Goal: Task Accomplishment & Management: Complete application form

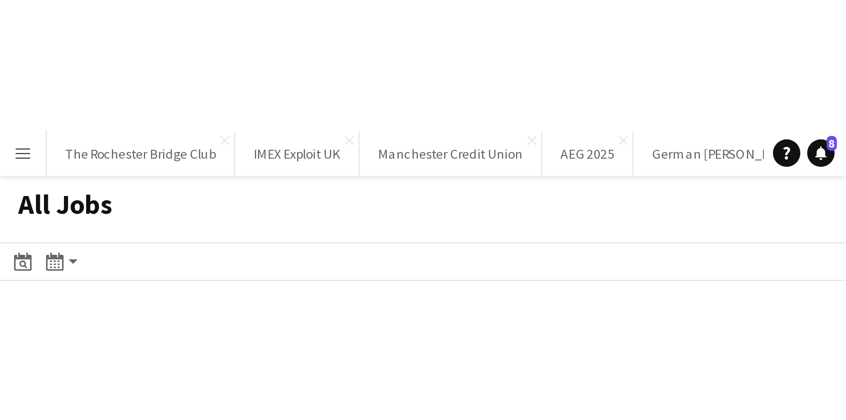
scroll to position [0, 260]
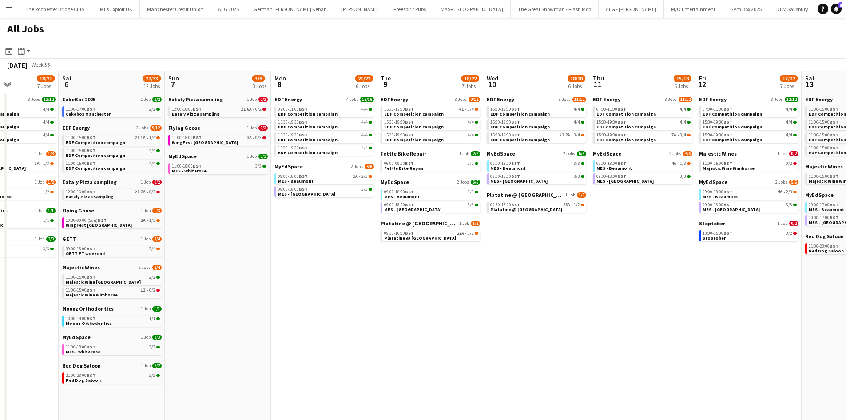
click at [442, 259] on app-calendar-viewport "Wed 3 19/20 6 Jobs Thu 4 22/25 9 Jobs Fri 5 18/21 7 Jobs Sat 6 22/33 12 Jobs Su…" at bounding box center [423, 376] width 846 height 611
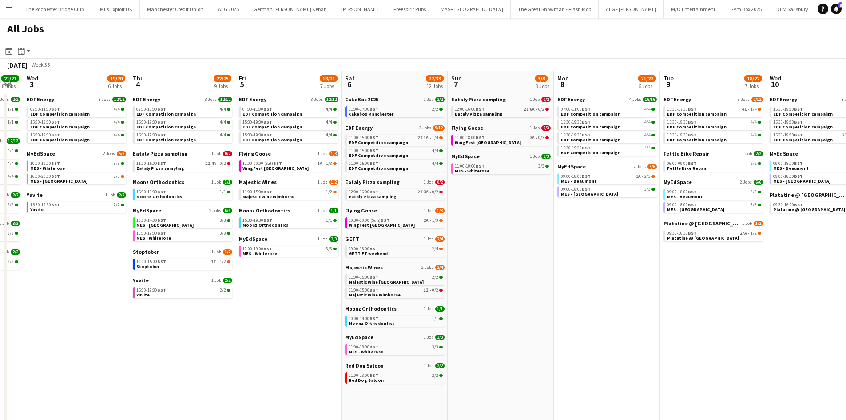
drag, startPoint x: 306, startPoint y: 333, endPoint x: 442, endPoint y: 339, distance: 136.0
click at [442, 259] on app-calendar-viewport "Mon 1 20/20 8 Jobs Tue 2 21/21 8 Jobs Wed 3 19/20 6 Jobs Thu 4 22/25 9 Jobs Fri…" at bounding box center [423, 376] width 846 height 611
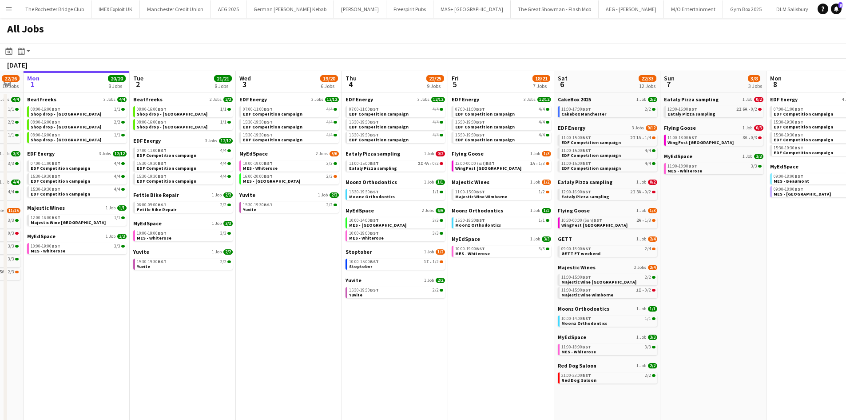
scroll to position [0, 263]
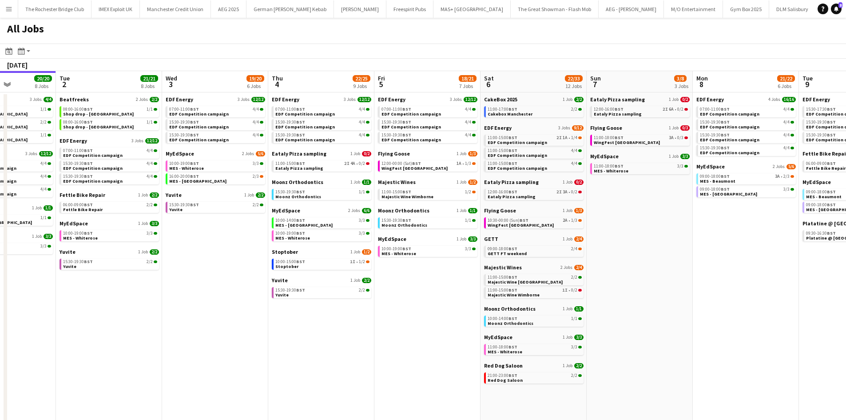
drag, startPoint x: 333, startPoint y: 338, endPoint x: 471, endPoint y: 334, distance: 138.2
click at [472, 259] on app-calendar-viewport "Sat 30 42/44 28 Jobs Sun 31 22/26 10 Jobs Mon 1 20/20 8 Jobs Tue 2 21/21 8 Jobs…" at bounding box center [423, 376] width 846 height 611
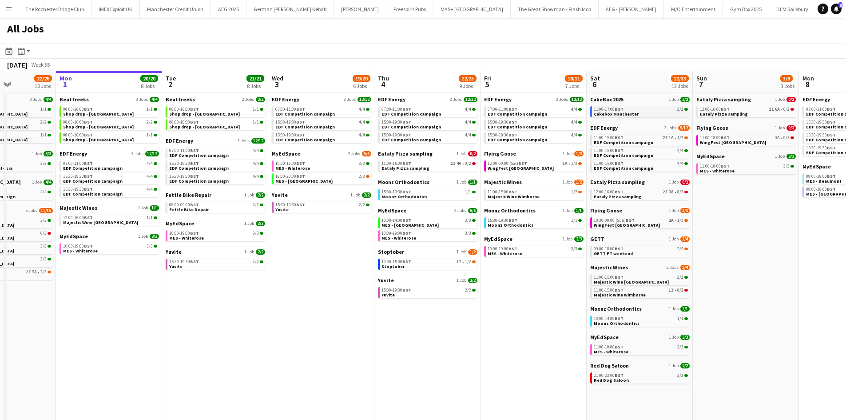
click at [562, 113] on span "Cakebox Manchester" at bounding box center [616, 114] width 45 height 6
drag, startPoint x: 179, startPoint y: 309, endPoint x: 406, endPoint y: 345, distance: 230.7
click at [406, 259] on app-calendar-viewport "Fri 29 20/21 9 Jobs Sat 30 42/44 28 Jobs Sun 31 22/26 10 Jobs Mon 1 20/20 8 Job…" at bounding box center [423, 376] width 846 height 611
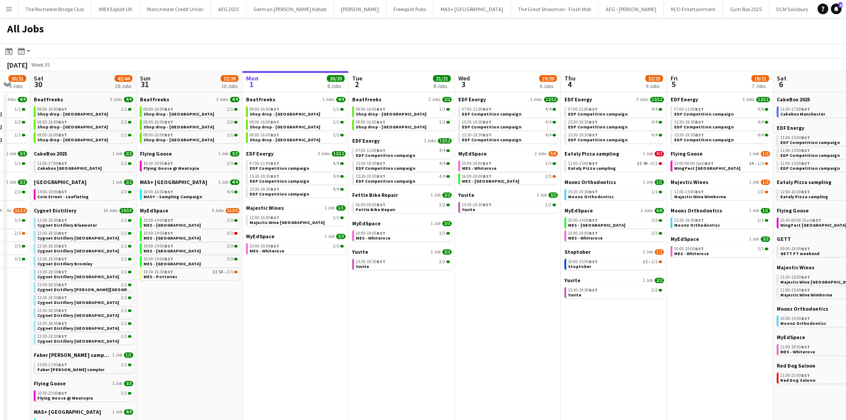
drag, startPoint x: 435, startPoint y: 338, endPoint x: 374, endPoint y: 323, distance: 62.6
click at [372, 259] on app-calendar-viewport "Wed 27 14/15 6 Jobs Thu 28 19/19 10 Jobs Fri 29 20/21 9 Jobs Sat 30 42/44 28 Jo…" at bounding box center [423, 376] width 846 height 611
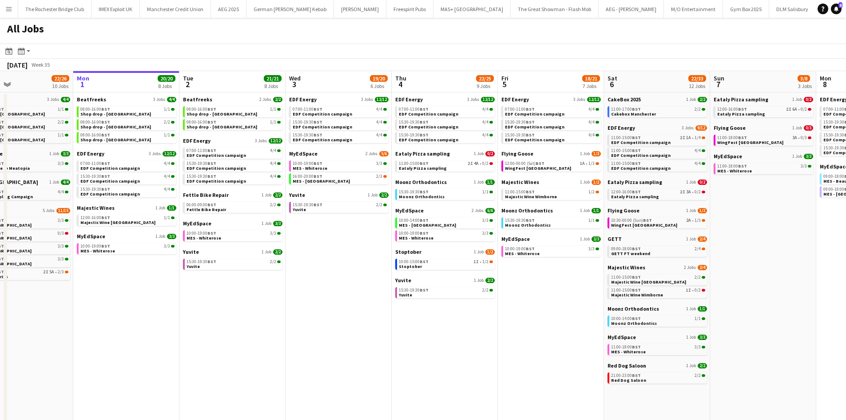
scroll to position [0, 260]
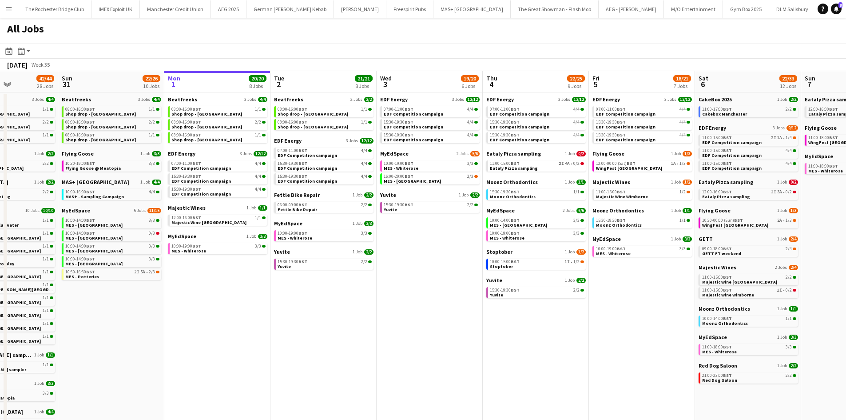
drag, startPoint x: 387, startPoint y: 313, endPoint x: 372, endPoint y: 309, distance: 15.7
click at [372, 259] on app-calendar-viewport "Thu 28 19/19 10 Jobs Fri 29 20/21 9 Jobs Sat 30 42/44 28 Jobs Sun 31 22/26 10 J…" at bounding box center [423, 376] width 846 height 611
drag, startPoint x: 515, startPoint y: 319, endPoint x: 212, endPoint y: 276, distance: 306.4
click at [106, 259] on app-calendar-viewport "Thu 28 19/19 10 Jobs Fri 29 20/21 9 Jobs Sat 30 42/44 28 Jobs Sun 31 22/26 10 J…" at bounding box center [423, 376] width 846 height 611
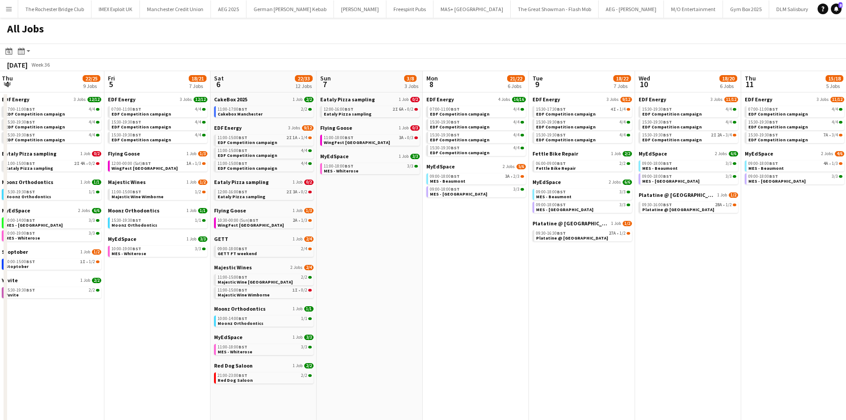
drag, startPoint x: 606, startPoint y: 283, endPoint x: 105, endPoint y: 225, distance: 504.0
click at [102, 223] on app-calendar-viewport "Sun 31 22/26 10 Jobs Mon 1 20/20 8 Jobs Tue 2 21/21 8 Jobs Wed 3 19/20 6 Jobs T…" at bounding box center [423, 376] width 846 height 611
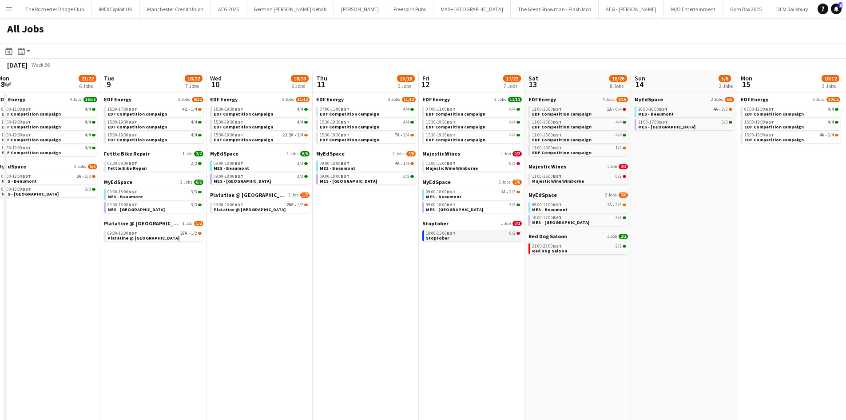
drag, startPoint x: 494, startPoint y: 278, endPoint x: 24, endPoint y: 234, distance: 471.2
click at [13, 231] on app-calendar-viewport "Sat 6 22/33 12 Jobs Sun 7 3/8 3 Jobs Mon 8 21/22 6 Jobs Tue 9 18/22 7 Jobs Wed …" at bounding box center [423, 376] width 846 height 611
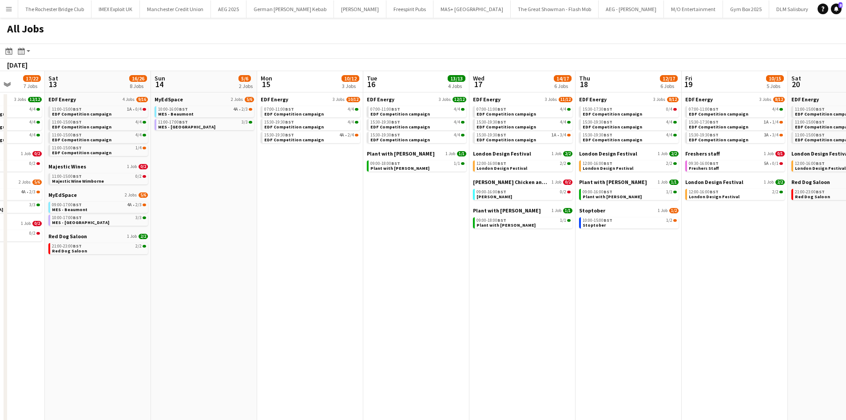
drag, startPoint x: 330, startPoint y: 275, endPoint x: -39, endPoint y: 231, distance: 371.3
click at [0, 231] on html "Menu Boards Boards Boards All jobs Status Workforce Workforce My Workforce Recr…" at bounding box center [423, 341] width 846 height 682
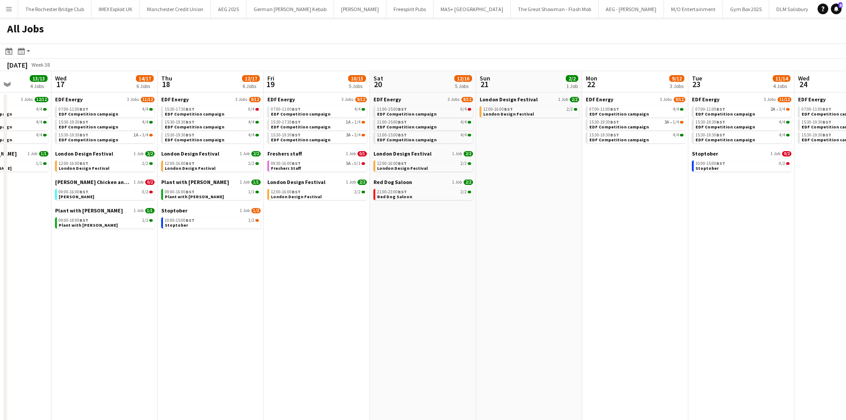
click at [95, 251] on app-all-jobs "All Jobs Date picker SEP 2025 SEP 2025 Monday M Tuesday T Wednesday W Thursday …" at bounding box center [423, 350] width 846 height 664
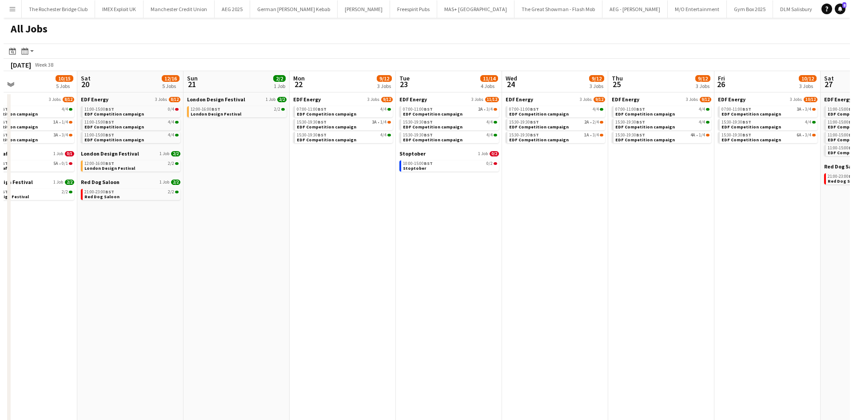
scroll to position [0, 275]
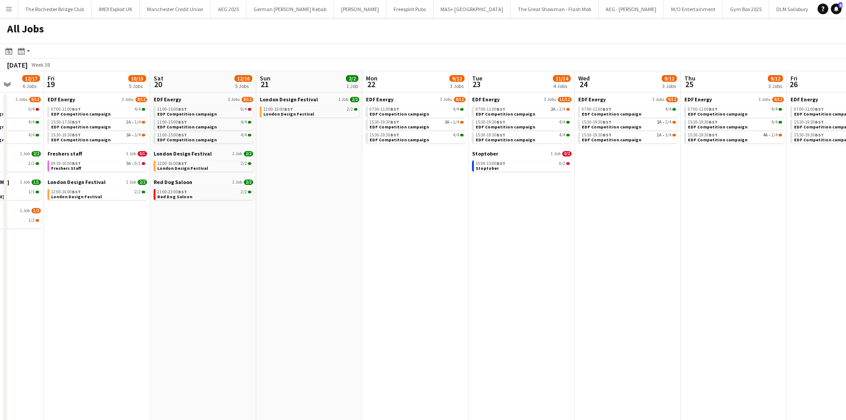
drag, startPoint x: 436, startPoint y: 292, endPoint x: 235, endPoint y: 270, distance: 202.4
click at [235, 259] on app-calendar-viewport "Tue 16 13/13 4 Jobs Wed 17 14/17 6 Jobs Thu 18 12/17 6 Jobs Fri 19 10/15 5 Jobs…" at bounding box center [423, 376] width 846 height 611
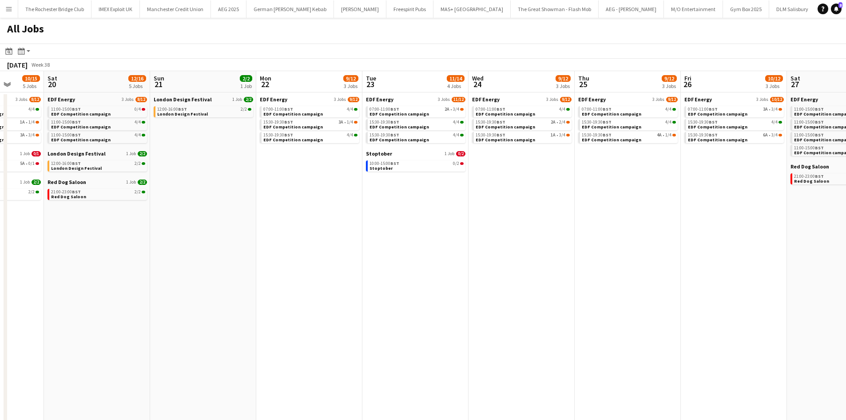
click at [3, 4] on button "Menu" at bounding box center [9, 9] width 18 height 18
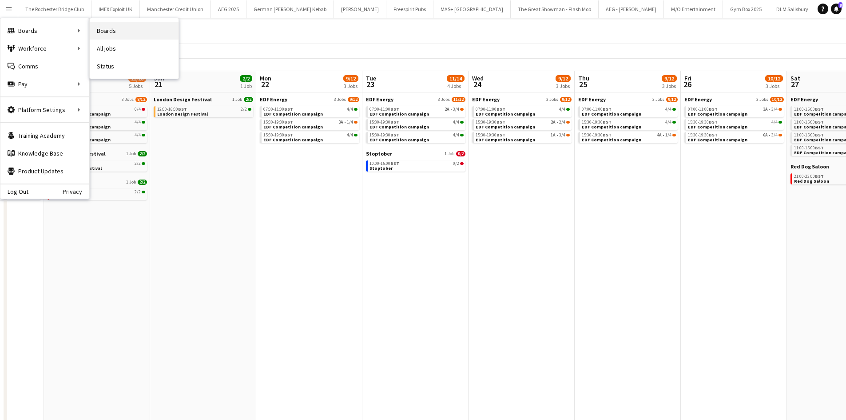
click at [115, 30] on link "Boards" at bounding box center [134, 31] width 89 height 18
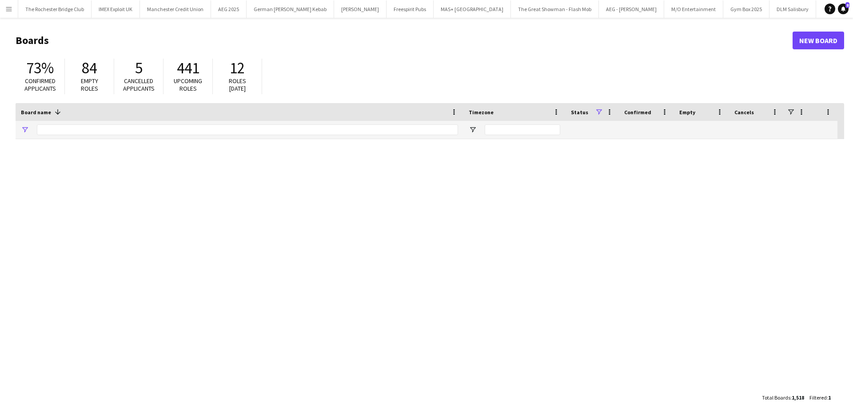
type input "*****"
click at [562, 36] on link "New Board" at bounding box center [819, 41] width 52 height 18
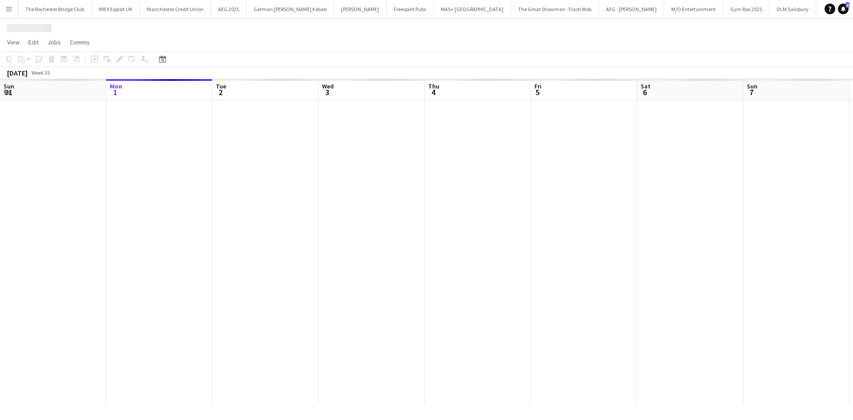
scroll to position [0, 5991]
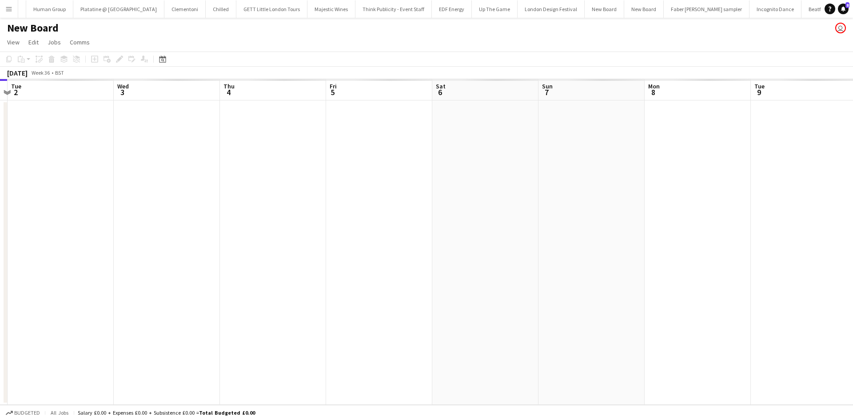
drag, startPoint x: 498, startPoint y: 182, endPoint x: 268, endPoint y: 190, distance: 230.7
click at [195, 174] on app-calendar-viewport "Sat 30 Sun 31 Mon 1 Tue 2 Wed 3 Thu 4 Fri 5 Sat 6 Sun 7 Mon 8 Tue 9 Wed 10 Thu …" at bounding box center [426, 242] width 853 height 326
drag, startPoint x: 265, startPoint y: 161, endPoint x: 293, endPoint y: 159, distance: 28.1
click at [199, 159] on app-calendar-viewport "Tue 2 Wed 3 Thu 4 Fri 5 Sat 6 Sun 7 Mon 8 Tue 9 Wed 10 Thu 11 Fri 12 Sat 13 Sun…" at bounding box center [426, 242] width 853 height 326
drag, startPoint x: 138, startPoint y: 151, endPoint x: 207, endPoint y: 155, distance: 69.4
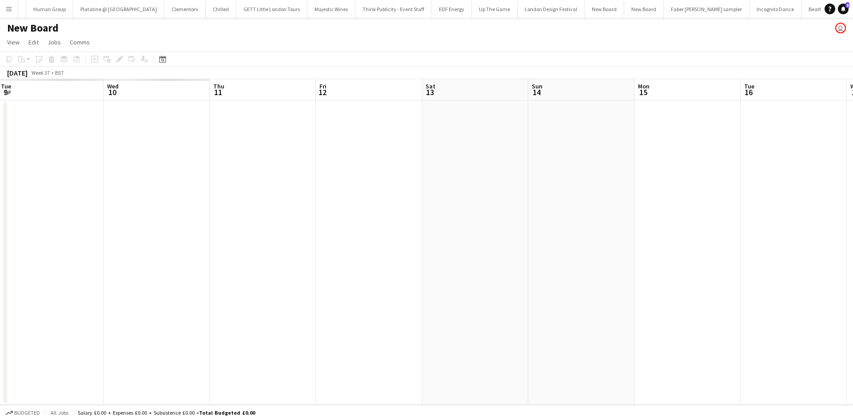
click at [120, 154] on app-calendar-viewport "Sat 6 Sun 7 Mon 8 Tue 9 Wed 10 Thu 11 Fri 12 Sat 13 Sun 14 Mon 15 Tue 16 Wed 17…" at bounding box center [426, 242] width 853 height 326
click at [170, 122] on app-calendar-viewport "Sat 6 Sun 7 Mon 8 Tue 9 Wed 10 Thu 11 Fri 12 Sat 13 Sun 14 Mon 15 Tue 16 Wed 17…" at bounding box center [426, 242] width 853 height 326
drag, startPoint x: 468, startPoint y: 165, endPoint x: 202, endPoint y: 132, distance: 268.1
click at [202, 132] on app-calendar-viewport "Wed 10 Thu 11 Fri 12 Sat 13 Sun 14 Mon 15 Tue 16 Wed 17 Thu 18 Fri 19 Sat 20 Su…" at bounding box center [426, 242] width 853 height 326
drag, startPoint x: 273, startPoint y: 127, endPoint x: 191, endPoint y: 119, distance: 82.5
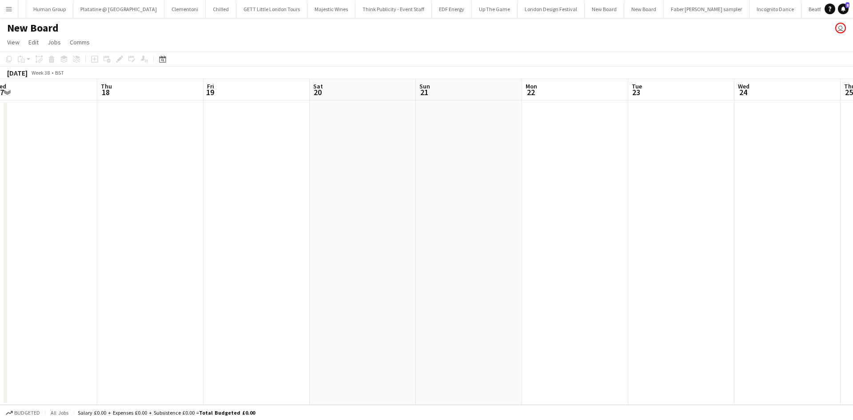
click at [191, 119] on app-calendar-viewport "Sun 14 Mon 15 Tue 16 Wed 17 Thu 18 Fri 19 Sat 20 Sun 21 Mon 22 Tue 23 Wed 24 Th…" at bounding box center [426, 242] width 853 height 326
drag, startPoint x: 323, startPoint y: 133, endPoint x: 328, endPoint y: 133, distance: 4.9
click at [323, 133] on app-date-cell at bounding box center [346, 252] width 106 height 304
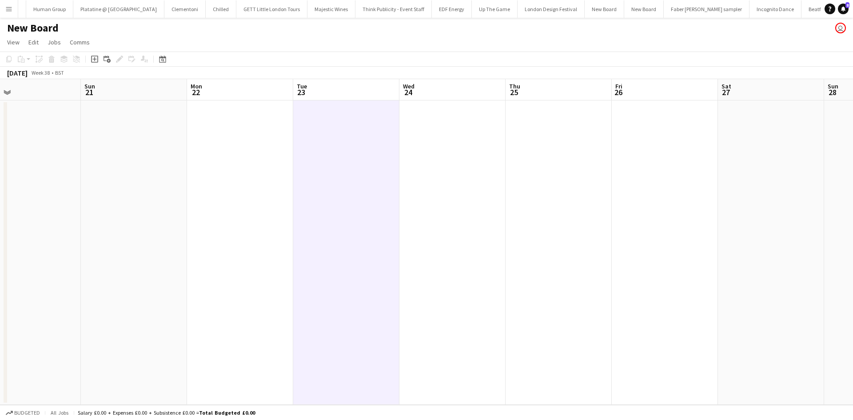
scroll to position [0, 343]
click at [93, 57] on icon "Add job" at bounding box center [94, 59] width 7 height 7
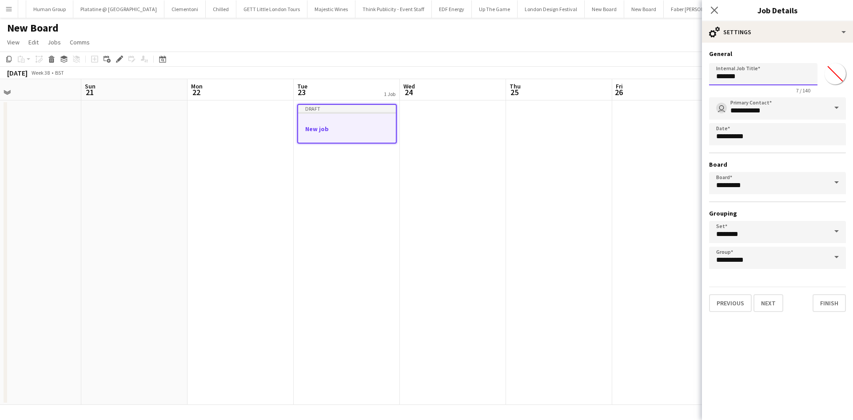
click at [562, 77] on input "*******" at bounding box center [763, 74] width 108 height 22
click at [562, 76] on input "*******" at bounding box center [763, 74] width 108 height 22
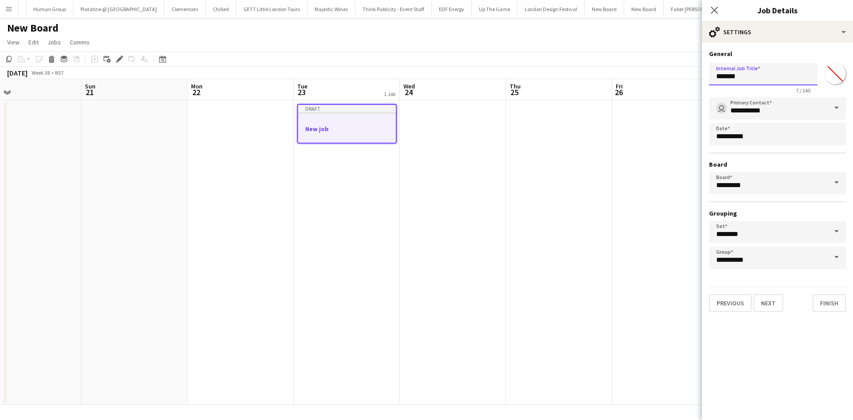
click at [562, 76] on input "*******" at bounding box center [763, 74] width 108 height 22
type input "**********"
click at [562, 74] on input "*******" at bounding box center [835, 74] width 32 height 32
type input "*******"
drag, startPoint x: 774, startPoint y: 300, endPoint x: 766, endPoint y: 267, distance: 34.2
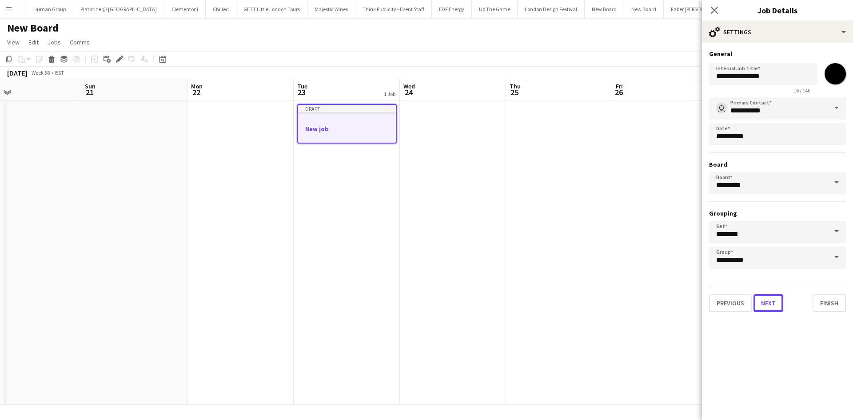
click at [562, 259] on button "Next" at bounding box center [768, 303] width 30 height 18
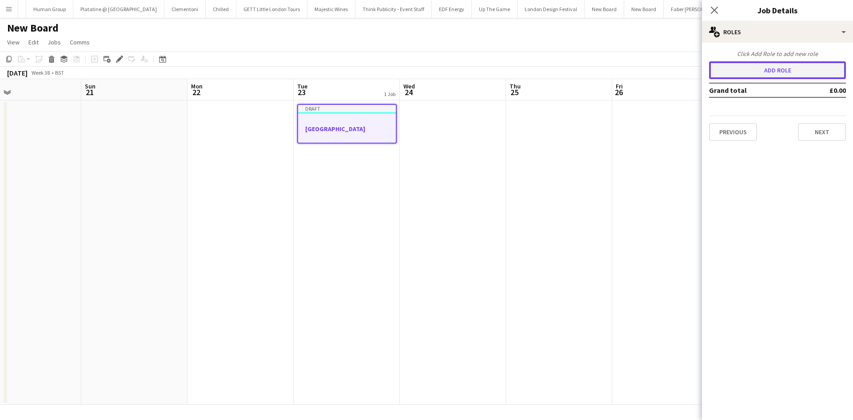
click at [562, 72] on button "Add role" at bounding box center [777, 70] width 137 height 18
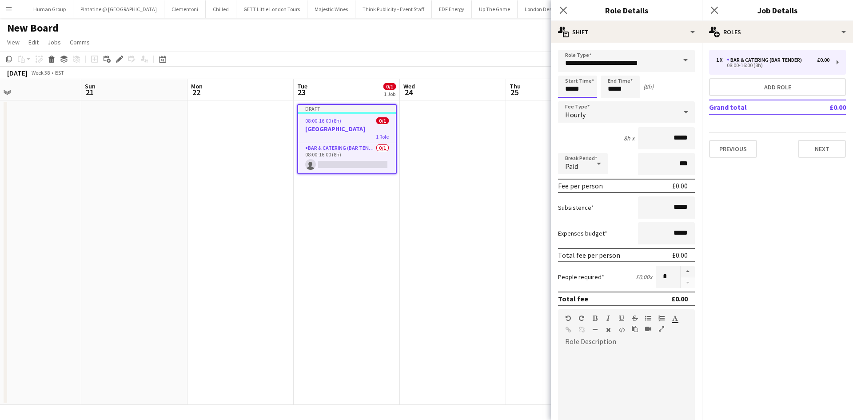
drag, startPoint x: 581, startPoint y: 93, endPoint x: 577, endPoint y: 87, distance: 7.2
click at [562, 92] on input "*****" at bounding box center [577, 87] width 39 height 22
click at [562, 55] on input "**********" at bounding box center [626, 61] width 137 height 22
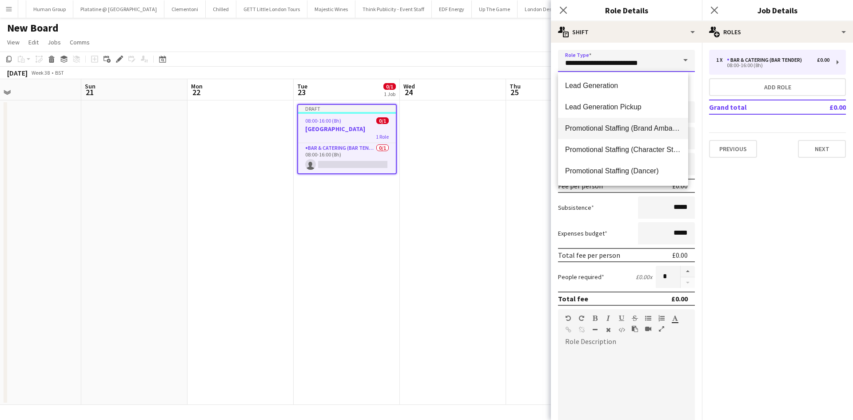
scroll to position [400, 0]
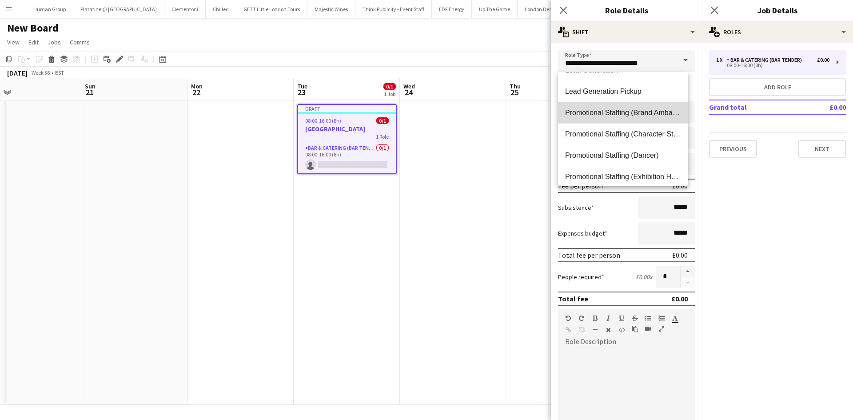
click at [562, 106] on mat-option "Promotional Staffing (Brand Ambassadors)" at bounding box center [623, 112] width 130 height 21
type input "**********"
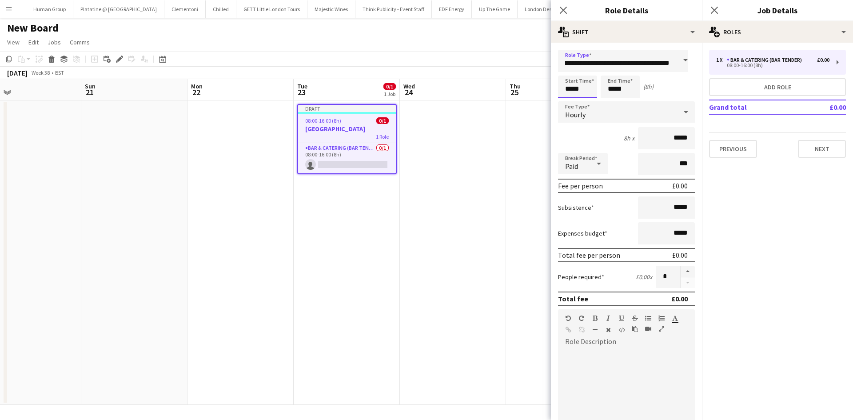
click at [562, 91] on input "*****" at bounding box center [577, 87] width 39 height 22
click at [562, 70] on div at bounding box center [569, 71] width 18 height 9
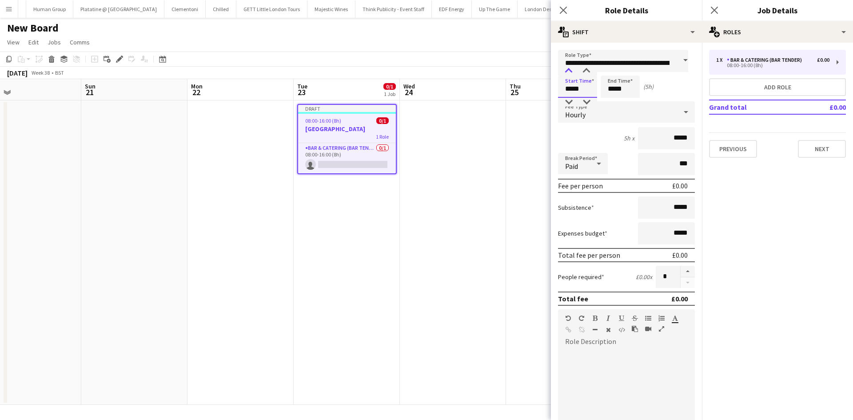
click at [562, 70] on div at bounding box center [569, 71] width 18 height 9
click at [562, 100] on div at bounding box center [569, 102] width 18 height 9
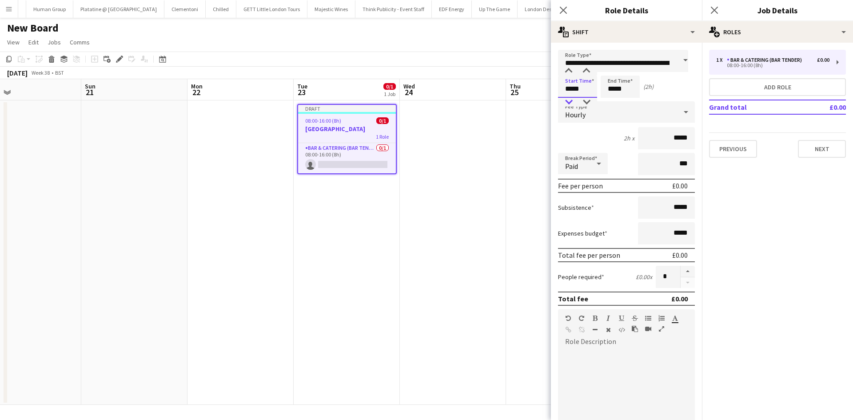
type input "*****"
click at [562, 101] on div at bounding box center [569, 102] width 18 height 9
click at [562, 88] on input "*****" at bounding box center [620, 87] width 39 height 22
click at [562, 67] on div at bounding box center [611, 71] width 18 height 9
type input "*****"
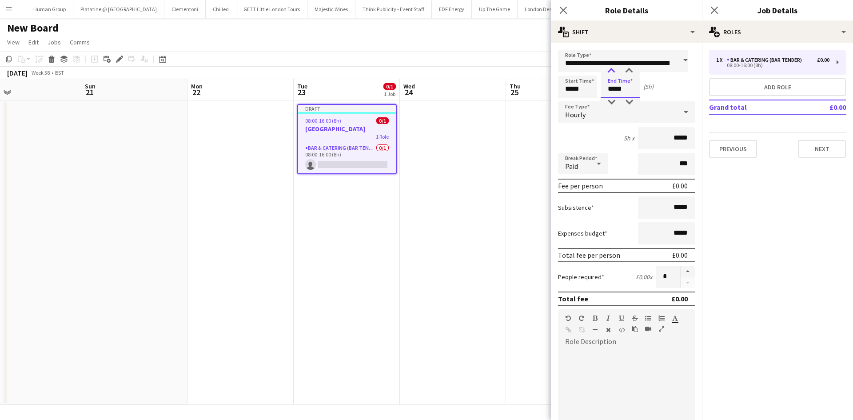
click at [562, 67] on div at bounding box center [611, 71] width 18 height 9
click at [562, 163] on icon at bounding box center [599, 164] width 11 height 18
drag, startPoint x: 589, startPoint y: 210, endPoint x: 591, endPoint y: 202, distance: 8.6
click at [562, 206] on mat-option "Unpaid" at bounding box center [583, 211] width 50 height 22
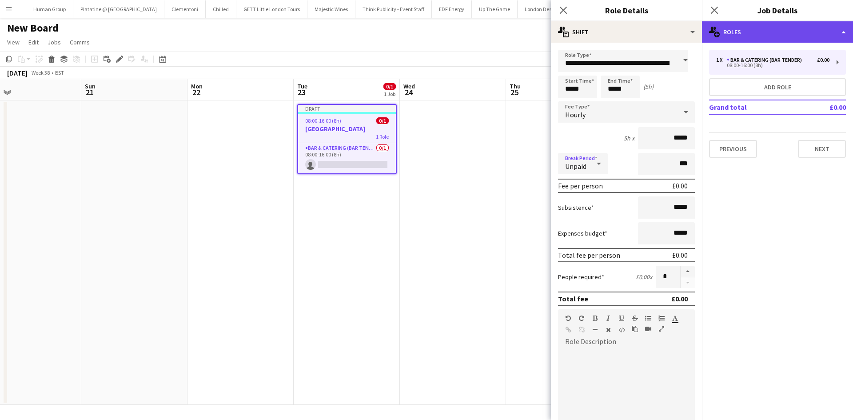
click at [562, 31] on div "multiple-users-add Roles" at bounding box center [777, 31] width 151 height 21
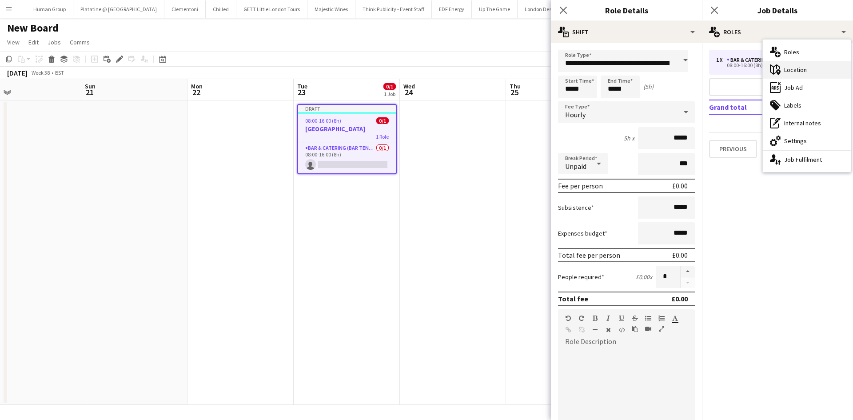
drag, startPoint x: 778, startPoint y: 64, endPoint x: 751, endPoint y: 74, distance: 28.8
click at [562, 64] on icon "maps-pin-1" at bounding box center [775, 69] width 11 height 11
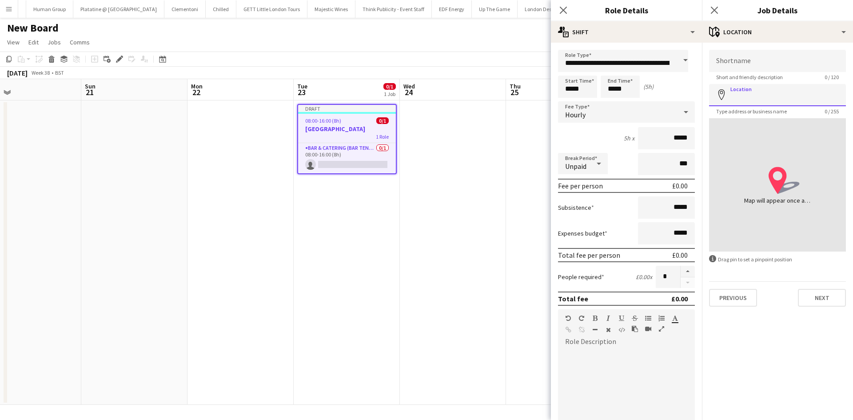
click at [562, 92] on input "Location" at bounding box center [777, 95] width 137 height 22
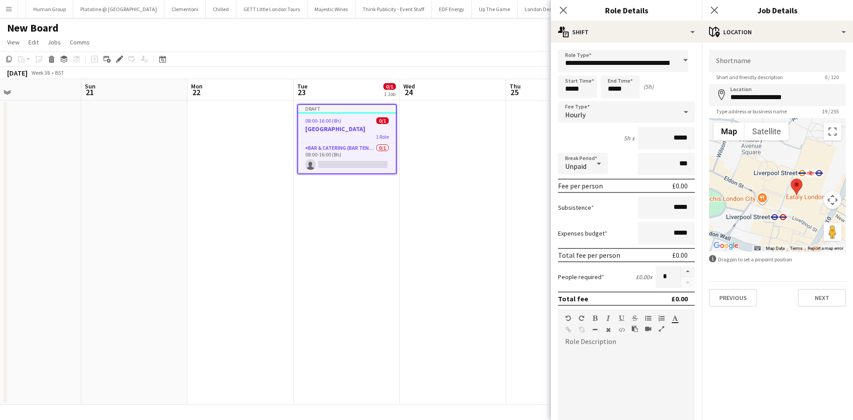
drag, startPoint x: 781, startPoint y: 202, endPoint x: 762, endPoint y: 188, distance: 23.1
click at [562, 188] on div at bounding box center [777, 184] width 137 height 133
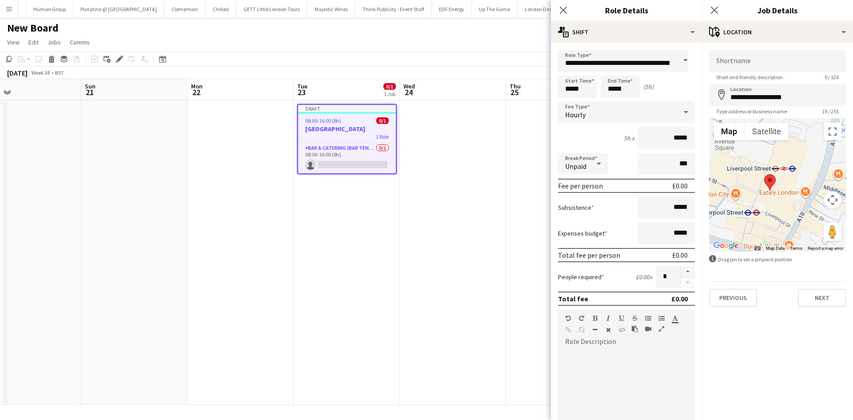
drag, startPoint x: 795, startPoint y: 211, endPoint x: 767, endPoint y: 205, distance: 29.0
click at [562, 205] on div at bounding box center [777, 184] width 137 height 133
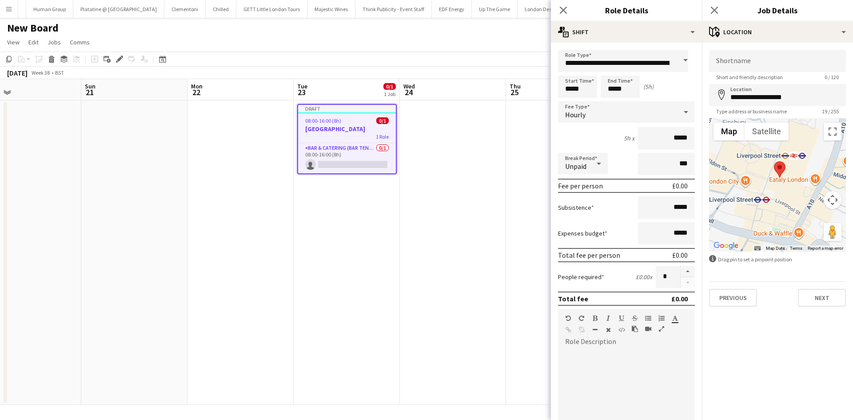
drag, startPoint x: 777, startPoint y: 201, endPoint x: 790, endPoint y: 190, distance: 16.7
click at [562, 190] on div at bounding box center [777, 184] width 137 height 133
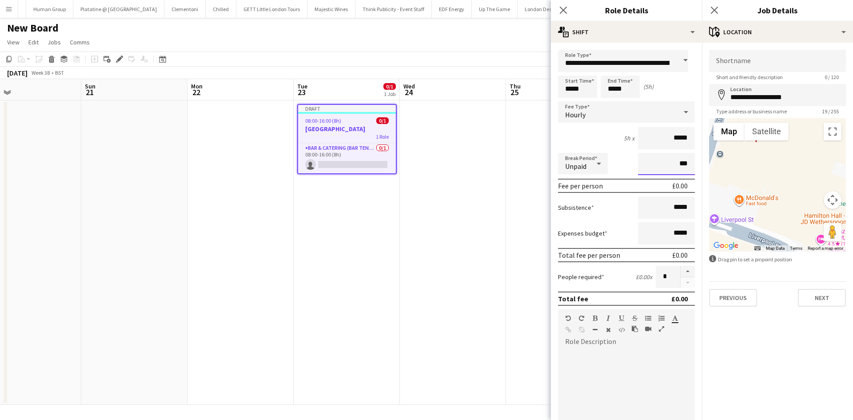
drag, startPoint x: 751, startPoint y: 199, endPoint x: 736, endPoint y: 147, distance: 53.7
click at [562, 147] on div at bounding box center [777, 184] width 137 height 133
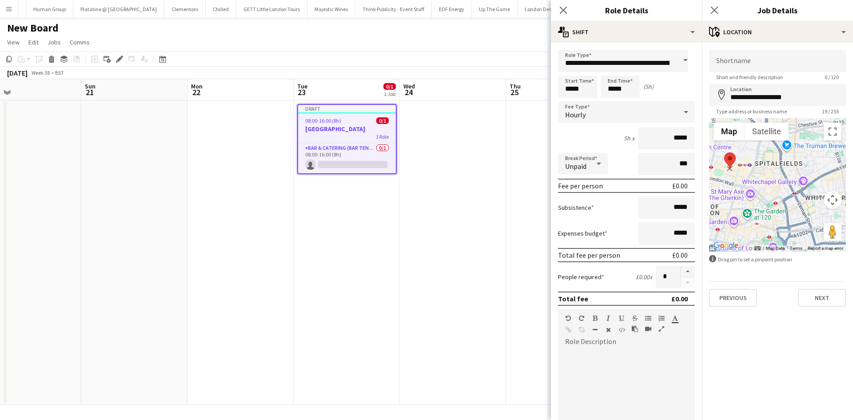
drag, startPoint x: 743, startPoint y: 165, endPoint x: 735, endPoint y: 162, distance: 8.3
click at [562, 152] on area at bounding box center [724, 152] width 0 height 0
click at [562, 96] on input "**********" at bounding box center [777, 95] width 137 height 22
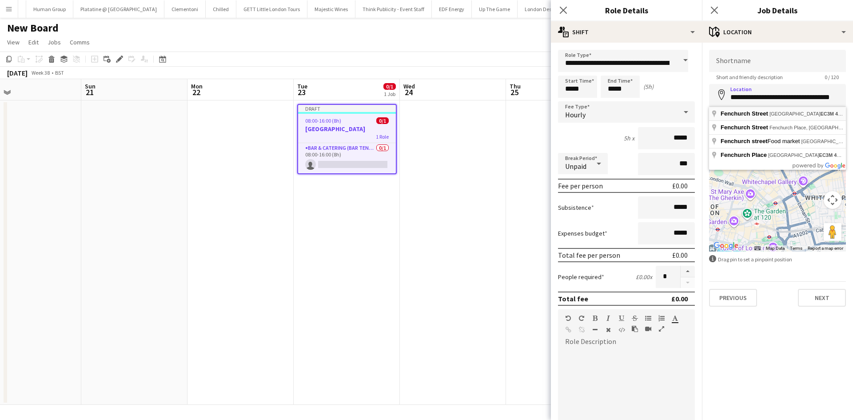
type input "**********"
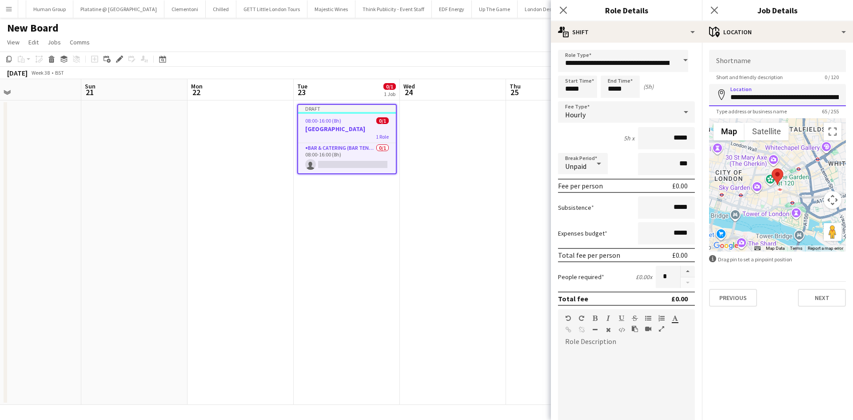
click at [562, 100] on input "**********" at bounding box center [777, 95] width 137 height 22
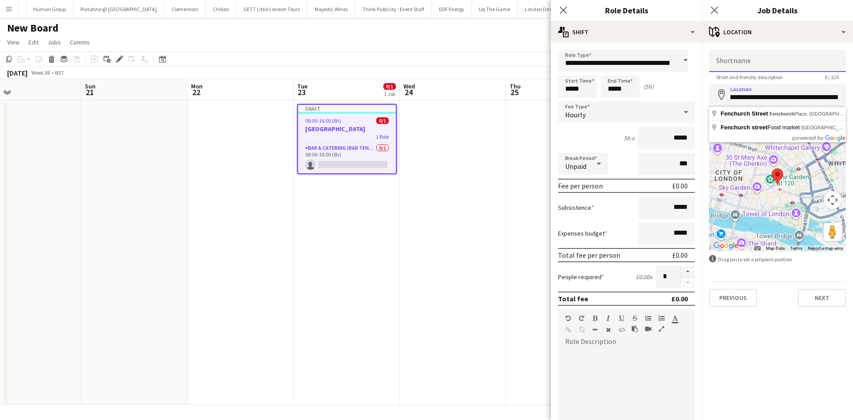
click at [562, 66] on input "Shortname" at bounding box center [777, 61] width 137 height 22
type input "*"
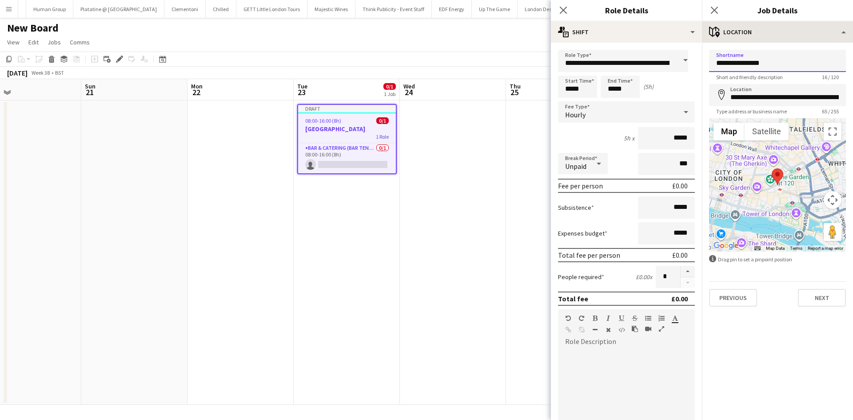
type input "**********"
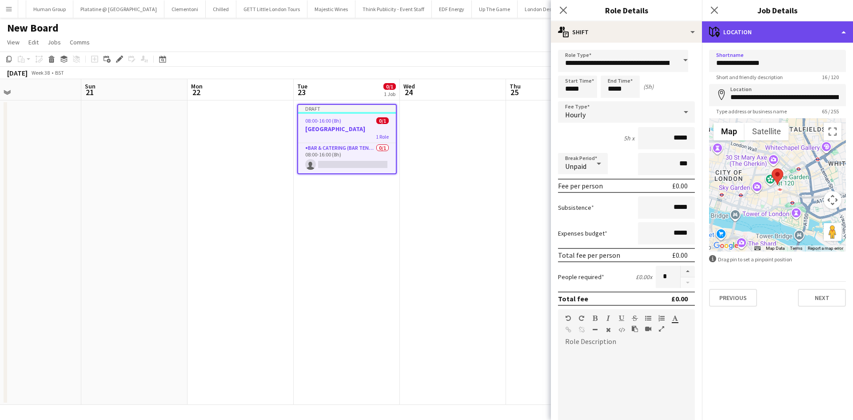
click at [562, 28] on div "maps-pin-1 Location" at bounding box center [777, 31] width 151 height 21
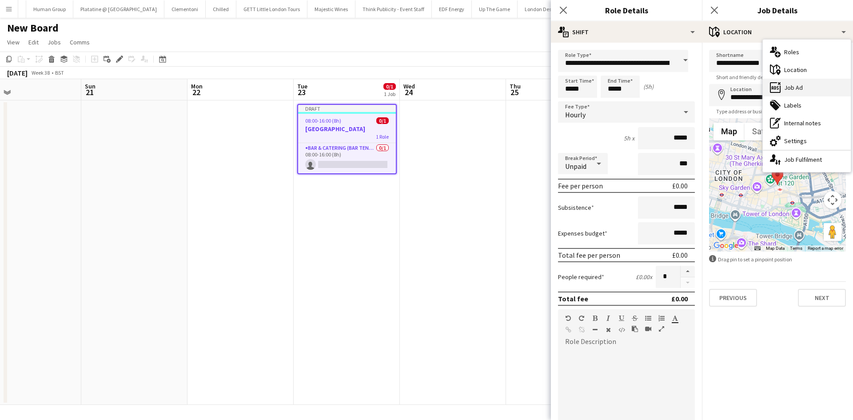
click at [562, 89] on div "ads-window Job Ad" at bounding box center [807, 88] width 88 height 18
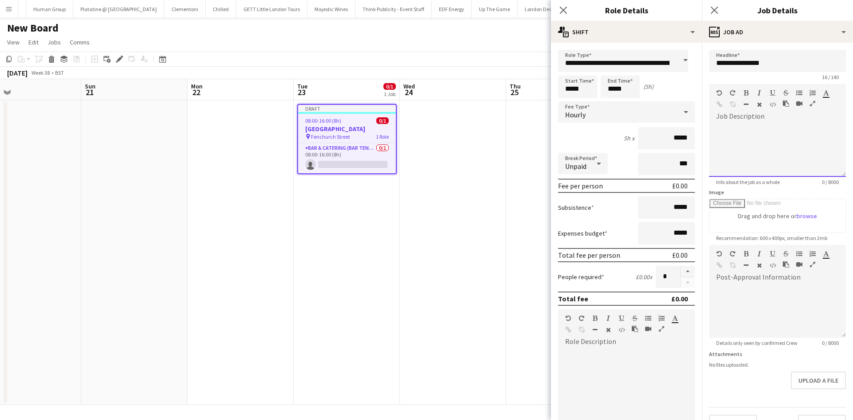
click at [562, 134] on div at bounding box center [777, 150] width 137 height 53
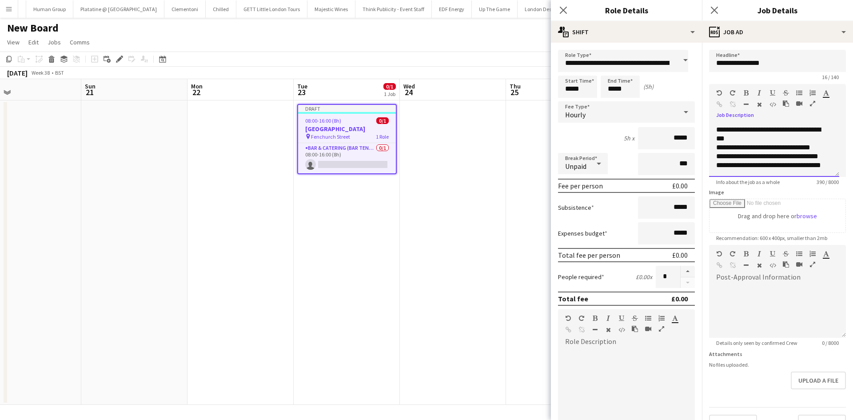
scroll to position [90, 0]
click at [562, 170] on div "**********" at bounding box center [770, 161] width 109 height 18
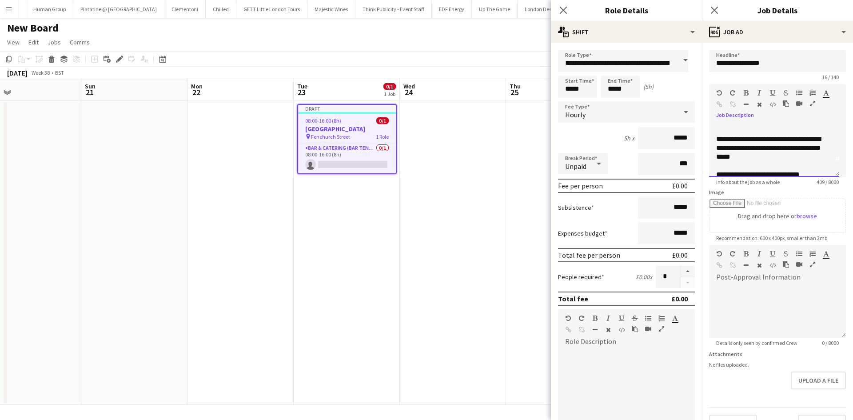
scroll to position [0, 0]
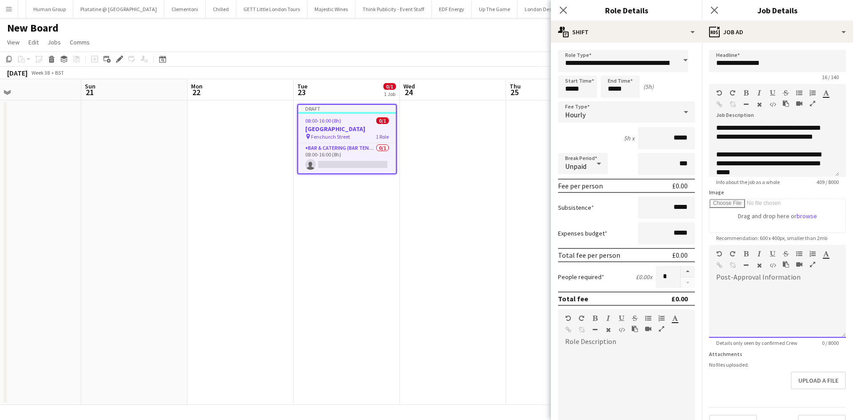
click at [562, 259] on div at bounding box center [777, 310] width 137 height 53
paste div
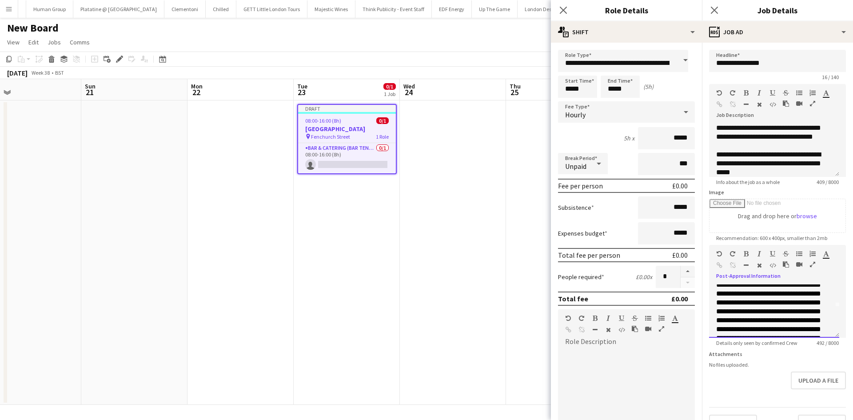
scroll to position [84, 0]
click at [562, 259] on div "**********" at bounding box center [774, 310] width 130 height 53
click at [562, 259] on div at bounding box center [774, 326] width 116 height 9
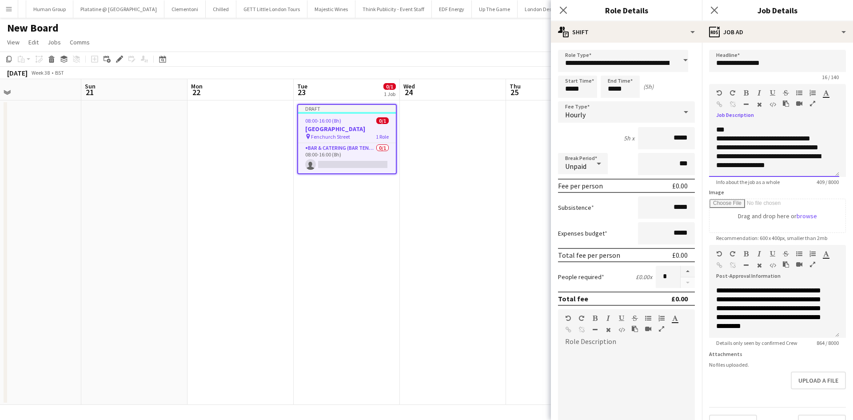
click at [562, 169] on div "**********" at bounding box center [770, 161] width 109 height 18
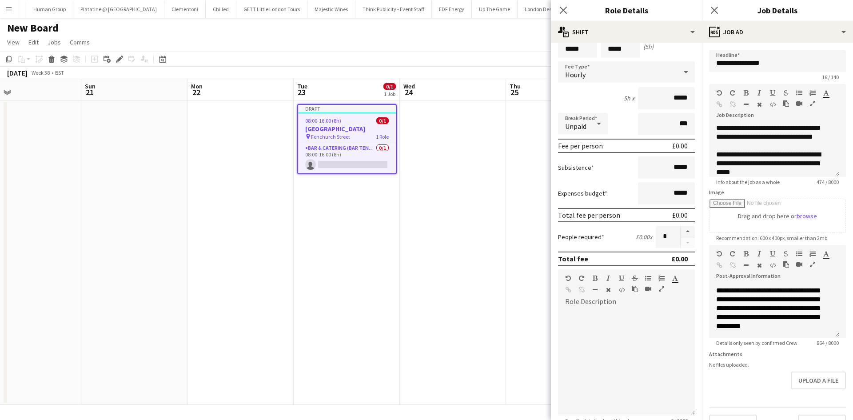
scroll to position [89, 0]
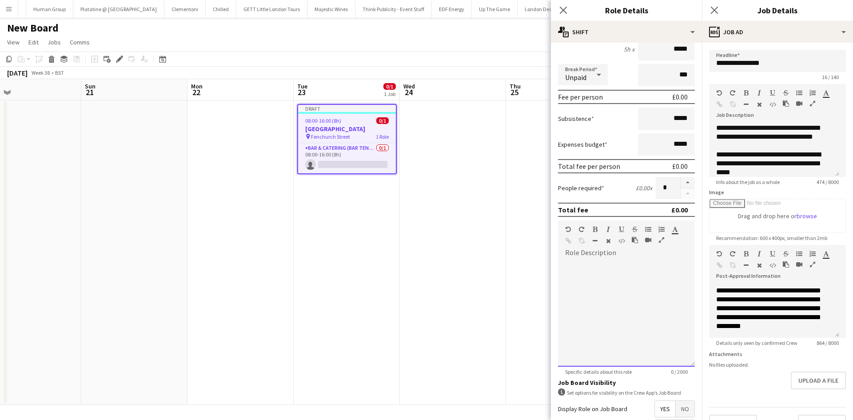
click at [562, 259] on div at bounding box center [626, 313] width 137 height 107
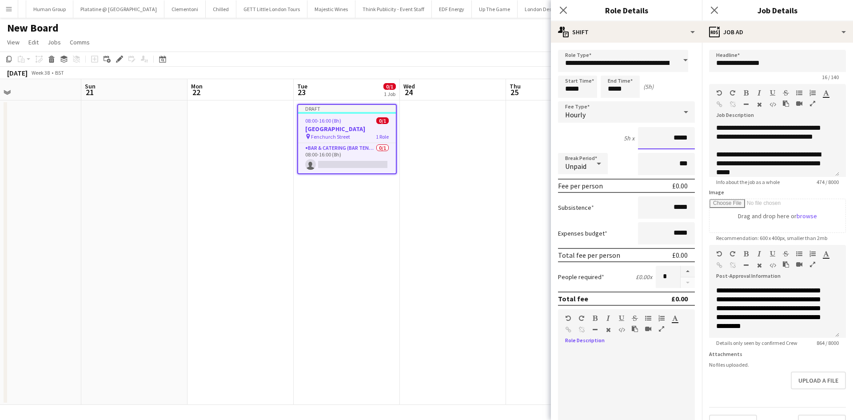
click at [562, 135] on input "*****" at bounding box center [666, 138] width 57 height 22
type input "******"
click at [562, 209] on input "*****" at bounding box center [666, 207] width 57 height 22
click at [562, 208] on input "*****" at bounding box center [666, 207] width 57 height 22
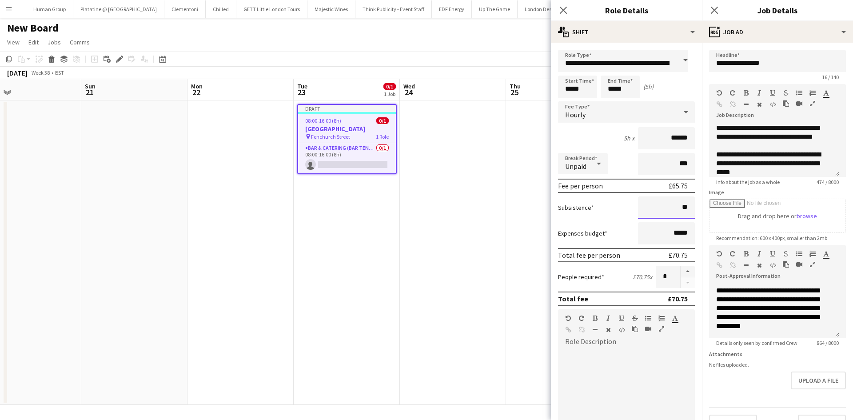
type input "*****"
click at [562, 259] on div at bounding box center [626, 402] width 137 height 107
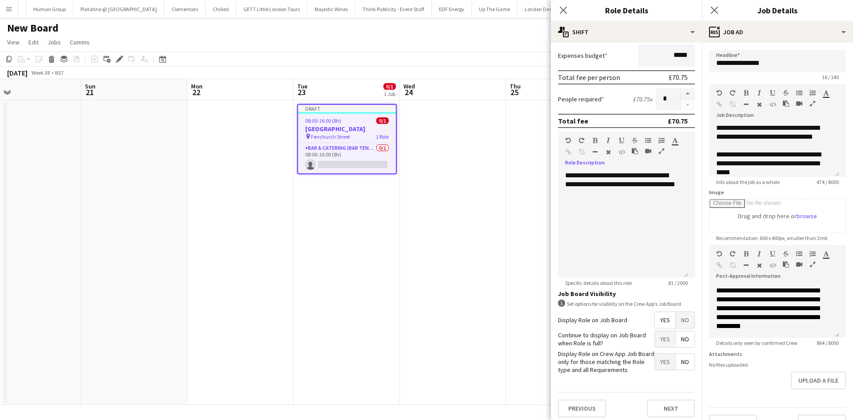
click at [562, 259] on span "Yes" at bounding box center [665, 339] width 20 height 16
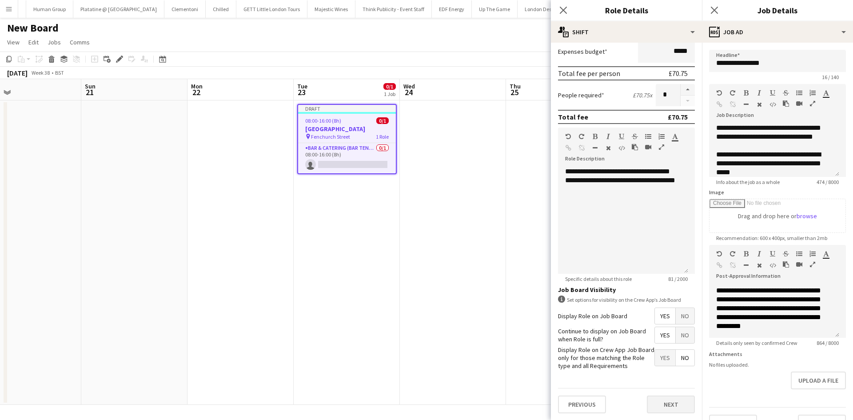
scroll to position [182, 0]
click at [562, 259] on button "Next" at bounding box center [671, 404] width 48 height 18
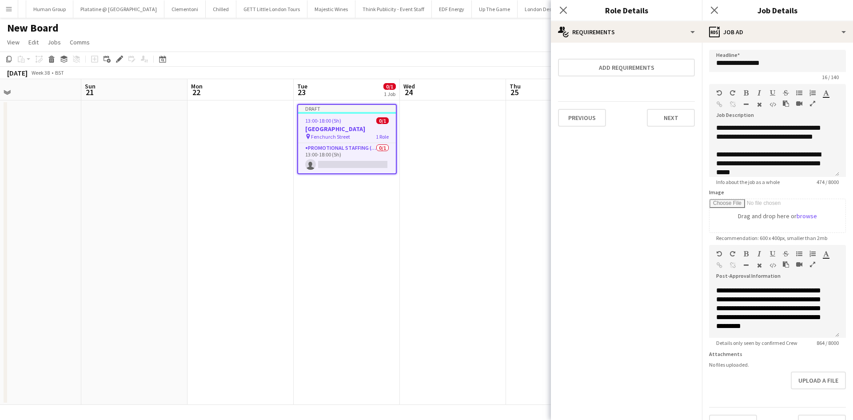
scroll to position [0, 0]
click at [562, 122] on button "Next" at bounding box center [671, 118] width 48 height 18
click at [562, 107] on div "Previous Next Finish" at bounding box center [626, 115] width 137 height 25
click at [562, 112] on button "Finish" at bounding box center [678, 119] width 33 height 18
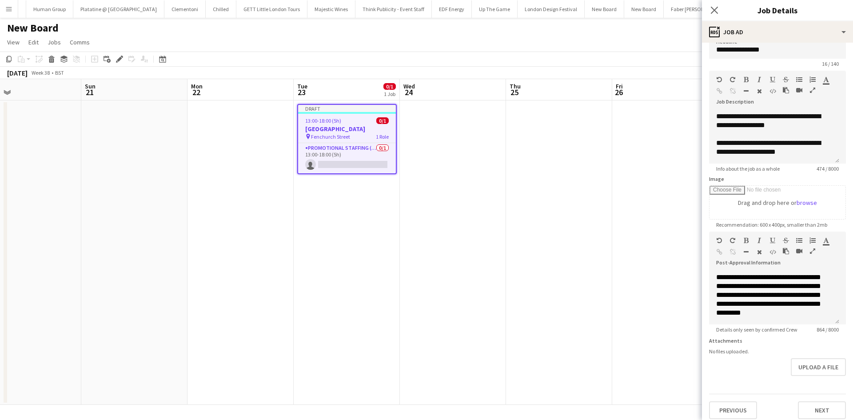
scroll to position [26, 0]
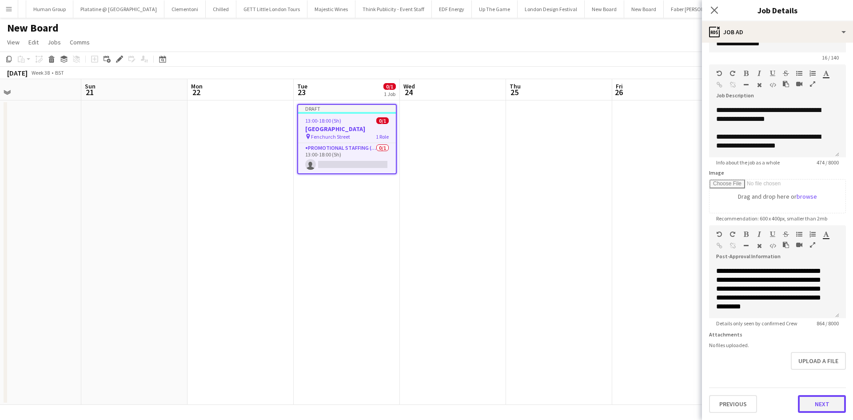
click at [562, 259] on button "Next" at bounding box center [822, 404] width 48 height 18
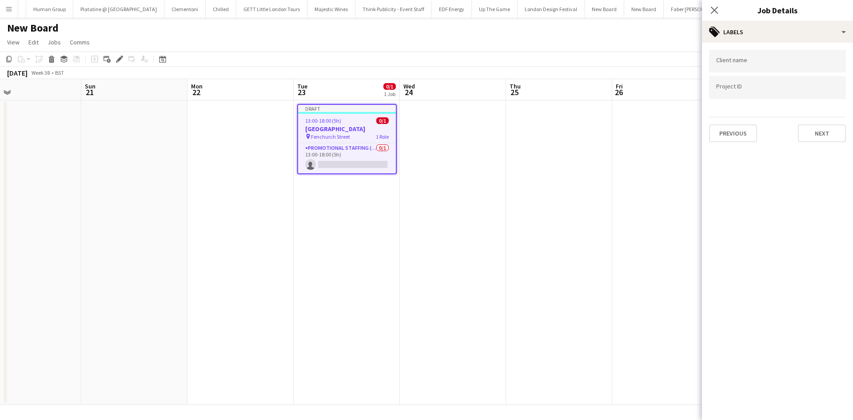
scroll to position [0, 0]
click at [562, 140] on button "Next" at bounding box center [822, 133] width 48 height 18
click at [562, 93] on button "Next" at bounding box center [822, 92] width 48 height 18
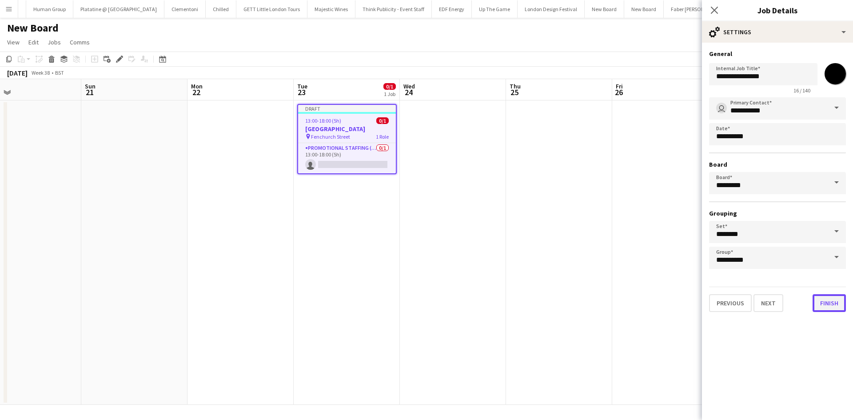
click at [562, 259] on button "Finish" at bounding box center [829, 303] width 33 height 18
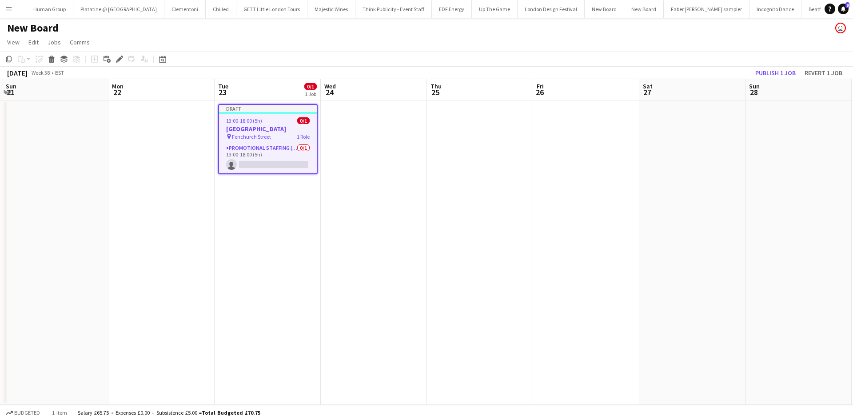
drag, startPoint x: 578, startPoint y: 252, endPoint x: 483, endPoint y: 254, distance: 95.5
click at [486, 254] on app-calendar-viewport "Thu 18 Fri 19 Sat 20 Sun 21 Mon 22 Tue 23 0/1 1 Job Wed 24 Thu 25 Fri 26 Sat 27…" at bounding box center [426, 242] width 853 height 326
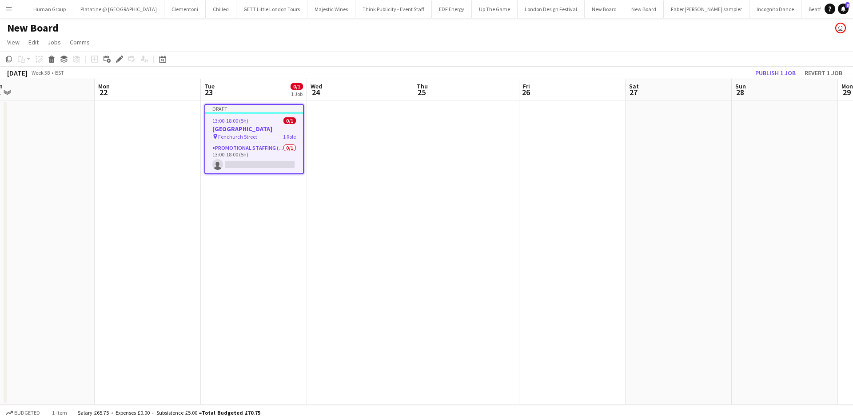
click at [46, 31] on h1 "New Board" at bounding box center [33, 27] width 52 height 13
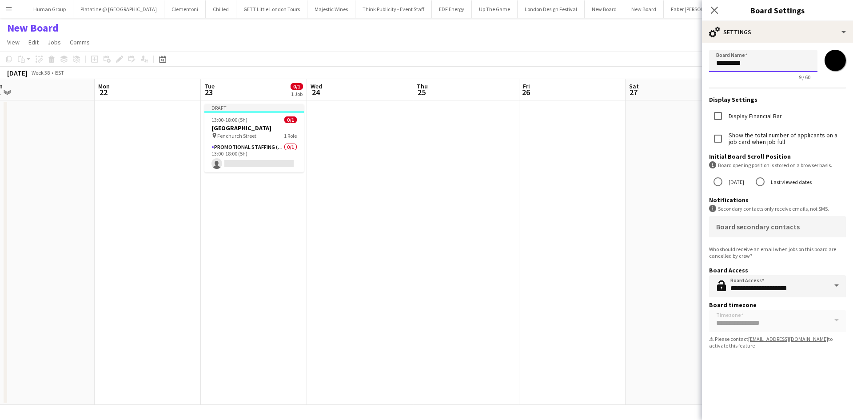
click at [562, 66] on input "*********" at bounding box center [763, 61] width 108 height 22
type input "**********"
click at [562, 61] on input "*******" at bounding box center [835, 60] width 32 height 32
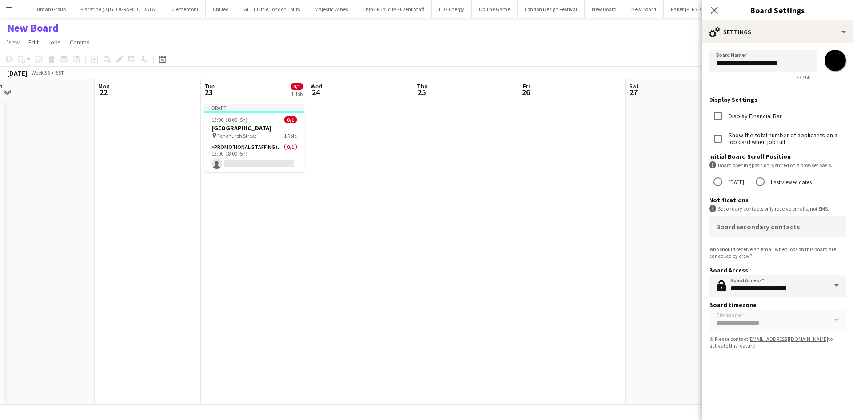
type input "*******"
drag, startPoint x: 540, startPoint y: 206, endPoint x: 542, endPoint y: 199, distance: 7.0
click at [540, 203] on app-date-cell at bounding box center [572, 252] width 106 height 304
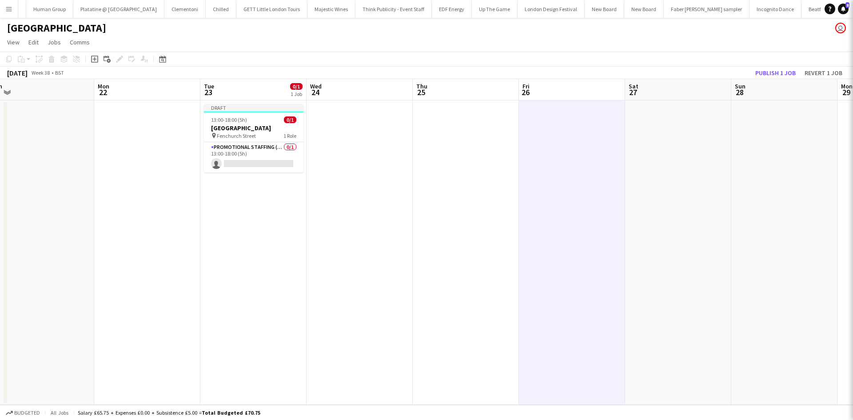
scroll to position [0, 6013]
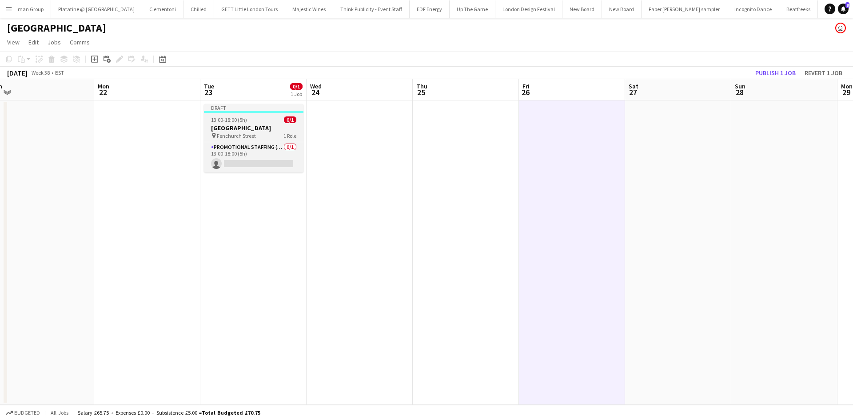
click at [230, 120] on span "13:00-18:00 (5h)" at bounding box center [229, 119] width 36 height 7
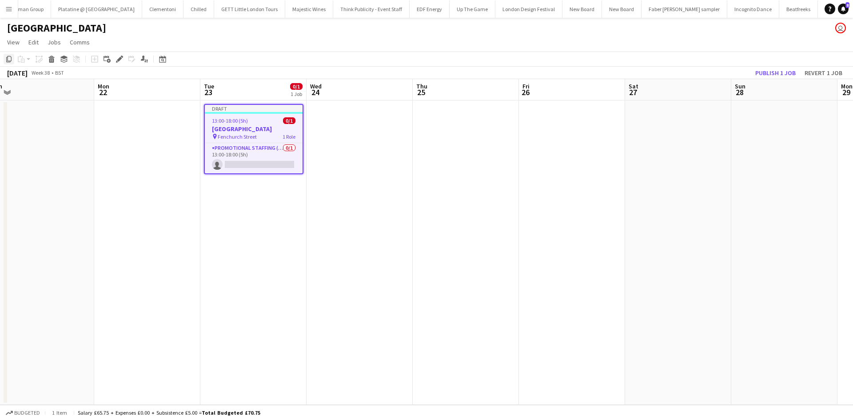
click at [8, 60] on icon "Copy" at bounding box center [8, 59] width 7 height 7
click at [336, 115] on app-date-cell at bounding box center [360, 252] width 106 height 304
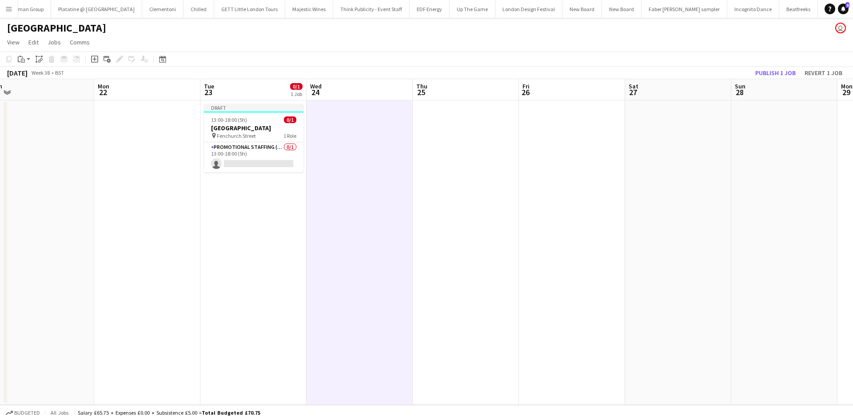
click at [30, 60] on app-action-btn "Paste" at bounding box center [24, 59] width 16 height 11
drag, startPoint x: 39, startPoint y: 75, endPoint x: 83, endPoint y: 93, distance: 48.0
click at [39, 74] on link "Paste Ctrl+V" at bounding box center [66, 76] width 84 height 8
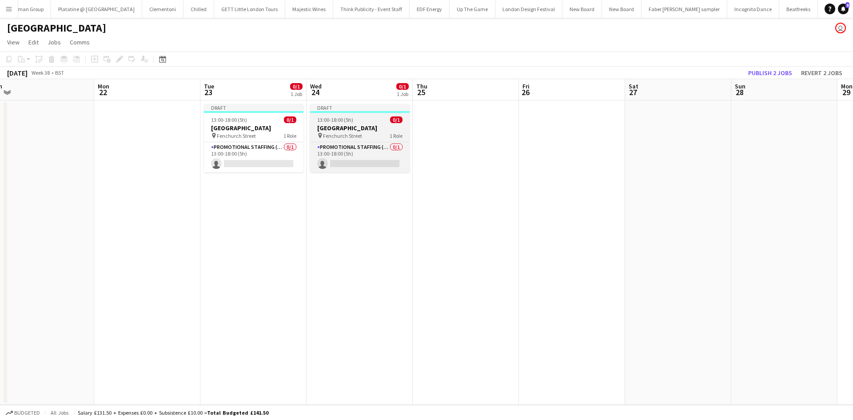
drag, startPoint x: 345, startPoint y: 126, endPoint x: 334, endPoint y: 121, distance: 12.0
click at [344, 125] on h3 "Southend Airport" at bounding box center [360, 128] width 100 height 8
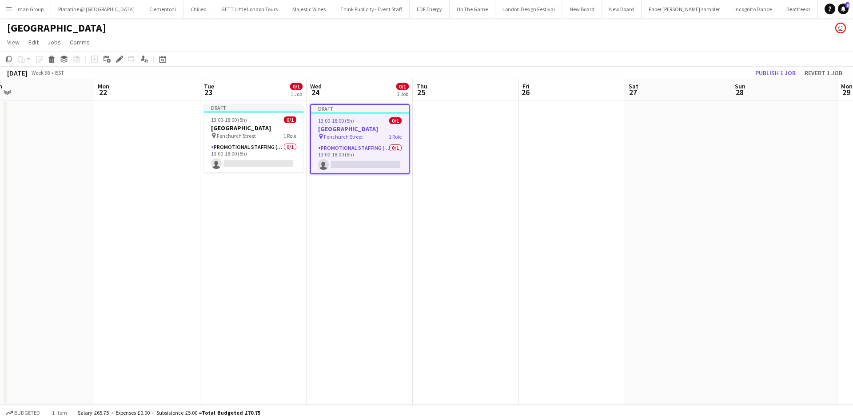
scroll to position [0, 331]
drag, startPoint x: 118, startPoint y: 60, endPoint x: 167, endPoint y: 81, distance: 53.9
click at [118, 59] on icon at bounding box center [119, 59] width 5 height 5
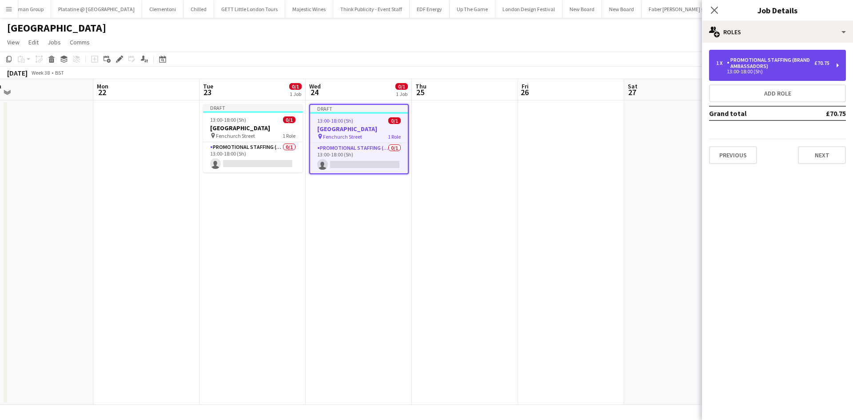
click at [562, 68] on div "Promotional Staffing (Brand Ambassadors)" at bounding box center [771, 63] width 88 height 12
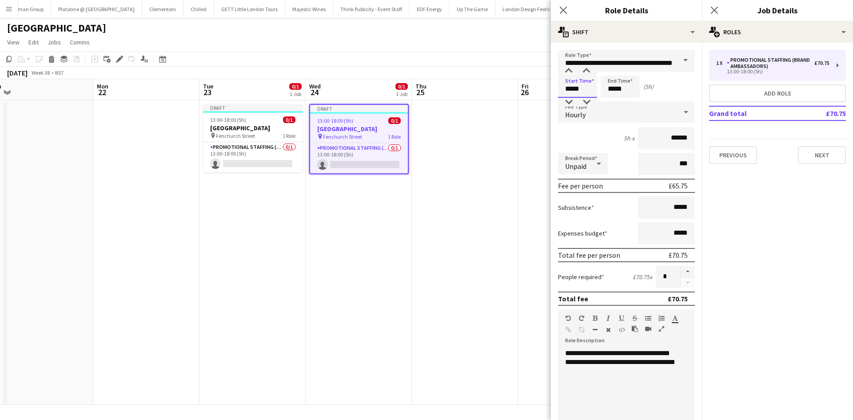
drag, startPoint x: 577, startPoint y: 88, endPoint x: 571, endPoint y: 86, distance: 6.0
click at [562, 88] on input "*****" at bounding box center [577, 87] width 39 height 22
type input "*****"
drag, startPoint x: 567, startPoint y: 101, endPoint x: 588, endPoint y: 99, distance: 20.6
click at [562, 101] on div at bounding box center [569, 102] width 18 height 9
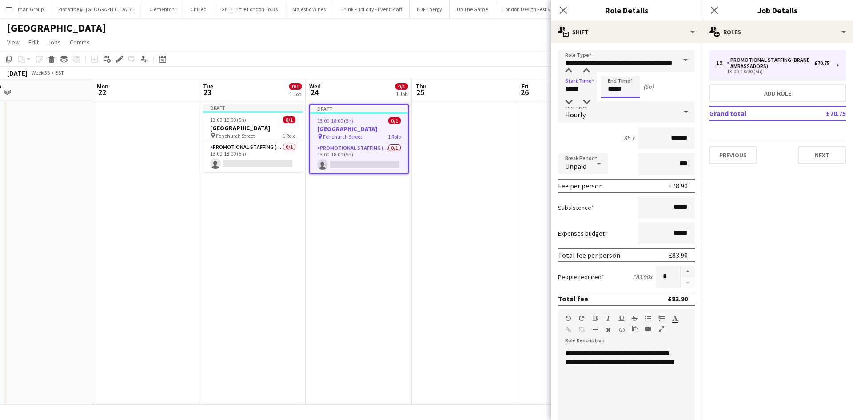
drag, startPoint x: 626, startPoint y: 91, endPoint x: 613, endPoint y: 84, distance: 14.1
click at [562, 91] on input "*****" at bounding box center [620, 87] width 39 height 22
type input "*****"
click at [562, 67] on div at bounding box center [611, 71] width 18 height 9
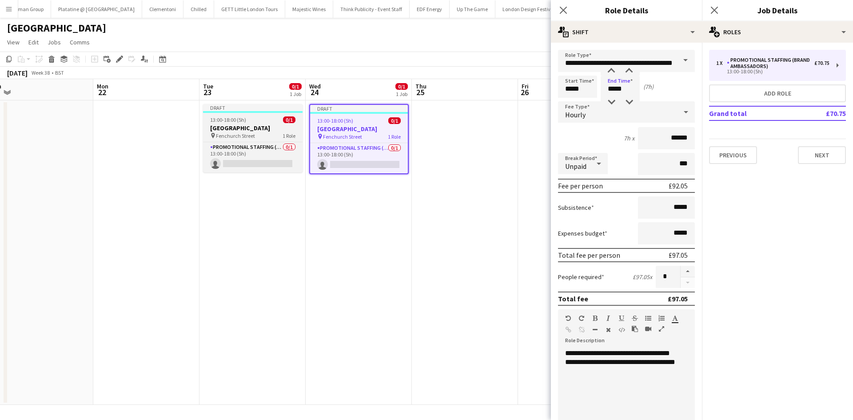
click at [221, 118] on span "13:00-18:00 (5h)" at bounding box center [228, 119] width 36 height 7
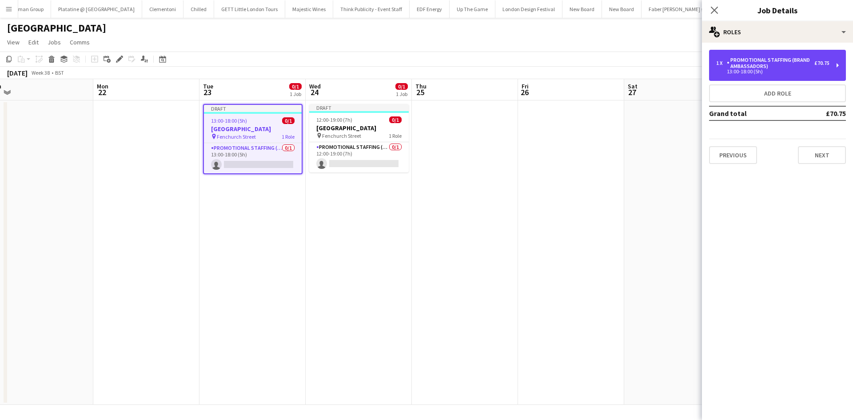
click at [562, 57] on div "Promotional Staffing (Brand Ambassadors)" at bounding box center [771, 63] width 88 height 12
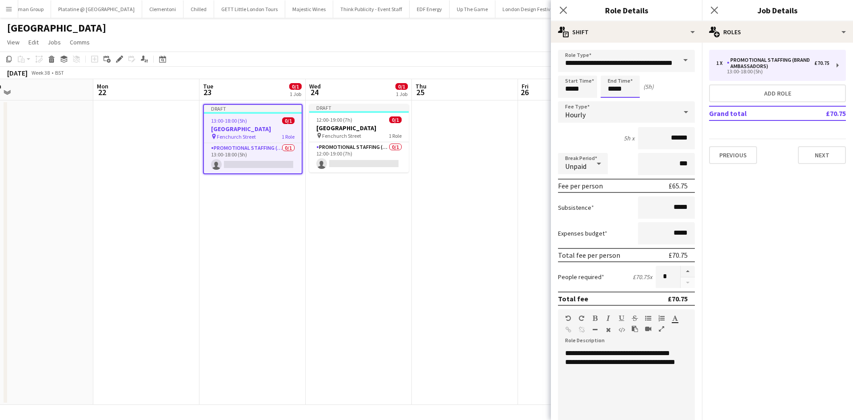
click at [562, 86] on input "*****" at bounding box center [620, 87] width 39 height 22
type input "*****"
click at [562, 69] on div at bounding box center [611, 71] width 18 height 9
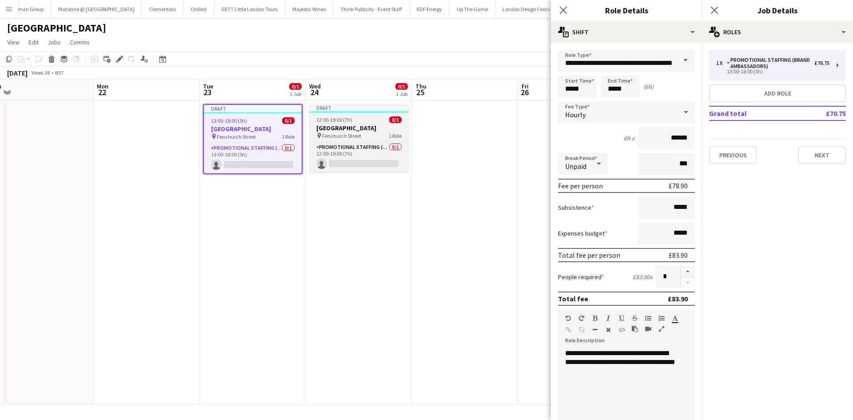
click at [350, 135] on span "Fenchurch Street" at bounding box center [341, 135] width 39 height 7
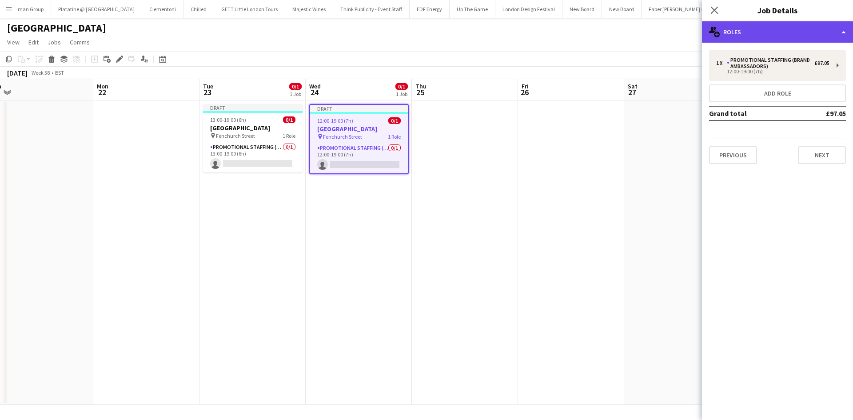
click at [562, 35] on div "multiple-users-add Roles" at bounding box center [777, 31] width 151 height 21
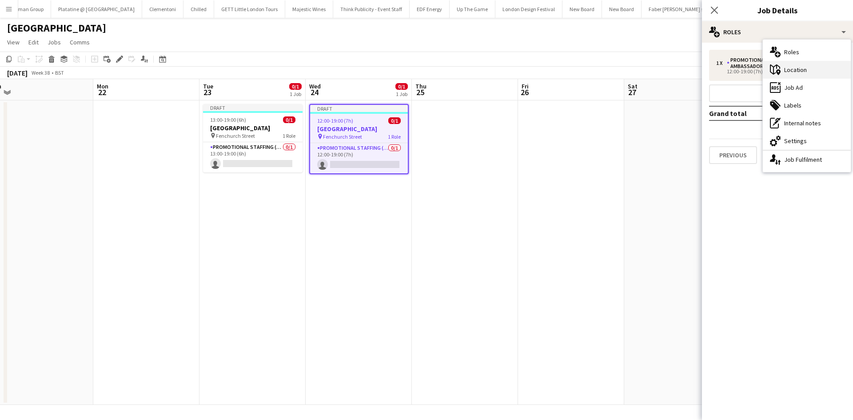
click at [562, 68] on icon at bounding box center [775, 69] width 10 height 10
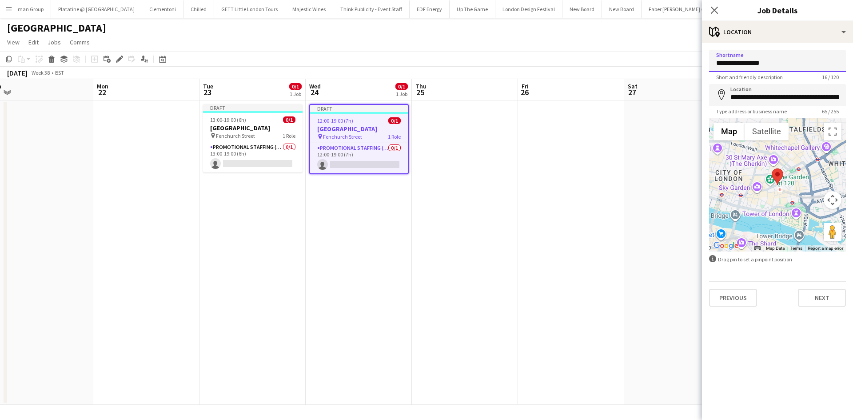
drag, startPoint x: 774, startPoint y: 63, endPoint x: 692, endPoint y: 58, distance: 82.3
click at [562, 58] on body "Menu Boards Boards Boards All jobs Status Workforce Workforce My Workforce Recr…" at bounding box center [426, 210] width 853 height 420
type input "**********"
click at [562, 100] on input "**********" at bounding box center [777, 95] width 137 height 22
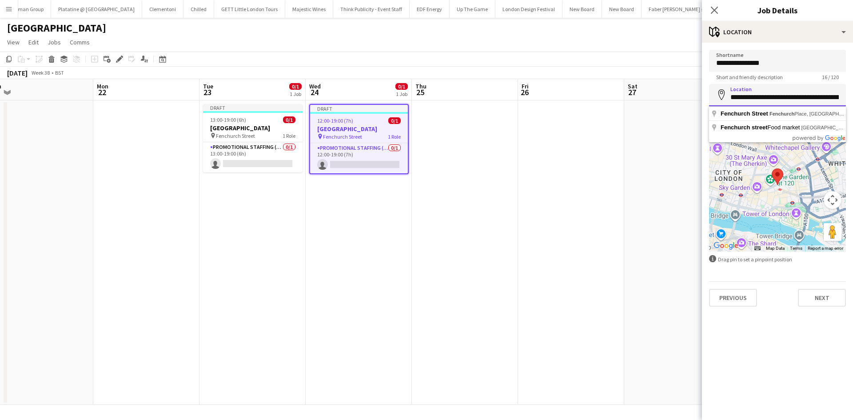
click at [562, 100] on input "**********" at bounding box center [777, 95] width 137 height 22
type input "**********"
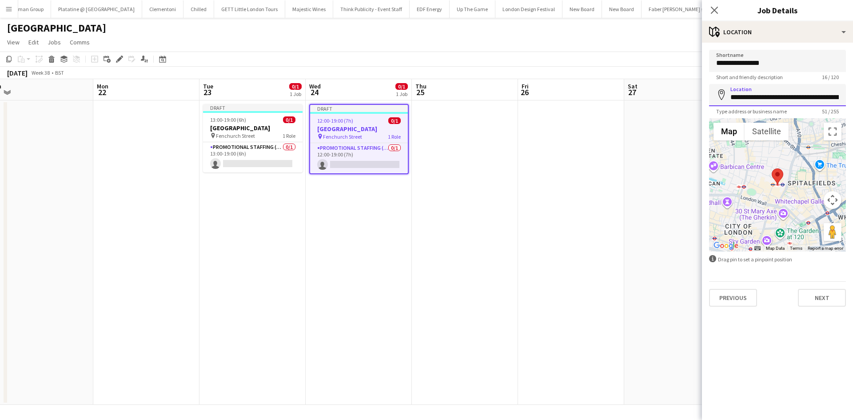
click at [562, 101] on input "**********" at bounding box center [777, 95] width 137 height 22
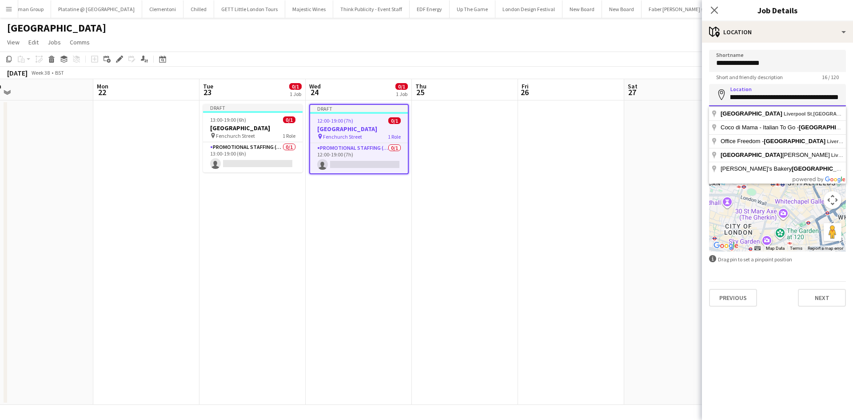
scroll to position [0, 45]
click at [562, 259] on button "Next" at bounding box center [822, 298] width 48 height 18
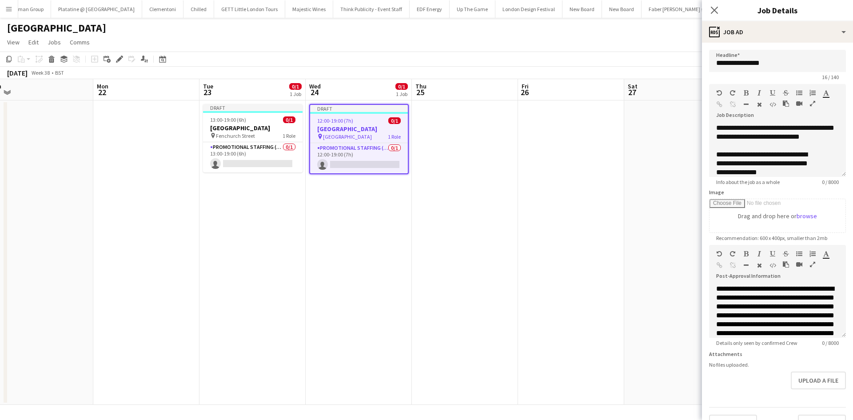
scroll to position [0, 0]
click at [562, 147] on div "**********" at bounding box center [774, 150] width 130 height 53
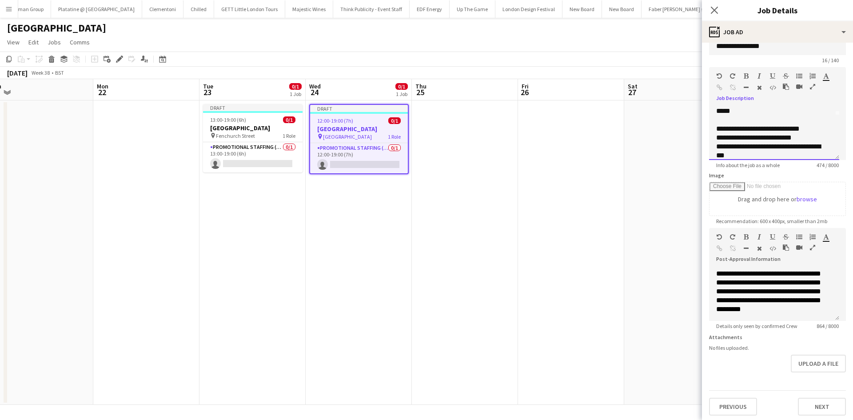
scroll to position [26, 0]
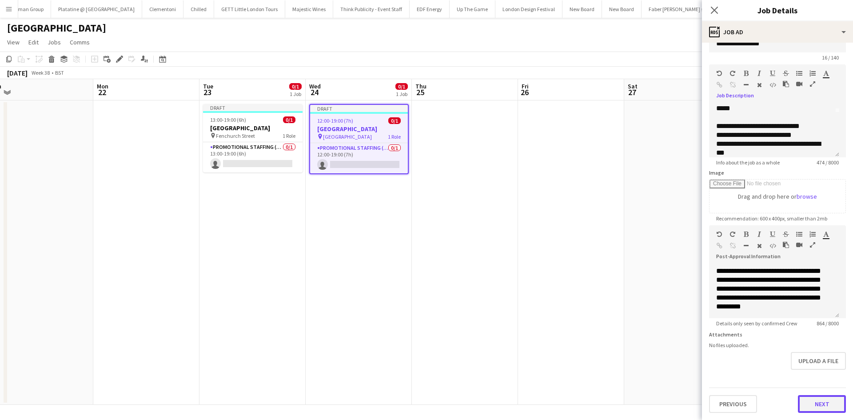
click at [562, 259] on button "Next" at bounding box center [822, 404] width 48 height 18
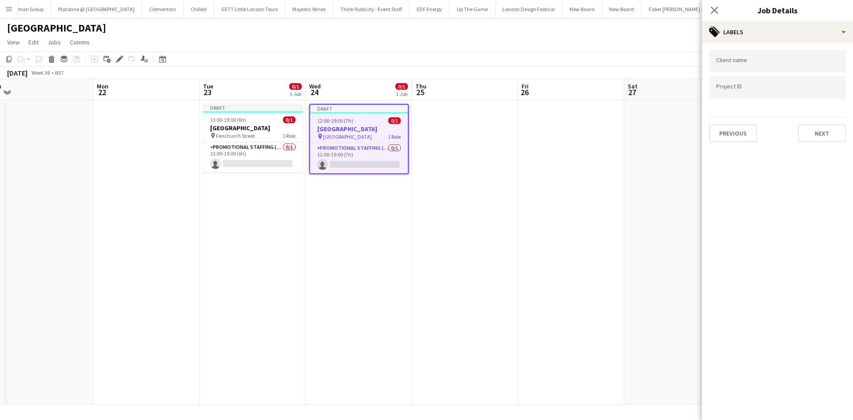
scroll to position [0, 0]
click at [562, 131] on button "Next" at bounding box center [822, 133] width 48 height 18
click at [562, 101] on div "Publish the job to add notes Previous Next" at bounding box center [777, 75] width 151 height 65
click at [562, 96] on button "Next" at bounding box center [822, 92] width 48 height 18
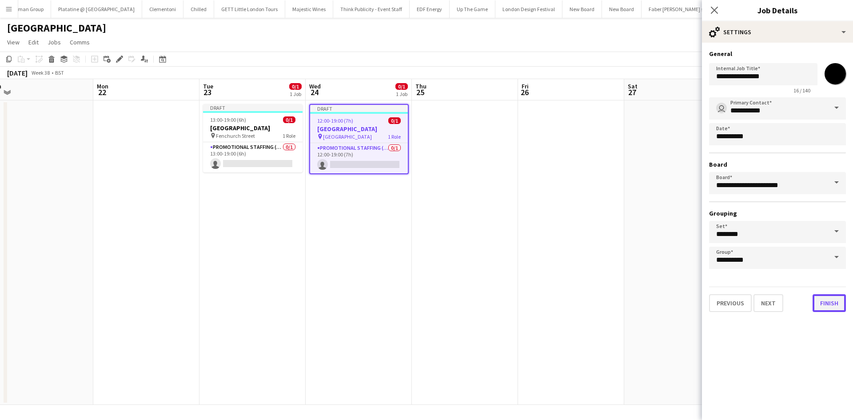
click at [562, 259] on button "Finish" at bounding box center [829, 303] width 33 height 18
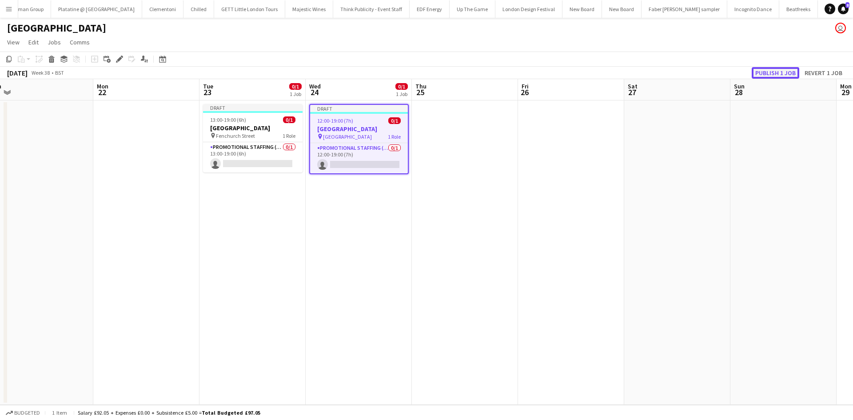
click at [562, 73] on button "Publish 1 job" at bounding box center [776, 73] width 48 height 12
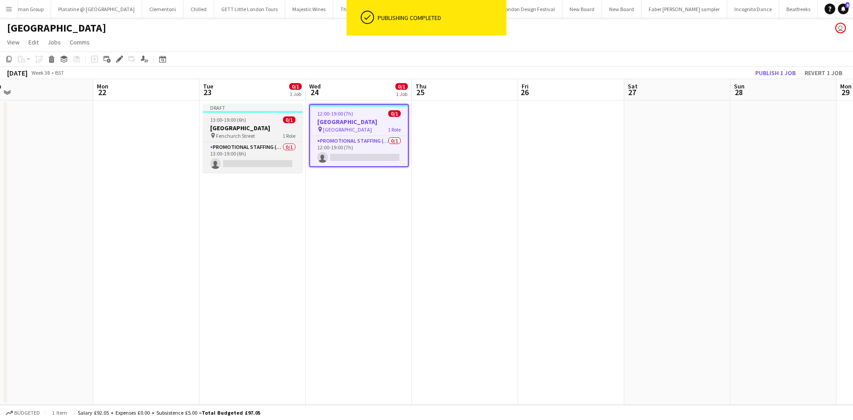
click at [259, 129] on h3 "Southend Airport" at bounding box center [253, 128] width 100 height 8
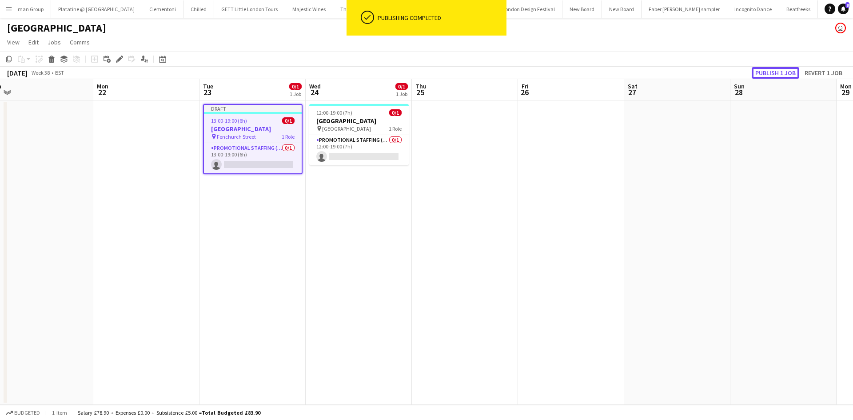
click at [562, 71] on button "Publish 1 job" at bounding box center [776, 73] width 48 height 12
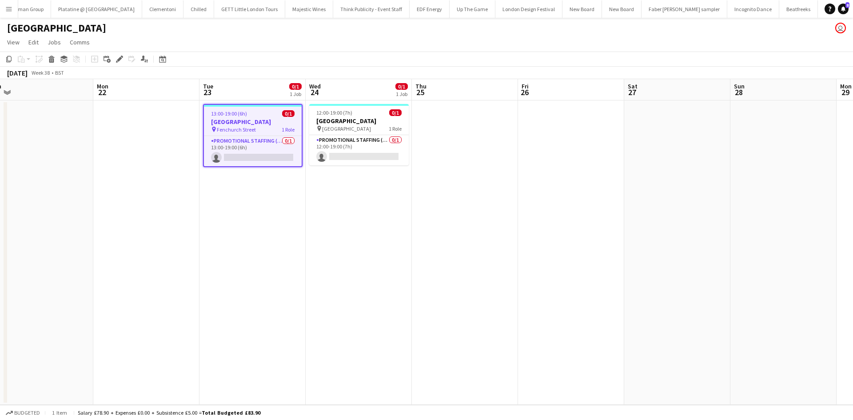
click at [11, 8] on app-icon "Menu" at bounding box center [8, 8] width 7 height 7
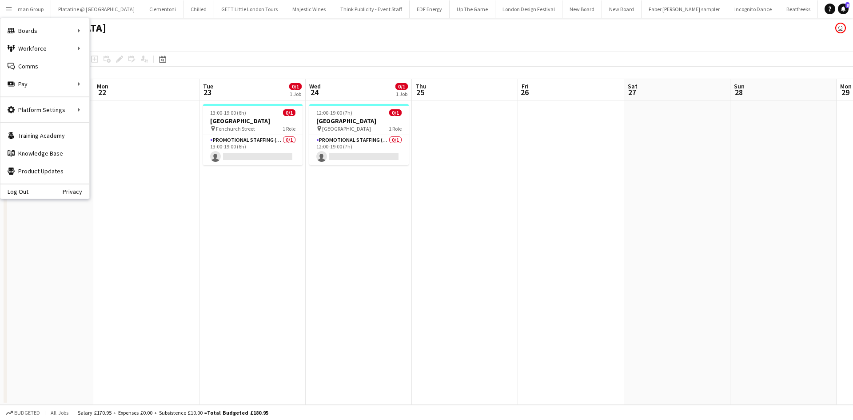
click at [112, 48] on app-page-menu "View Day view expanded Day view collapsed Month view Date picker Jump to today …" at bounding box center [426, 43] width 853 height 17
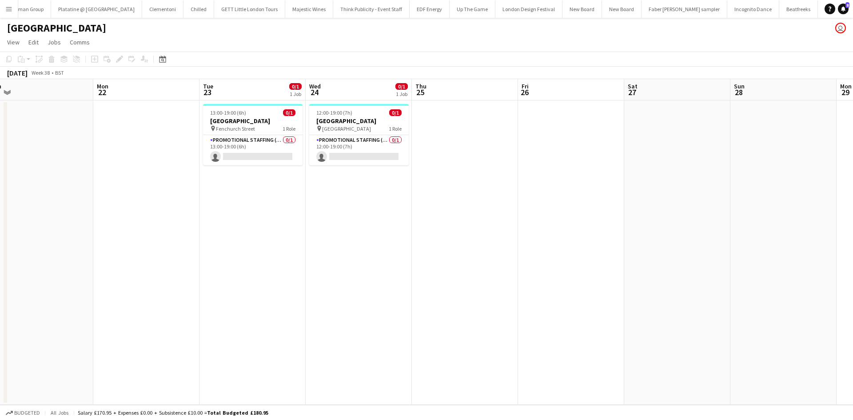
click at [5, 11] on button "Menu" at bounding box center [9, 9] width 18 height 18
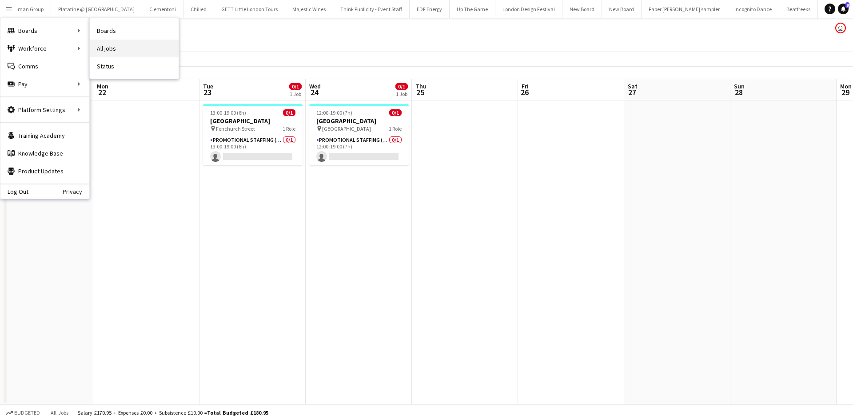
click at [114, 48] on link "All jobs" at bounding box center [134, 49] width 89 height 18
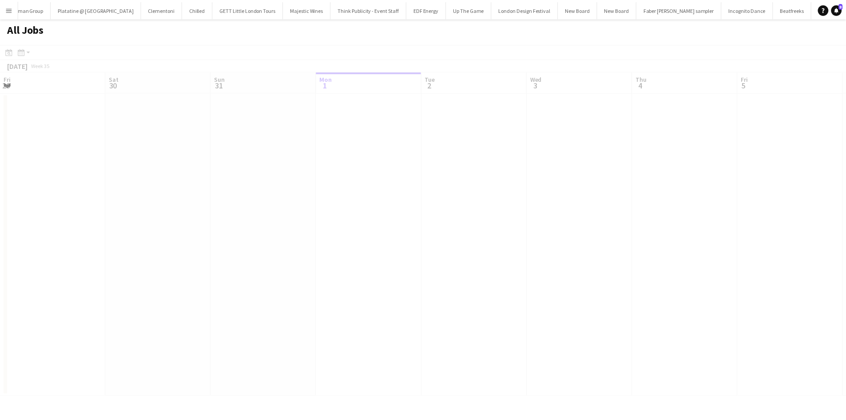
scroll to position [0, 212]
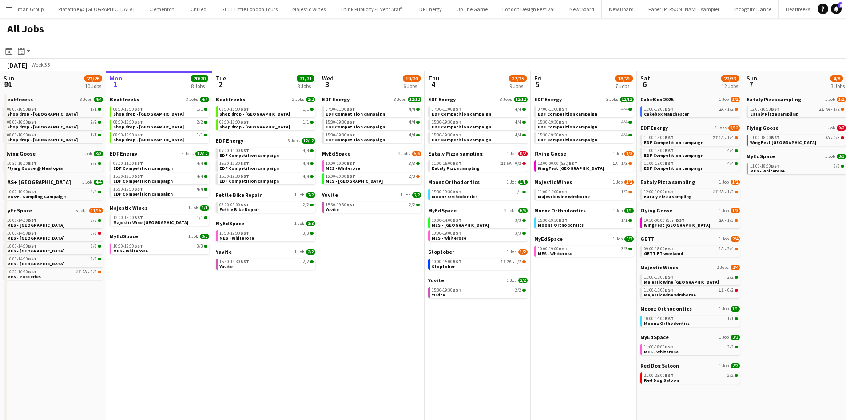
drag, startPoint x: 355, startPoint y: 355, endPoint x: 335, endPoint y: 355, distance: 20.0
click at [337, 259] on app-calendar-viewport "Fri 29 20/21 9 Jobs Sat 30 42/44 28 Jobs Sun 31 22/26 10 Jobs Mon 1 20/20 8 Job…" at bounding box center [423, 376] width 846 height 611
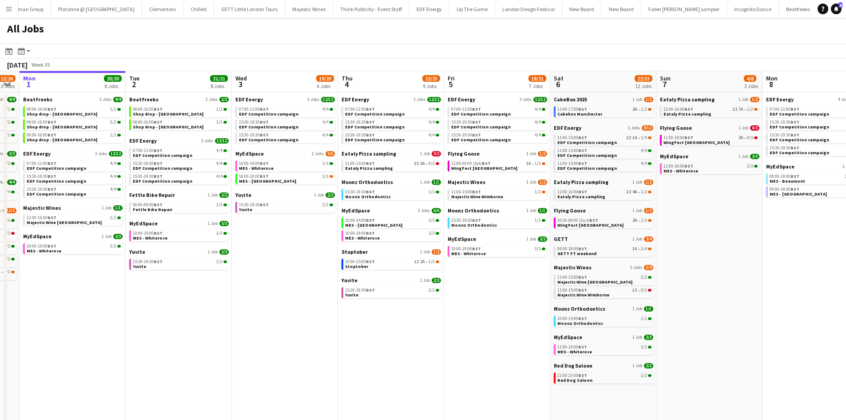
drag, startPoint x: 350, startPoint y: 265, endPoint x: 307, endPoint y: 259, distance: 43.6
click at [307, 259] on app-calendar-viewport "Fri 29 20/21 9 Jobs Sat 30 42/44 28 Jobs Sun 31 22/26 10 Jobs Mon 1 20/20 8 Job…" at bounding box center [423, 376] width 846 height 611
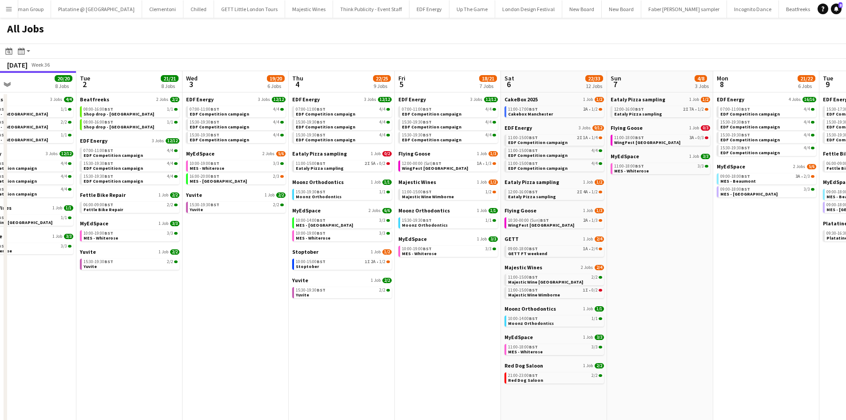
drag, startPoint x: 514, startPoint y: 355, endPoint x: 500, endPoint y: 351, distance: 14.6
click at [500, 259] on app-calendar-viewport "Fri 29 20/21 9 Jobs Sat 30 42/44 28 Jobs Sun 31 22/26 10 Jobs Mon 1 20/20 8 Job…" at bounding box center [423, 376] width 846 height 611
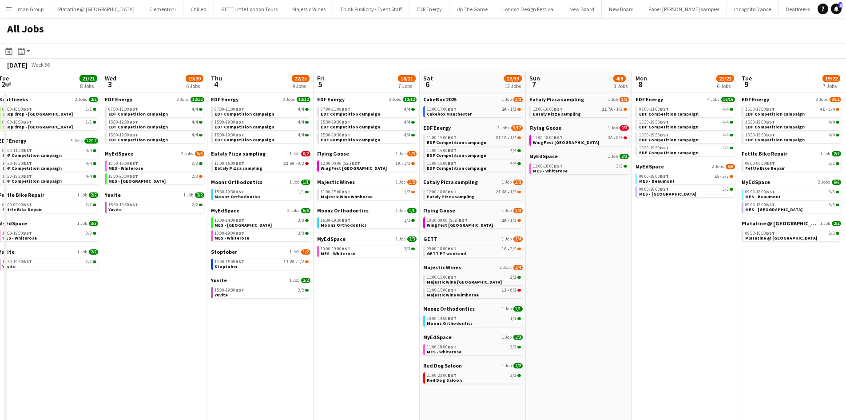
scroll to position [0, 448]
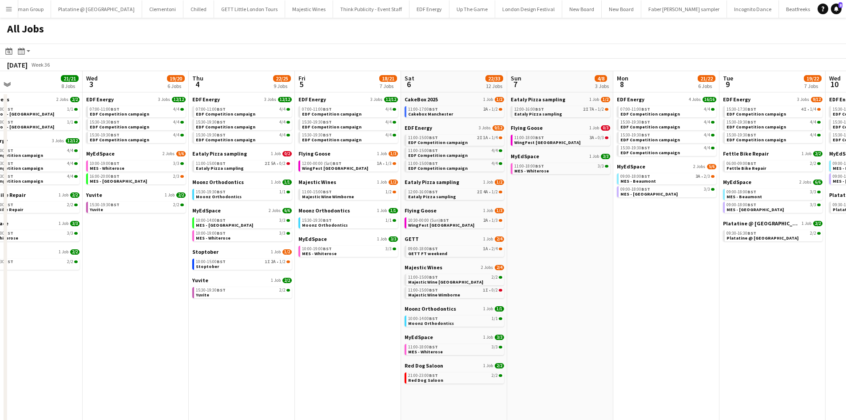
drag, startPoint x: 671, startPoint y: 349, endPoint x: 614, endPoint y: 341, distance: 57.4
click at [562, 259] on app-calendar-viewport "Fri 29 20/21 9 Jobs Sat 30 42/44 28 Jobs Sun 31 22/26 10 Jobs Mon 1 20/20 8 Job…" at bounding box center [423, 376] width 846 height 611
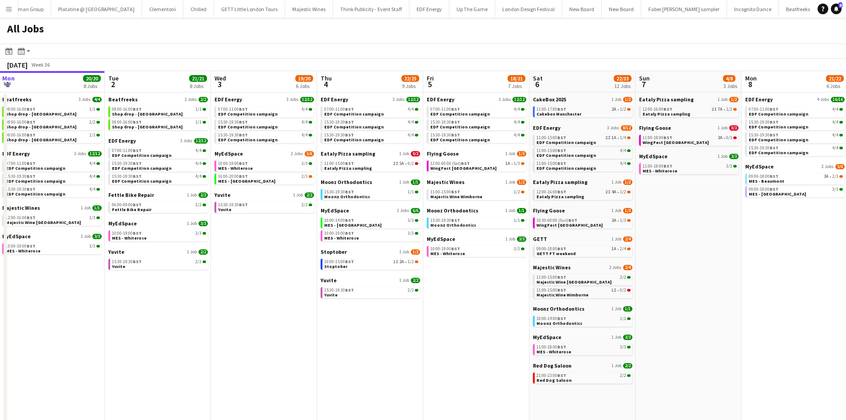
drag, startPoint x: 351, startPoint y: 297, endPoint x: 244, endPoint y: 274, distance: 109.4
click at [245, 259] on app-calendar-viewport "Fri 29 20/21 9 Jobs Sat 30 42/44 28 Jobs Sun 31 22/26 10 Jobs Mon 1 20/20 8 Job…" at bounding box center [423, 376] width 846 height 611
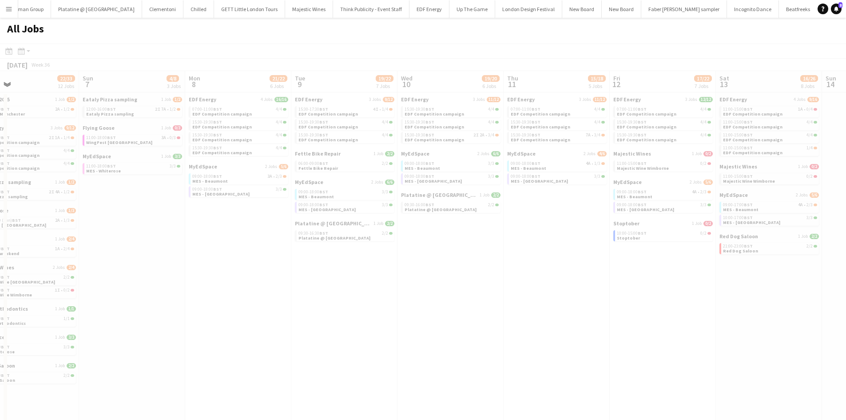
scroll to position [0, 244]
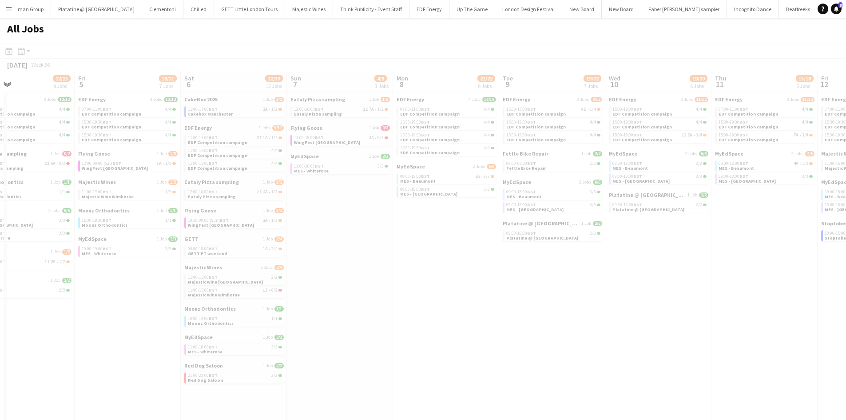
drag, startPoint x: 549, startPoint y: 307, endPoint x: 371, endPoint y: 284, distance: 179.5
click at [371, 259] on app-all-jobs "All Jobs Date picker SEP 2025 SEP 2025 Monday M Tuesday T Wednesday W Thursday …" at bounding box center [423, 350] width 846 height 664
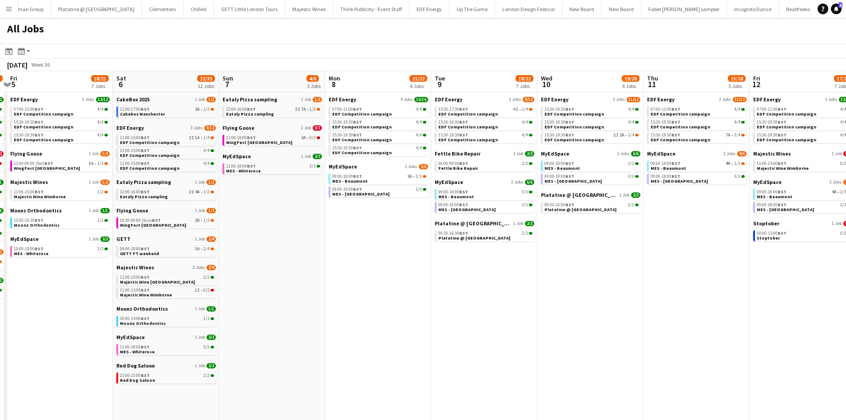
drag, startPoint x: 523, startPoint y: 279, endPoint x: 486, endPoint y: 278, distance: 37.3
click at [486, 259] on app-calendar-viewport "Tue 2 21/21 8 Jobs Wed 3 19/20 6 Jobs Thu 4 22/25 9 Jobs Fri 5 18/21 7 Jobs Sat…" at bounding box center [423, 376] width 846 height 611
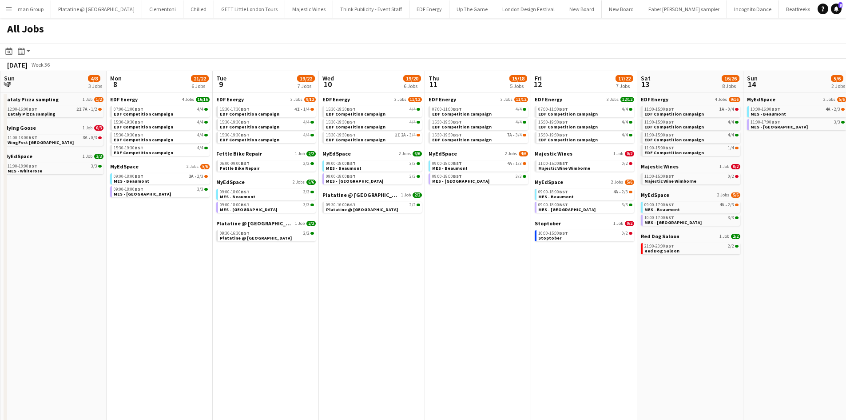
drag, startPoint x: 558, startPoint y: 255, endPoint x: 361, endPoint y: 268, distance: 197.2
click at [354, 259] on app-calendar-viewport "Thu 4 22/25 9 Jobs Fri 5 18/21 7 Jobs Sat 6 22/33 12 Jobs Sun 7 4/8 3 Jobs Mon …" at bounding box center [423, 376] width 846 height 611
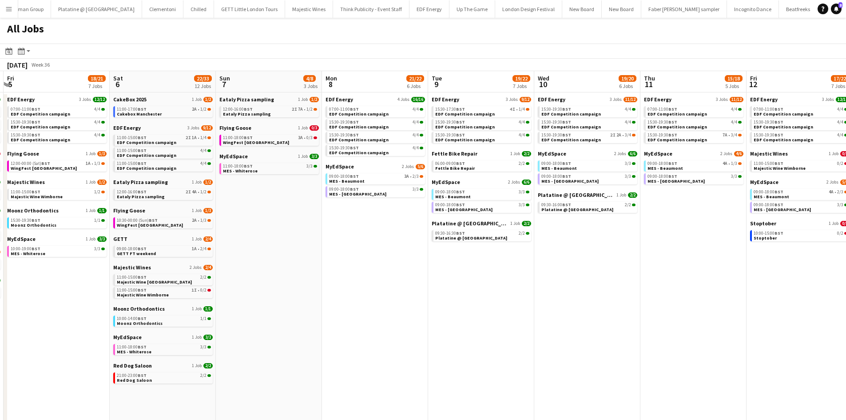
scroll to position [0, 265]
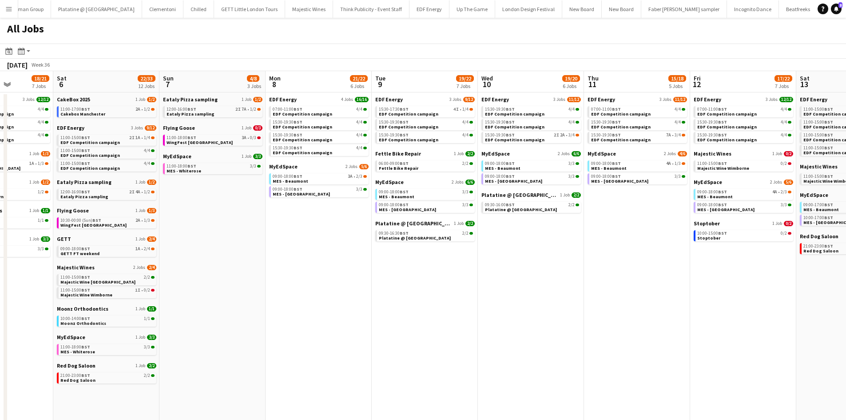
drag, startPoint x: 210, startPoint y: 260, endPoint x: 378, endPoint y: 283, distance: 169.9
click at [378, 259] on app-calendar-viewport "Wed 3 19/20 6 Jobs Thu 4 22/25 9 Jobs Fri 5 18/21 7 Jobs Sat 6 22/33 12 Jobs Su…" at bounding box center [423, 376] width 846 height 611
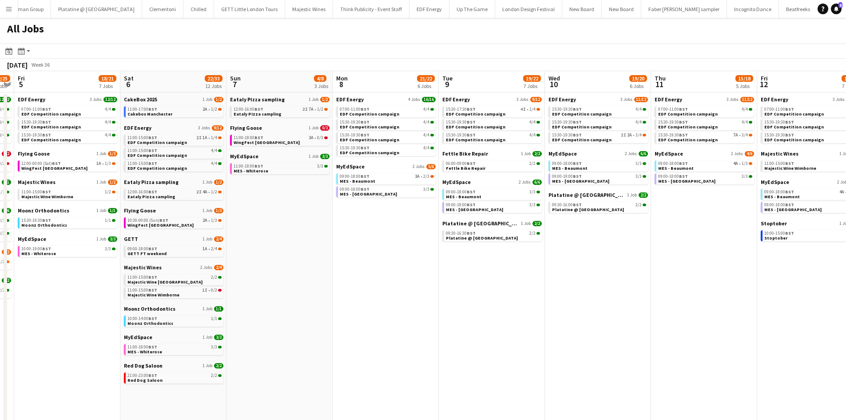
scroll to position [0, 265]
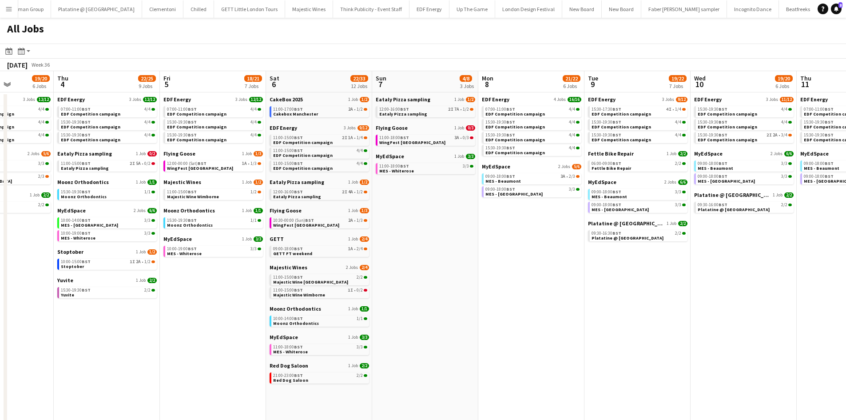
drag, startPoint x: 195, startPoint y: 219, endPoint x: 375, endPoint y: 245, distance: 182.2
click at [375, 245] on app-calendar-viewport "Mon 1 20/20 8 Jobs Tue 2 21/21 8 Jobs Wed 3 19/20 6 Jobs Thu 4 22/25 9 Jobs Fri…" at bounding box center [423, 376] width 846 height 611
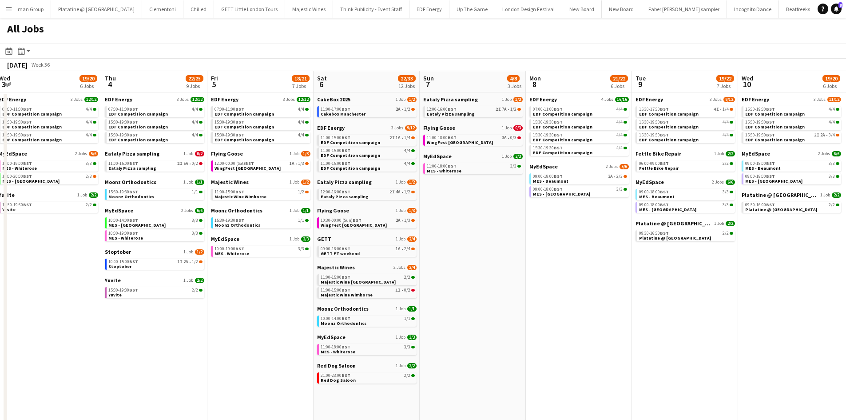
drag, startPoint x: 376, startPoint y: 247, endPoint x: 428, endPoint y: 254, distance: 52.4
click at [428, 254] on app-calendar-viewport "Mon 1 20/20 8 Jobs Tue 2 21/21 8 Jobs Wed 3 19/20 6 Jobs Thu 4 22/25 9 Jobs Fri…" at bounding box center [423, 376] width 846 height 611
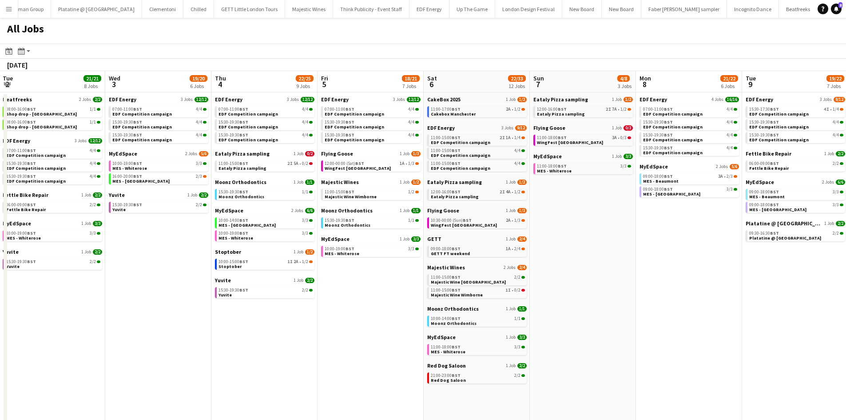
drag, startPoint x: 390, startPoint y: 306, endPoint x: 420, endPoint y: 299, distance: 30.9
click at [420, 259] on app-calendar-viewport "Sun 31 22/26 10 Jobs Mon 1 20/20 8 Jobs Tue 2 21/21 8 Jobs Wed 3 19/20 6 Jobs T…" at bounding box center [423, 376] width 846 height 611
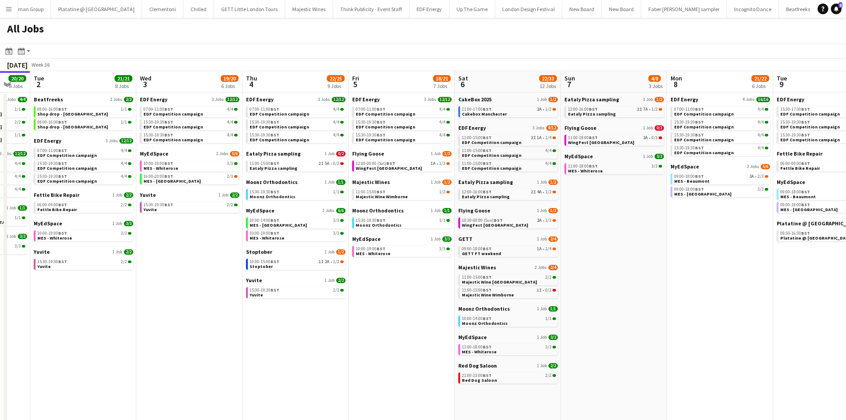
drag, startPoint x: 500, startPoint y: 295, endPoint x: 430, endPoint y: 284, distance: 70.6
click at [412, 259] on app-calendar-viewport "Sat 30 42/44 28 Jobs Sun 31 22/26 10 Jobs Mon 1 20/20 8 Jobs Tue 2 21/21 8 Jobs…" at bounding box center [423, 376] width 846 height 611
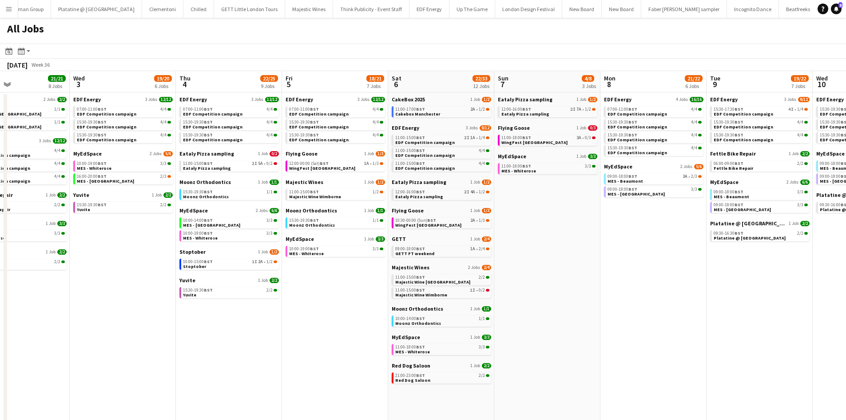
scroll to position [0, 356]
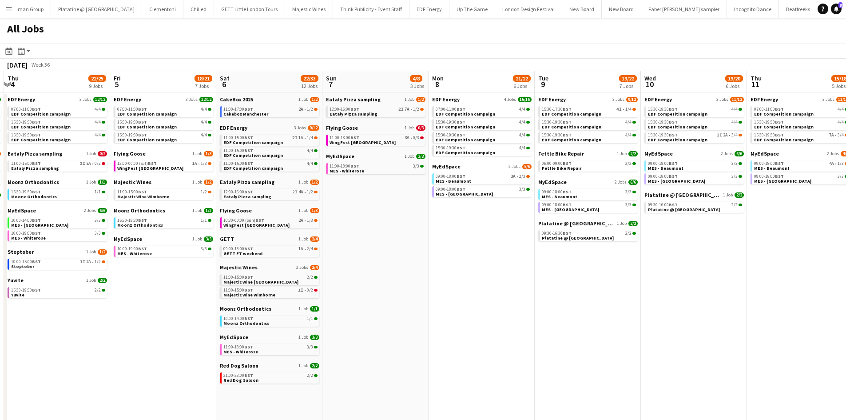
drag, startPoint x: 658, startPoint y: 308, endPoint x: 423, endPoint y: 300, distance: 235.6
click at [423, 259] on app-calendar-viewport "Mon 1 20/20 8 Jobs Tue 2 21/21 8 Jobs Wed 3 19/20 6 Jobs Thu 4 22/25 9 Jobs Fri…" at bounding box center [423, 376] width 846 height 611
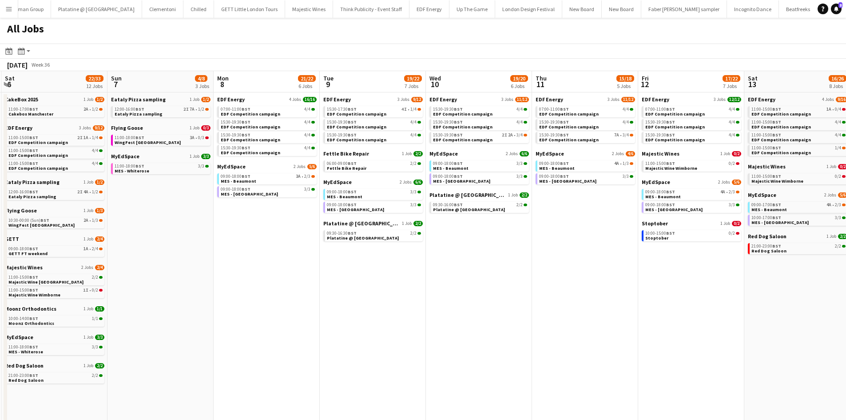
drag, startPoint x: 572, startPoint y: 314, endPoint x: 366, endPoint y: 310, distance: 206.2
click at [353, 259] on app-calendar-viewport "Wed 3 19/20 6 Jobs Thu 4 22/25 9 Jobs Fri 5 18/21 7 Jobs Sat 6 22/33 12 Jobs Su…" at bounding box center [423, 376] width 846 height 611
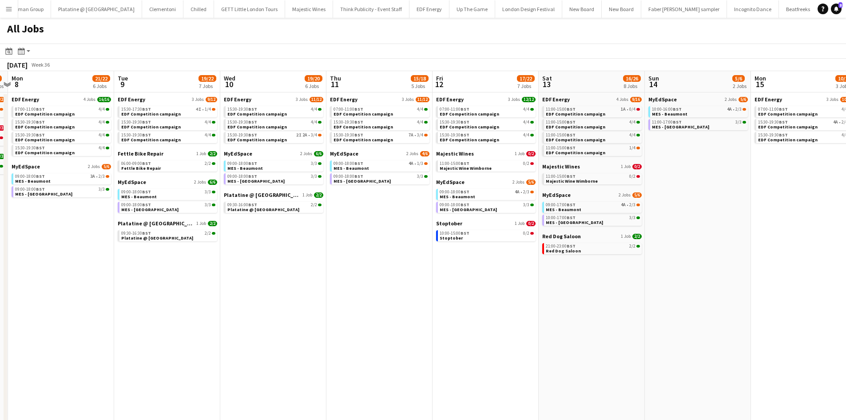
drag, startPoint x: 558, startPoint y: 354, endPoint x: 482, endPoint y: 334, distance: 79.4
click at [408, 259] on app-calendar-viewport "Fri 5 18/21 7 Jobs Sat 6 22/33 12 Jobs Sun 7 4/8 3 Jobs Mon 8 21/22 6 Jobs Tue …" at bounding box center [423, 376] width 846 height 611
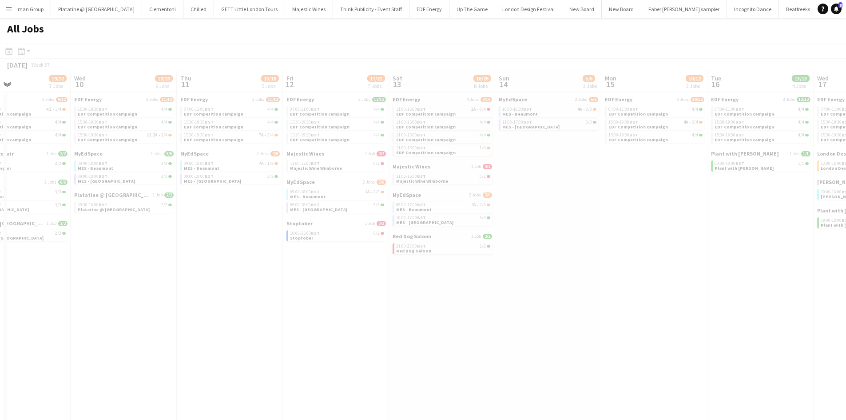
drag, startPoint x: 605, startPoint y: 336, endPoint x: 338, endPoint y: 292, distance: 270.6
click at [338, 259] on app-calendar-viewport "Sun 7 4/8 3 Jobs Mon 8 21/22 6 Jobs Tue 9 19/22 7 Jobs Wed 10 19/20 6 Jobs Thu …" at bounding box center [423, 376] width 846 height 611
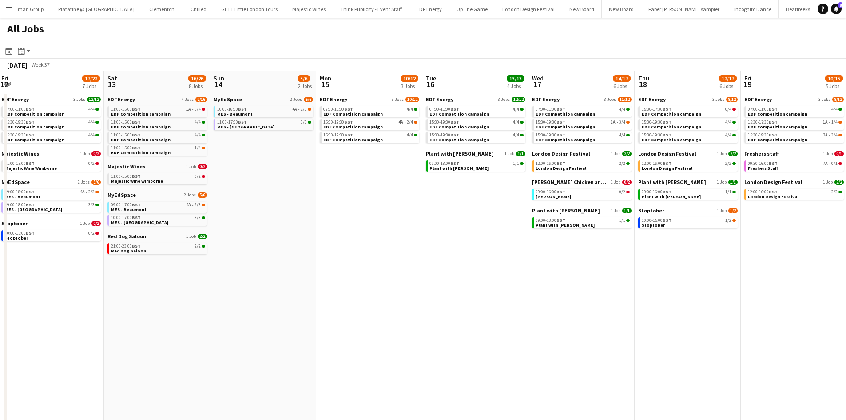
scroll to position [0, 419]
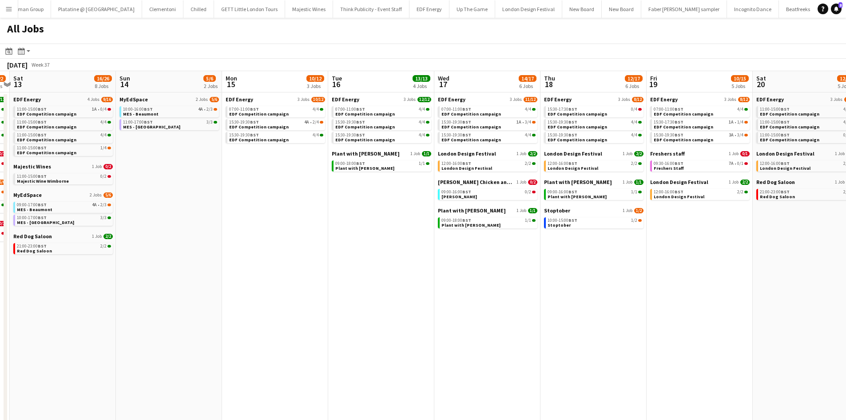
drag, startPoint x: 644, startPoint y: 333, endPoint x: 387, endPoint y: 289, distance: 261.0
click at [387, 259] on app-calendar-viewport "Tue 9 19/22 7 Jobs Wed 10 19/20 6 Jobs Thu 11 15/18 5 Jobs Fri 12 17/22 7 Jobs …" at bounding box center [423, 376] width 846 height 611
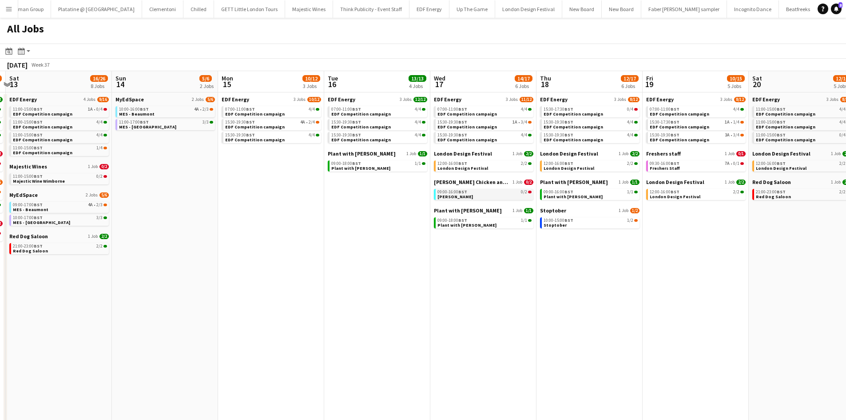
click at [499, 189] on link "09:00-16:00 BST 0/2 Miss Millies" at bounding box center [485, 194] width 94 height 10
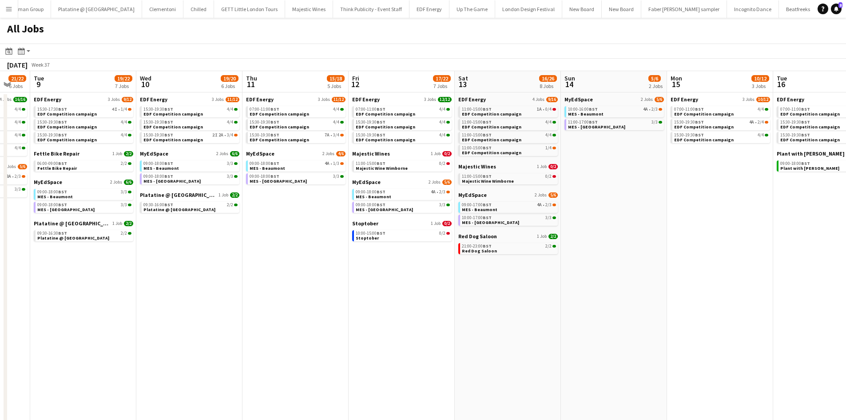
drag, startPoint x: 116, startPoint y: 270, endPoint x: 297, endPoint y: 296, distance: 182.8
click at [461, 259] on app-calendar-viewport "Sun 7 4/8 3 Jobs Mon 8 21/22 6 Jobs Tue 9 19/22 7 Jobs Wed 10 19/20 6 Jobs Thu …" at bounding box center [423, 376] width 846 height 611
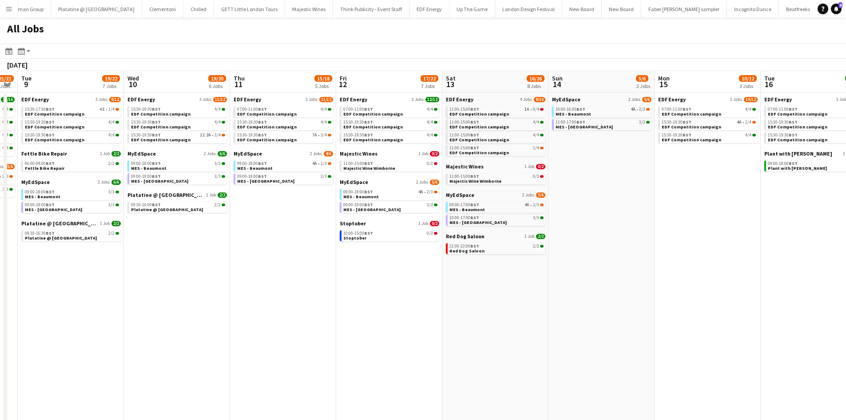
drag, startPoint x: 223, startPoint y: 296, endPoint x: 442, endPoint y: 259, distance: 221.7
click at [526, 259] on app-calendar-viewport "Sun 7 4/8 3 Jobs Mon 8 21/22 6 Jobs Tue 9 19/22 7 Jobs Wed 10 19/20 6 Jobs Thu …" at bounding box center [423, 376] width 846 height 611
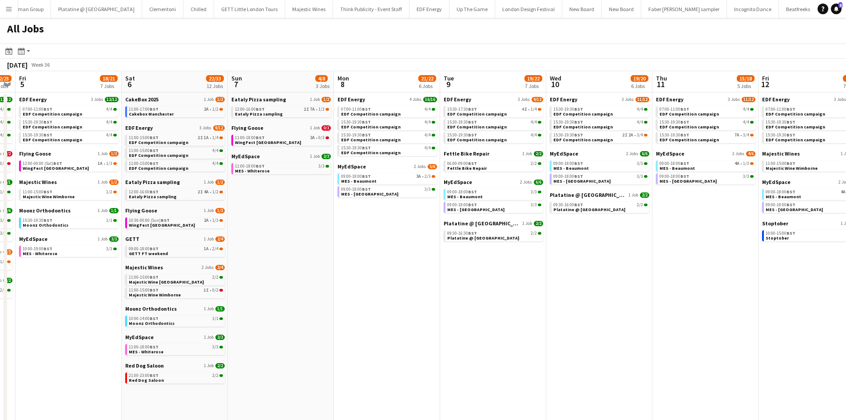
drag, startPoint x: 209, startPoint y: 249, endPoint x: 486, endPoint y: 248, distance: 276.8
click at [511, 252] on app-calendar-viewport "Wed 3 19/20 6 Jobs Thu 4 22/25 9 Jobs Fri 5 18/21 7 Jobs Sat 6 22/33 12 Jobs Su…" at bounding box center [423, 376] width 846 height 611
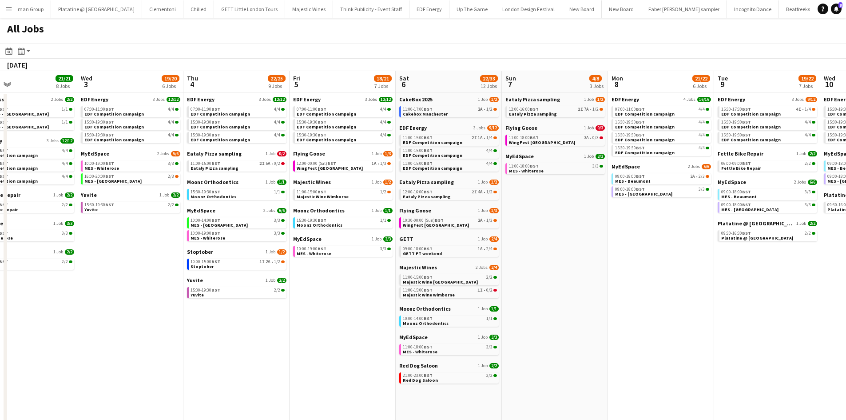
drag, startPoint x: 264, startPoint y: 257, endPoint x: 550, endPoint y: 267, distance: 285.4
click at [562, 259] on app-calendar-viewport "Sun 31 22/26 10 Jobs Mon 1 20/20 8 Jobs Tue 2 21/21 8 Jobs Wed 3 19/20 6 Jobs T…" at bounding box center [423, 376] width 846 height 611
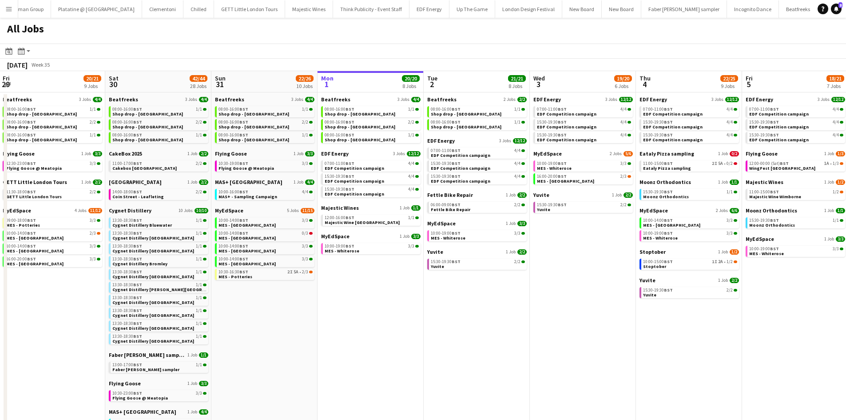
drag, startPoint x: 261, startPoint y: 298, endPoint x: 367, endPoint y: 288, distance: 107.1
click at [373, 259] on app-calendar-viewport "Wed 27 14/15 6 Jobs Thu 28 19/19 10 Jobs Fri 29 20/21 9 Jobs Sat 30 42/44 28 Jo…" at bounding box center [423, 376] width 846 height 611
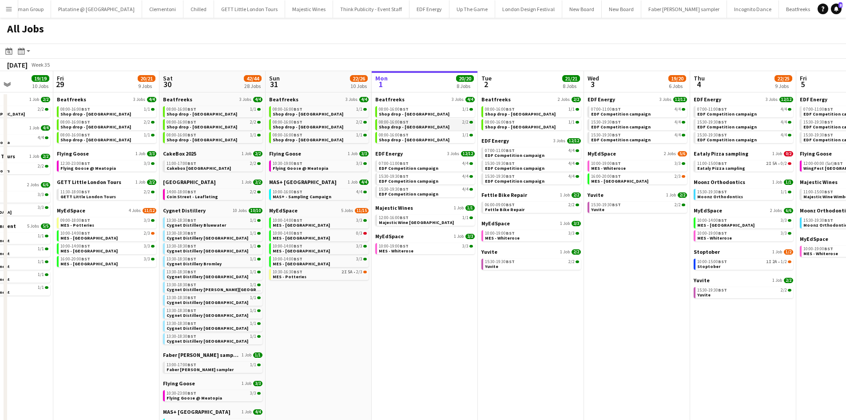
click at [428, 120] on div "08:00-16:00 BST 2/2" at bounding box center [426, 122] width 94 height 4
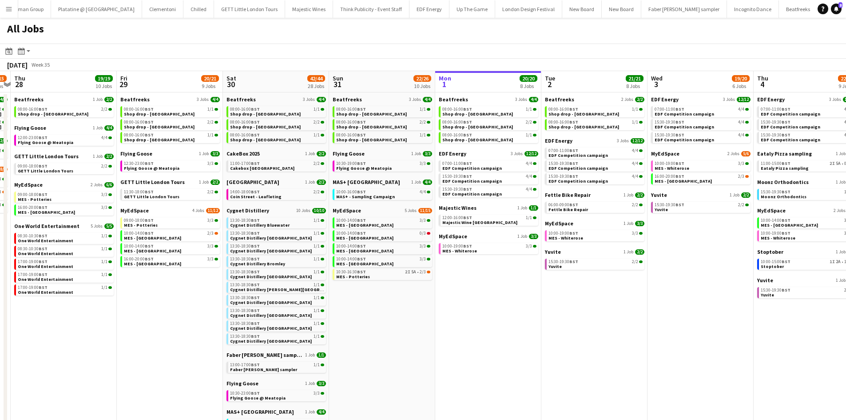
drag, startPoint x: 314, startPoint y: 333, endPoint x: 341, endPoint y: 330, distance: 27.3
click at [356, 259] on app-calendar-viewport "Tue 26 22/24 14 Jobs Wed 27 14/15 6 Jobs Thu 28 19/19 10 Jobs Fri 29 20/21 9 Jo…" at bounding box center [423, 376] width 846 height 611
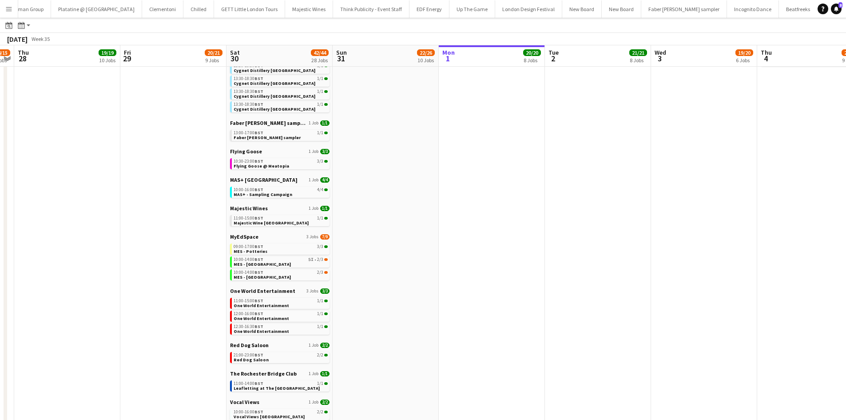
scroll to position [261, 0]
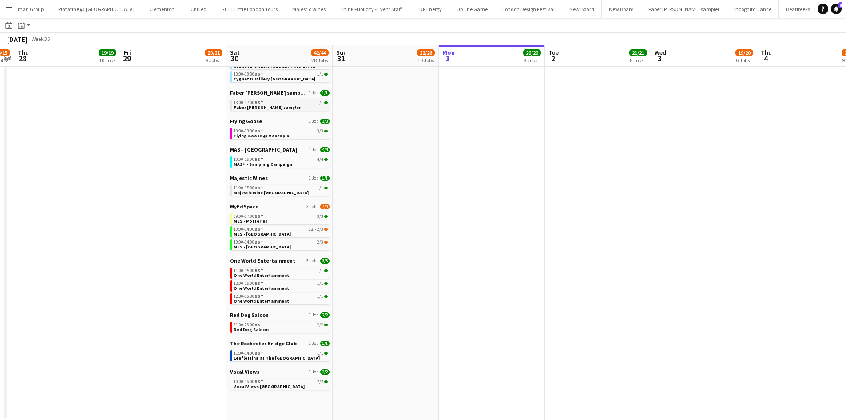
click at [269, 104] on div "13:00-17:00 BST 1/1" at bounding box center [281, 102] width 94 height 4
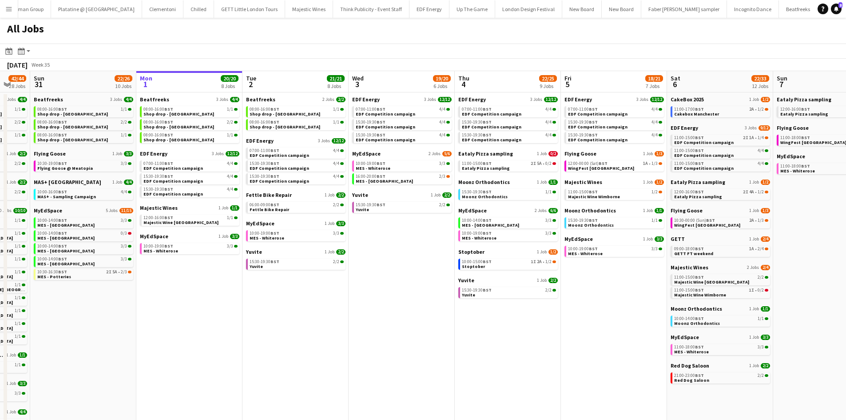
scroll to position [0, 316]
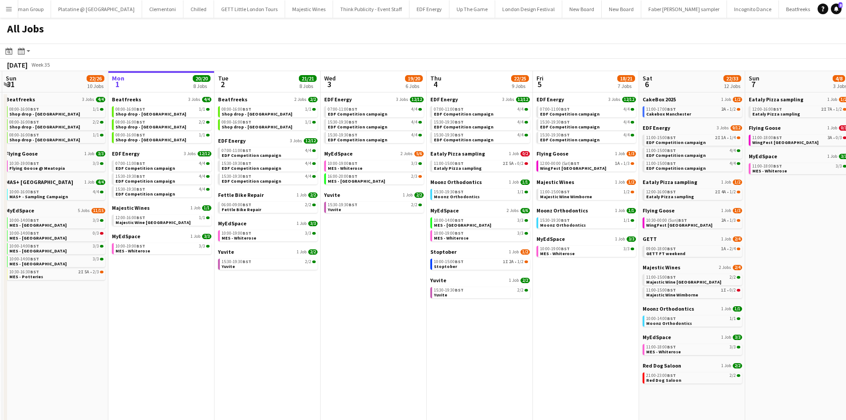
drag, startPoint x: 545, startPoint y: 351, endPoint x: 215, endPoint y: 320, distance: 330.6
click at [215, 259] on app-calendar-viewport "Thu 28 19/19 10 Jobs Fri 29 20/21 9 Jobs Sat 30 42/44 28 Jobs Sun 31 22/26 10 J…" at bounding box center [423, 376] width 846 height 611
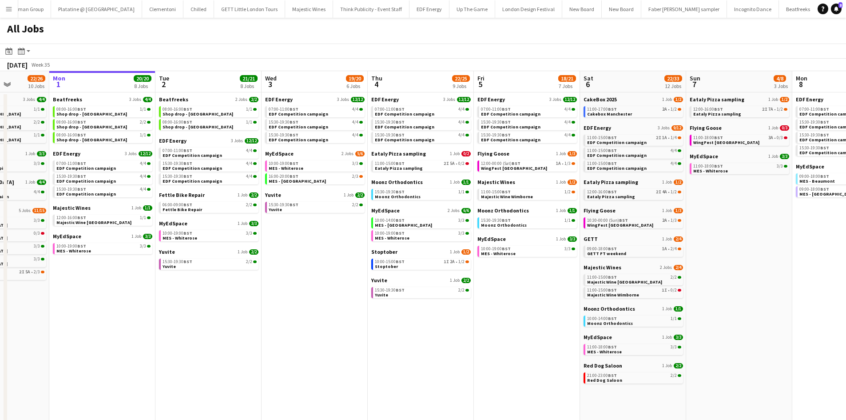
scroll to position [0, 375]
drag, startPoint x: 437, startPoint y: 311, endPoint x: 408, endPoint y: 308, distance: 28.6
click at [408, 259] on app-calendar-viewport "Thu 28 19/19 10 Jobs Fri 29 20/21 9 Jobs Sat 30 42/44 28 Jobs Sun 31 22/26 10 J…" at bounding box center [423, 376] width 846 height 611
click at [86, 248] on span "MES - Whiterose" at bounding box center [74, 251] width 35 height 6
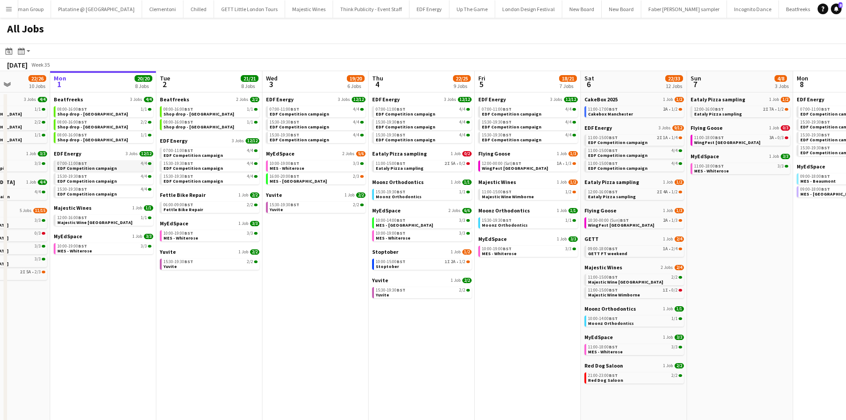
click at [103, 169] on span "EDF Competition campaign" at bounding box center [87, 168] width 60 height 6
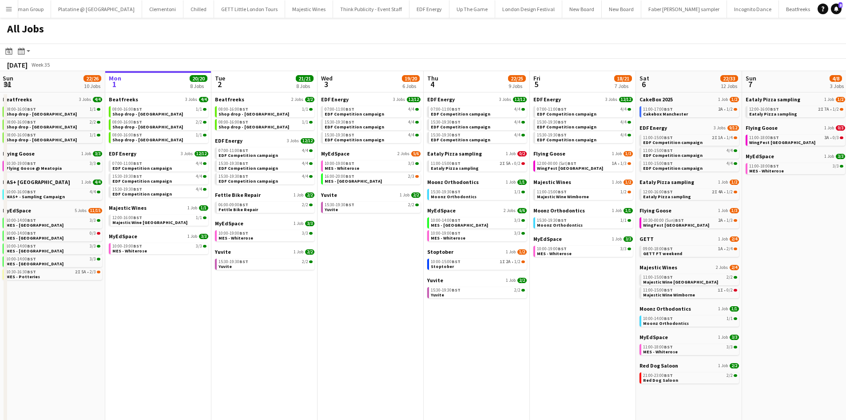
drag, startPoint x: 214, startPoint y: 333, endPoint x: 249, endPoint y: 337, distance: 35.3
click at [249, 259] on app-calendar-viewport "Thu 28 19/19 10 Jobs Fri 29 20/21 9 Jobs Sat 30 42/44 28 Jobs Sun 31 22/26 10 J…" at bounding box center [423, 376] width 846 height 611
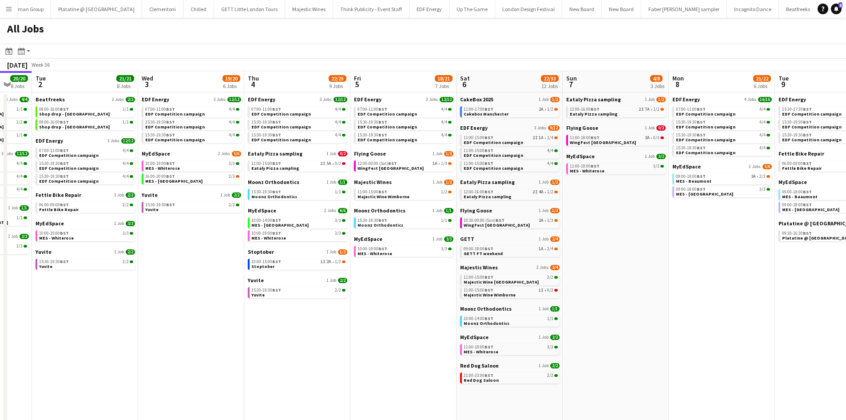
drag, startPoint x: 565, startPoint y: 321, endPoint x: 385, endPoint y: 309, distance: 180.3
click at [385, 259] on app-calendar-viewport "Sat 30 42/44 28 Jobs Sun 31 22/26 10 Jobs Mon 1 20/20 8 Jobs Tue 2 21/21 8 Jobs…" at bounding box center [423, 376] width 846 height 611
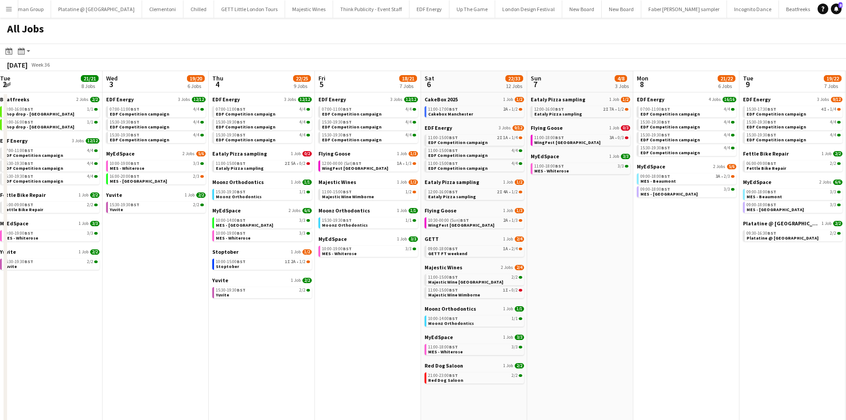
scroll to position [0, 322]
drag, startPoint x: 673, startPoint y: 349, endPoint x: 638, endPoint y: 340, distance: 36.2
click at [562, 259] on app-calendar-viewport "Sat 30 42/44 28 Jobs Sun 31 22/26 10 Jobs Mon 1 20/20 8 Jobs Tue 2 21/21 8 Jobs…" at bounding box center [423, 376] width 846 height 611
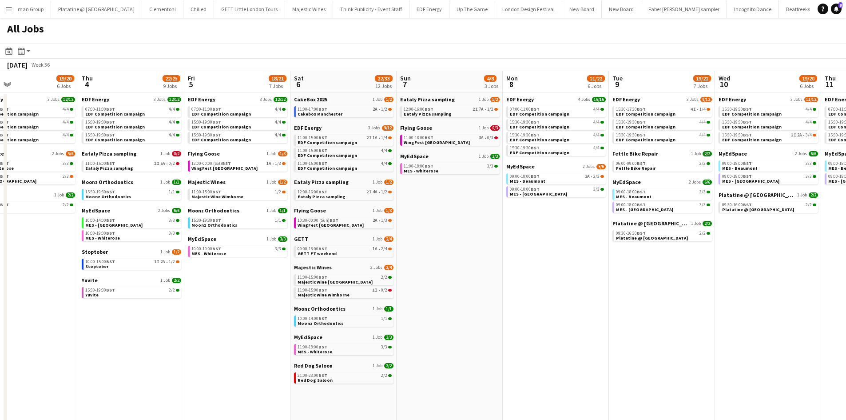
drag, startPoint x: 594, startPoint y: 281, endPoint x: 460, endPoint y: 271, distance: 134.1
click at [460, 259] on app-calendar-viewport "Sat 30 42/44 28 Jobs Sun 31 22/26 10 Jobs Mon 1 20/20 8 Jobs Tue 2 21/21 8 Jobs…" at bounding box center [423, 376] width 846 height 611
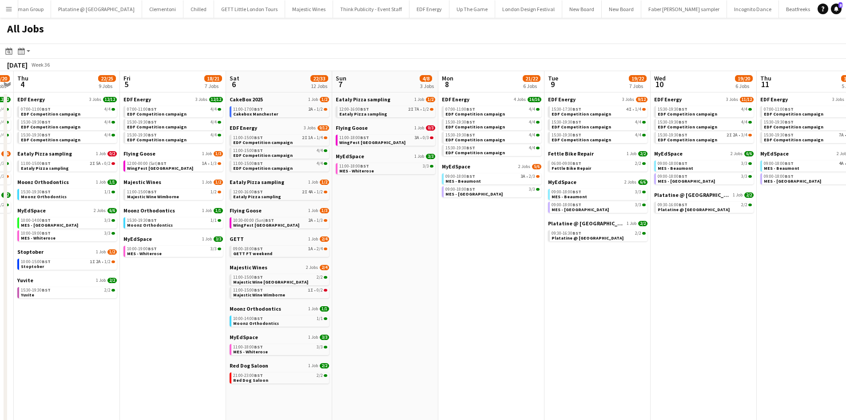
drag, startPoint x: 502, startPoint y: 293, endPoint x: 440, endPoint y: 290, distance: 62.3
click at [440, 259] on app-calendar-viewport "Mon 1 20/20 8 Jobs Tue 2 21/21 8 Jobs Wed 3 19/20 6 Jobs Thu 4 22/25 9 Jobs Fri…" at bounding box center [423, 376] width 846 height 611
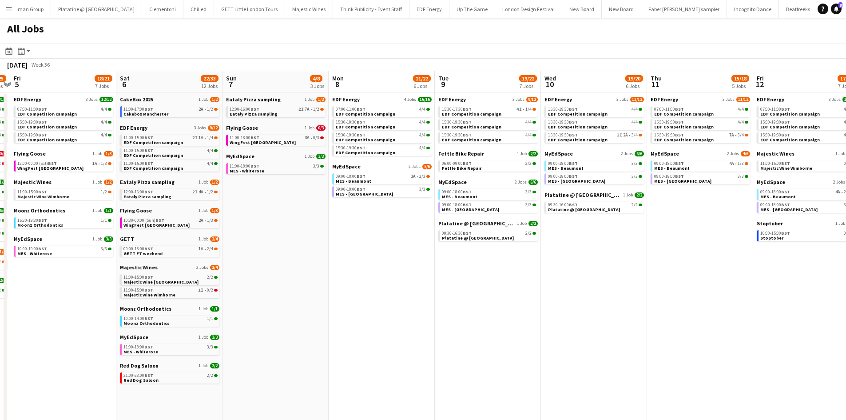
drag, startPoint x: 503, startPoint y: 269, endPoint x: 432, endPoint y: 267, distance: 71.1
click at [432, 259] on app-calendar-viewport "Mon 1 20/20 8 Jobs Tue 2 21/21 8 Jobs Wed 3 19/20 6 Jobs Thu 4 22/25 9 Jobs Fri…" at bounding box center [423, 376] width 846 height 611
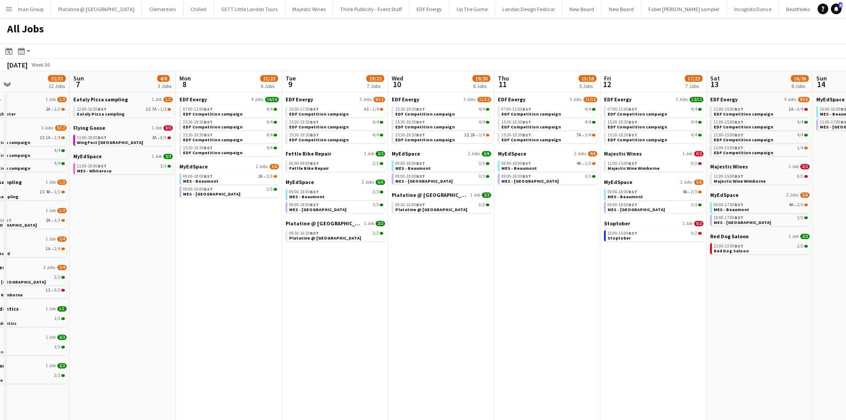
drag, startPoint x: 651, startPoint y: 299, endPoint x: 499, endPoint y: 287, distance: 152.4
click at [499, 259] on app-calendar-viewport "Wed 3 19/20 6 Jobs Thu 4 22/25 9 Jobs Fri 5 18/21 7 Jobs Sat 6 22/33 12 Jobs Su…" at bounding box center [423, 376] width 846 height 611
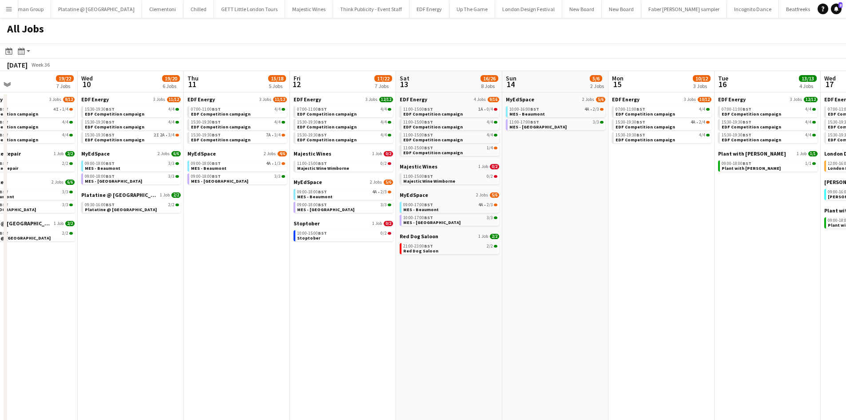
drag, startPoint x: 624, startPoint y: 301, endPoint x: 555, endPoint y: 291, distance: 69.6
click at [460, 259] on app-calendar-viewport "Fri 5 18/21 7 Jobs Sat 6 22/33 12 Jobs Sun 7 4/8 3 Jobs Mon 8 21/22 6 Jobs Tue …" at bounding box center [423, 376] width 846 height 611
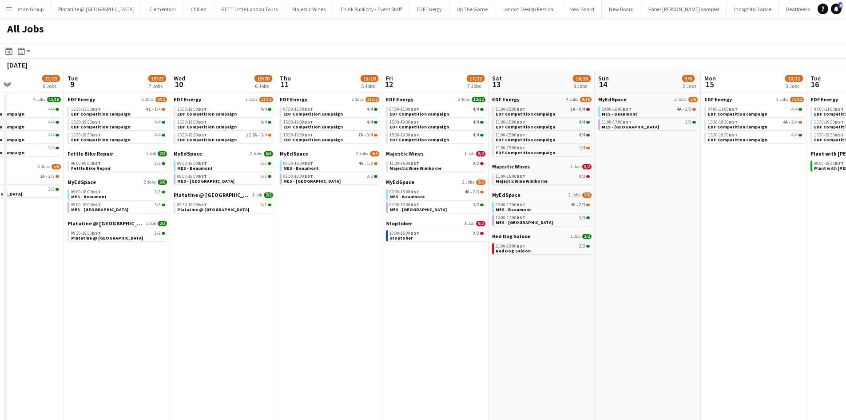
drag, startPoint x: 587, startPoint y: 289, endPoint x: 509, endPoint y: 298, distance: 78.7
click at [562, 259] on app-calendar-viewport "Sun 7 4/8 3 Jobs Mon 8 21/22 6 Jobs Tue 9 19/22 7 Jobs Wed 10 19/20 6 Jobs Thu …" at bounding box center [423, 376] width 846 height 611
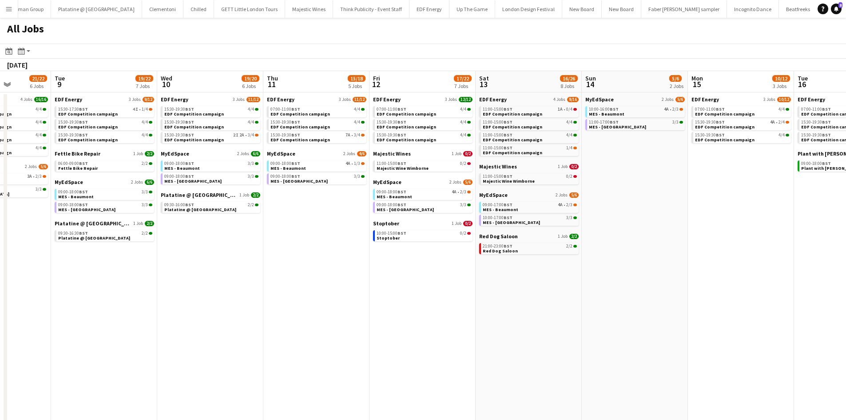
drag, startPoint x: 451, startPoint y: 293, endPoint x: 213, endPoint y: 269, distance: 239.8
click at [185, 259] on app-calendar-viewport "Fri 5 18/21 7 Jobs Sat 6 22/33 12 Jobs Sun 7 4/8 3 Jobs Mon 8 21/22 6 Jobs Tue …" at bounding box center [423, 376] width 846 height 611
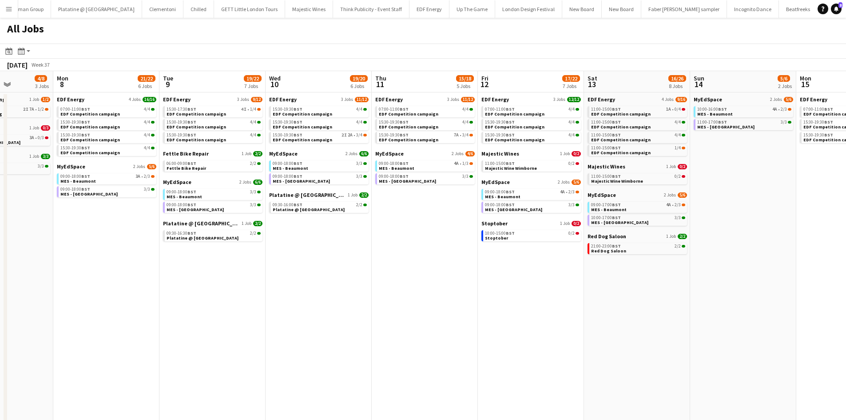
drag, startPoint x: 598, startPoint y: 271, endPoint x: 325, endPoint y: 267, distance: 273.7
click at [323, 259] on app-calendar-viewport "Fri 5 18/21 7 Jobs Sat 6 22/33 12 Jobs Sun 7 4/8 3 Jobs Mon 8 21/22 6 Jobs Tue …" at bounding box center [423, 376] width 846 height 611
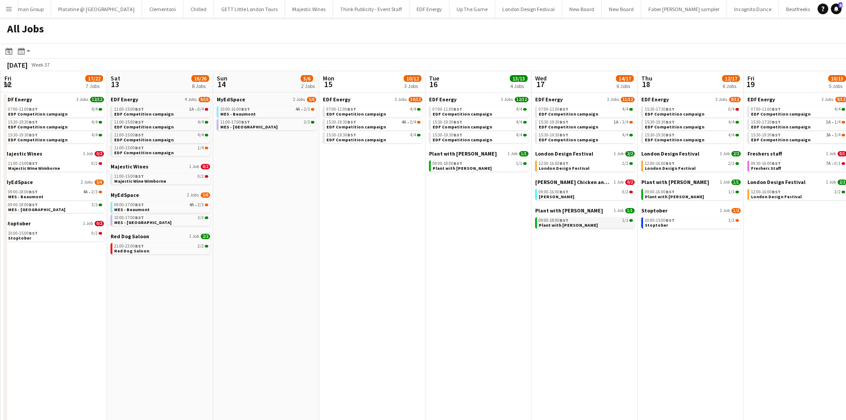
drag, startPoint x: 722, startPoint y: 272, endPoint x: 605, endPoint y: 225, distance: 126.8
click at [562, 259] on app-calendar-viewport "Tue 9 19/22 7 Jobs Wed 10 19/20 6 Jobs Thu 11 15/18 5 Jobs Fri 12 17/22 7 Jobs …" at bounding box center [423, 376] width 846 height 611
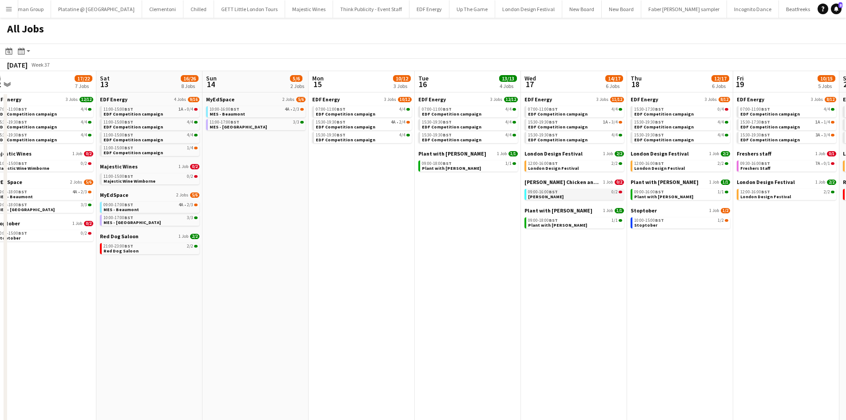
click at [562, 196] on link "09:00-16:00 BST 0/2 Miss Millies" at bounding box center [575, 194] width 94 height 10
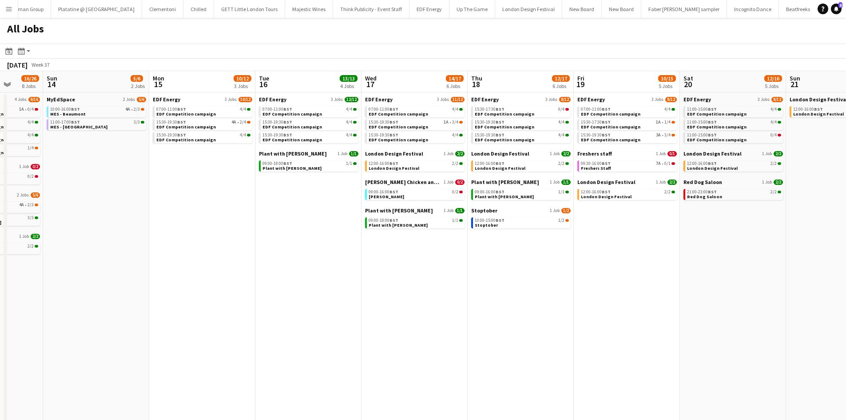
click at [485, 259] on app-all-jobs "All Jobs Date picker SEP 2025 SEP 2025 Monday M Tuesday T Wednesday W Thursday …" at bounding box center [423, 350] width 846 height 664
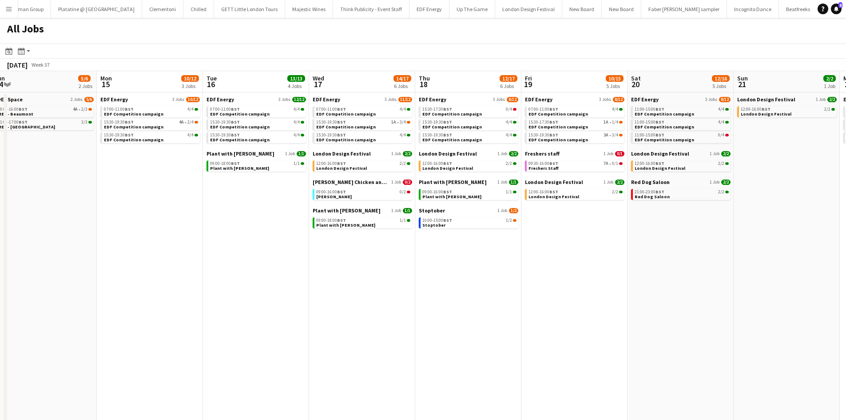
scroll to position [0, 345]
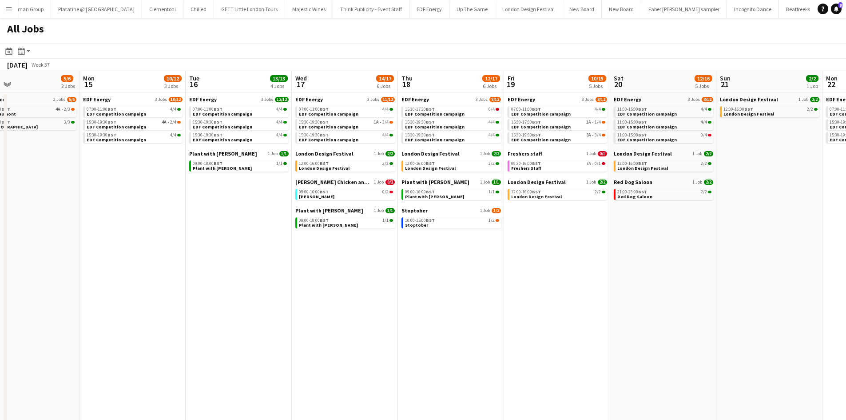
drag, startPoint x: 697, startPoint y: 285, endPoint x: 639, endPoint y: 284, distance: 57.3
click at [562, 259] on app-calendar-viewport "Thu 11 15/18 5 Jobs Fri 12 17/22 7 Jobs Sat 13 16/26 8 Jobs Sun 14 5/6 2 Jobs M…" at bounding box center [423, 376] width 846 height 611
click at [562, 163] on div "09:30-16:00 BST 7A • 0/1" at bounding box center [558, 163] width 94 height 4
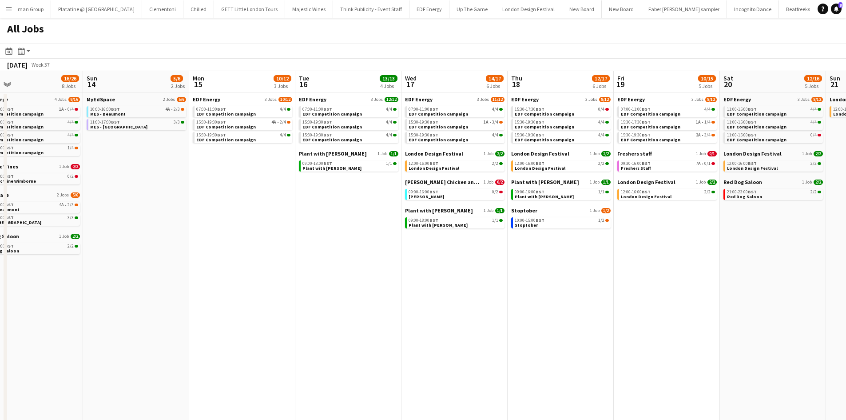
scroll to position [0, 188]
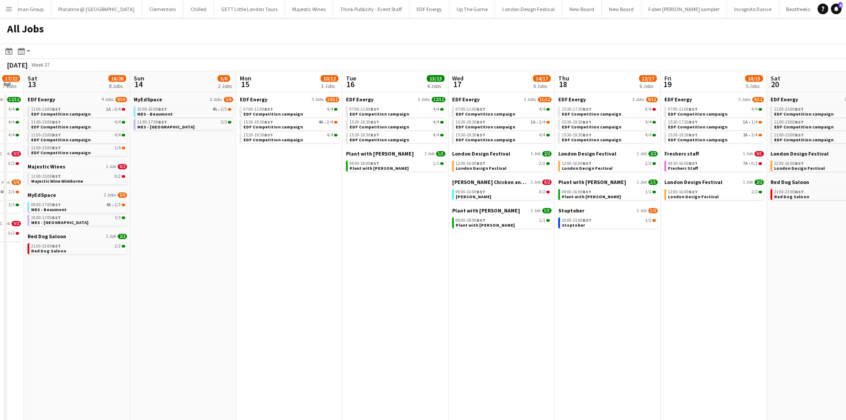
drag, startPoint x: 347, startPoint y: 301, endPoint x: 467, endPoint y: 300, distance: 120.0
click at [467, 259] on app-calendar-viewport "Thu 11 15/18 5 Jobs Fri 12 17/22 7 Jobs Sat 13 16/26 8 Jobs Sun 14 5/6 2 Jobs M…" at bounding box center [423, 376] width 846 height 611
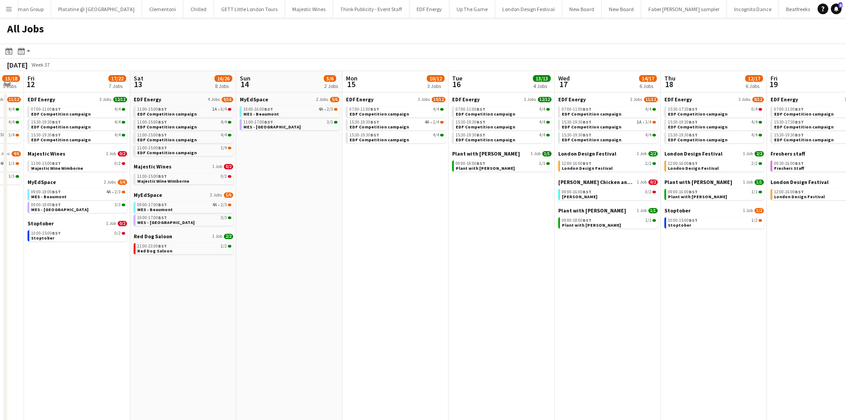
drag, startPoint x: 375, startPoint y: 200, endPoint x: 384, endPoint y: 204, distance: 9.9
click at [447, 205] on app-calendar-viewport "Wed 10 19/20 6 Jobs Thu 11 15/18 5 Jobs Fri 12 17/22 7 Jobs Sat 13 16/26 8 Jobs…" at bounding box center [423, 376] width 846 height 611
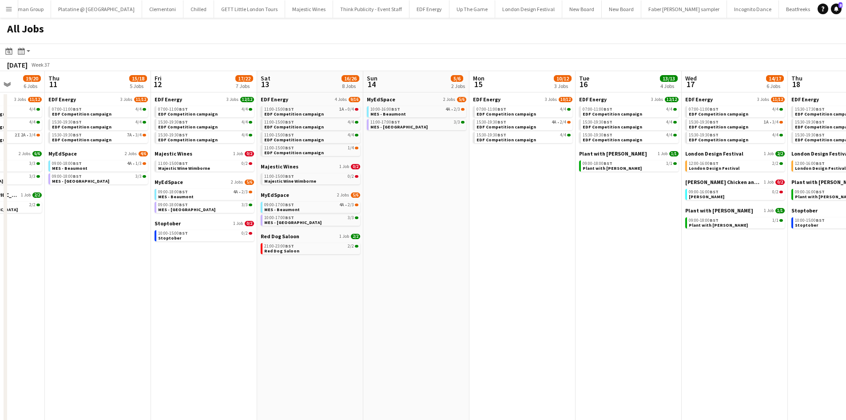
drag, startPoint x: 269, startPoint y: 231, endPoint x: 457, endPoint y: 231, distance: 188.4
click at [458, 231] on app-calendar-viewport "Mon 8 21/22 6 Jobs Tue 9 19/22 7 Jobs Wed 10 19/20 6 Jobs Thu 11 15/18 5 Jobs F…" at bounding box center [423, 376] width 846 height 611
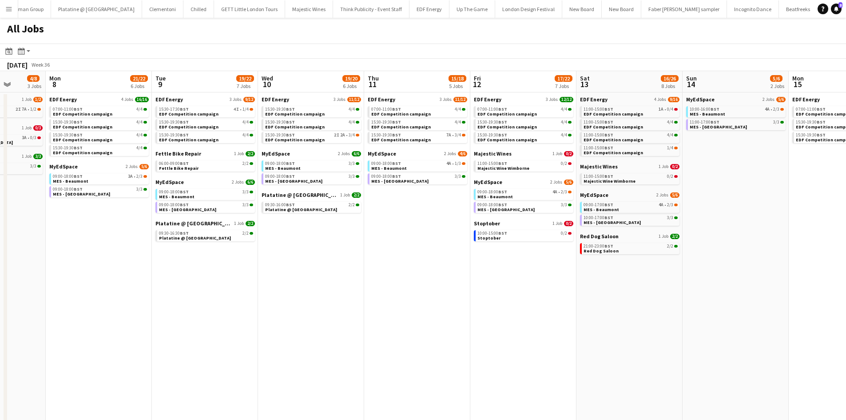
scroll to position [0, 271]
drag, startPoint x: 445, startPoint y: 250, endPoint x: 505, endPoint y: 250, distance: 59.5
click at [505, 250] on app-calendar-viewport "Fri 5 18/21 7 Jobs Sat 6 22/33 12 Jobs Sun 7 4/8 3 Jobs Mon 8 21/22 6 Jobs Tue …" at bounding box center [423, 376] width 846 height 611
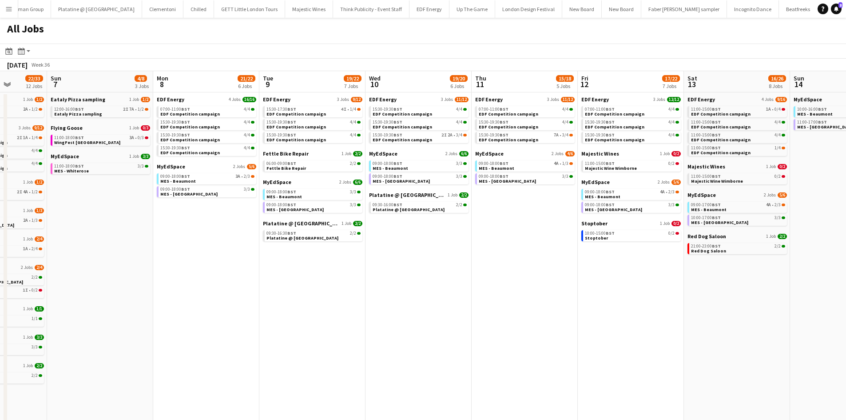
drag, startPoint x: 310, startPoint y: 299, endPoint x: 574, endPoint y: 293, distance: 264.4
click at [562, 259] on app-calendar-viewport "Thu 4 22/25 9 Jobs Fri 5 18/21 7 Jobs Sat 6 22/33 12 Jobs Sun 7 4/8 3 Jobs Mon …" at bounding box center [423, 376] width 846 height 611
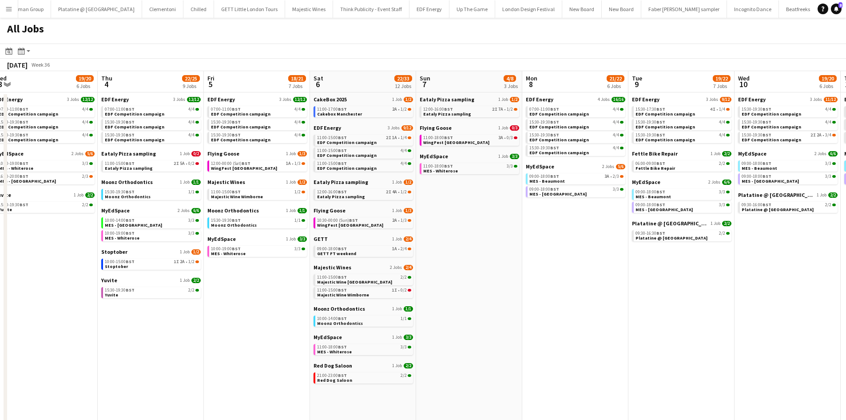
drag, startPoint x: 337, startPoint y: 276, endPoint x: 570, endPoint y: 274, distance: 233.2
click at [562, 259] on app-calendar-viewport "Mon 1 20/20 8 Jobs Tue 2 21/21 8 Jobs Wed 3 19/20 6 Jobs Thu 4 22/25 9 Jobs Fri…" at bounding box center [423, 376] width 846 height 611
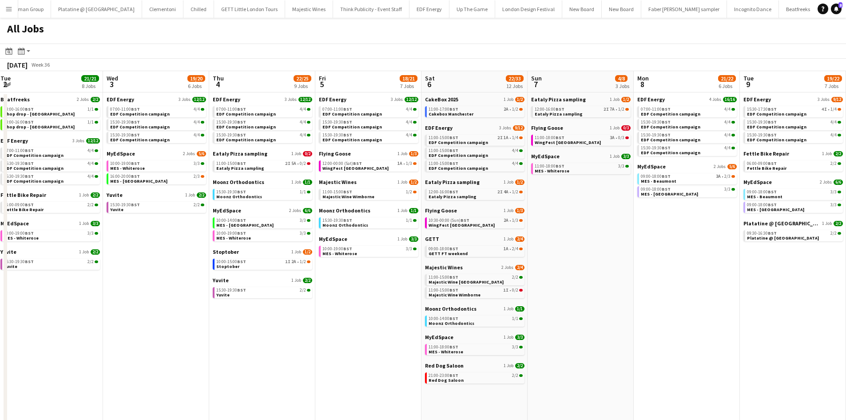
click at [478, 259] on app-calendar-viewport "Sun 31 22/26 10 Jobs Mon 1 20/20 8 Jobs Tue 2 21/21 8 Jobs Wed 3 19/20 6 Jobs T…" at bounding box center [423, 376] width 846 height 611
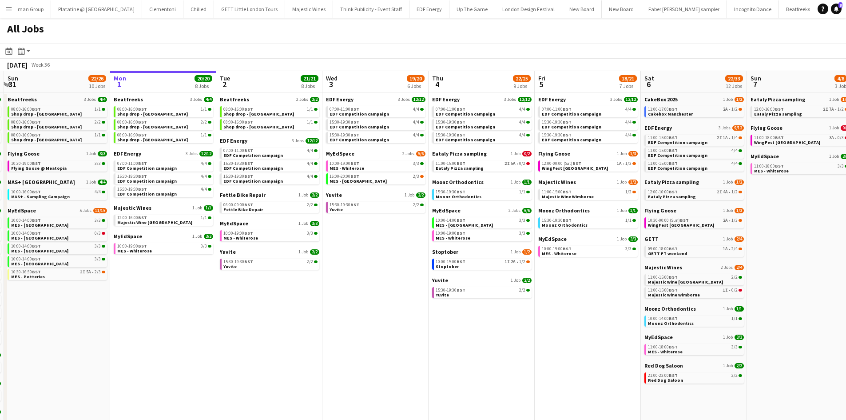
drag, startPoint x: 205, startPoint y: 278, endPoint x: 164, endPoint y: 279, distance: 40.4
click at [163, 259] on app-calendar-viewport "Thu 28 19/19 10 Jobs Fri 29 20/21 9 Jobs Sat 30 42/44 28 Jobs Sun 31 22/26 10 J…" at bounding box center [423, 376] width 846 height 611
drag, startPoint x: 522, startPoint y: 327, endPoint x: 482, endPoint y: 327, distance: 40.4
click at [482, 259] on app-calendar-viewport "Thu 28 19/19 10 Jobs Fri 29 20/21 9 Jobs Sat 30 42/44 28 Jobs Sun 31 22/26 10 J…" at bounding box center [423, 376] width 846 height 611
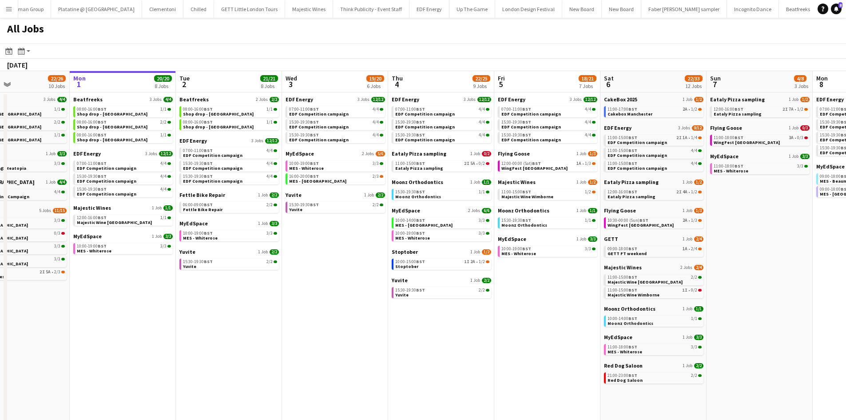
click at [482, 259] on app-calendar-viewport "Thu 28 19/19 10 Jobs Fri 29 20/21 9 Jobs Sat 30 42/44 28 Jobs Sun 31 22/26 10 J…" at bounding box center [423, 376] width 846 height 611
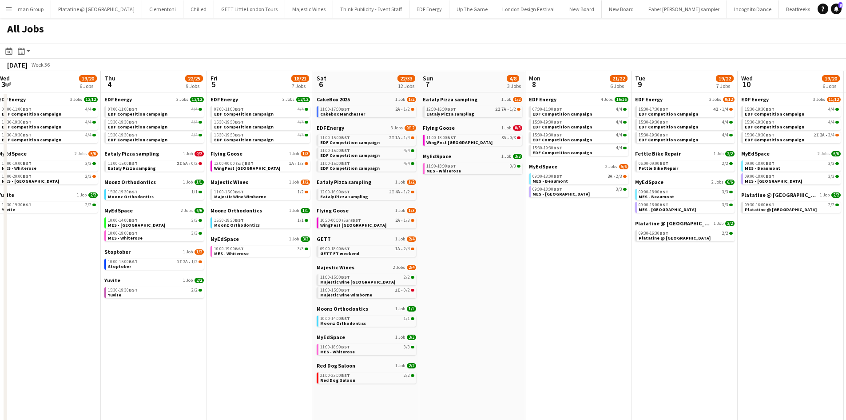
drag, startPoint x: 451, startPoint y: 316, endPoint x: 418, endPoint y: 317, distance: 33.8
click at [418, 259] on app-calendar-viewport "Sat 30 42/44 28 Jobs Sun 31 22/26 10 Jobs Mon 1 20/20 8 Jobs Tue 2 21/21 8 Jobs…" at bounding box center [423, 376] width 846 height 611
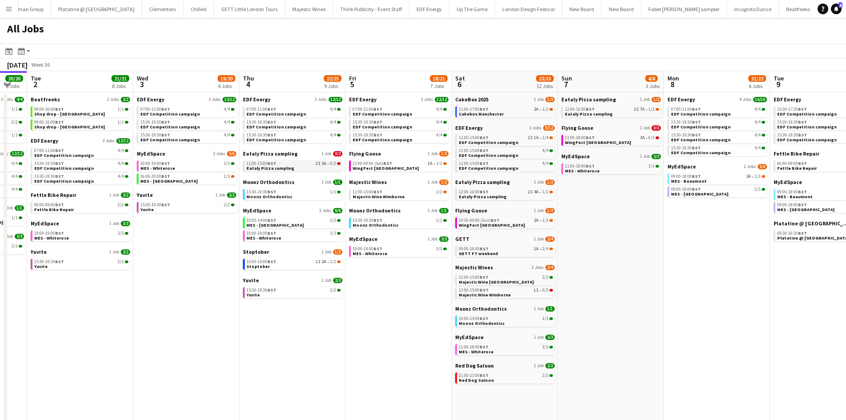
click at [327, 167] on link "11:00-15:00 BST 2I 5A • 0/2 Eataly Pizza sampling" at bounding box center [294, 165] width 94 height 10
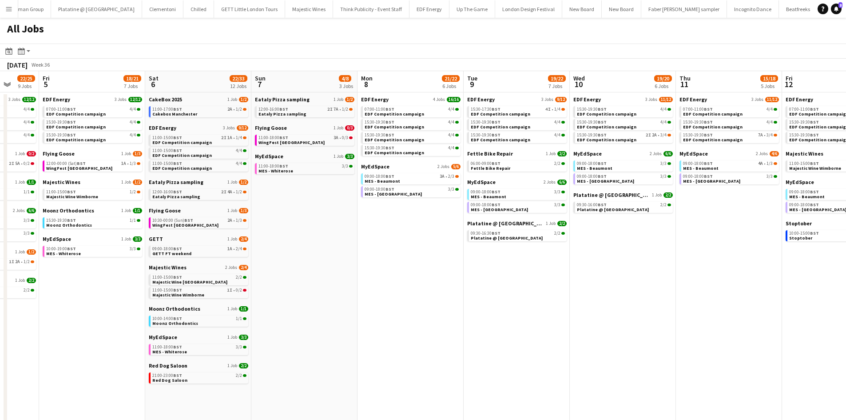
scroll to position [0, 289]
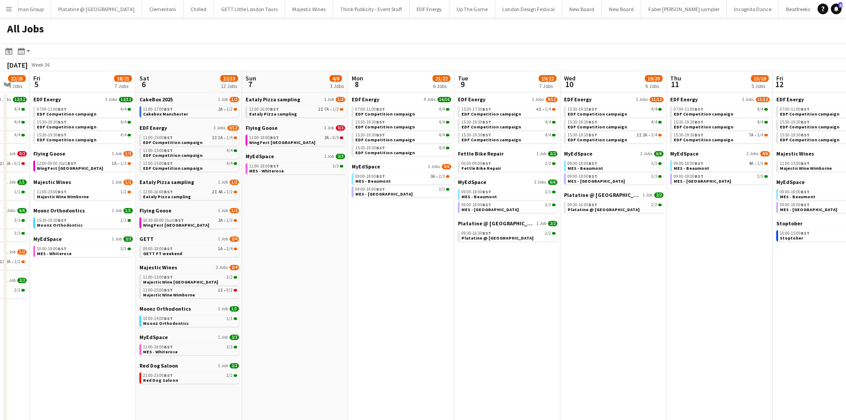
drag, startPoint x: 757, startPoint y: 266, endPoint x: 441, endPoint y: 234, distance: 317.4
click at [441, 234] on app-calendar-viewport "Tue 2 21/21 8 Jobs Wed 3 19/20 6 Jobs Thu 4 22/25 9 Jobs Fri 5 18/21 7 Jobs Sat…" at bounding box center [423, 376] width 846 height 611
click at [490, 237] on span "Platatine @ [GEOGRAPHIC_DATA]" at bounding box center [498, 238] width 72 height 6
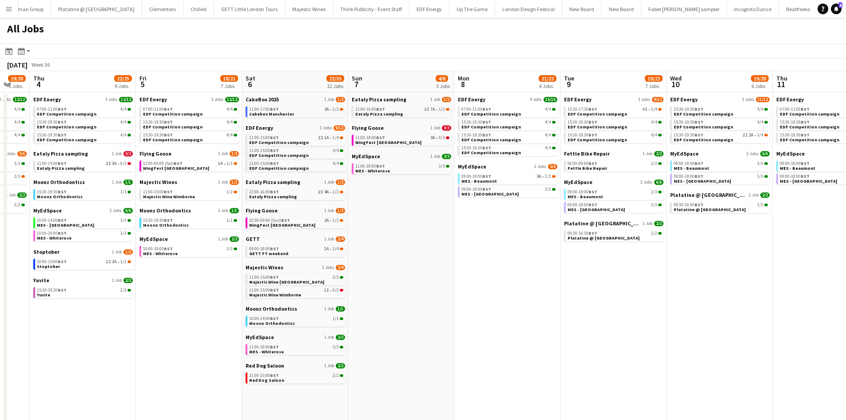
scroll to position [0, 211]
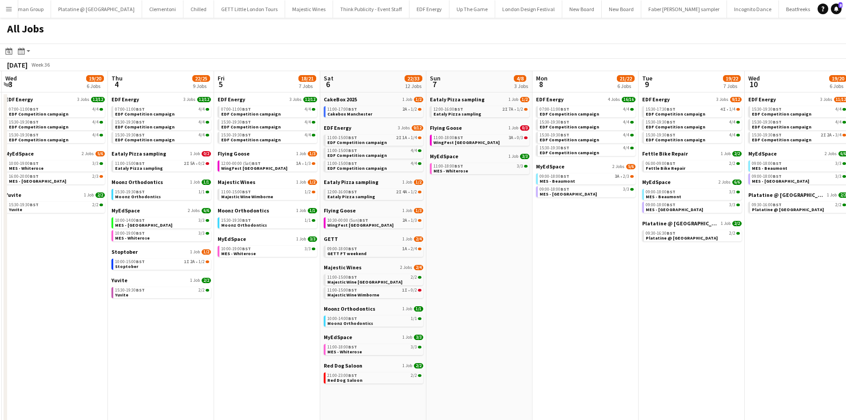
drag, startPoint x: 439, startPoint y: 287, endPoint x: 586, endPoint y: 287, distance: 146.6
click at [562, 259] on app-calendar-viewport "Mon 1 20/20 8 Jobs Tue 2 21/21 8 Jobs Wed 3 19/20 6 Jobs Thu 4 22/25 9 Jobs Fri…" at bounding box center [423, 376] width 846 height 611
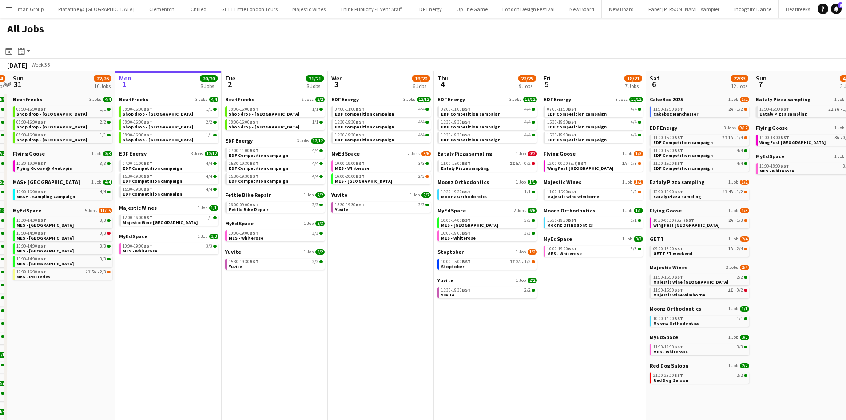
drag, startPoint x: 248, startPoint y: 307, endPoint x: 577, endPoint y: 302, distance: 328.8
click at [562, 259] on app-calendar-viewport "Fri 29 20/21 9 Jobs Sat 30 42/44 28 Jobs Sun 31 22/26 10 Jobs Mon 1 20/20 8 Job…" at bounding box center [423, 376] width 846 height 611
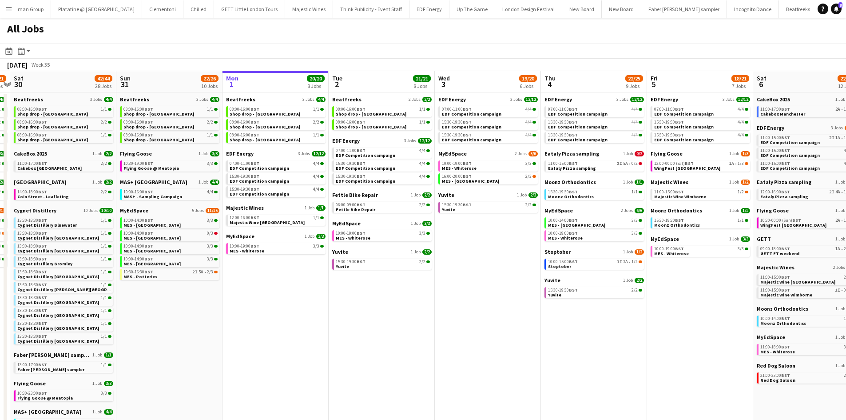
drag, startPoint x: 411, startPoint y: 320, endPoint x: 428, endPoint y: 320, distance: 16.4
click at [430, 259] on app-calendar-viewport "Thu 28 19/19 10 Jobs Fri 29 20/21 9 Jobs Sat 30 42/44 28 Jobs Sun 31 22/26 10 J…" at bounding box center [423, 376] width 846 height 611
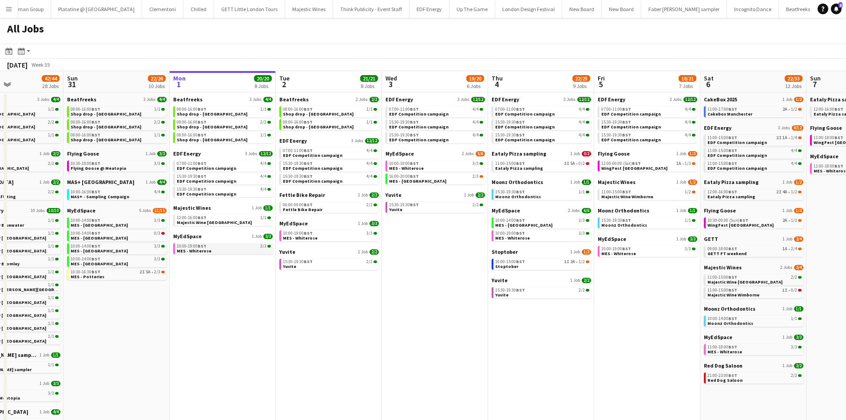
click at [230, 247] on div "10:00-19:00 BST 3/3" at bounding box center [224, 246] width 94 height 4
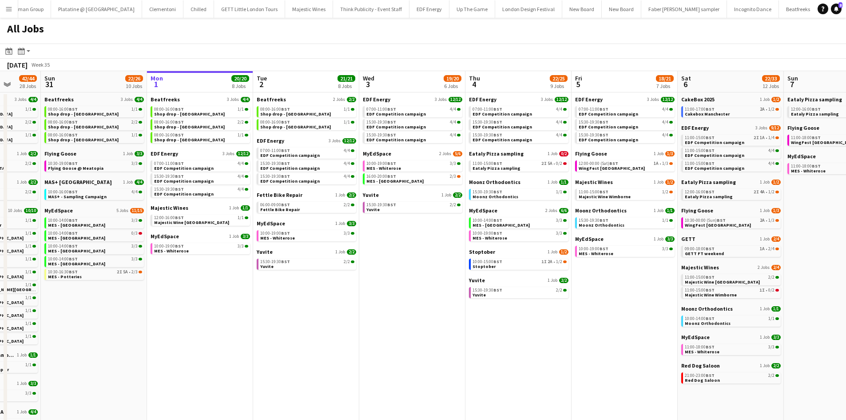
click at [265, 259] on app-calendar-viewport "Thu 28 19/19 10 Jobs Fri 29 20/21 9 Jobs Sat 30 42/44 28 Jobs Sun 31 22/26 10 J…" at bounding box center [423, 376] width 846 height 611
click at [302, 211] on link "06:00-09:00 BST 2/2 Fettle Bike Repair" at bounding box center [307, 207] width 94 height 10
click at [308, 259] on link "15:30-19:30 BST 2/2 Yuvite" at bounding box center [307, 264] width 94 height 10
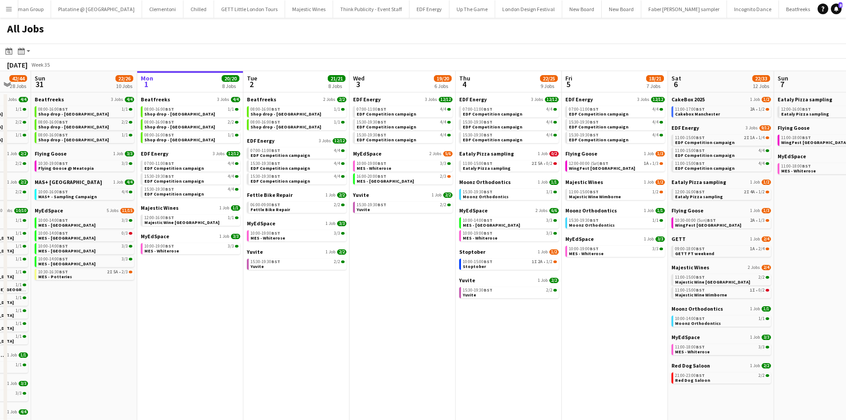
scroll to position [0, 293]
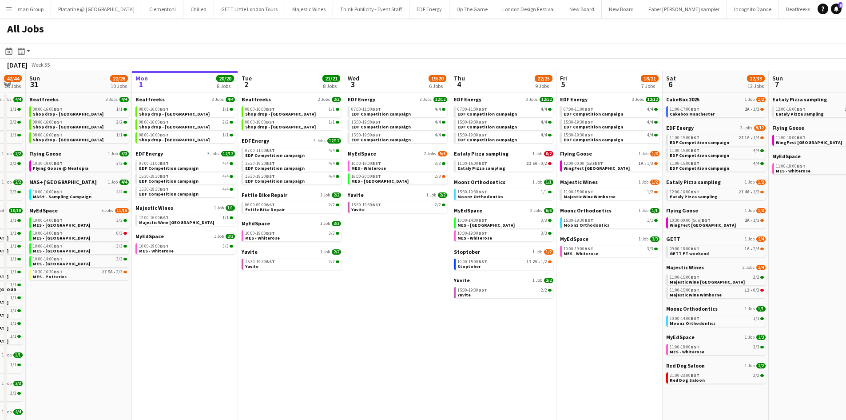
drag, startPoint x: 617, startPoint y: 314, endPoint x: 602, endPoint y: 315, distance: 15.1
click at [562, 259] on app-calendar-viewport "Thu 28 19/19 10 Jobs Fri 29 20/21 9 Jobs Sat 30 42/44 28 Jobs Sun 31 22/26 10 J…" at bounding box center [423, 376] width 846 height 611
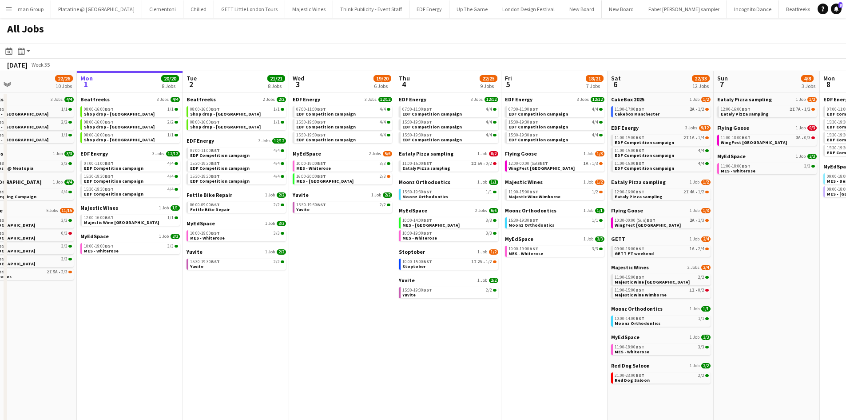
scroll to position [0, 363]
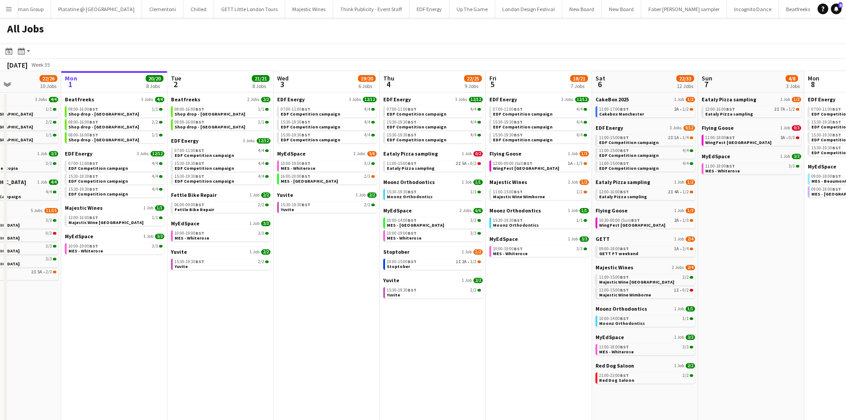
drag, startPoint x: 601, startPoint y: 342, endPoint x: 530, endPoint y: 343, distance: 70.6
click at [530, 259] on app-calendar-viewport "Thu 28 19/19 10 Jobs Fri 29 20/21 9 Jobs Sat 30 42/44 28 Jobs Sun 31 22/26 10 J…" at bounding box center [423, 376] width 846 height 611
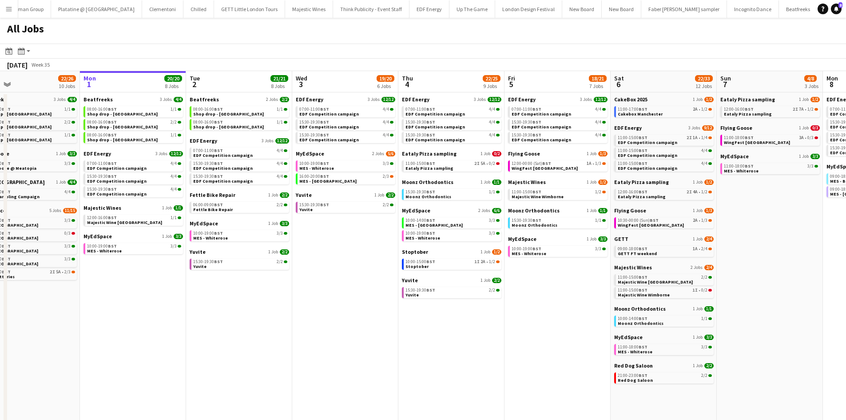
drag, startPoint x: 265, startPoint y: 359, endPoint x: 283, endPoint y: 359, distance: 18.7
click at [283, 259] on app-calendar-viewport "Thu 28 19/19 10 Jobs Fri 29 20/21 9 Jobs Sat 30 42/44 28 Jobs Sun 31 22/26 10 J…" at bounding box center [423, 376] width 846 height 611
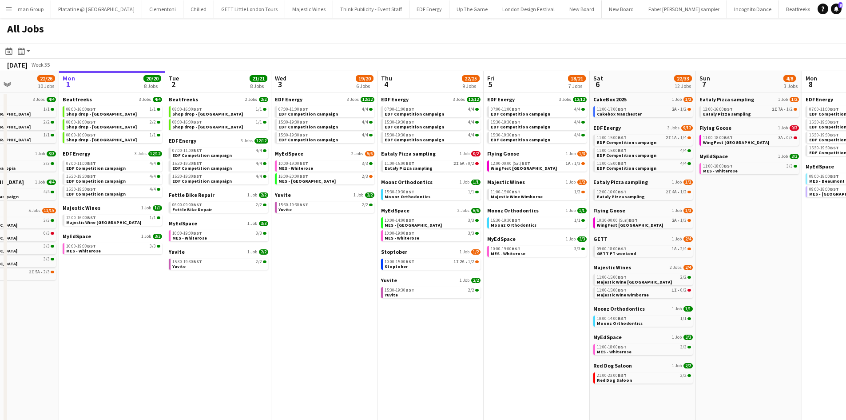
click at [519, 259] on app-calendar-viewport "Thu 28 19/19 10 Jobs Fri 29 20/21 9 Jobs Sat 30 42/44 28 Jobs Sun 31 22/26 10 J…" at bounding box center [423, 376] width 846 height 611
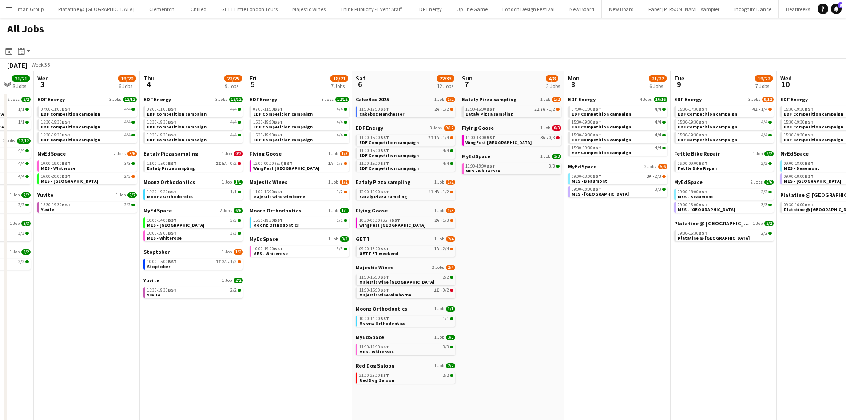
drag, startPoint x: 800, startPoint y: 283, endPoint x: 568, endPoint y: 308, distance: 233.7
click at [562, 259] on app-calendar-viewport "Sat 30 42/44 28 Jobs Sun 31 22/26 10 Jobs Mon 1 20/20 8 Jobs Tue 2 21/21 8 Jobs…" at bounding box center [423, 376] width 846 height 611
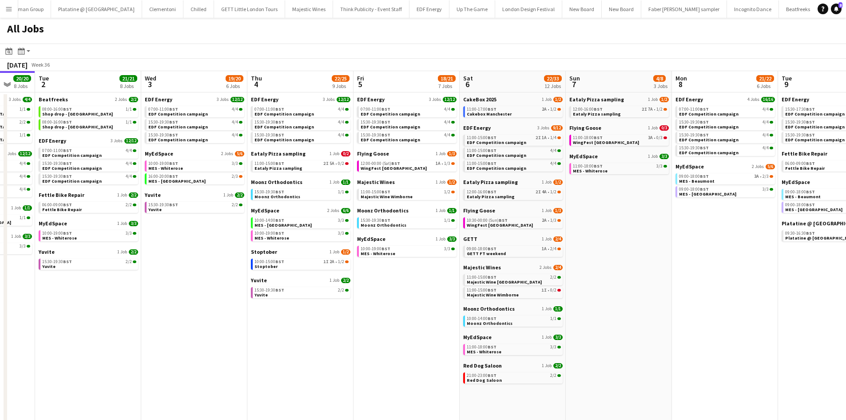
drag, startPoint x: 762, startPoint y: 331, endPoint x: 662, endPoint y: 324, distance: 100.6
click at [562, 259] on app-calendar-viewport "Sat 30 42/44 28 Jobs Sun 31 22/26 10 Jobs Mon 1 20/20 8 Jobs Tue 2 21/21 8 Jobs…" at bounding box center [423, 376] width 846 height 611
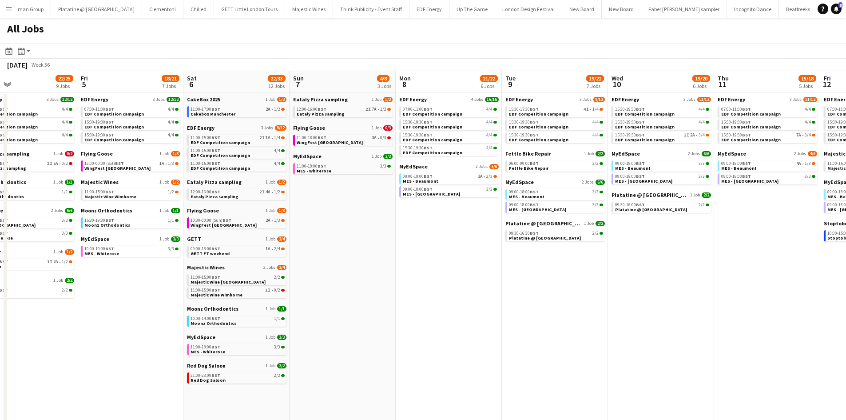
drag, startPoint x: 724, startPoint y: 311, endPoint x: 693, endPoint y: 324, distance: 34.4
click at [562, 259] on app-calendar-viewport "Mon 1 20/20 8 Jobs Tue 2 21/21 8 Jobs Wed 3 19/20 6 Jobs Thu 4 22/25 9 Jobs Fri…" at bounding box center [423, 376] width 846 height 611
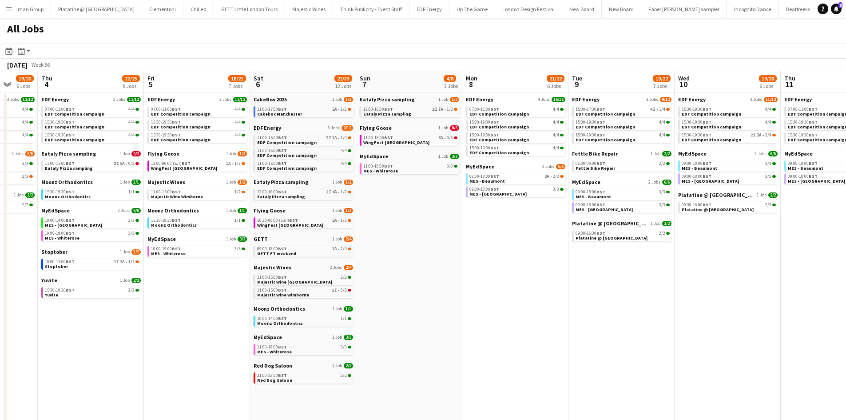
drag, startPoint x: 654, startPoint y: 319, endPoint x: 558, endPoint y: 316, distance: 96.5
click at [558, 259] on app-calendar-viewport "Mon 1 20/20 8 Jobs Tue 2 21/21 8 Jobs Wed 3 19/20 6 Jobs Thu 4 22/25 9 Jobs Fri…" at bounding box center [423, 376] width 846 height 611
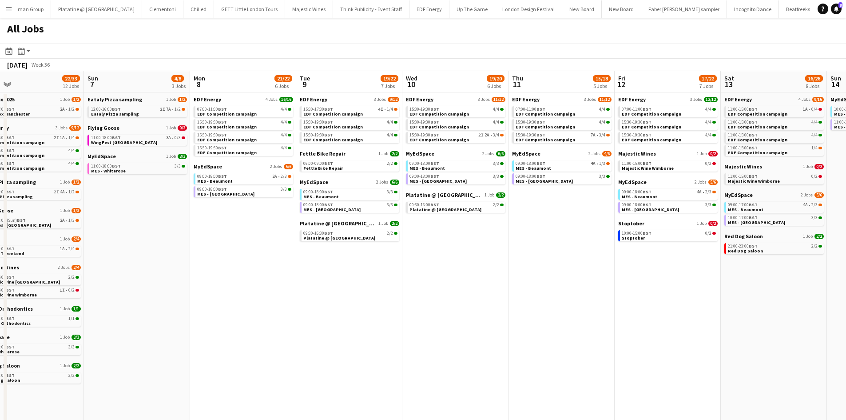
drag, startPoint x: 721, startPoint y: 319, endPoint x: 648, endPoint y: 319, distance: 73.3
click at [562, 259] on app-calendar-viewport "Wed 3 19/20 6 Jobs Thu 4 22/25 9 Jobs Fri 5 18/21 7 Jobs Sat 6 22/33 12 Jobs Su…" at bounding box center [423, 376] width 846 height 611
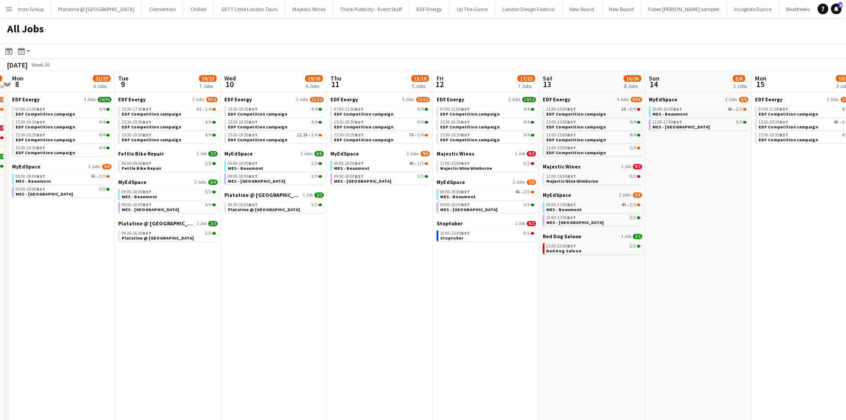
drag, startPoint x: 733, startPoint y: 336, endPoint x: 590, endPoint y: 313, distance: 144.9
click at [562, 259] on app-calendar-viewport "Fri 5 18/21 7 Jobs Sat 6 22/33 12 Jobs Sun 7 4/8 3 Jobs Mon 8 21/22 6 Jobs Tue …" at bounding box center [423, 376] width 846 height 611
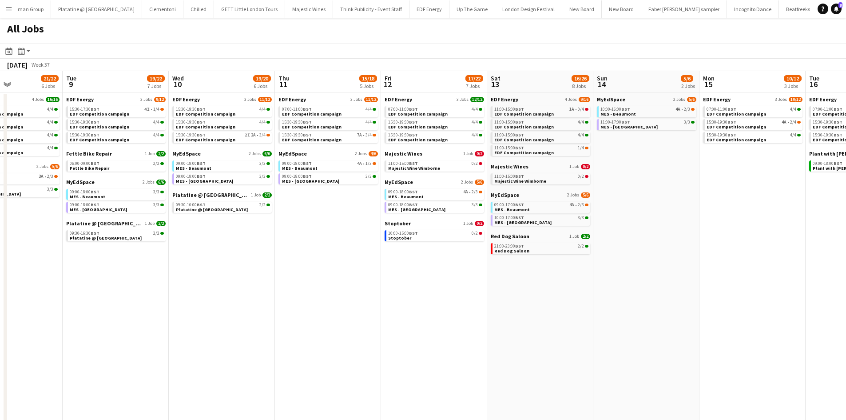
drag, startPoint x: 557, startPoint y: 312, endPoint x: 661, endPoint y: 321, distance: 104.4
click at [524, 259] on app-calendar-viewport "Fri 5 18/21 7 Jobs Sat 6 22/33 12 Jobs Sun 7 4/8 3 Jobs Mon 8 21/22 6 Jobs Tue …" at bounding box center [423, 376] width 846 height 611
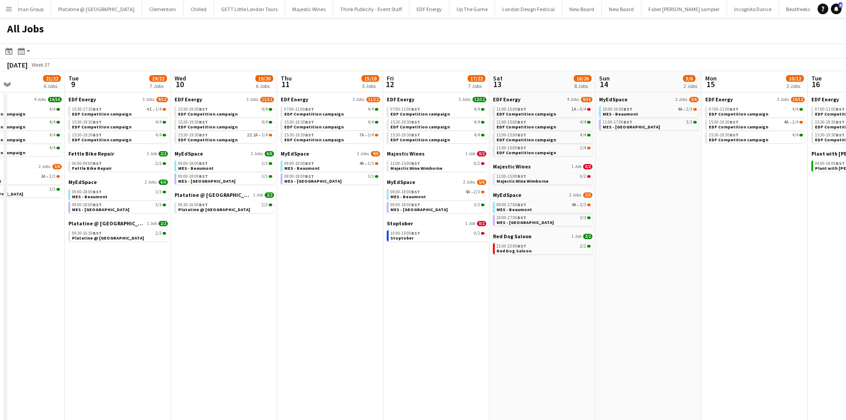
drag, startPoint x: 423, startPoint y: 300, endPoint x: 300, endPoint y: 270, distance: 127.0
click at [296, 259] on app-calendar-viewport "Fri 5 18/21 7 Jobs Sat 6 22/33 12 Jobs Sun 7 4/8 3 Jobs Mon 8 21/22 6 Jobs Tue …" at bounding box center [423, 376] width 846 height 611
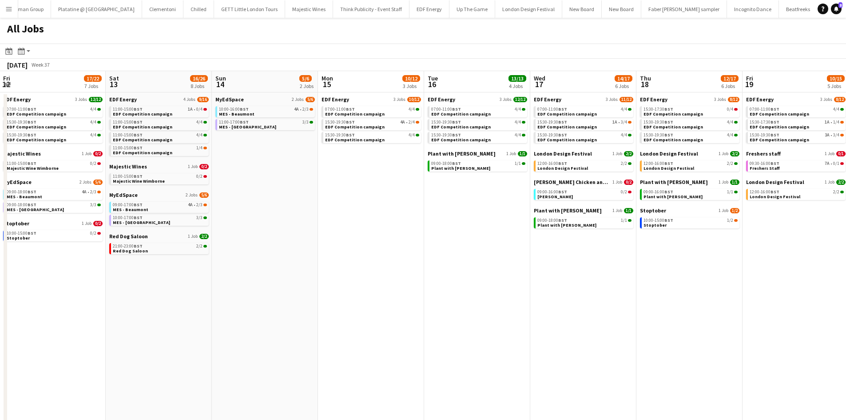
scroll to position [0, 319]
drag, startPoint x: 574, startPoint y: 291, endPoint x: 567, endPoint y: 290, distance: 6.4
click at [562, 259] on app-calendar-viewport "Tue 9 19/22 7 Jobs Wed 10 19/20 6 Jobs Thu 11 15/18 5 Jobs Fri 12 17/22 7 Jobs …" at bounding box center [423, 376] width 846 height 611
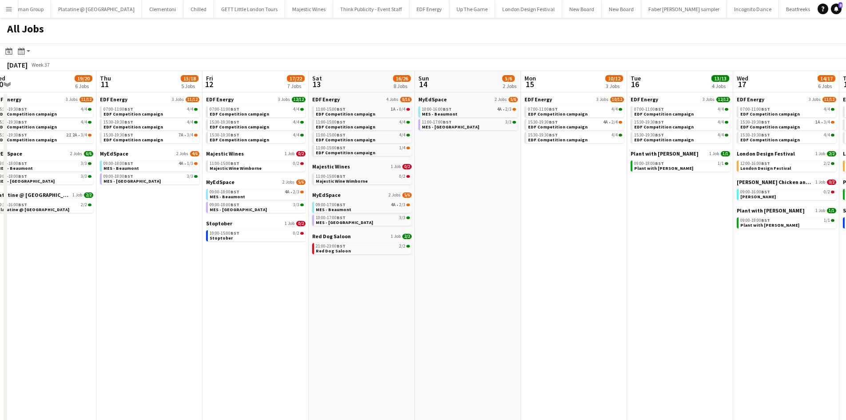
drag, startPoint x: 333, startPoint y: 300, endPoint x: 525, endPoint y: 288, distance: 191.9
click at [532, 259] on app-calendar-viewport "Mon 8 21/22 6 Jobs Tue 9 19/22 7 Jobs Wed 10 19/20 6 Jobs Thu 11 15/18 5 Jobs F…" at bounding box center [423, 376] width 846 height 611
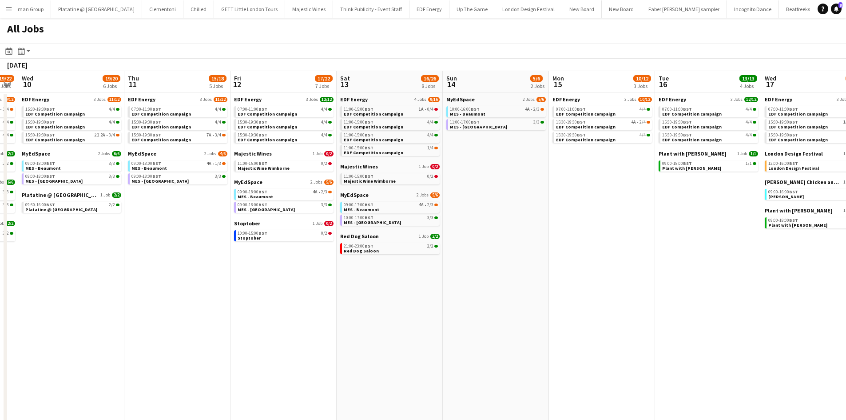
drag, startPoint x: 508, startPoint y: 340, endPoint x: 514, endPoint y: 338, distance: 5.8
click at [526, 259] on app-calendar-viewport "Mon 8 21/22 6 Jobs Tue 9 19/22 7 Jobs Wed 10 19/20 6 Jobs Thu 11 15/18 5 Jobs F…" at bounding box center [423, 376] width 846 height 611
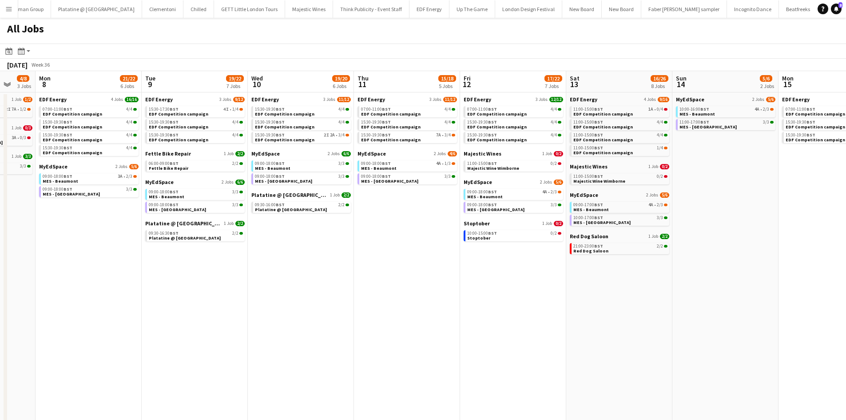
drag, startPoint x: 339, startPoint y: 334, endPoint x: 507, endPoint y: 332, distance: 168.4
click at [511, 259] on app-calendar-viewport "Fri 5 18/21 7 Jobs Sat 6 22/33 12 Jobs Sun 7 4/8 3 Jobs Mon 8 21/22 6 Jobs Tue …" at bounding box center [423, 376] width 846 height 611
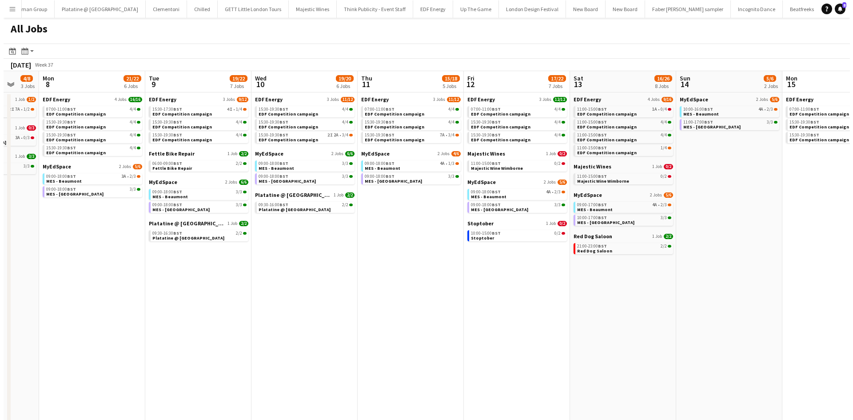
scroll to position [0, 224]
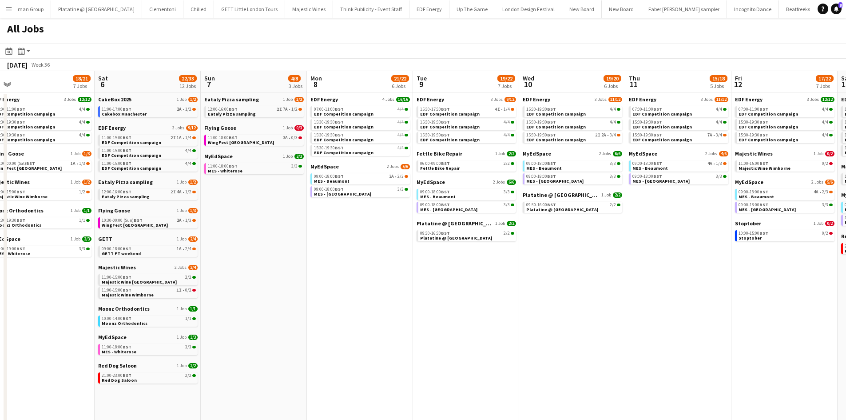
click at [11, 11] on app-icon "Menu" at bounding box center [8, 8] width 7 height 7
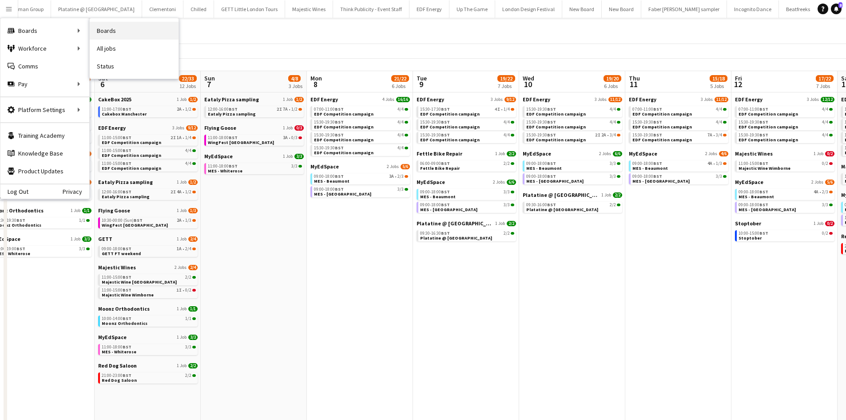
click at [117, 32] on link "Boards" at bounding box center [134, 31] width 89 height 18
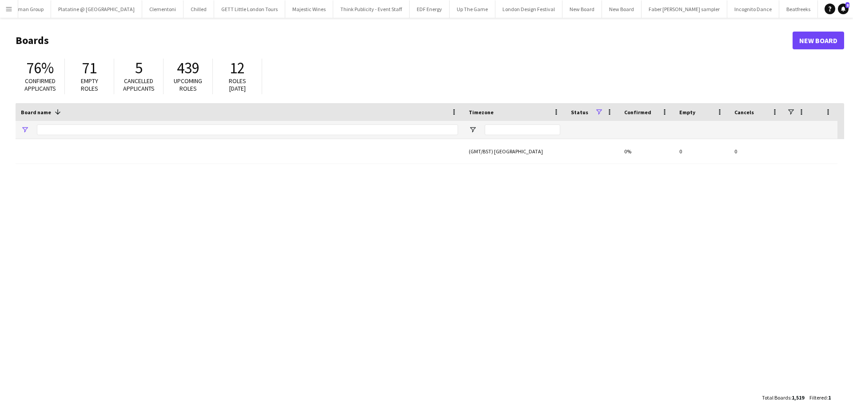
type input "*****"
click at [562, 46] on link "New Board" at bounding box center [819, 41] width 52 height 18
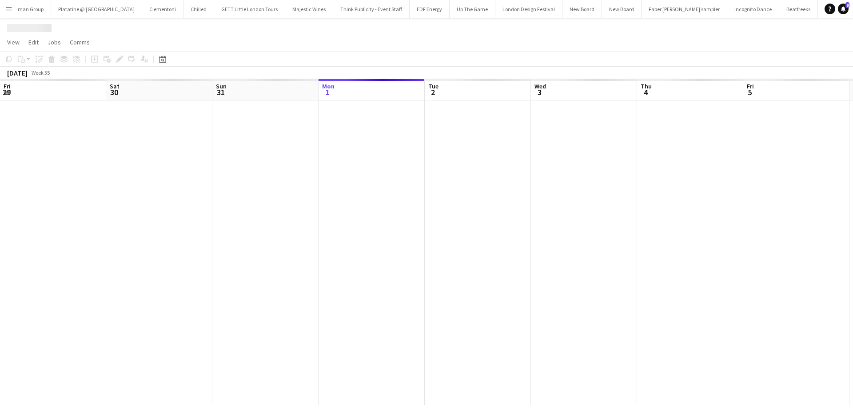
scroll to position [0, 212]
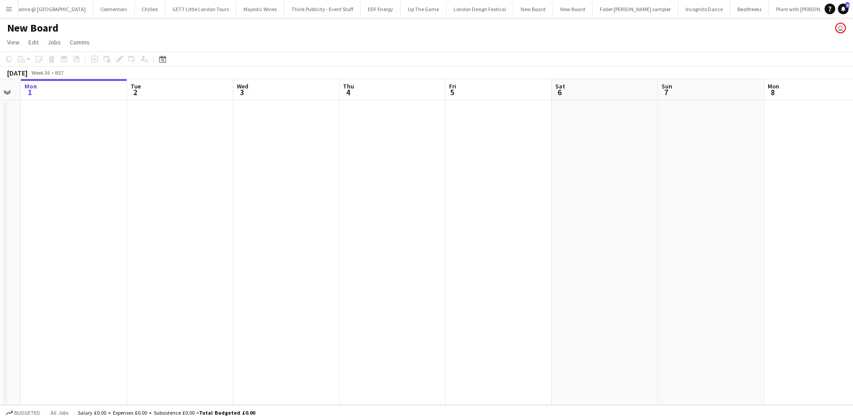
scroll to position [0, 321]
drag, startPoint x: 492, startPoint y: 267, endPoint x: 383, endPoint y: 266, distance: 108.8
click at [383, 259] on app-calendar-viewport "Fri 29 Sat 30 Sun 31 Mon 1 Tue 2 Wed 3 Thu 4 Fri 5 Sat 6 Sun 7 Mon 8 Tue 9 Wed …" at bounding box center [426, 242] width 853 height 326
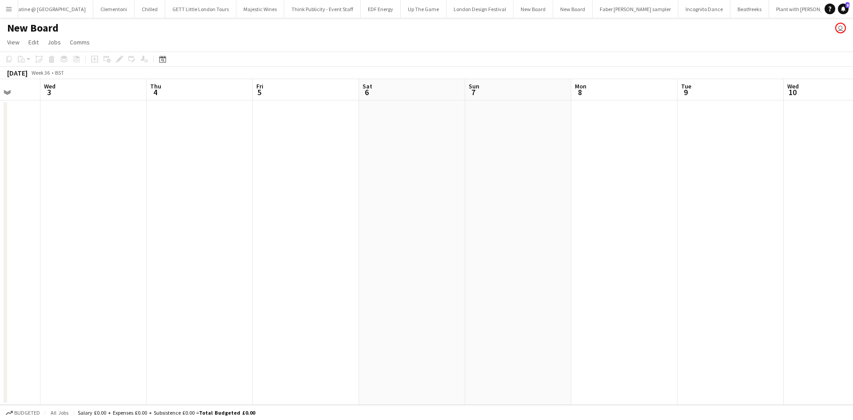
scroll to position [0, 321]
drag, startPoint x: 438, startPoint y: 255, endPoint x: 226, endPoint y: 276, distance: 213.0
click at [226, 259] on app-calendar-viewport "Sun 31 Mon 1 Tue 2 Wed 3 Thu 4 Fri 5 Sat 6 Sun 7 Mon 8 Tue 9 Wed 10 Thu 11 Fri …" at bounding box center [426, 242] width 853 height 326
drag, startPoint x: 422, startPoint y: 217, endPoint x: 220, endPoint y: 232, distance: 203.1
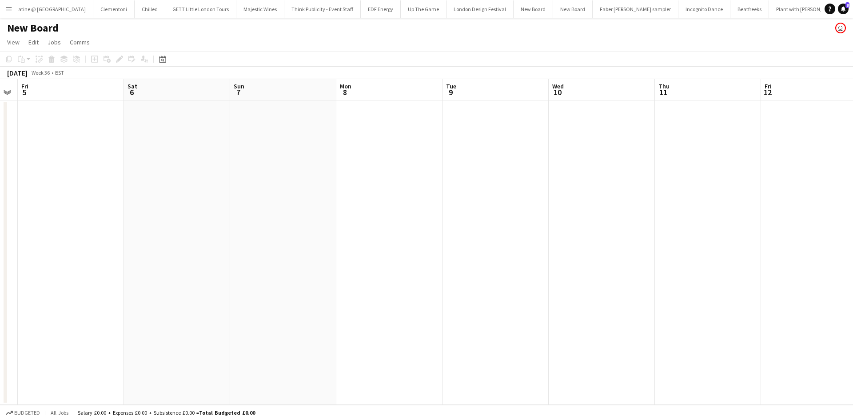
click at [226, 227] on app-calendar-viewport "Tue 2 Wed 3 Thu 4 Fri 5 Sat 6 Sun 7 Mon 8 Tue 9 Wed 10 Thu 11 Fri 12 Sat 13 Sun…" at bounding box center [426, 242] width 853 height 326
click at [150, 136] on app-date-cell at bounding box center [173, 252] width 106 height 304
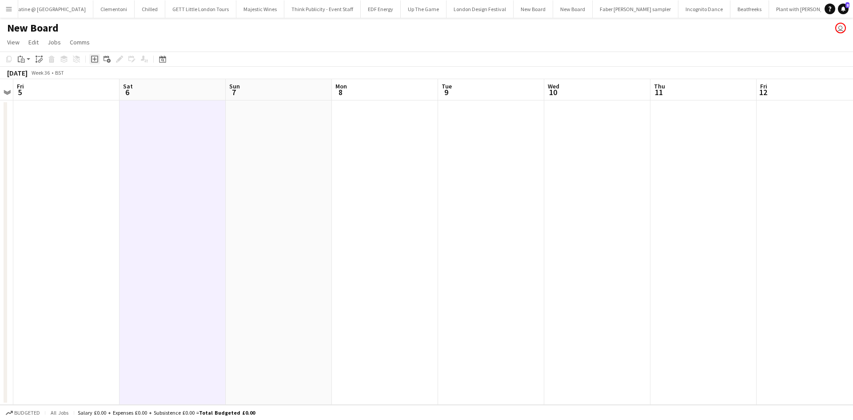
click at [93, 60] on icon "Add job" at bounding box center [94, 59] width 7 height 7
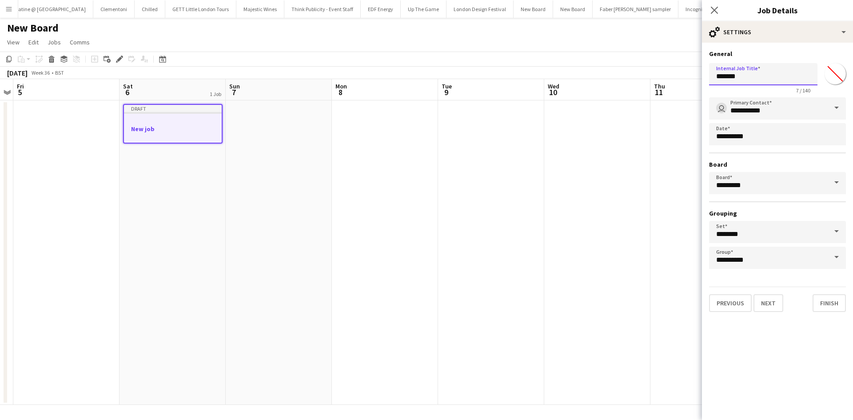
click at [562, 78] on input "*******" at bounding box center [763, 74] width 108 height 22
click at [562, 77] on input "*******" at bounding box center [763, 74] width 108 height 22
type input "**********"
click at [562, 72] on input "*******" at bounding box center [835, 74] width 32 height 32
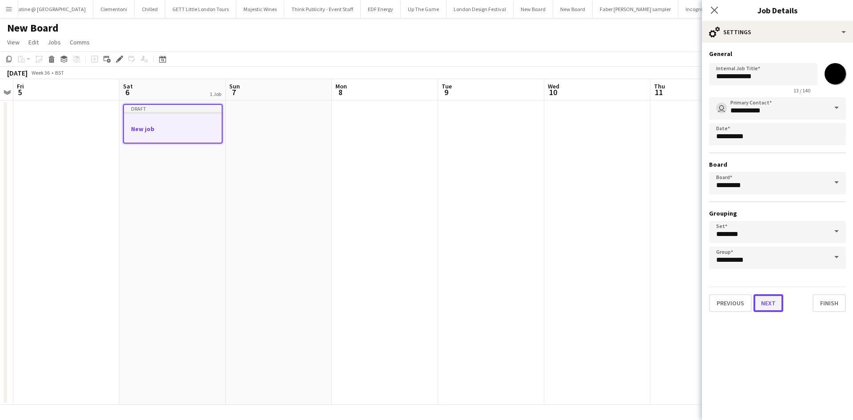
type input "*******"
click at [562, 259] on button "Next" at bounding box center [768, 303] width 30 height 18
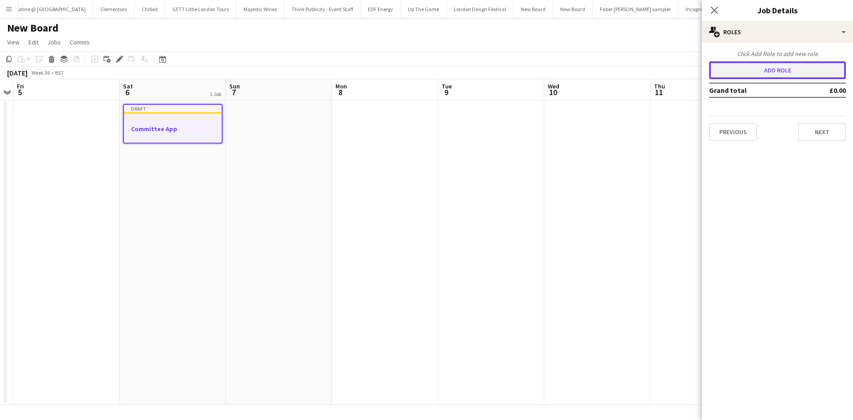
click at [562, 72] on button "Add role" at bounding box center [777, 70] width 137 height 18
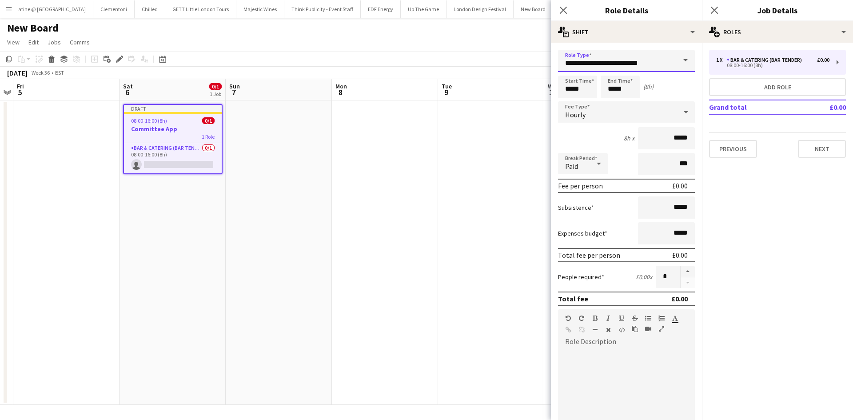
drag, startPoint x: 644, startPoint y: 55, endPoint x: 645, endPoint y: 64, distance: 8.5
click at [562, 56] on input "**********" at bounding box center [626, 61] width 137 height 22
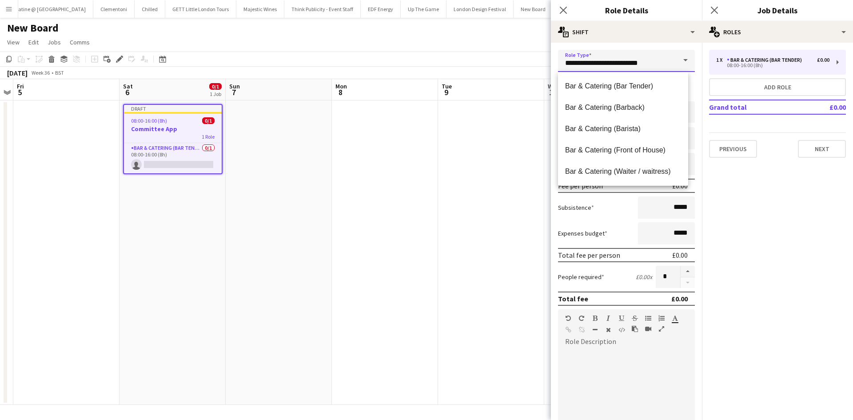
click at [562, 64] on input "**********" at bounding box center [626, 61] width 137 height 22
click at [562, 62] on span at bounding box center [685, 60] width 19 height 21
click at [562, 56] on span at bounding box center [685, 60] width 19 height 21
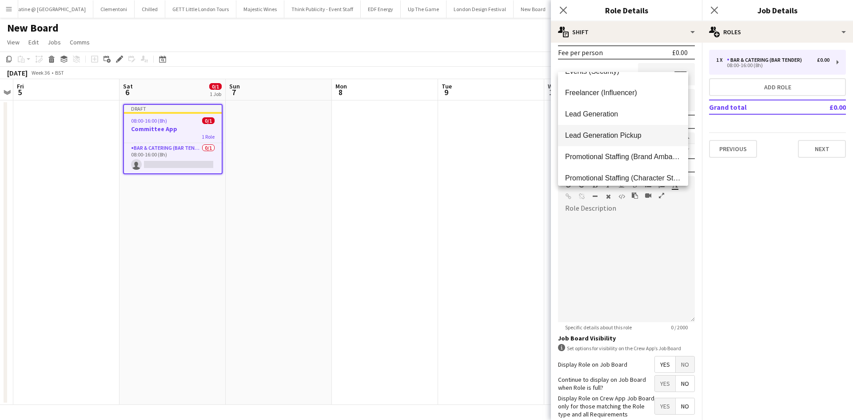
scroll to position [355, 0]
click at [562, 155] on span "Promotional Staffing (Brand Ambassadors)" at bounding box center [623, 157] width 116 height 8
type input "**********"
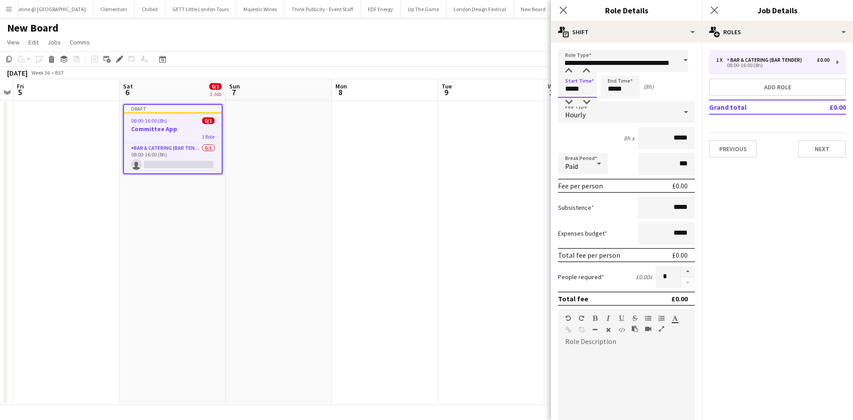
click at [562, 88] on input "*****" at bounding box center [577, 87] width 39 height 22
click at [562, 71] on div at bounding box center [569, 71] width 18 height 9
type input "*****"
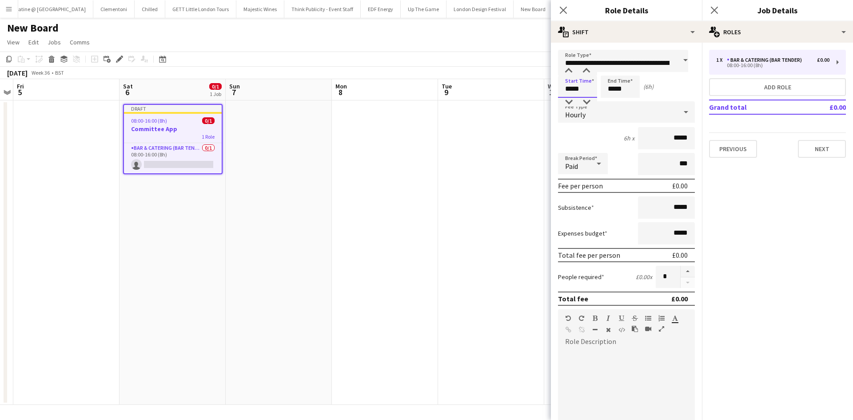
drag, startPoint x: 568, startPoint y: 68, endPoint x: 592, endPoint y: 77, distance: 26.0
click at [562, 68] on div at bounding box center [569, 71] width 18 height 9
click at [562, 88] on input "*****" at bounding box center [620, 87] width 39 height 22
click at [562, 69] on div at bounding box center [611, 71] width 18 height 9
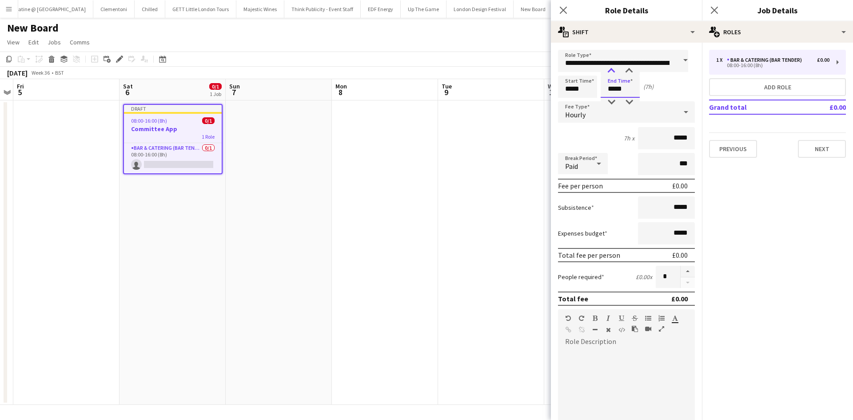
type input "*****"
click at [562, 69] on div at bounding box center [611, 71] width 18 height 9
click at [562, 169] on div "Paid" at bounding box center [574, 163] width 32 height 21
click at [562, 214] on span "Unpaid" at bounding box center [583, 211] width 36 height 8
click at [562, 259] on button "button" at bounding box center [688, 272] width 14 height 12
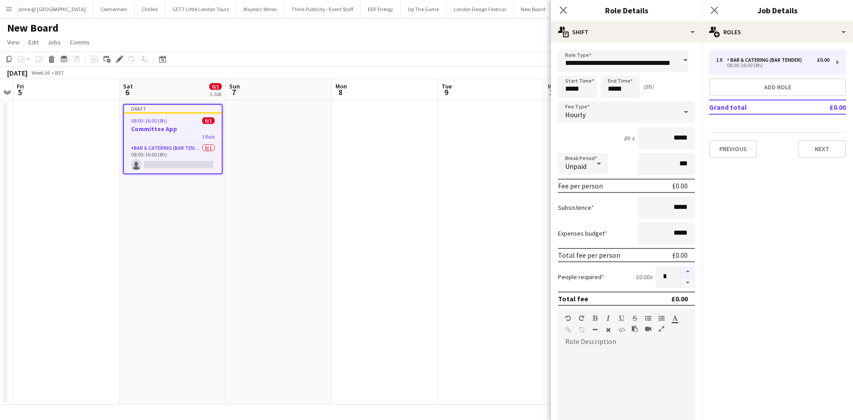
click at [562, 259] on button "button" at bounding box center [688, 272] width 14 height 12
type input "*"
click at [562, 143] on input "*****" at bounding box center [666, 138] width 57 height 22
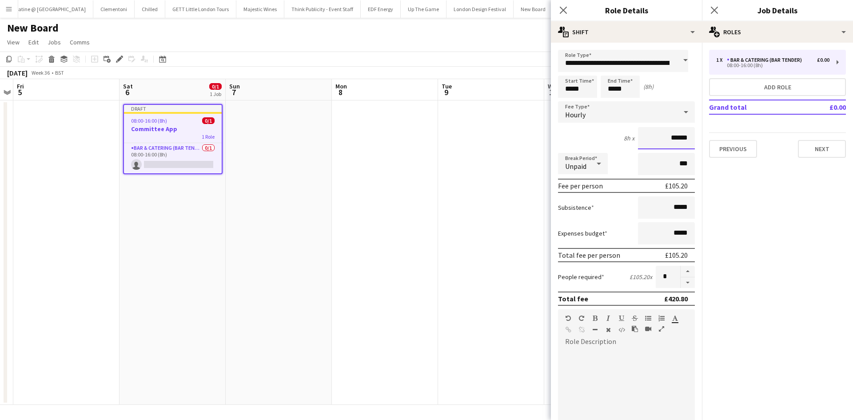
type input "******"
click at [562, 203] on input "*****" at bounding box center [666, 207] width 57 height 22
type input "*****"
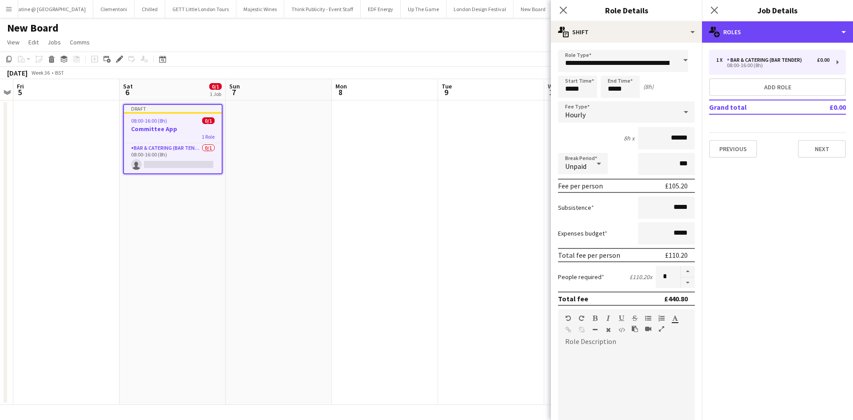
click at [562, 42] on div "multiple-users-add Roles" at bounding box center [777, 31] width 151 height 21
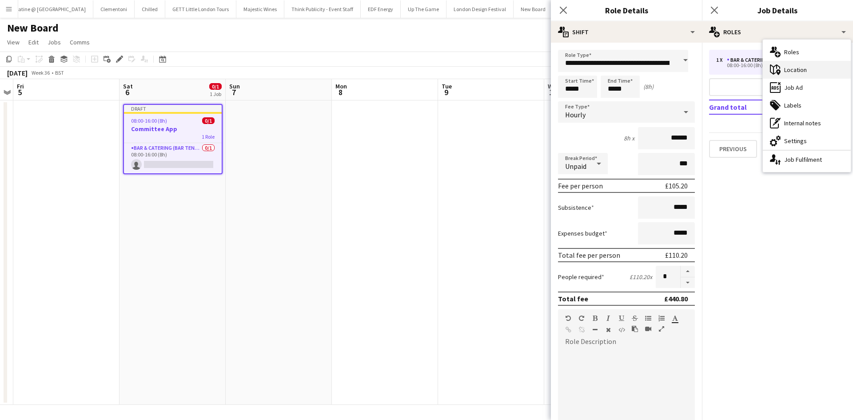
click at [562, 67] on div "maps-pin-1 Location" at bounding box center [807, 70] width 88 height 18
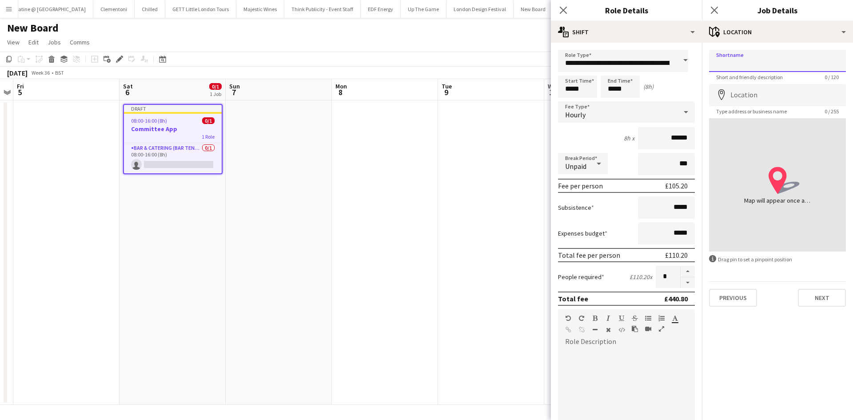
click at [562, 61] on input "Shortname" at bounding box center [777, 61] width 137 height 22
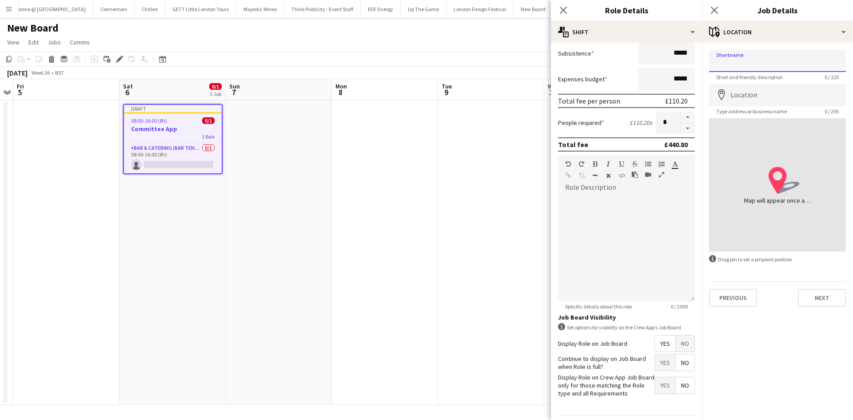
scroll to position [182, 0]
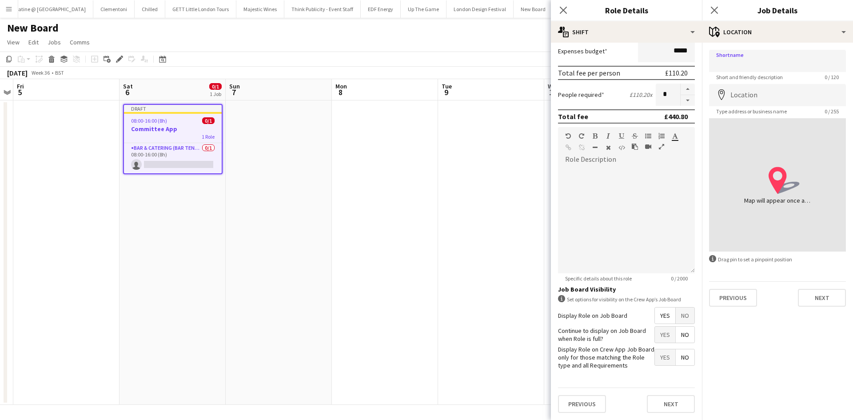
click at [562, 259] on span "Yes" at bounding box center [665, 335] width 20 height 16
click at [562, 259] on button "Next" at bounding box center [671, 404] width 48 height 18
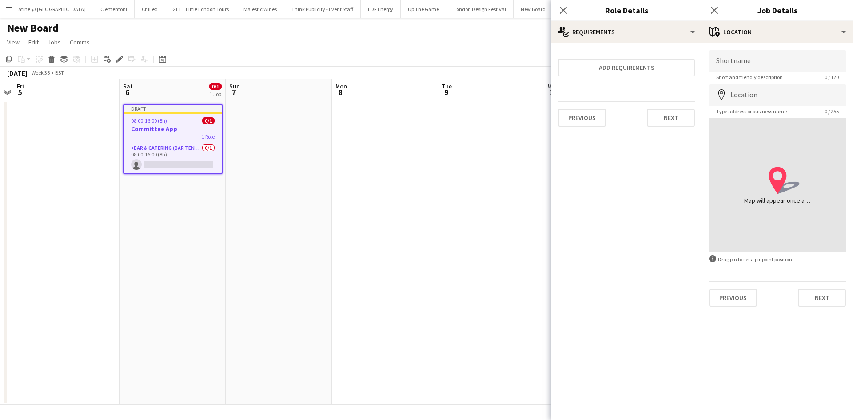
scroll to position [0, 0]
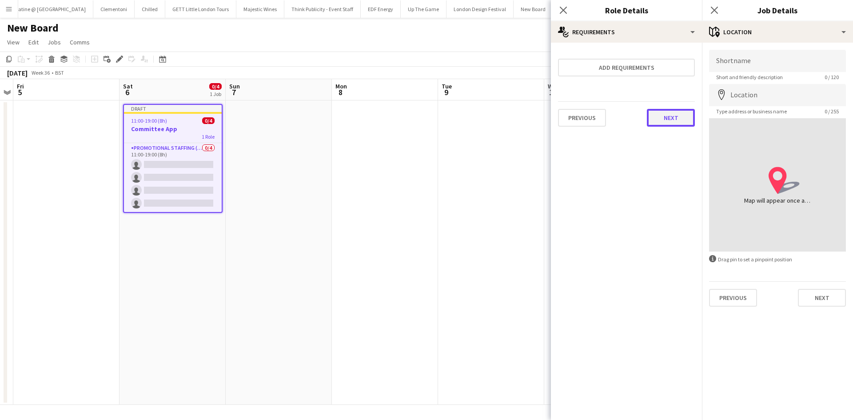
click at [562, 124] on button "Next" at bounding box center [671, 118] width 48 height 18
click at [562, 123] on button "Finish" at bounding box center [678, 119] width 33 height 18
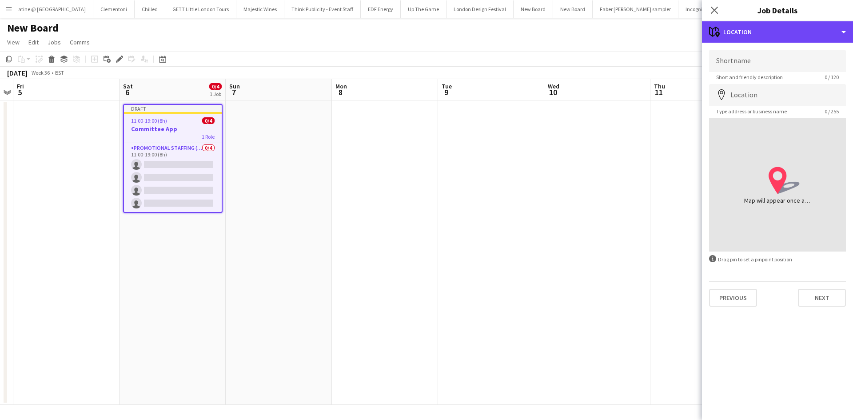
click at [562, 40] on div "maps-pin-1 Location" at bounding box center [777, 31] width 151 height 21
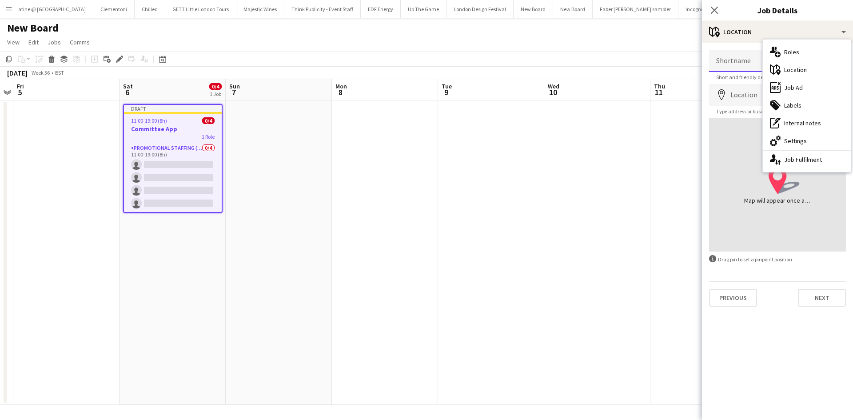
click at [562, 60] on input "Shortname" at bounding box center [777, 61] width 137 height 22
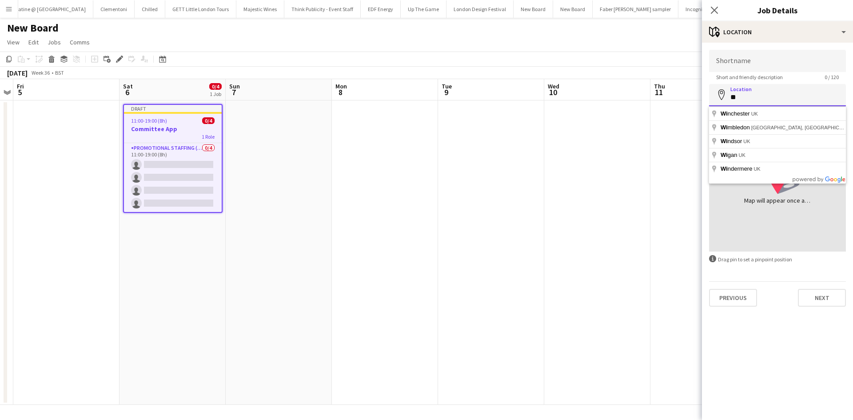
type input "*"
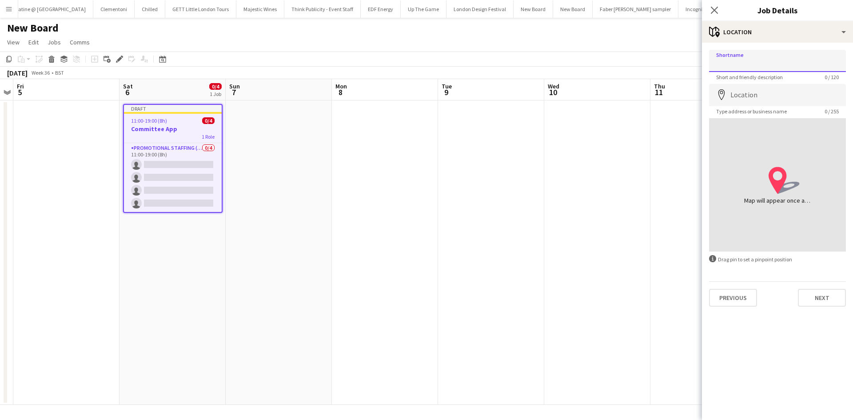
click at [562, 65] on input "Shortname" at bounding box center [777, 61] width 137 height 22
type input "**********"
click at [562, 102] on input "Location" at bounding box center [777, 95] width 137 height 22
type input "**********"
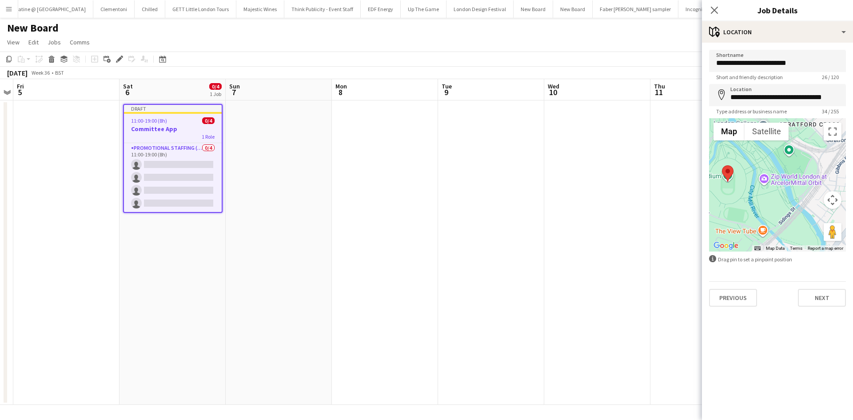
drag, startPoint x: 784, startPoint y: 179, endPoint x: 786, endPoint y: 196, distance: 17.4
click at [562, 198] on div at bounding box center [777, 184] width 137 height 133
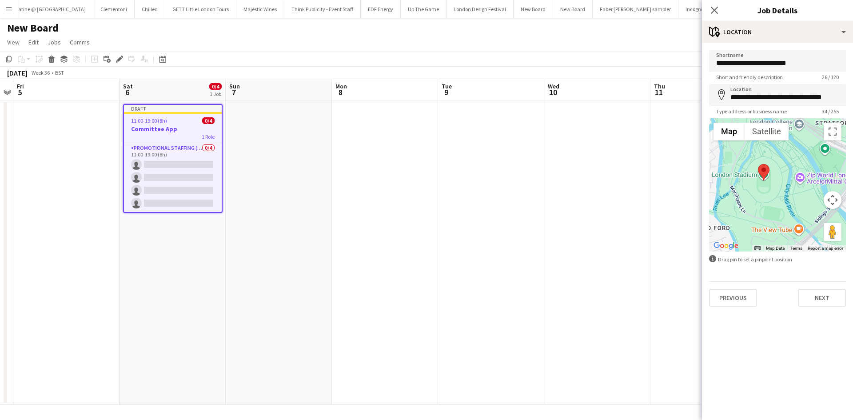
drag, startPoint x: 754, startPoint y: 198, endPoint x: 773, endPoint y: 198, distance: 18.2
click at [562, 198] on div at bounding box center [777, 184] width 137 height 133
click at [562, 259] on button "Next" at bounding box center [822, 298] width 48 height 18
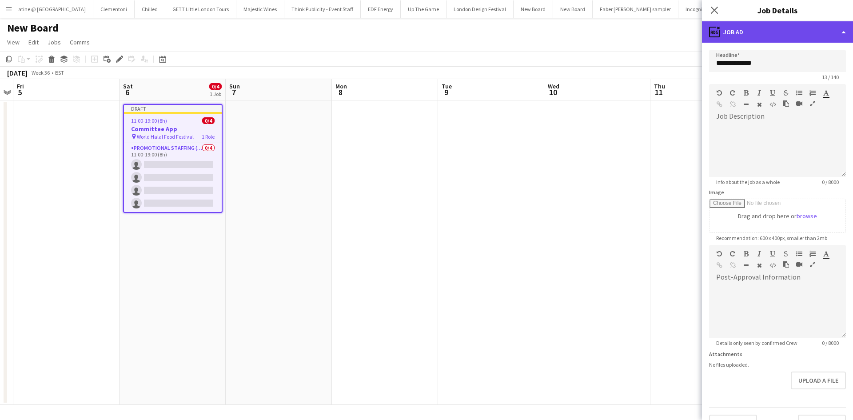
click at [562, 32] on div "ads-window Job Ad" at bounding box center [777, 31] width 151 height 21
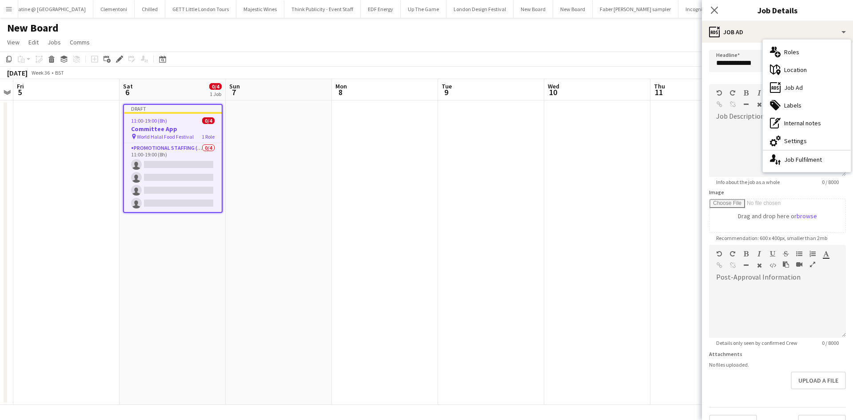
click at [562, 50] on div "multiple-users-add Roles" at bounding box center [807, 52] width 88 height 18
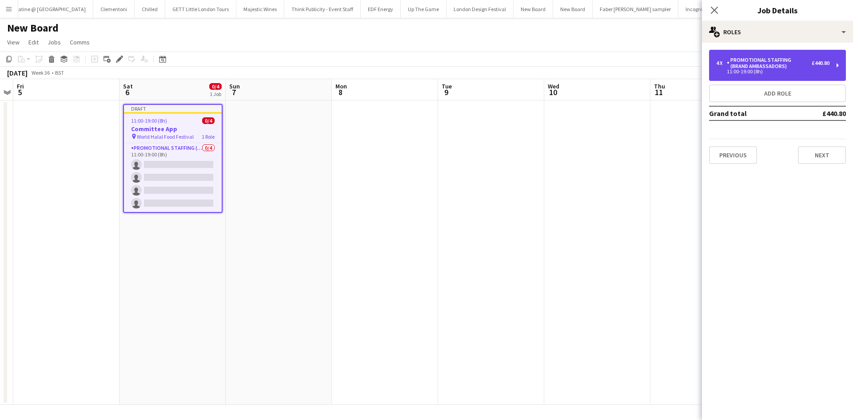
click at [562, 70] on div "11:00-19:00 (8h)" at bounding box center [772, 71] width 113 height 4
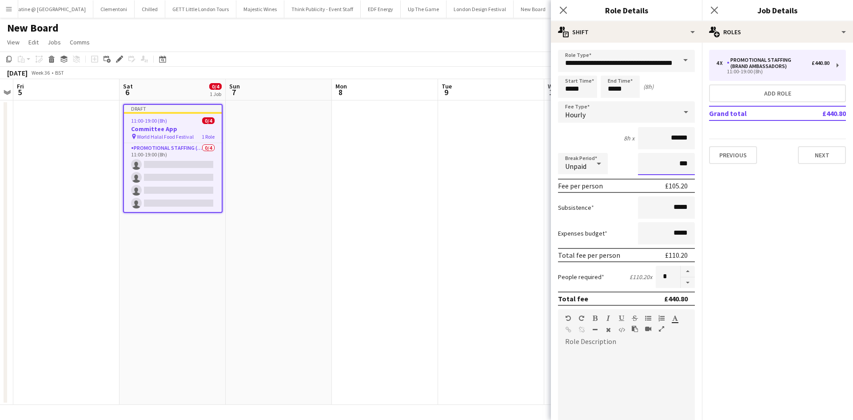
click at [562, 163] on input "***" at bounding box center [666, 164] width 57 height 22
click at [562, 161] on input "***" at bounding box center [666, 164] width 57 height 22
click at [562, 160] on input "***" at bounding box center [666, 164] width 57 height 22
click at [562, 163] on input "***" at bounding box center [666, 164] width 57 height 22
click at [562, 161] on input "***" at bounding box center [666, 164] width 57 height 22
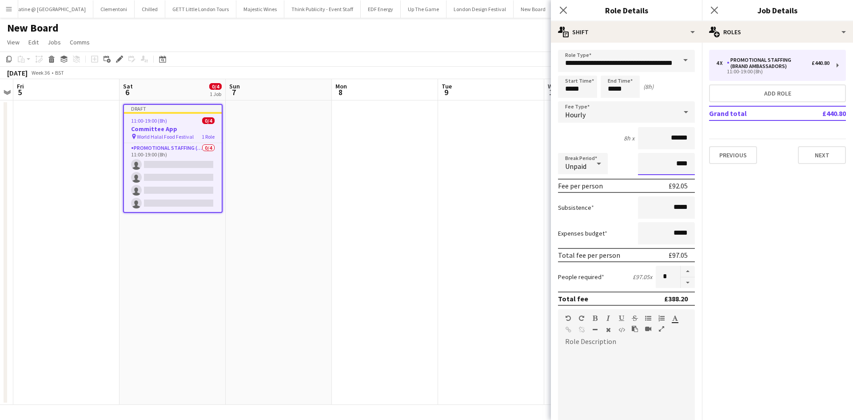
type input "****"
click at [562, 259] on div "default Heading 1 Heading 2 Heading 3 Heading 4 Heading 5 Heading 6 Heading 7 P…" at bounding box center [626, 325] width 137 height 33
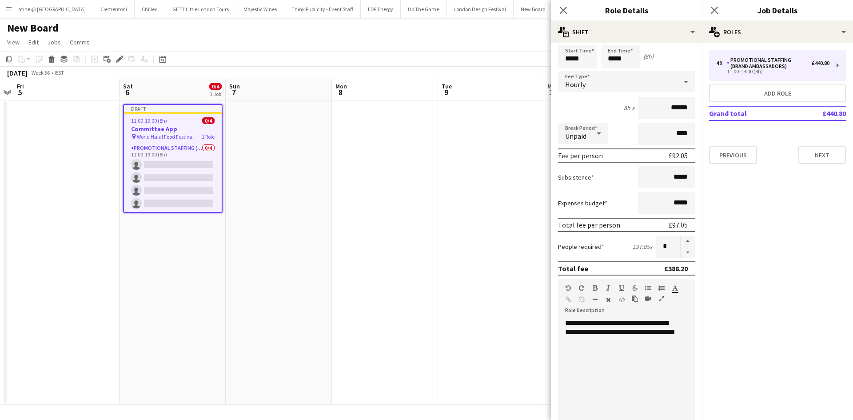
scroll to position [44, 0]
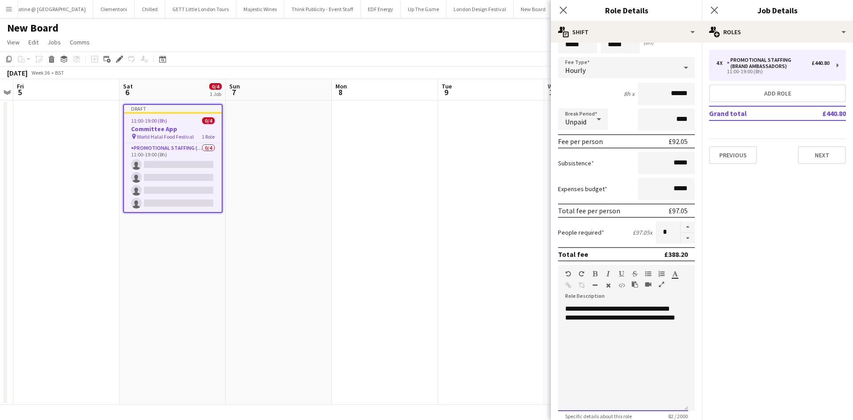
click at [562, 259] on div "**********" at bounding box center [623, 357] width 130 height 107
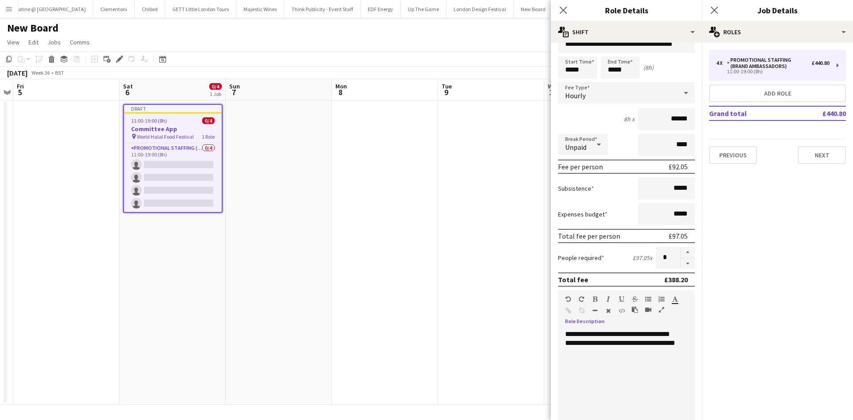
scroll to position [0, 0]
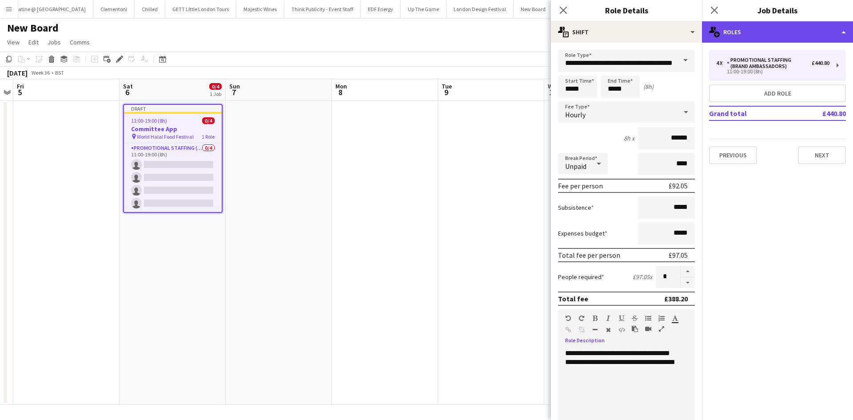
click at [562, 27] on div "multiple-users-add Roles" at bounding box center [777, 31] width 151 height 21
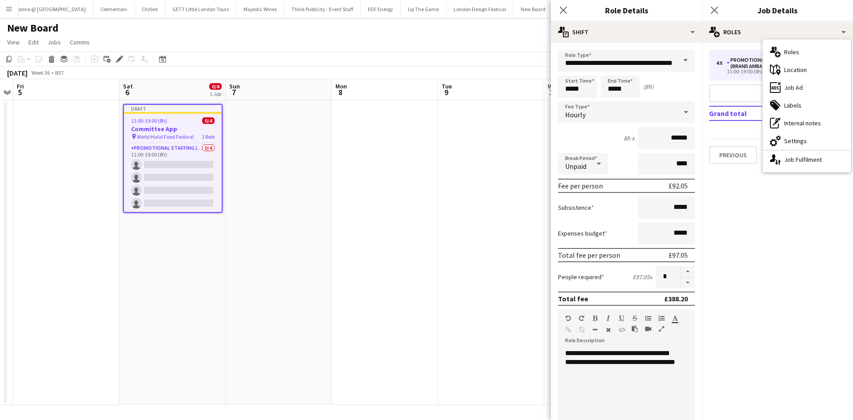
drag, startPoint x: 787, startPoint y: 72, endPoint x: 787, endPoint y: 65, distance: 6.7
click at [562, 67] on div "maps-pin-1 Location" at bounding box center [807, 70] width 88 height 18
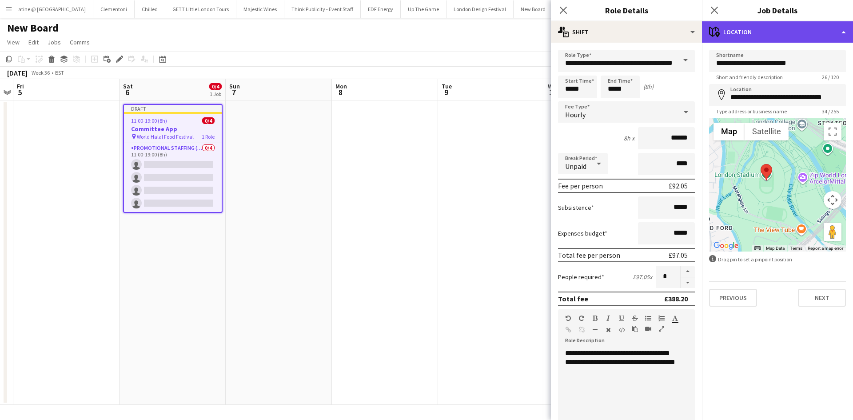
drag, startPoint x: 808, startPoint y: 41, endPoint x: 812, endPoint y: 38, distance: 5.4
click at [562, 41] on div "maps-pin-1 Location" at bounding box center [777, 31] width 151 height 21
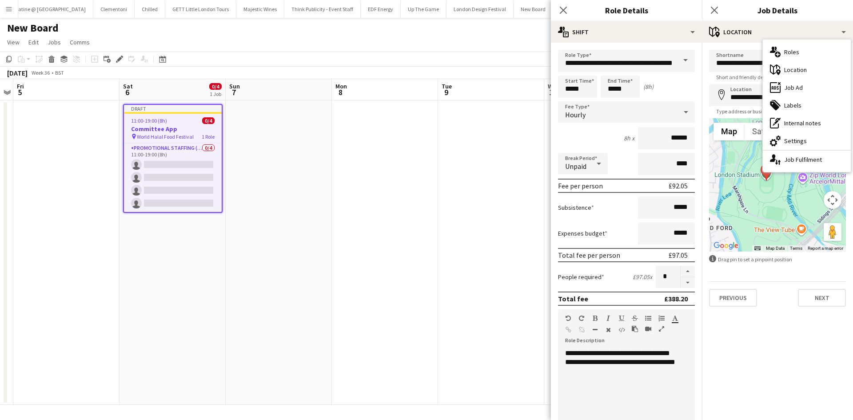
click at [562, 90] on div "ads-window Job Ad" at bounding box center [807, 88] width 88 height 18
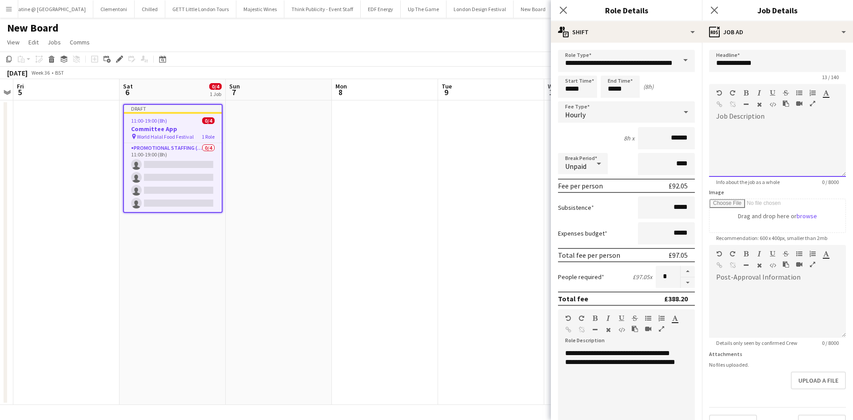
click at [562, 110] on div at bounding box center [803, 105] width 40 height 11
click at [562, 140] on div "**********" at bounding box center [774, 150] width 130 height 53
click at [562, 136] on div "**********" at bounding box center [774, 150] width 130 height 53
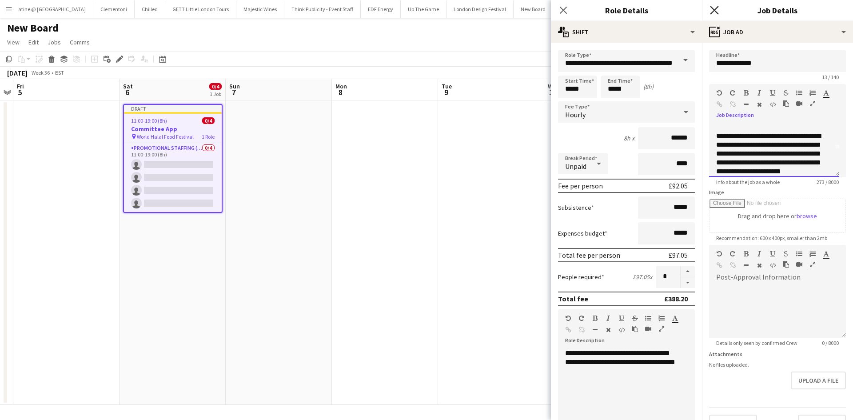
scroll to position [36, 0]
drag, startPoint x: 812, startPoint y: 156, endPoint x: 832, endPoint y: 166, distance: 22.1
click at [562, 156] on div "**********" at bounding box center [770, 149] width 109 height 53
drag, startPoint x: 778, startPoint y: 172, endPoint x: 797, endPoint y: 177, distance: 19.6
click at [562, 172] on div "**********" at bounding box center [770, 149] width 109 height 53
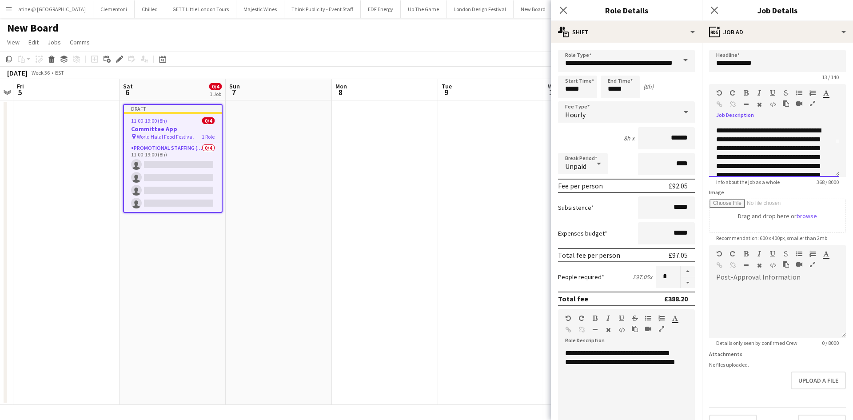
scroll to position [0, 0]
click at [562, 149] on div "**********" at bounding box center [774, 150] width 130 height 53
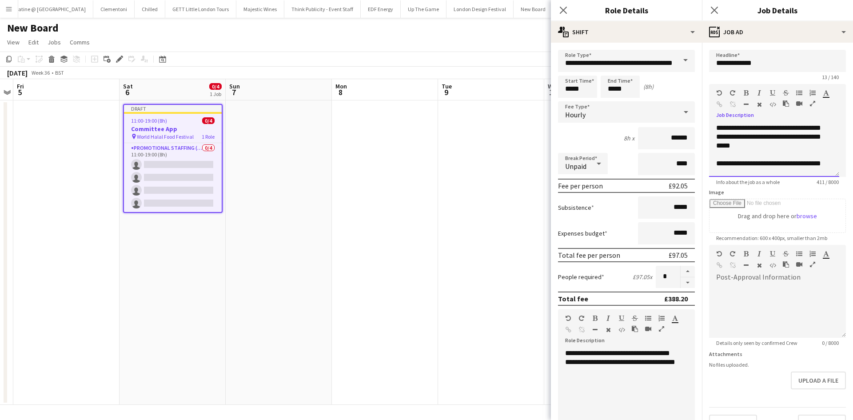
scroll to position [1, 0]
click at [562, 163] on div "**********" at bounding box center [770, 207] width 109 height 98
click at [562, 171] on div "**********" at bounding box center [770, 207] width 109 height 98
click at [562, 259] on div at bounding box center [777, 310] width 137 height 53
paste div
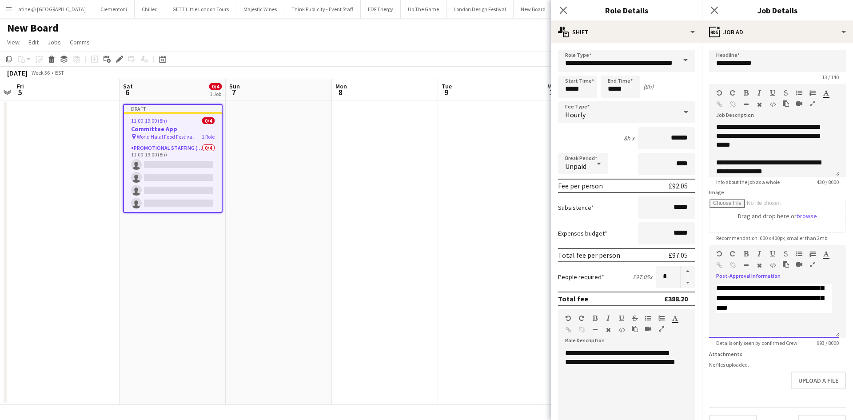
scroll to position [0, 0]
click at [562, 128] on div "**********" at bounding box center [774, 150] width 130 height 53
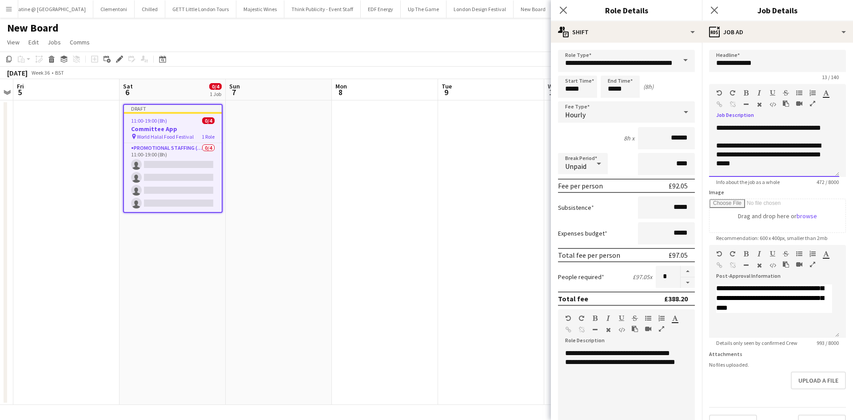
click at [562, 139] on div "**********" at bounding box center [774, 150] width 130 height 53
click at [562, 154] on div "**********" at bounding box center [770, 221] width 109 height 160
click at [562, 159] on div "**********" at bounding box center [770, 221] width 109 height 160
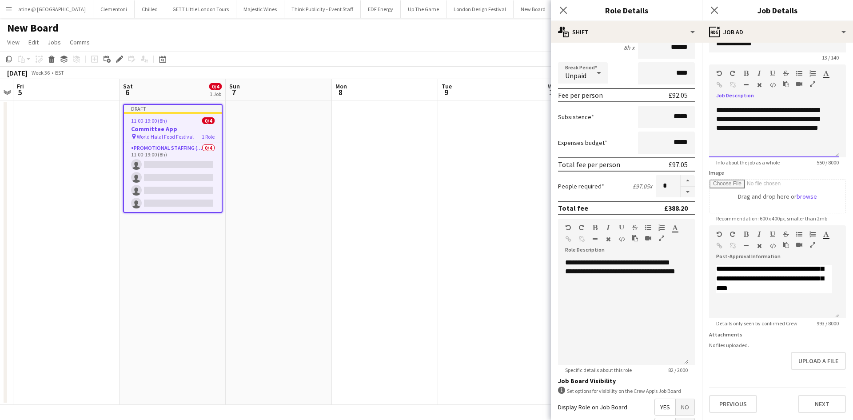
scroll to position [182, 0]
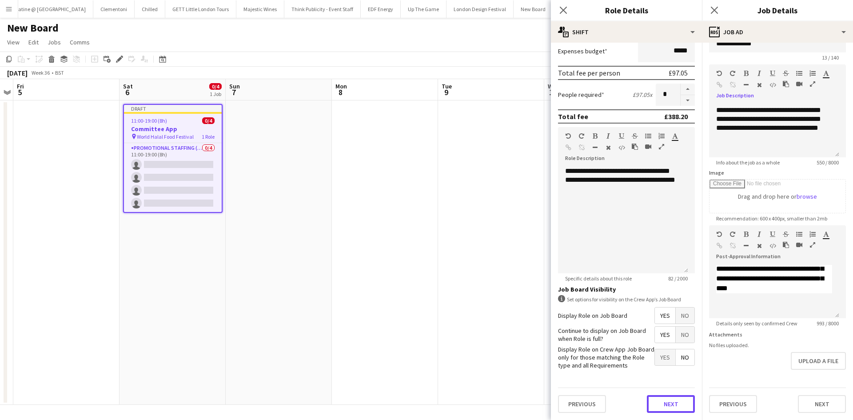
click at [562, 259] on button "Next" at bounding box center [671, 404] width 48 height 18
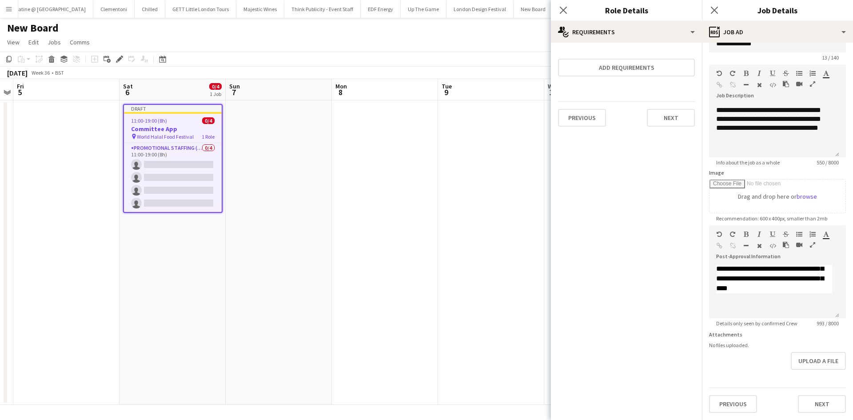
scroll to position [0, 0]
click at [562, 114] on button "Next" at bounding box center [671, 118] width 48 height 18
click at [562, 119] on button "Finish" at bounding box center [678, 119] width 33 height 18
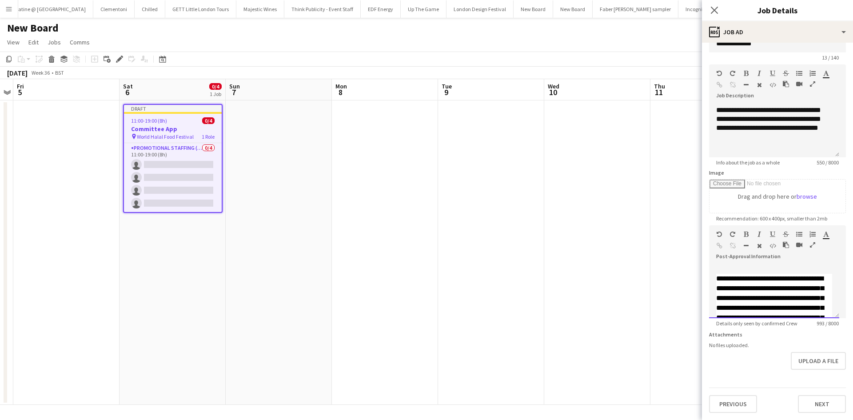
click at [562, 259] on html "Menu Boards Boards Boards All jobs Status Workforce Workforce My Workforce Recr…" at bounding box center [426, 210] width 853 height 420
click at [562, 259] on button "Next" at bounding box center [822, 404] width 48 height 18
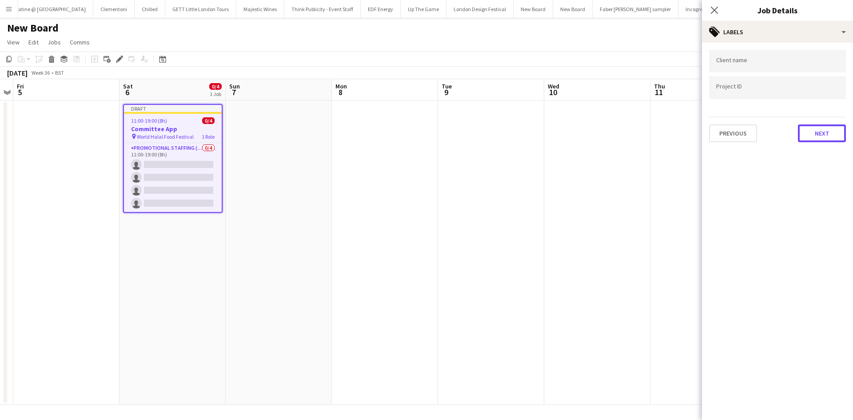
click at [562, 139] on button "Next" at bounding box center [822, 133] width 48 height 18
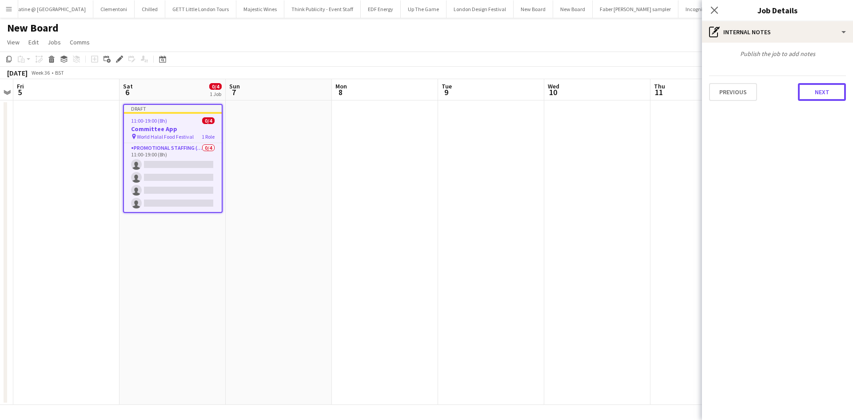
click at [562, 93] on button "Next" at bounding box center [822, 92] width 48 height 18
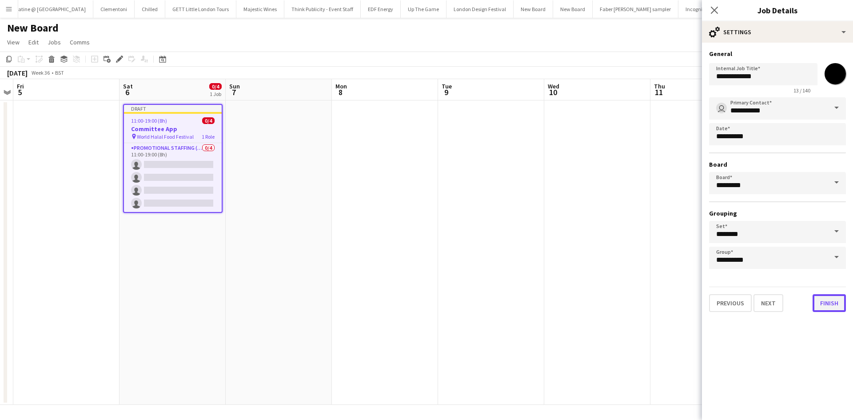
click at [562, 259] on button "Finish" at bounding box center [829, 303] width 33 height 18
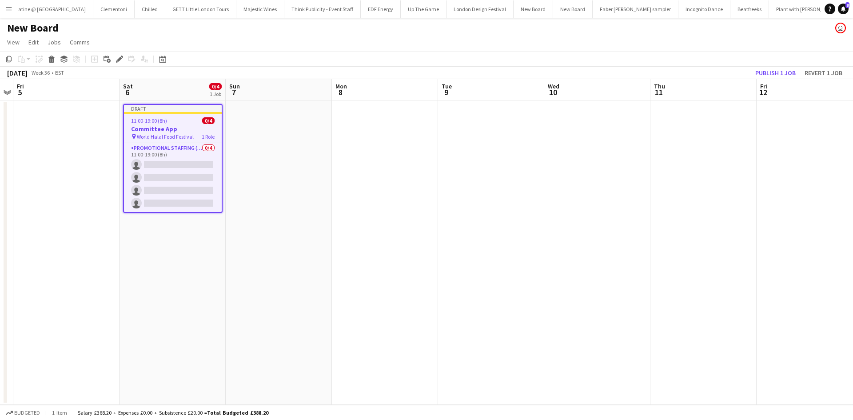
click at [124, 116] on app-job-card "Draft 11:00-19:00 (8h) 0/4 Committee App pin World Halal Food Festival 1 Role P…" at bounding box center [173, 158] width 100 height 109
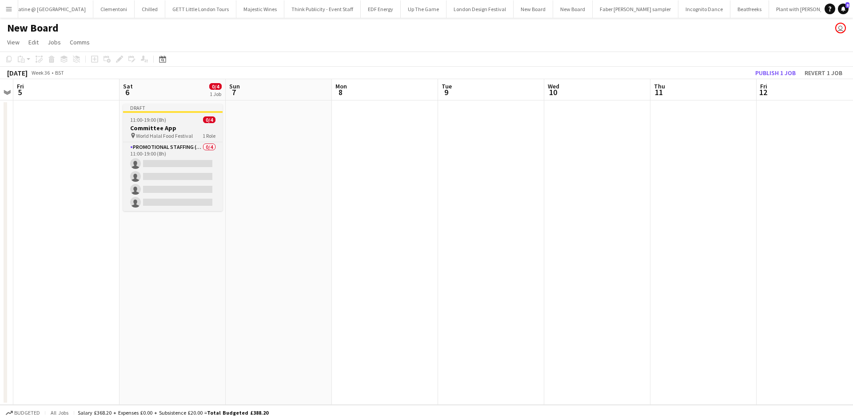
click at [166, 128] on h3 "Committee App" at bounding box center [173, 128] width 100 height 8
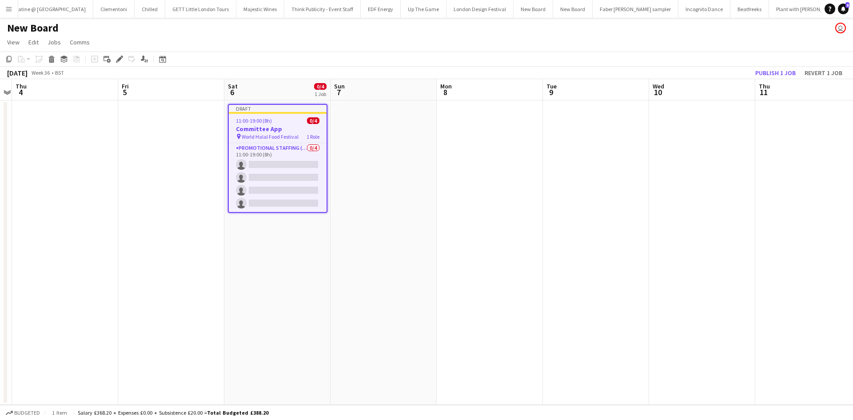
scroll to position [0, 203]
drag, startPoint x: 174, startPoint y: 130, endPoint x: 267, endPoint y: 128, distance: 93.3
click at [276, 130] on app-calendar-viewport "Tue 2 Wed 3 Thu 4 Fri 5 Sat 6 0/4 1 Job Sun 7 Mon 8 Tue 9 Wed 10 Thu 11 Fri 12 …" at bounding box center [426, 242] width 853 height 326
click at [10, 57] on icon "Copy" at bounding box center [8, 59] width 7 height 7
click at [382, 114] on app-date-cell at bounding box center [381, 252] width 106 height 304
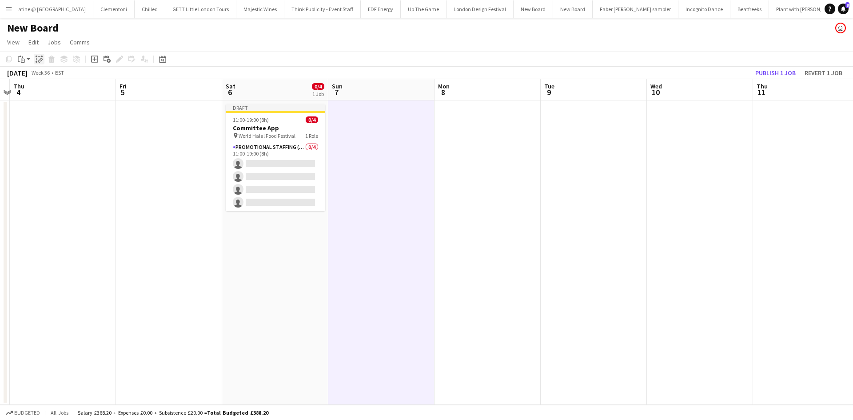
click at [20, 60] on icon "Paste" at bounding box center [21, 59] width 7 height 7
click at [62, 78] on link "Paste Ctrl+V" at bounding box center [66, 76] width 84 height 8
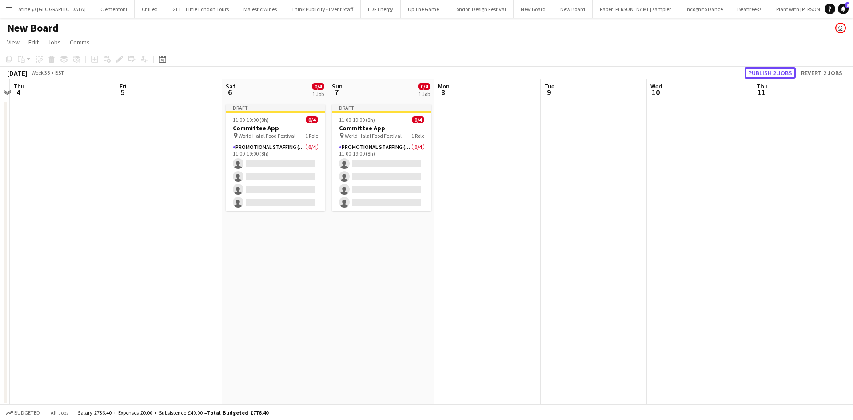
click at [562, 69] on button "Publish 2 jobs" at bounding box center [770, 73] width 51 height 12
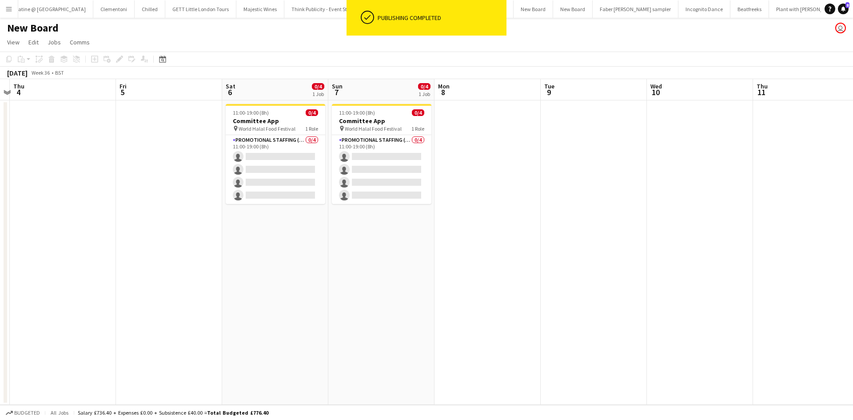
scroll to position [0, 221]
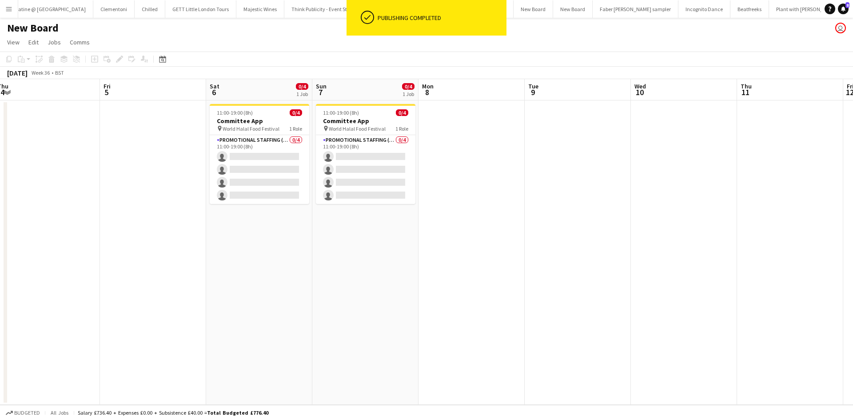
drag, startPoint x: 381, startPoint y: 303, endPoint x: 365, endPoint y: 299, distance: 16.1
click at [367, 259] on app-calendar-viewport "Tue 2 Wed 3 Thu 4 Fri 5 Sat 6 0/4 1 Job Sun 7 0/4 1 Job Mon 8 Tue 9 Wed 10 Thu …" at bounding box center [426, 242] width 853 height 326
click at [37, 22] on h1 "New Board" at bounding box center [33, 27] width 52 height 13
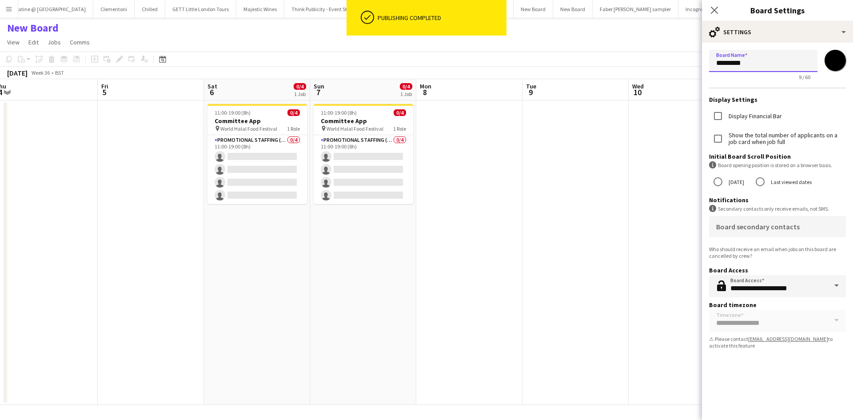
drag, startPoint x: 753, startPoint y: 62, endPoint x: 666, endPoint y: 61, distance: 87.1
click at [562, 62] on body "ok-circled Publishing completed Menu Boards Boards Boards All jobs Status Workf…" at bounding box center [426, 210] width 853 height 420
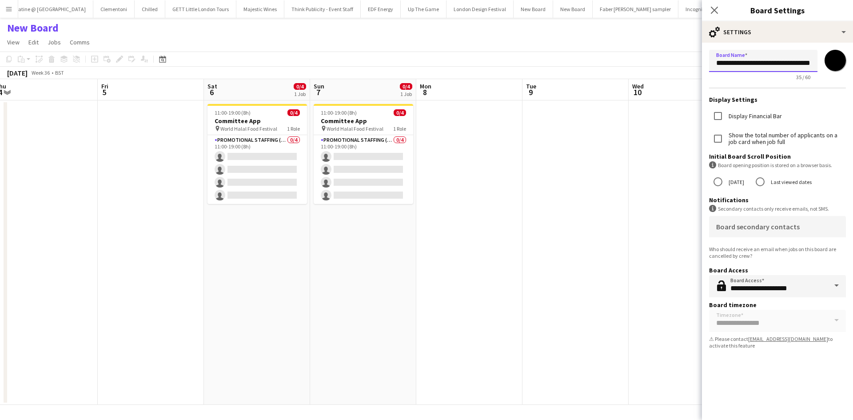
scroll to position [0, 13]
type input "**********"
click at [562, 62] on input "*******" at bounding box center [835, 60] width 32 height 32
type input "*******"
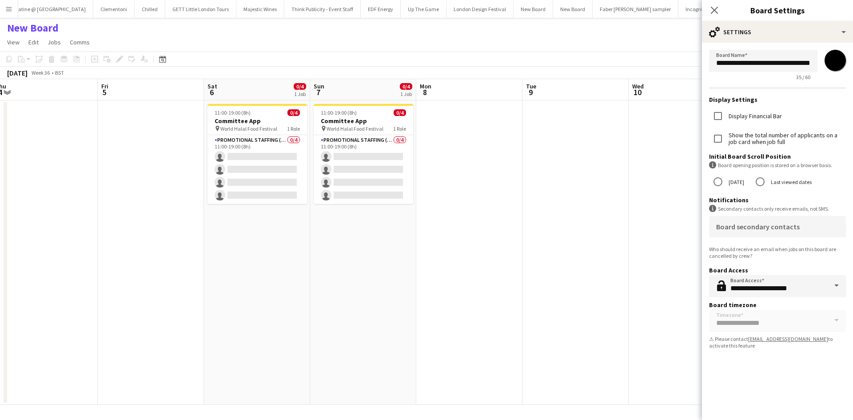
click at [562, 218] on app-date-cell at bounding box center [575, 252] width 106 height 304
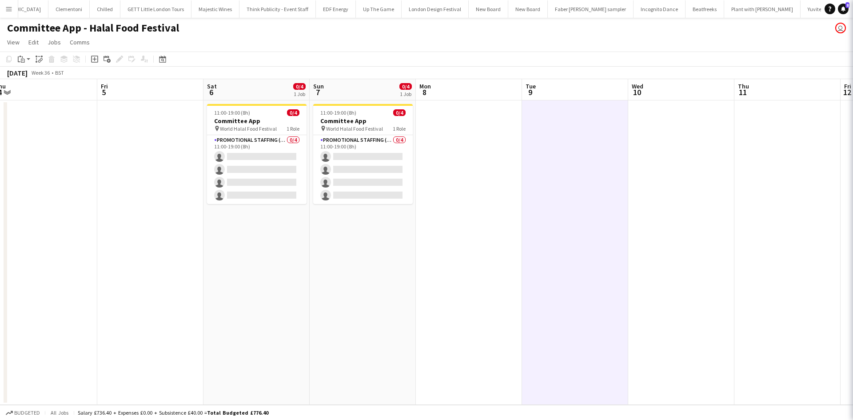
scroll to position [0, 6109]
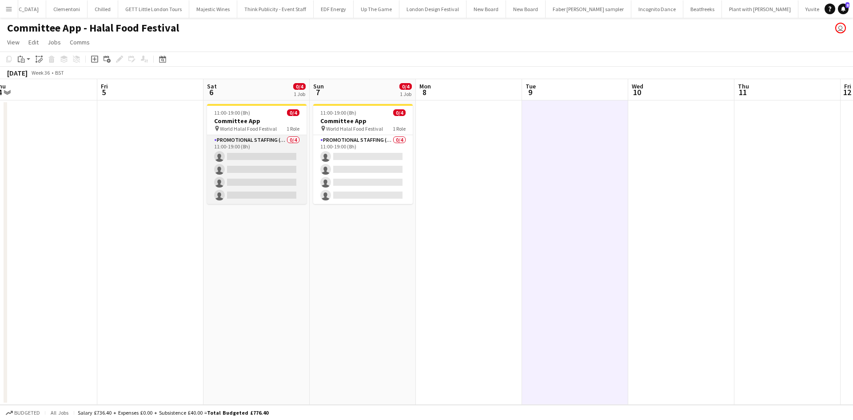
click at [262, 148] on app-card-role "Promotional Staffing (Brand Ambassadors) 0/4 11:00-19:00 (8h) single-neutral-ac…" at bounding box center [257, 169] width 100 height 69
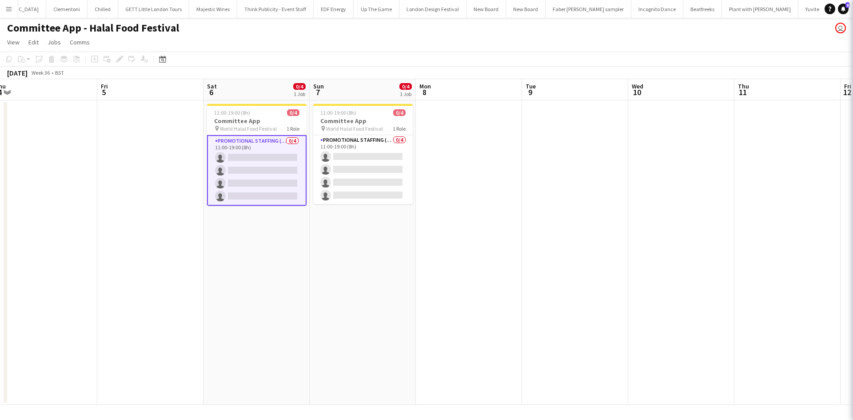
scroll to position [0, 221]
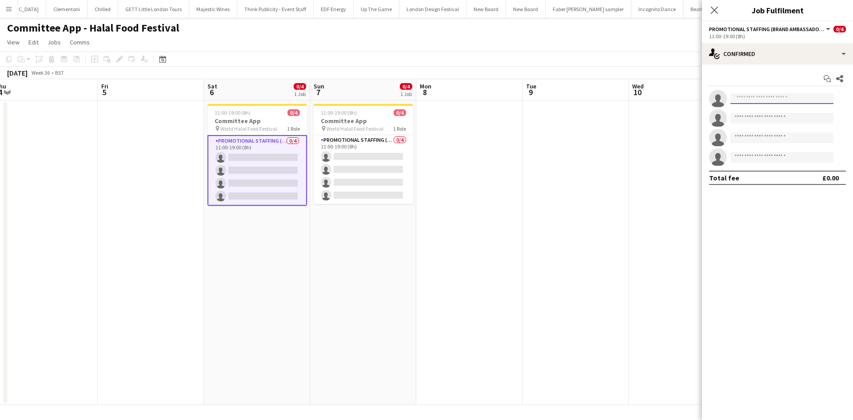
click at [562, 100] on input at bounding box center [781, 98] width 103 height 11
type input "*"
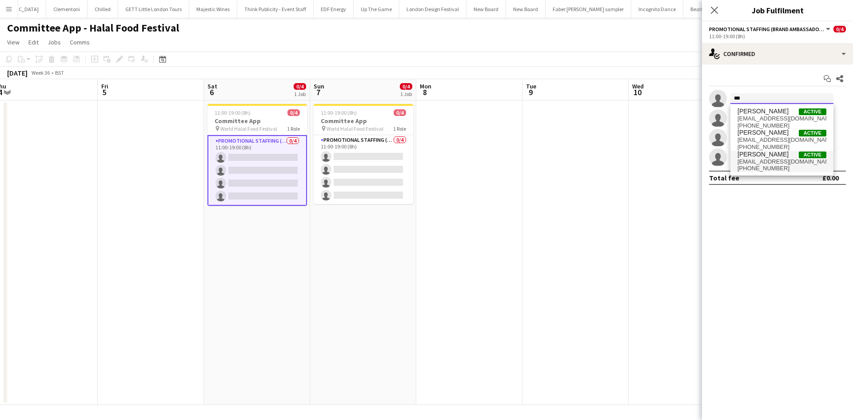
type input "***"
click at [562, 165] on span "+447515899563" at bounding box center [781, 168] width 89 height 7
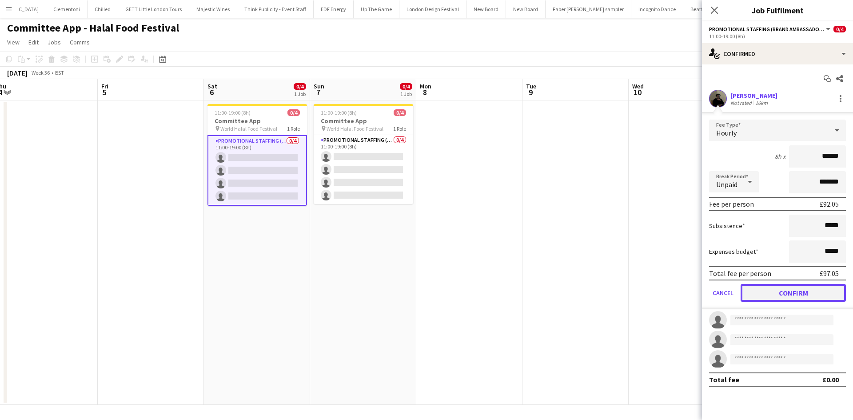
drag, startPoint x: 796, startPoint y: 293, endPoint x: 787, endPoint y: 267, distance: 27.7
click at [562, 259] on button "Confirm" at bounding box center [793, 293] width 105 height 18
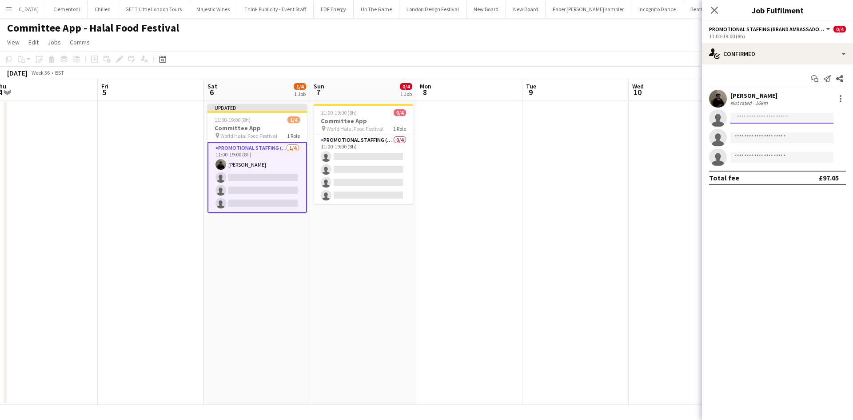
click at [562, 119] on input at bounding box center [781, 118] width 103 height 11
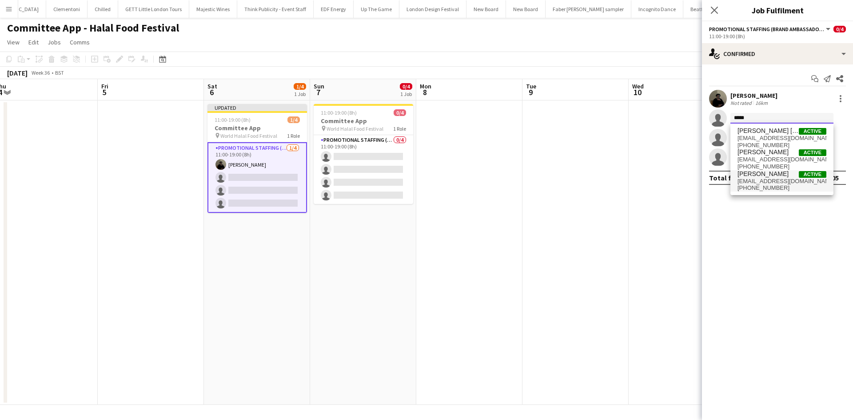
type input "*****"
click at [562, 183] on span "wahhab4321@gmail.com" at bounding box center [781, 181] width 89 height 7
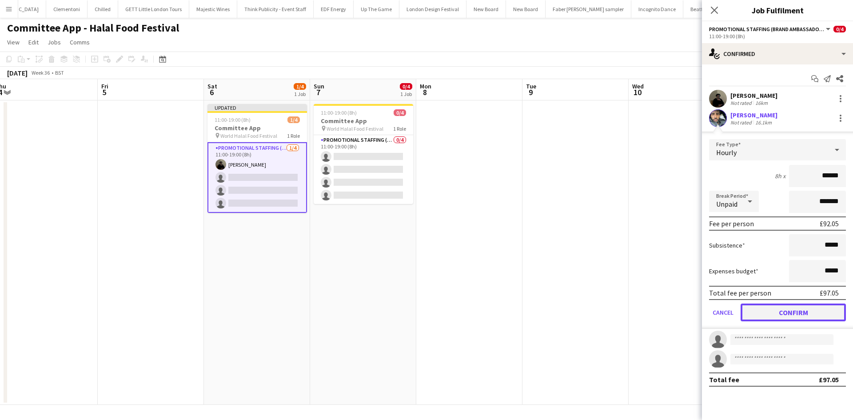
click at [562, 259] on button "Confirm" at bounding box center [793, 312] width 105 height 18
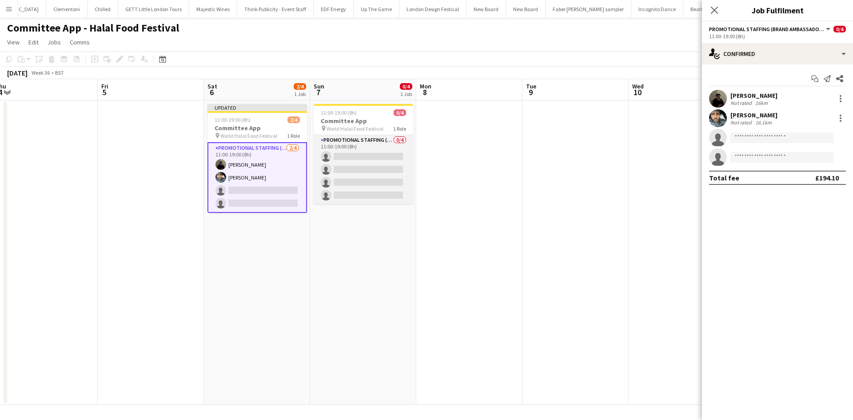
click at [356, 147] on app-card-role "Promotional Staffing (Brand Ambassadors) 0/4 11:00-19:00 (8h) single-neutral-ac…" at bounding box center [364, 169] width 100 height 69
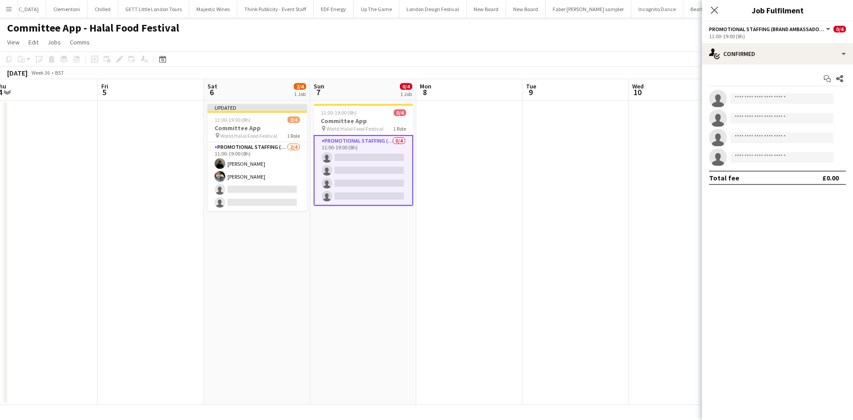
click at [562, 105] on app-invite-slot "single-neutral-actions" at bounding box center [777, 99] width 151 height 18
click at [562, 94] on input at bounding box center [781, 98] width 103 height 11
type input "****"
click at [562, 126] on span "+447515899563" at bounding box center [781, 125] width 89 height 7
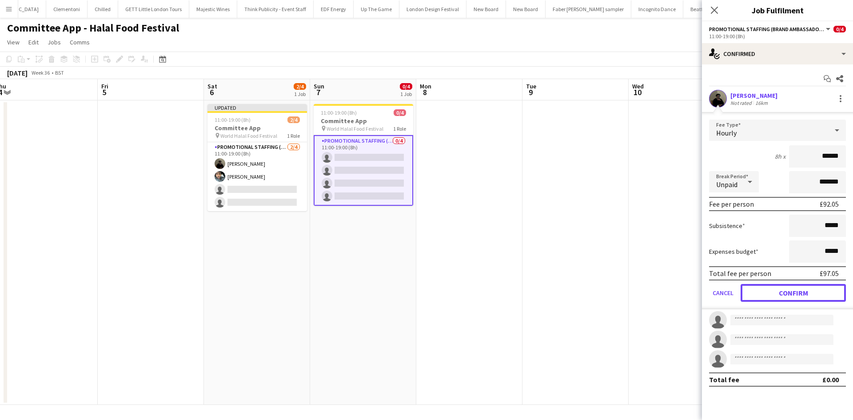
click at [562, 259] on form "Fee Type Hourly 8h x ****** Break Period Unpaid ******* Fee per person £92.05 S…" at bounding box center [777, 215] width 151 height 190
click at [562, 259] on button "Confirm" at bounding box center [793, 293] width 105 height 18
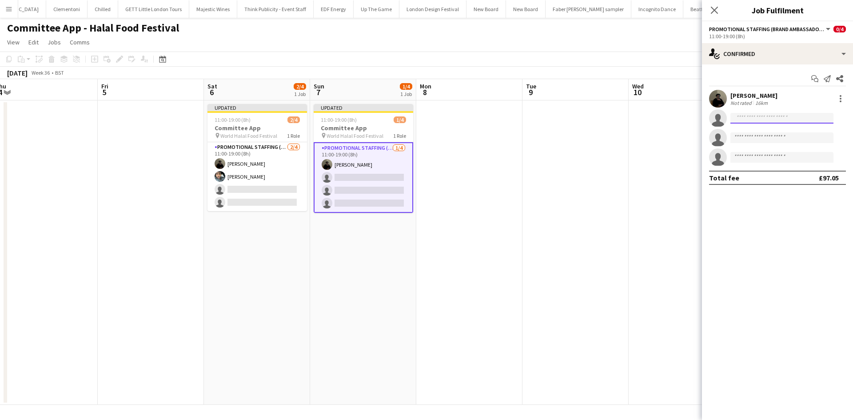
click at [562, 118] on input at bounding box center [781, 118] width 103 height 11
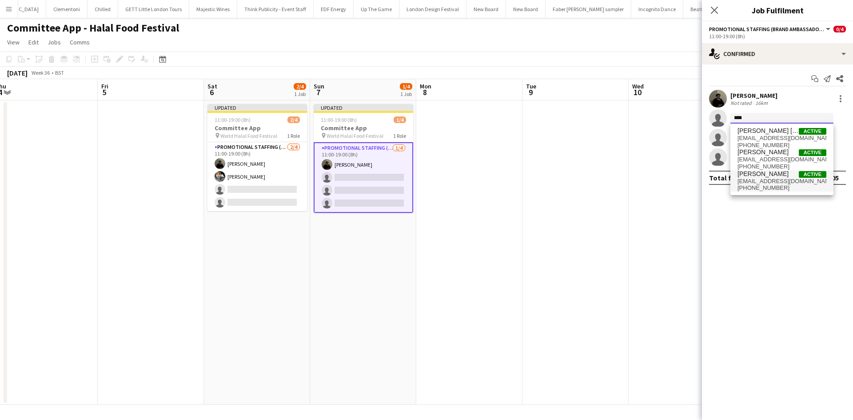
type input "****"
click at [562, 179] on span "wahhab4321@gmail.com" at bounding box center [781, 181] width 89 height 7
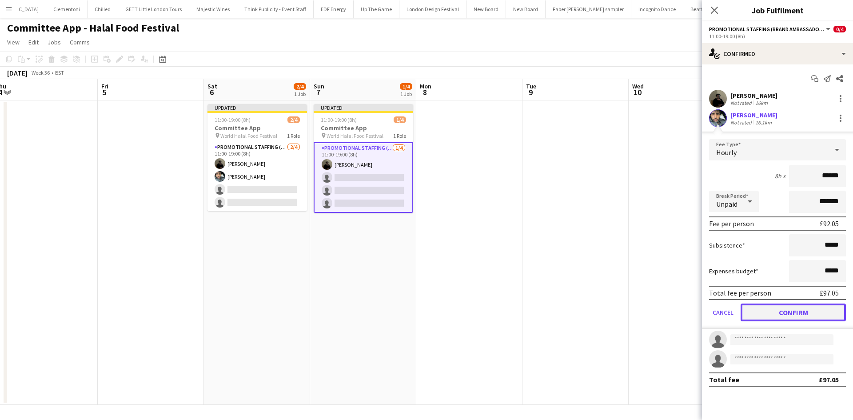
click at [562, 259] on button "Confirm" at bounding box center [793, 312] width 105 height 18
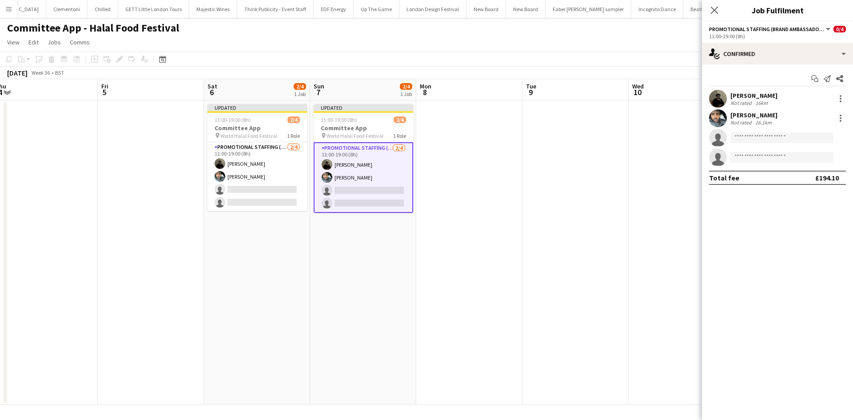
click at [562, 252] on app-date-cell at bounding box center [575, 252] width 106 height 304
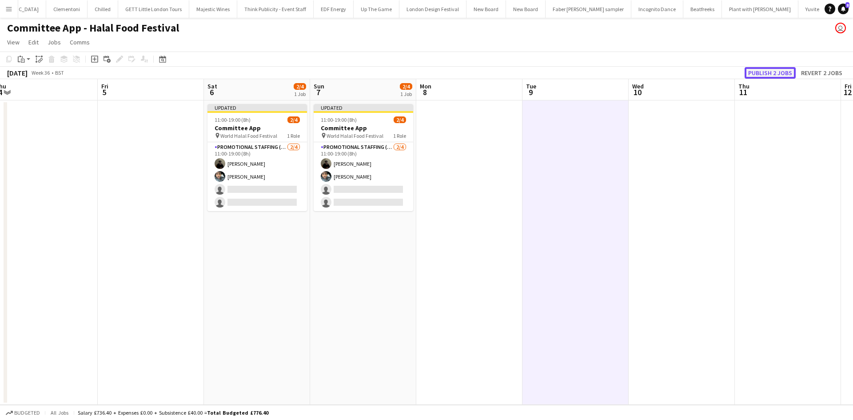
click at [562, 67] on button "Publish 2 jobs" at bounding box center [770, 73] width 51 height 12
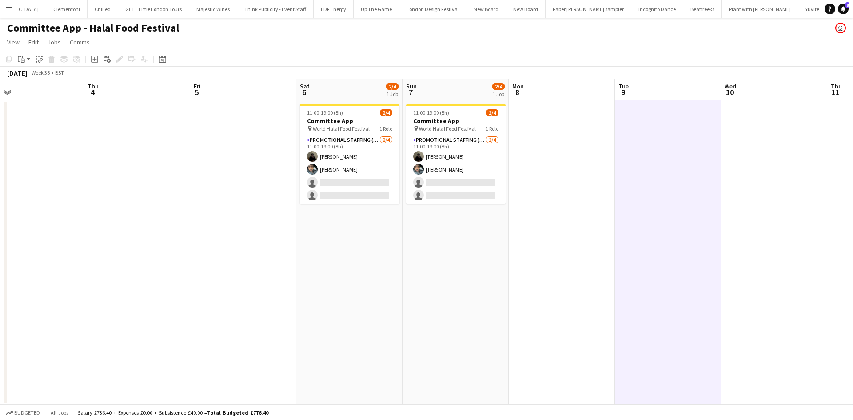
drag, startPoint x: 224, startPoint y: 277, endPoint x: 325, endPoint y: 280, distance: 101.3
click at [325, 259] on app-calendar-viewport "Mon 1 Tue 2 Wed 3 Thu 4 Fri 5 Sat 6 2/4 1 Job Sun 7 2/4 1 Job Mon 8 Tue 9 Wed 1…" at bounding box center [426, 242] width 853 height 326
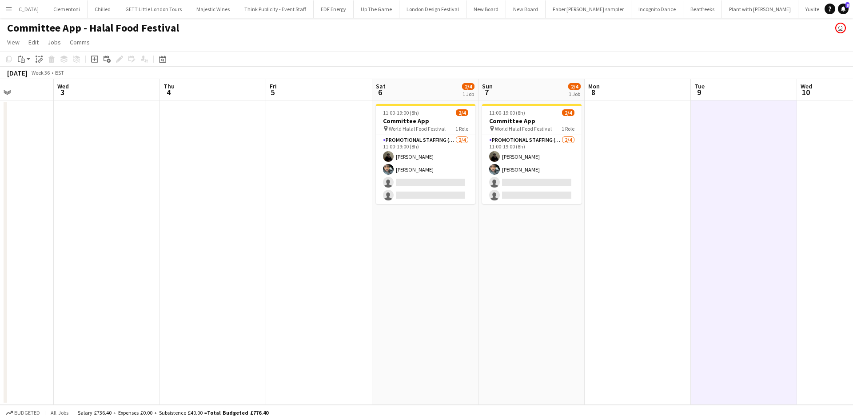
scroll to position [0, 241]
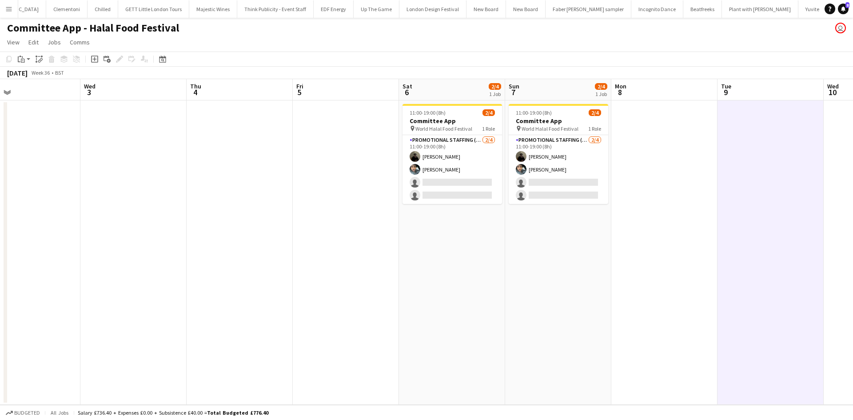
drag, startPoint x: 384, startPoint y: 295, endPoint x: 489, endPoint y: 295, distance: 104.8
click at [495, 259] on app-calendar-viewport "Sun 31 Mon 1 Tue 2 Wed 3 Thu 4 Fri 5 Sat 6 2/4 1 Job Sun 7 2/4 1 Job Mon 8 Tue …" at bounding box center [426, 242] width 853 height 326
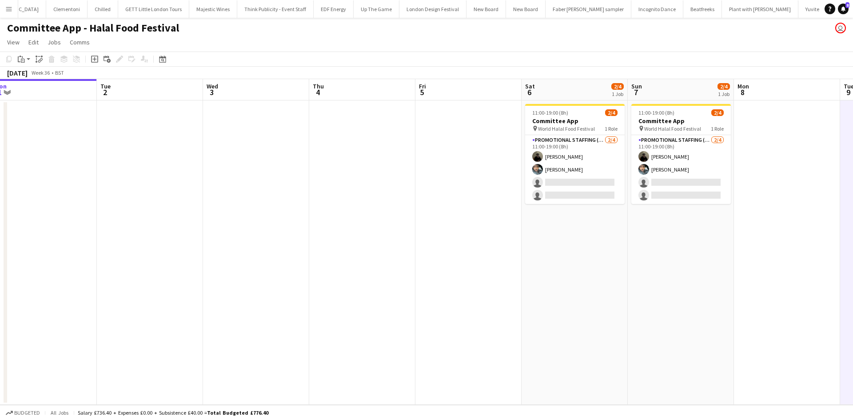
drag, startPoint x: 257, startPoint y: 177, endPoint x: 277, endPoint y: 171, distance: 20.7
click at [277, 171] on app-calendar-viewport "Sat 30 Sun 31 Mon 1 Tue 2 Wed 3 Thu 4 Fri 5 Sat 6 2/4 1 Job Sun 7 2/4 1 Job Mon…" at bounding box center [426, 242] width 853 height 326
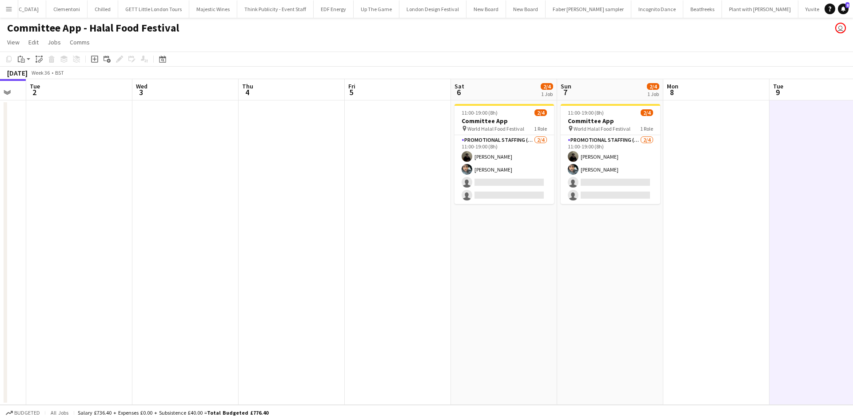
drag, startPoint x: 307, startPoint y: 275, endPoint x: 269, endPoint y: 269, distance: 38.7
click at [269, 259] on app-calendar-viewport "Sat 30 Sun 31 Mon 1 Tue 2 Wed 3 Thu 4 Fri 5 Sat 6 2/4 1 Job Sun 7 2/4 1 Job Mon…" at bounding box center [426, 242] width 853 height 326
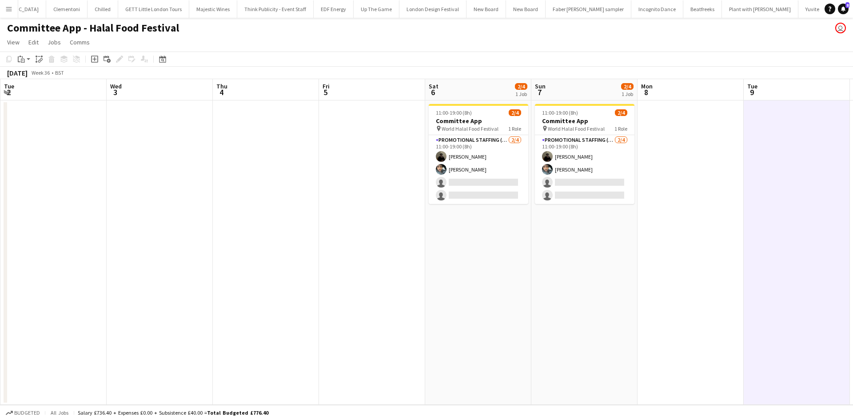
drag, startPoint x: 411, startPoint y: 210, endPoint x: 290, endPoint y: 200, distance: 122.2
click at [290, 200] on app-calendar-viewport "Sat 30 Sun 31 Mon 1 Tue 2 Wed 3 Thu 4 Fri 5 Sat 6 2/4 1 Job Sun 7 2/4 1 Job Mon…" at bounding box center [426, 242] width 853 height 326
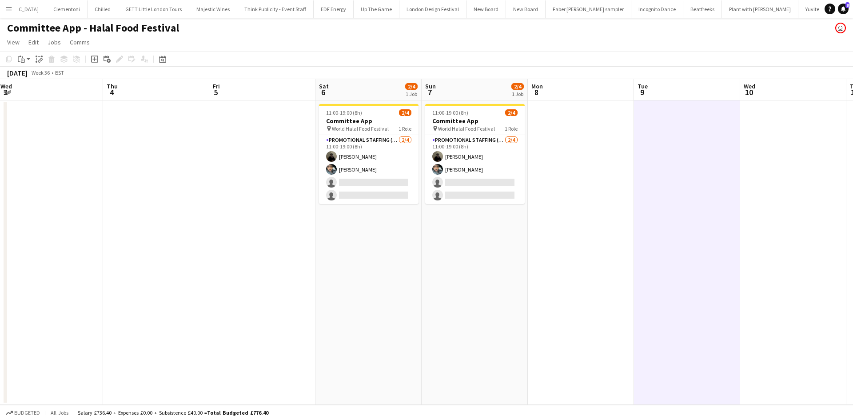
drag, startPoint x: 8, startPoint y: 10, endPoint x: 12, endPoint y: 13, distance: 5.0
click at [8, 10] on app-icon "Menu" at bounding box center [8, 8] width 7 height 7
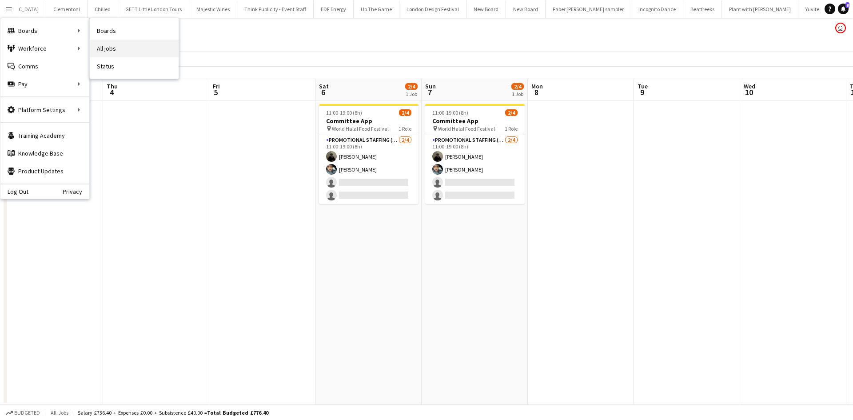
click at [106, 48] on link "All jobs" at bounding box center [134, 49] width 89 height 18
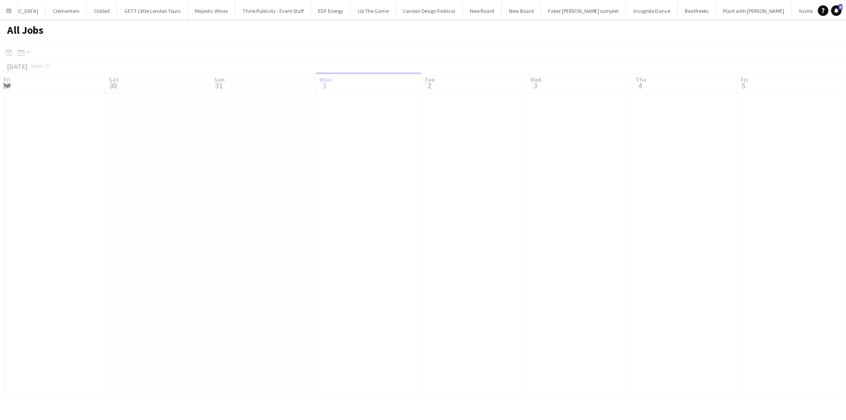
scroll to position [0, 212]
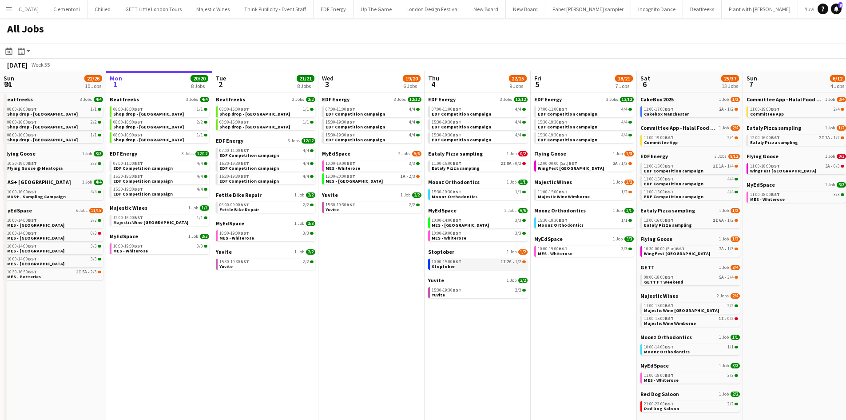
click at [503, 259] on link "10:00-15:00 BST 1I 2A • 1/2 Stoptober" at bounding box center [479, 264] width 94 height 10
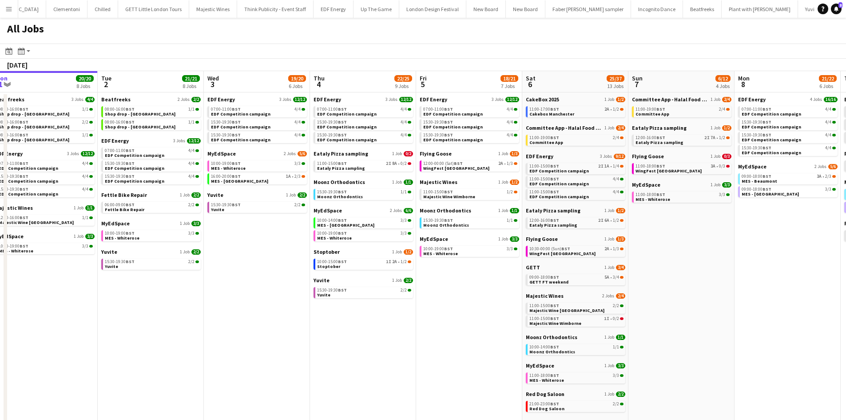
drag, startPoint x: 280, startPoint y: 383, endPoint x: 167, endPoint y: 345, distance: 118.9
click at [164, 259] on app-calendar-viewport "Fri 29 20/21 9 Jobs Sat 30 42/44 28 Jobs Sun 31 22/26 10 Jobs Mon 1 20/20 8 Job…" at bounding box center [423, 376] width 846 height 611
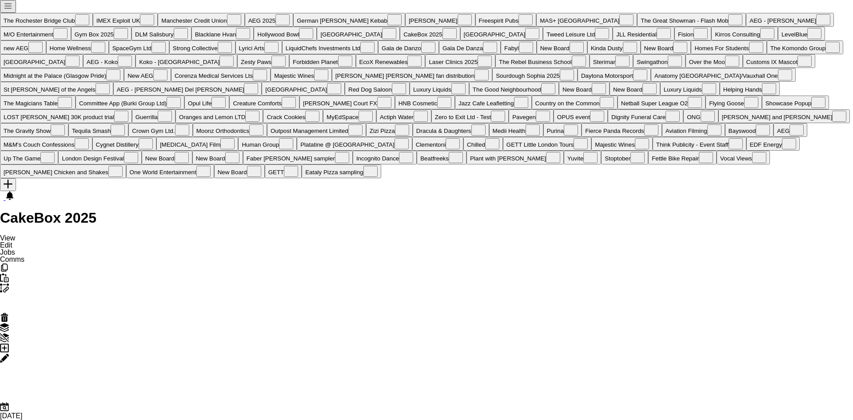
scroll to position [0, 306]
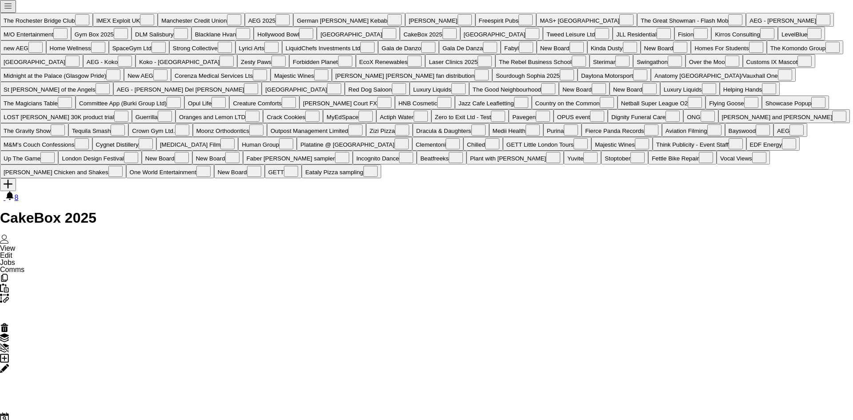
drag, startPoint x: 148, startPoint y: 217, endPoint x: 143, endPoint y: 231, distance: 15.6
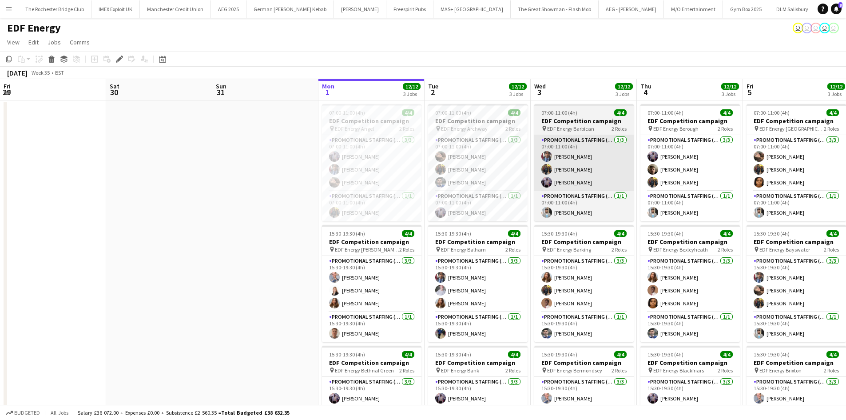
scroll to position [0, 306]
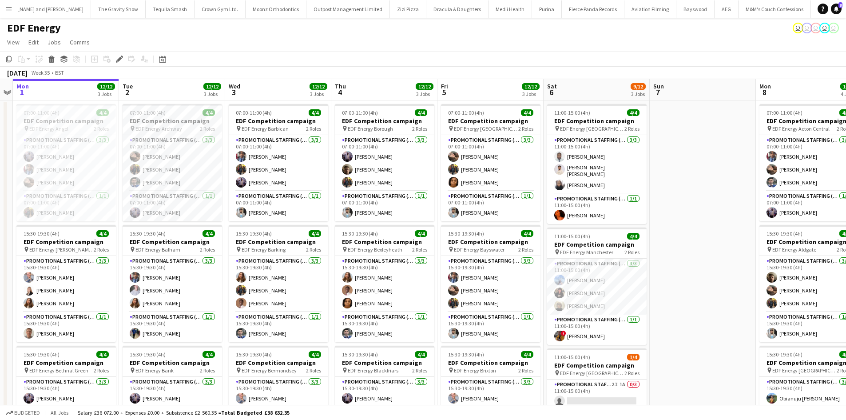
drag, startPoint x: 231, startPoint y: 52, endPoint x: 422, endPoint y: 52, distance: 190.1
click at [422, 52] on app-toolbar "Copy Paste Paste Ctrl+V Paste with crew Ctrl+Shift+V Paste linked Job Delete Gr…" at bounding box center [423, 59] width 846 height 15
drag, startPoint x: 372, startPoint y: 66, endPoint x: 518, endPoint y: 74, distance: 146.0
click at [520, 74] on div "Copy Paste Paste Ctrl+V Paste with crew Ctrl+Shift+V Paste linked Job Delete Gr…" at bounding box center [423, 66] width 846 height 28
click at [368, 32] on div "EDF Energy user user user user user" at bounding box center [423, 26] width 846 height 17
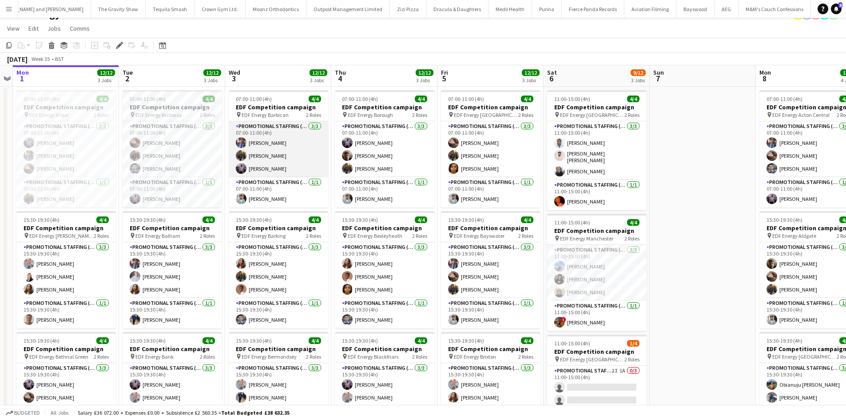
scroll to position [0, 0]
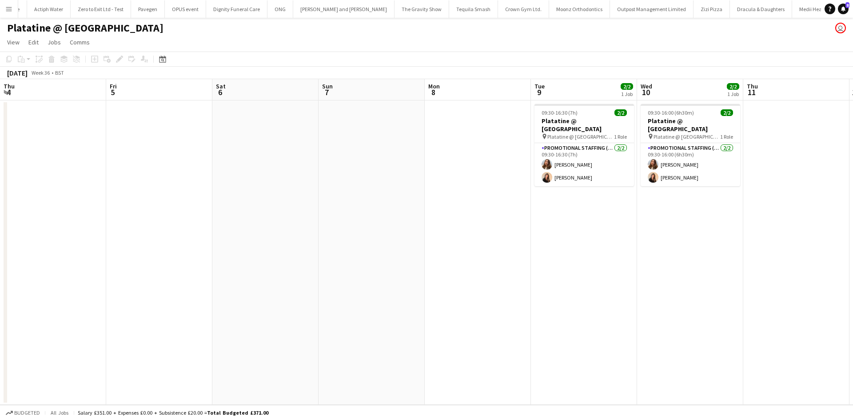
scroll to position [0, 337]
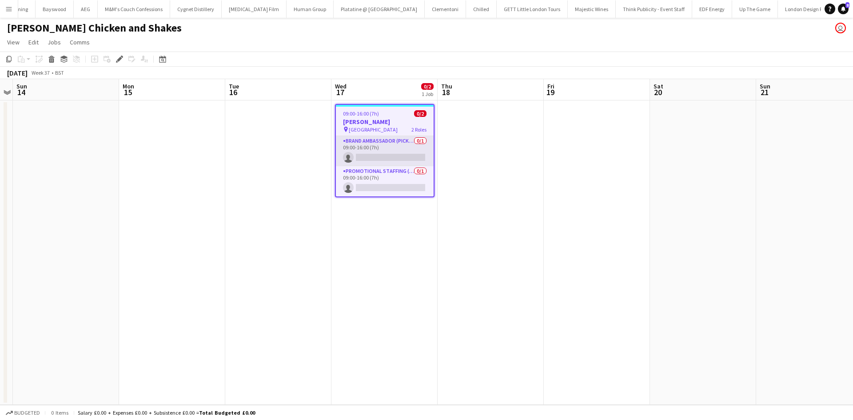
scroll to position [0, 5743]
click at [365, 118] on h3 "[PERSON_NAME]" at bounding box center [385, 122] width 98 height 8
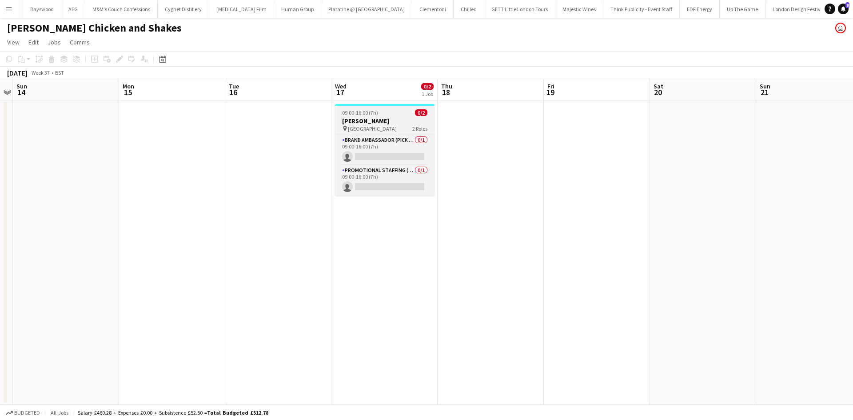
click at [365, 118] on h3 "[PERSON_NAME]" at bounding box center [385, 121] width 100 height 8
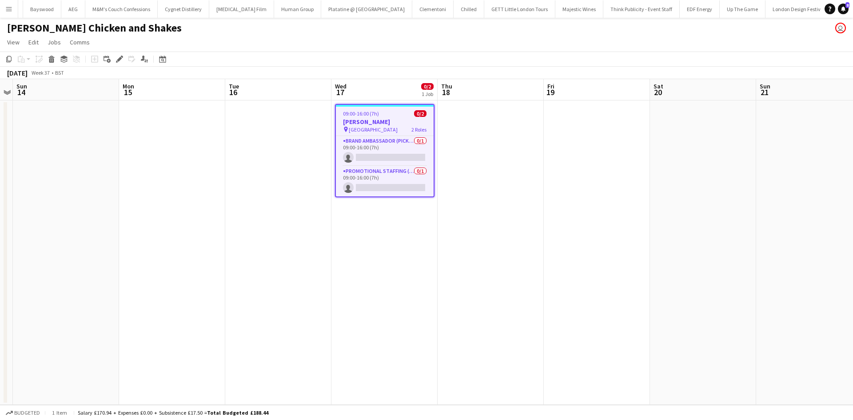
drag, startPoint x: 116, startPoint y: 59, endPoint x: 116, endPoint y: 65, distance: 6.2
click at [117, 59] on icon "Edit" at bounding box center [119, 59] width 7 height 7
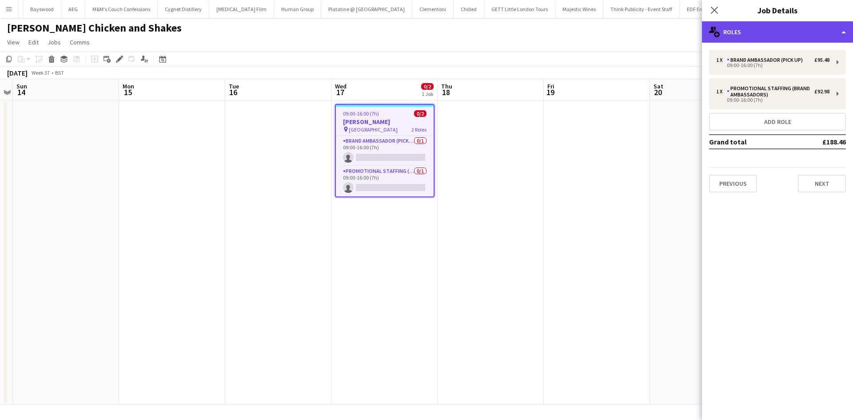
click at [749, 29] on div "multiple-users-add Roles" at bounding box center [777, 31] width 151 height 21
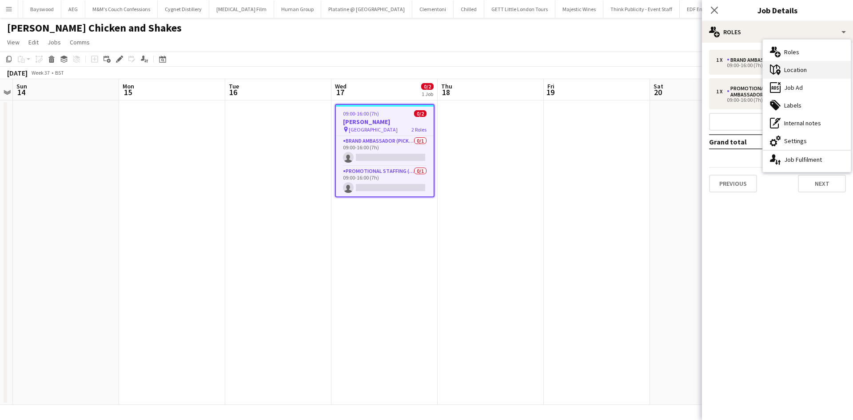
click at [808, 74] on div "maps-pin-1 Location" at bounding box center [807, 70] width 88 height 18
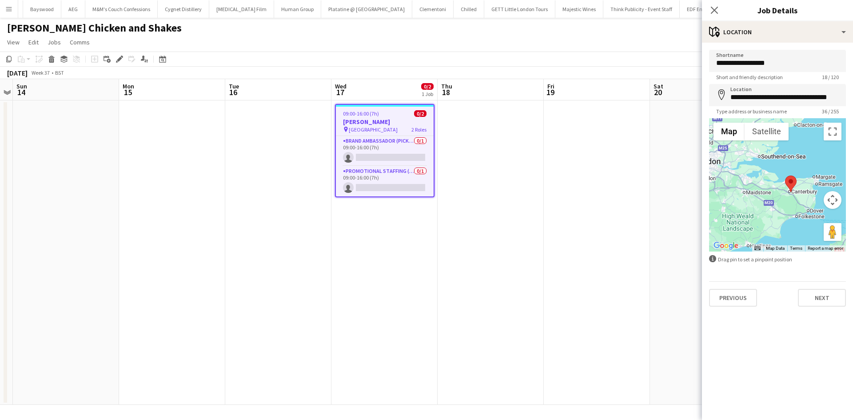
drag, startPoint x: 783, startPoint y: 184, endPoint x: 790, endPoint y: 207, distance: 24.0
click at [790, 207] on div at bounding box center [777, 184] width 137 height 133
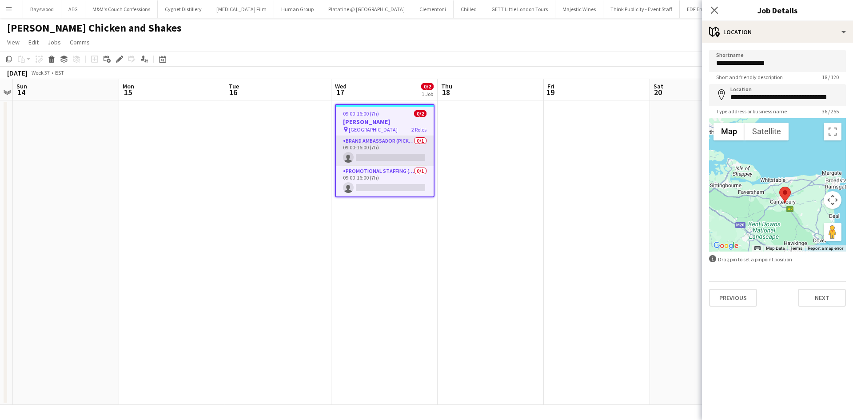
click at [374, 154] on app-card-role "Brand Ambassador (Pick up) 0/1 09:00-16:00 (7h) single-neutral-actions" at bounding box center [385, 151] width 98 height 30
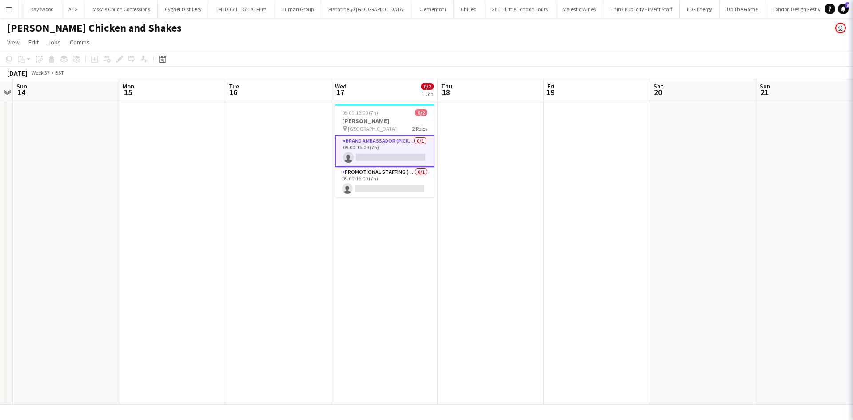
click at [395, 151] on app-card-role "Brand Ambassador (Pick up) 0/1 09:00-16:00 (7h) single-neutral-actions" at bounding box center [385, 151] width 100 height 32
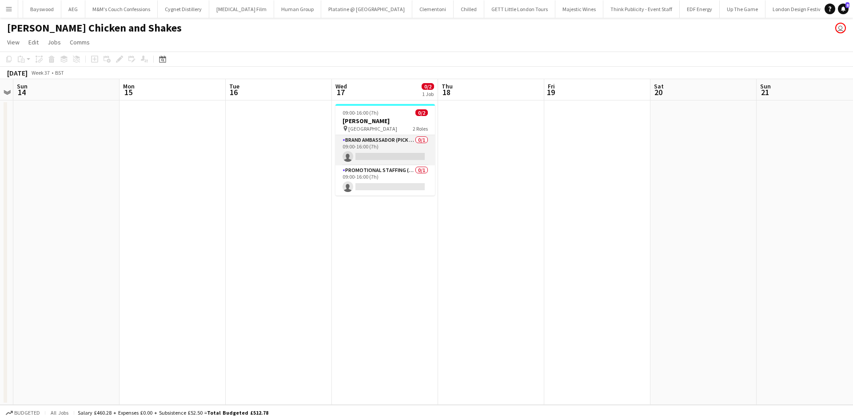
click at [402, 161] on app-card-role "Brand Ambassador (Pick up) 0/1 09:00-16:00 (7h) single-neutral-actions" at bounding box center [385, 150] width 100 height 30
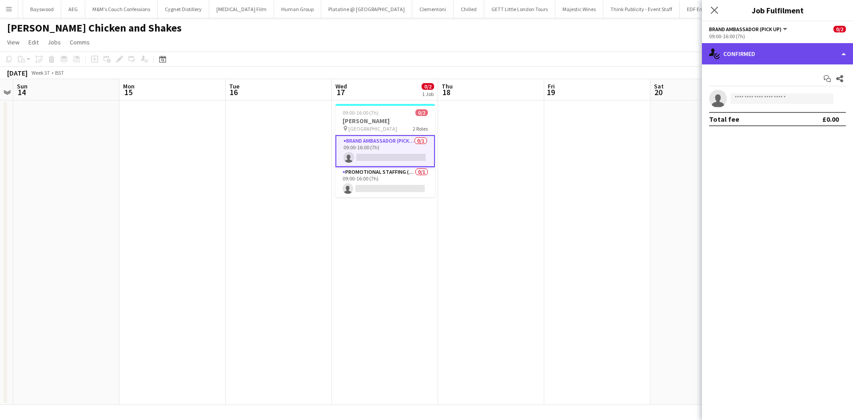
click at [790, 53] on div "single-neutral-actions-check-2 Confirmed" at bounding box center [777, 53] width 151 height 21
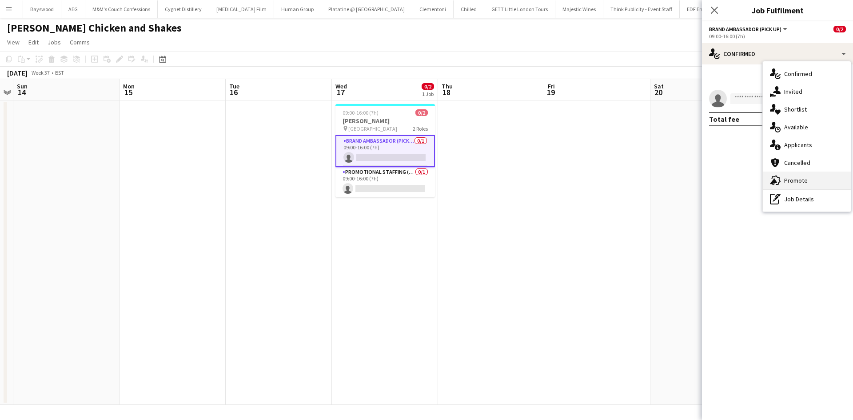
click at [797, 179] on div "advertising-megaphone Promote" at bounding box center [807, 180] width 88 height 18
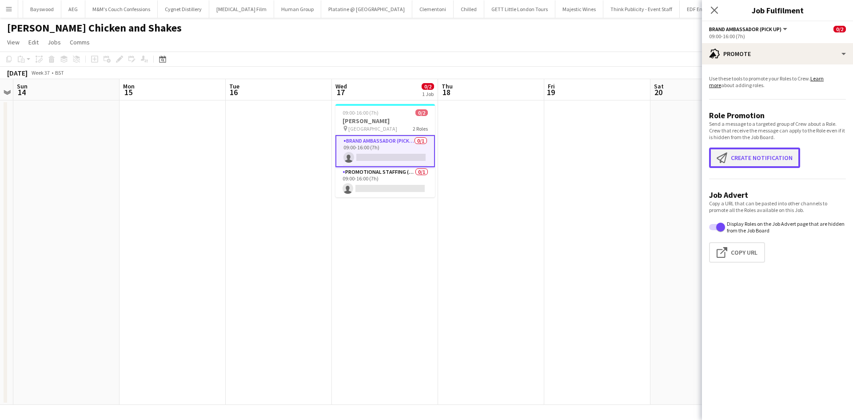
click at [772, 155] on button "Create notification Create notification" at bounding box center [754, 157] width 91 height 20
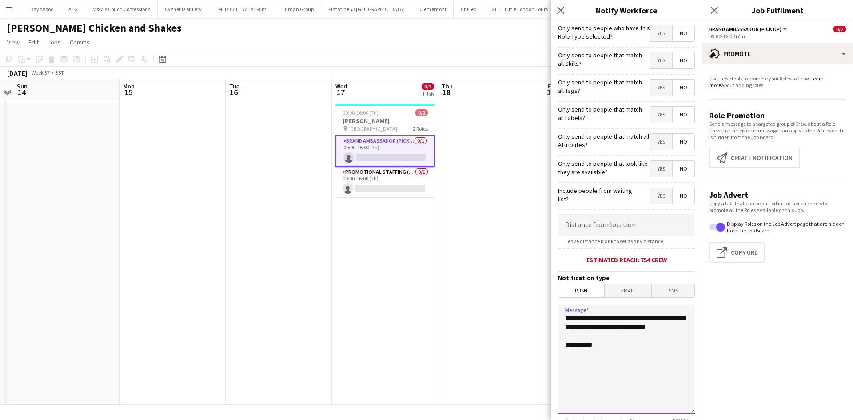
drag, startPoint x: 609, startPoint y: 355, endPoint x: 581, endPoint y: 241, distance: 117.4
click at [515, 242] on body "Menu Boards Boards Boards All jobs Status Workforce Workforce My Workforce Recr…" at bounding box center [426, 210] width 853 height 420
drag, startPoint x: 592, startPoint y: 325, endPoint x: 628, endPoint y: 330, distance: 36.4
click at [592, 325] on textarea "**********" at bounding box center [626, 359] width 137 height 109
drag, startPoint x: 664, startPoint y: 390, endPoint x: 669, endPoint y: 390, distance: 5.8
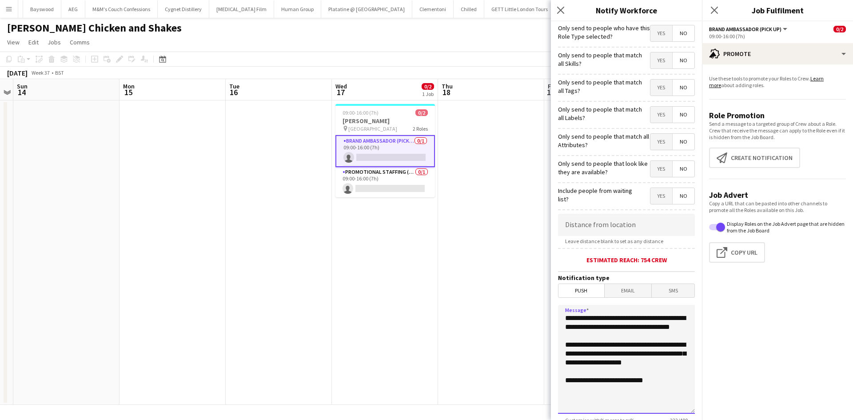
click at [665, 389] on textarea "**********" at bounding box center [626, 359] width 137 height 109
drag, startPoint x: 613, startPoint y: 387, endPoint x: 692, endPoint y: 402, distance: 80.4
click at [613, 388] on textarea "**********" at bounding box center [626, 359] width 137 height 109
click at [671, 391] on textarea "**********" at bounding box center [626, 359] width 137 height 109
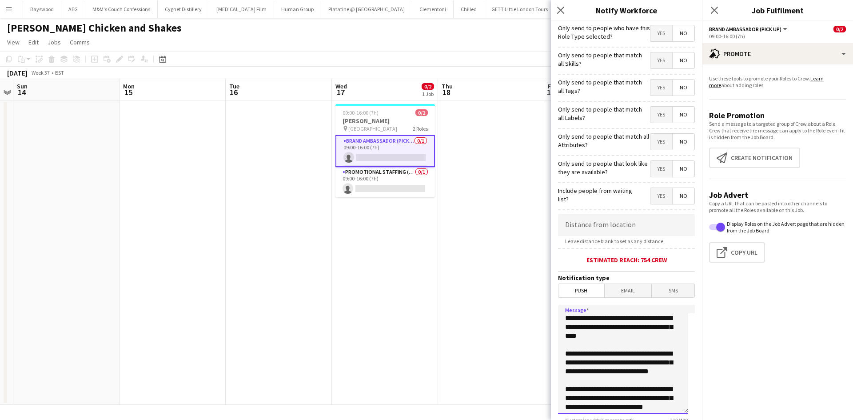
scroll to position [11, 0]
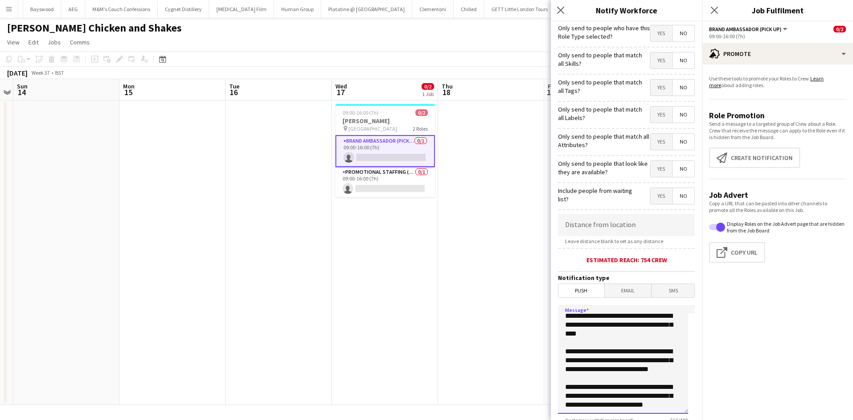
drag, startPoint x: 658, startPoint y: 315, endPoint x: 733, endPoint y: 335, distance: 77.6
click at [659, 316] on textarea "**********" at bounding box center [623, 359] width 130 height 109
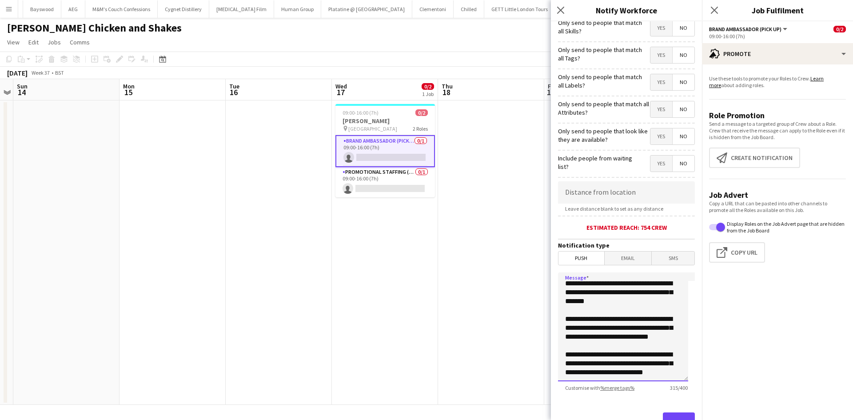
scroll to position [69, 0]
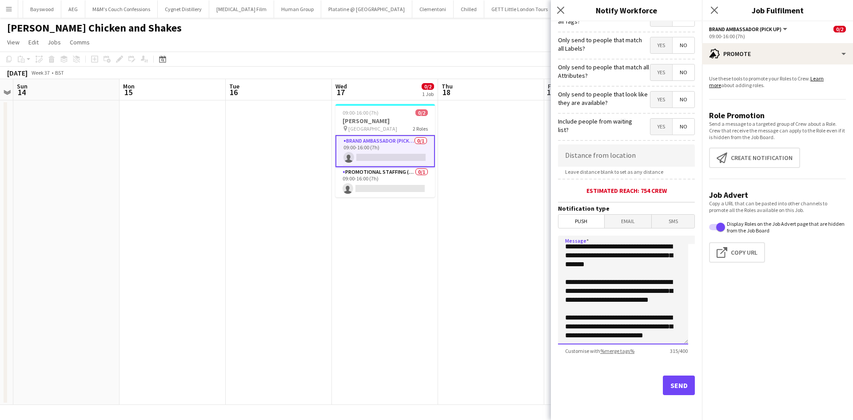
drag, startPoint x: 626, startPoint y: 337, endPoint x: 662, endPoint y: 342, distance: 35.8
click at [627, 338] on textarea "**********" at bounding box center [623, 289] width 130 height 109
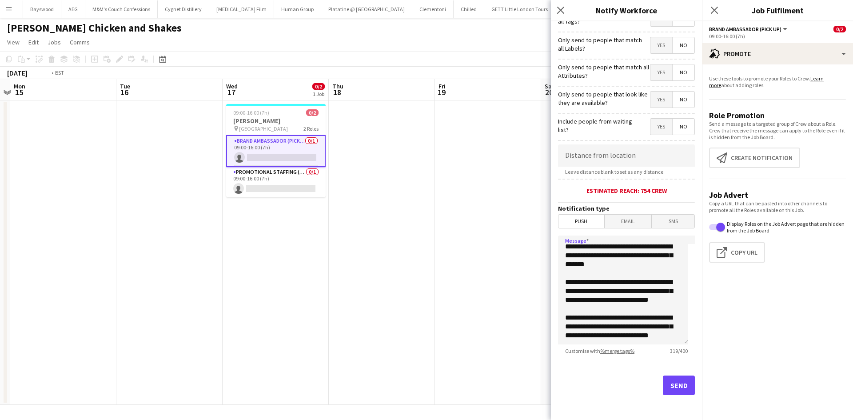
drag, startPoint x: 88, startPoint y: 280, endPoint x: 151, endPoint y: 286, distance: 63.8
click at [77, 280] on app-calendar-viewport "Thu 11 Fri 12 Sat 13 Sun 14 Mon 15 Tue 16 Wed 17 0/2 1 Job Thu 18 Fri 19 Sat 20…" at bounding box center [426, 242] width 853 height 326
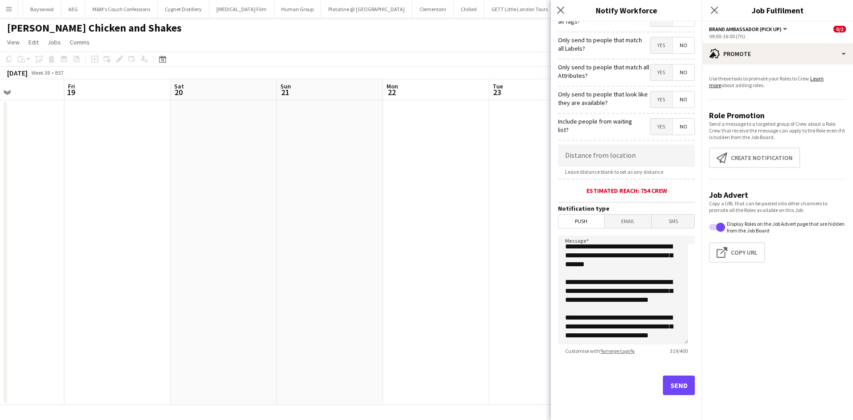
drag, startPoint x: 362, startPoint y: 287, endPoint x: 177, endPoint y: 276, distance: 185.2
click at [178, 276] on app-calendar-viewport "Mon 15 Tue 16 Wed 17 0/2 1 Job Thu 18 Fri 19 Sat 20 Sun 21 Mon 22 Tue 23 Wed 24…" at bounding box center [426, 242] width 853 height 326
click at [118, 272] on app-calendar-viewport "Wed 17 0/2 1 Job Thu 18 Fri 19 Sat 20 Sun 21 Mon 22 Tue 23 Wed 24 Thu 25 Fri 26…" at bounding box center [426, 242] width 853 height 326
drag, startPoint x: 152, startPoint y: 275, endPoint x: 166, endPoint y: 276, distance: 13.8
click at [79, 275] on app-calendar-viewport "Sat 20 Sun 21 Mon 22 Tue 23 Wed 24 Thu 25 Fri 26 Sat 27 Sun 28 Mon 29 Tue 30 We…" at bounding box center [426, 242] width 853 height 326
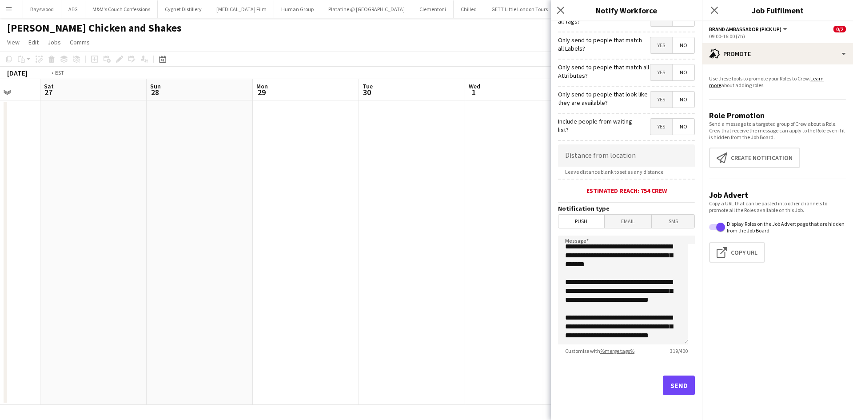
drag, startPoint x: 460, startPoint y: 277, endPoint x: 132, endPoint y: 279, distance: 328.3
click at [132, 279] on app-calendar-viewport "Tue 23 Wed 24 Thu 25 Fri 26 Sat 27 Sun 28 Mon 29 Tue 30 Wed 1 Thu 2 0/2 1 Job F…" at bounding box center [426, 242] width 853 height 326
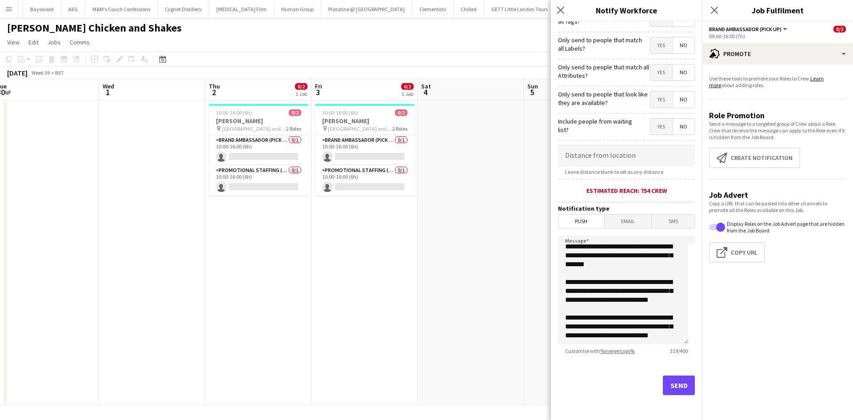
scroll to position [0, 357]
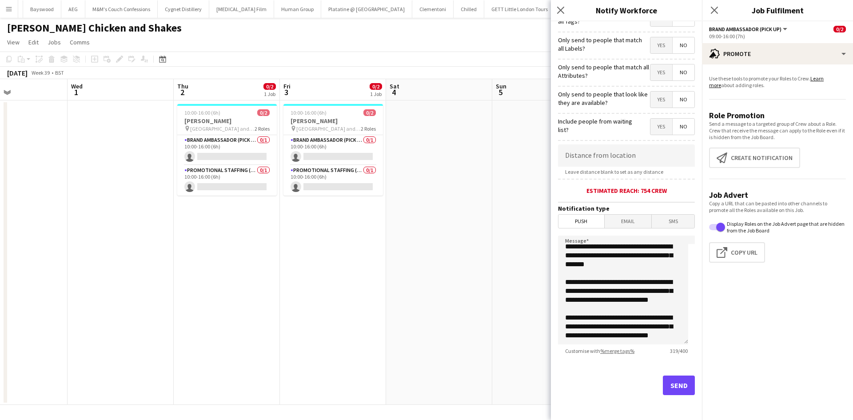
drag, startPoint x: 322, startPoint y: 287, endPoint x: 315, endPoint y: 287, distance: 6.2
click at [315, 287] on app-calendar-viewport "Sat 27 Sun 28 Mon 29 Tue 30 Wed 1 Thu 2 0/2 1 Job Fri 3 0/2 1 Job Sat 4 Sun 5 M…" at bounding box center [426, 242] width 853 height 326
click at [601, 331] on textarea "**********" at bounding box center [623, 289] width 130 height 109
drag, startPoint x: 583, startPoint y: 317, endPoint x: 558, endPoint y: 314, distance: 25.1
click at [558, 314] on textarea "**********" at bounding box center [623, 289] width 130 height 109
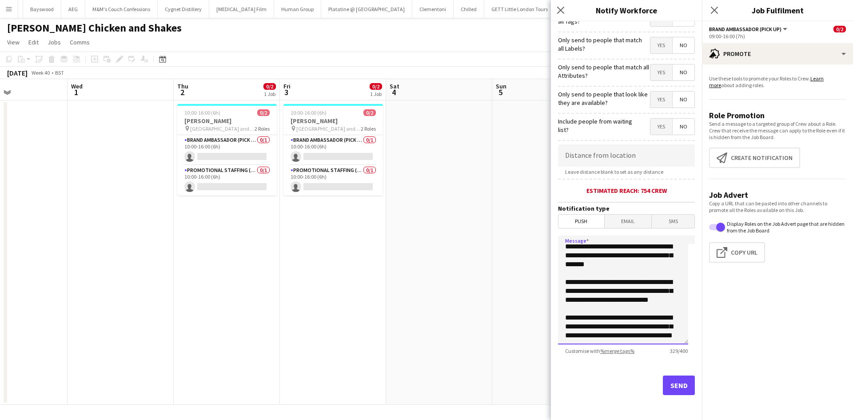
scroll to position [38, 0]
type textarea "**********"
click at [674, 384] on button "Send" at bounding box center [679, 385] width 32 height 20
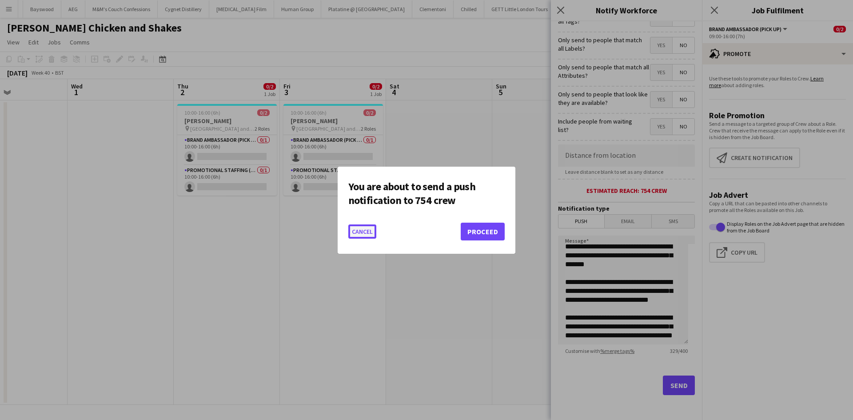
drag, startPoint x: 363, startPoint y: 231, endPoint x: 367, endPoint y: 224, distance: 8.4
click at [363, 231] on button "Cancel" at bounding box center [362, 231] width 28 height 14
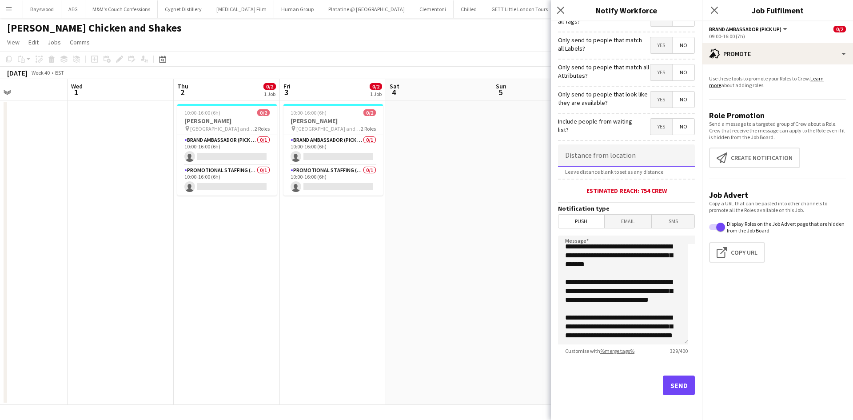
click at [596, 158] on input at bounding box center [626, 155] width 137 height 22
type input "******"
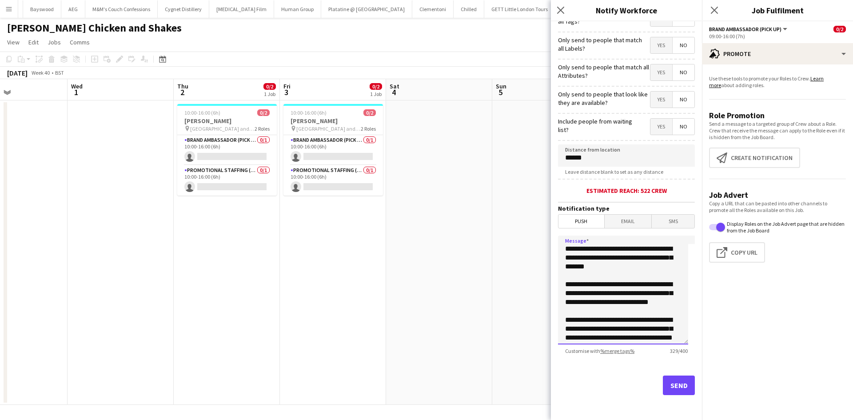
drag, startPoint x: 638, startPoint y: 315, endPoint x: 554, endPoint y: 213, distance: 132.2
click at [554, 213] on form "**********" at bounding box center [626, 186] width 151 height 468
click at [683, 385] on button "Send" at bounding box center [679, 385] width 32 height 20
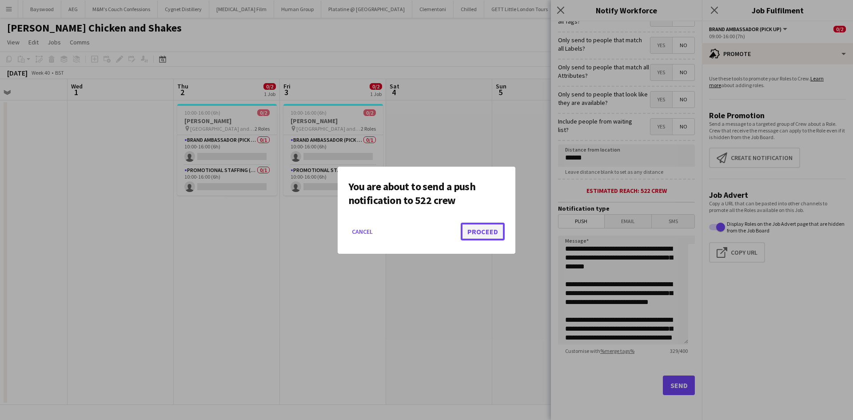
click at [473, 238] on button "Proceed" at bounding box center [483, 232] width 44 height 18
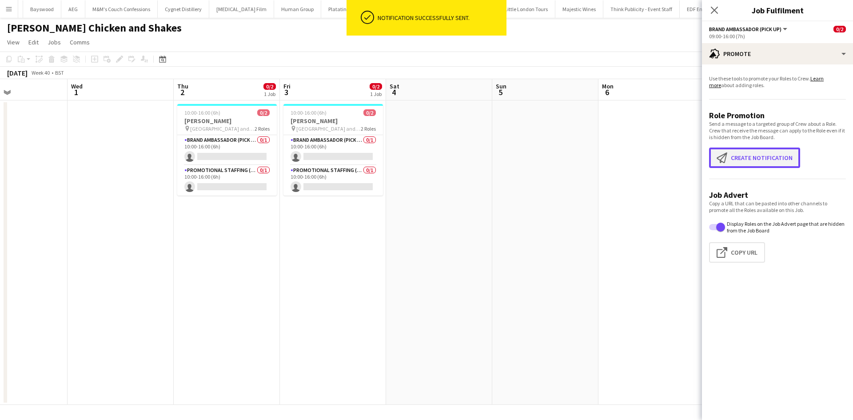
click at [769, 161] on button "Create notification Create notification" at bounding box center [754, 157] width 91 height 20
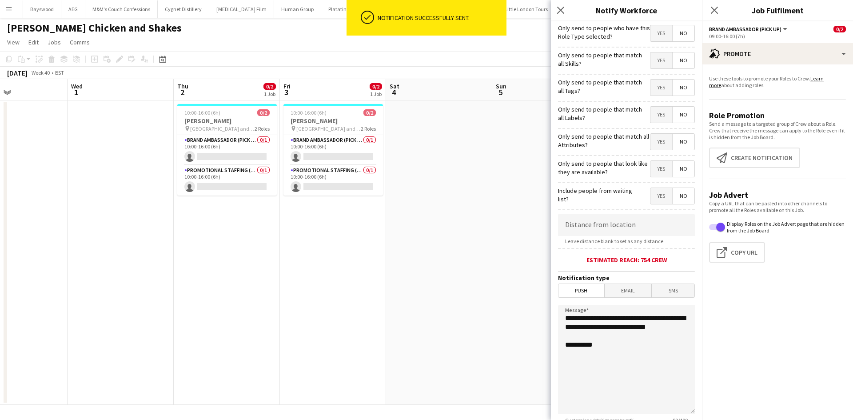
click at [622, 212] on form "**********" at bounding box center [626, 255] width 151 height 468
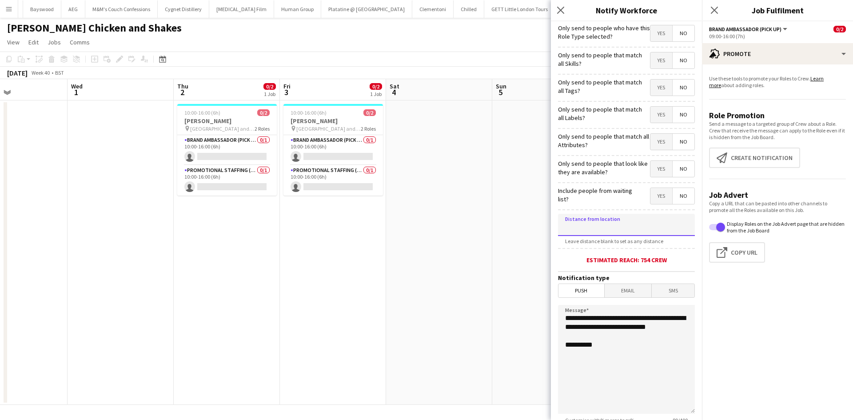
click at [624, 220] on input at bounding box center [626, 225] width 137 height 22
type input "******"
click at [622, 298] on form "**********" at bounding box center [626, 255] width 151 height 468
click at [626, 290] on span "Email" at bounding box center [628, 290] width 47 height 13
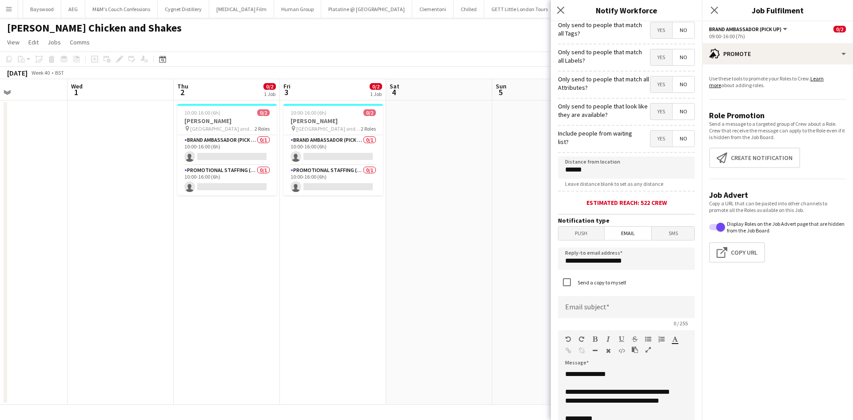
scroll to position [133, 0]
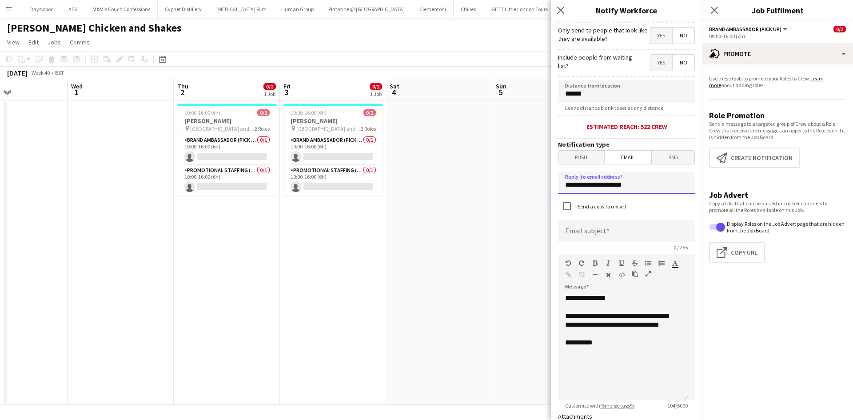
drag, startPoint x: 639, startPoint y: 184, endPoint x: 390, endPoint y: 149, distance: 252.2
click at [383, 148] on body "Menu Boards Boards Boards All jobs Status Workforce Workforce My Workforce Recr…" at bounding box center [426, 210] width 853 height 420
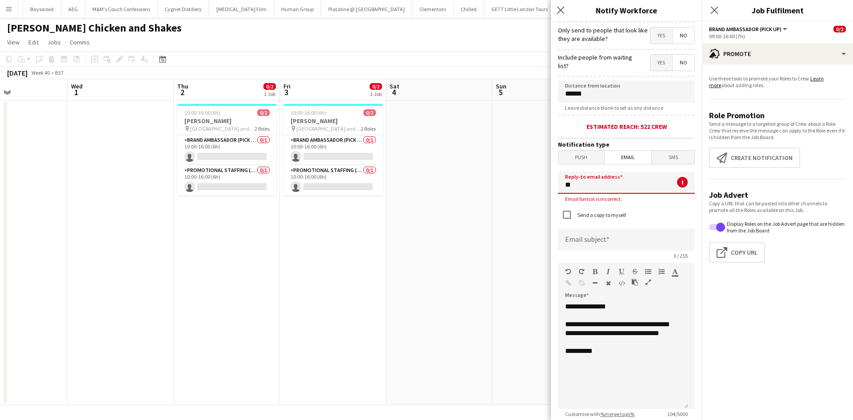
type input "*"
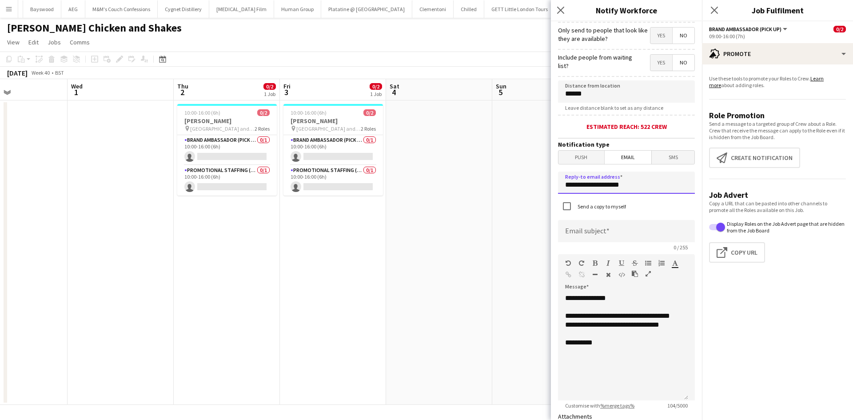
click at [598, 185] on input "**********" at bounding box center [626, 182] width 137 height 22
type input "**********"
click at [614, 235] on input at bounding box center [626, 231] width 137 height 22
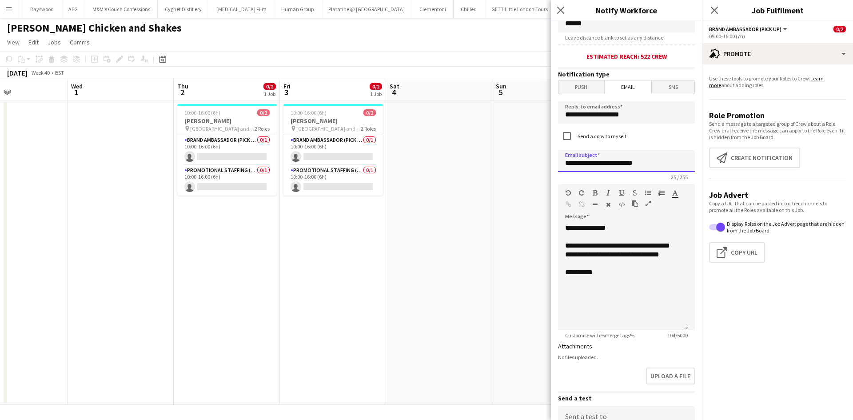
scroll to position [267, 0]
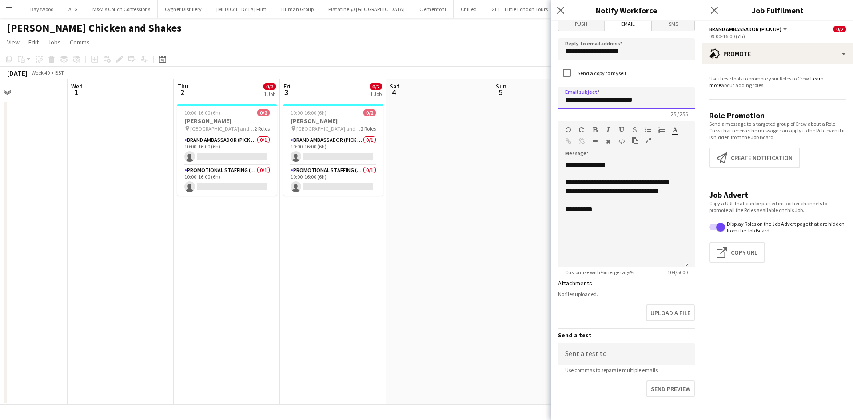
type input "**********"
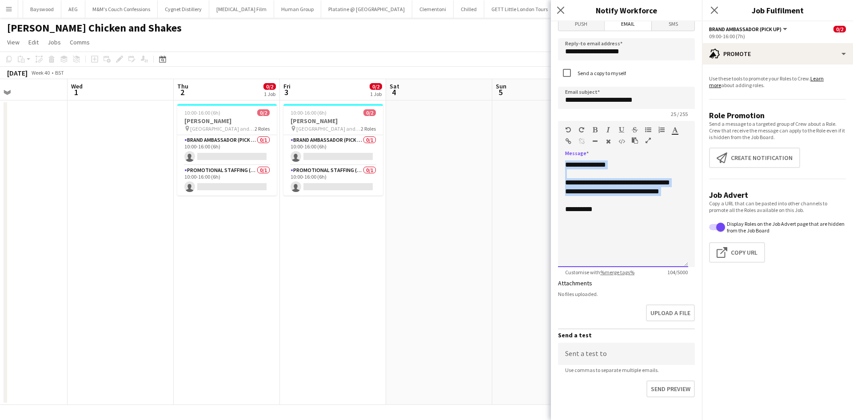
drag, startPoint x: 528, startPoint y: 187, endPoint x: 474, endPoint y: 59, distance: 139.0
click at [477, 47] on body "Menu Boards Boards Boards All jobs Status Workforce Workforce My Workforce Recr…" at bounding box center [426, 210] width 853 height 420
click at [620, 232] on div "**********" at bounding box center [623, 213] width 130 height 107
drag, startPoint x: 619, startPoint y: 222, endPoint x: 538, endPoint y: 123, distance: 127.6
click at [538, 123] on body "Menu Boards Boards Boards All jobs Status Workforce Workforce My Workforce Recr…" at bounding box center [426, 210] width 853 height 420
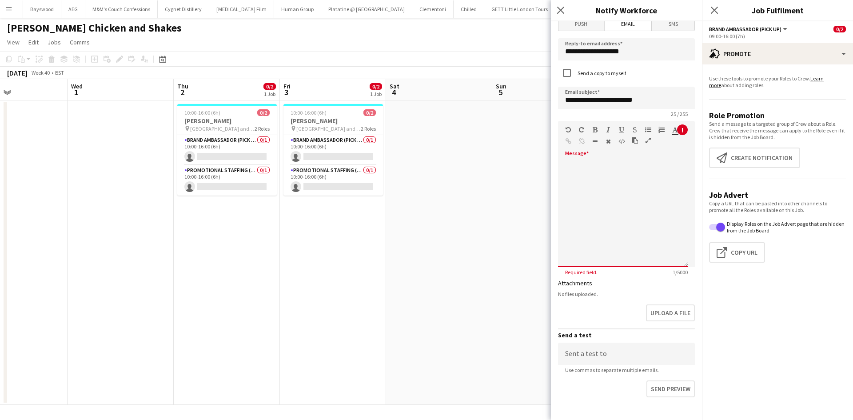
drag, startPoint x: 568, startPoint y: 160, endPoint x: 571, endPoint y: 155, distance: 5.8
click at [571, 155] on span at bounding box center [565, 160] width 14 height 12
click at [583, 166] on div at bounding box center [623, 213] width 130 height 107
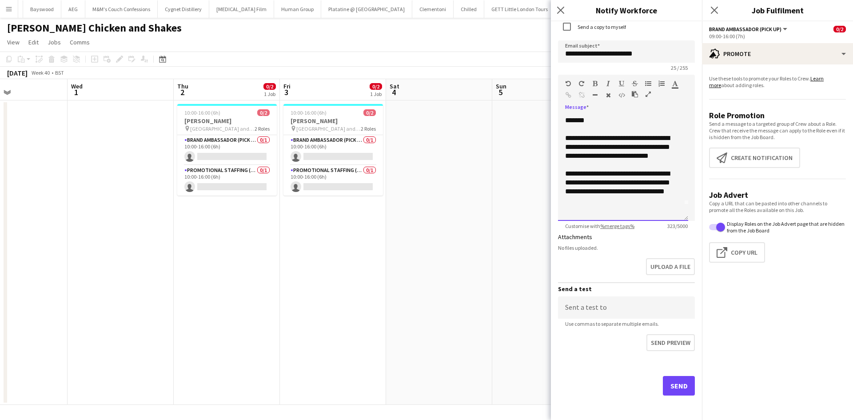
scroll to position [313, 0]
drag, startPoint x: 675, startPoint y: 398, endPoint x: 677, endPoint y: 393, distance: 5.2
click at [675, 397] on div "Send" at bounding box center [626, 389] width 137 height 62
click at [677, 390] on button "Send" at bounding box center [679, 385] width 32 height 20
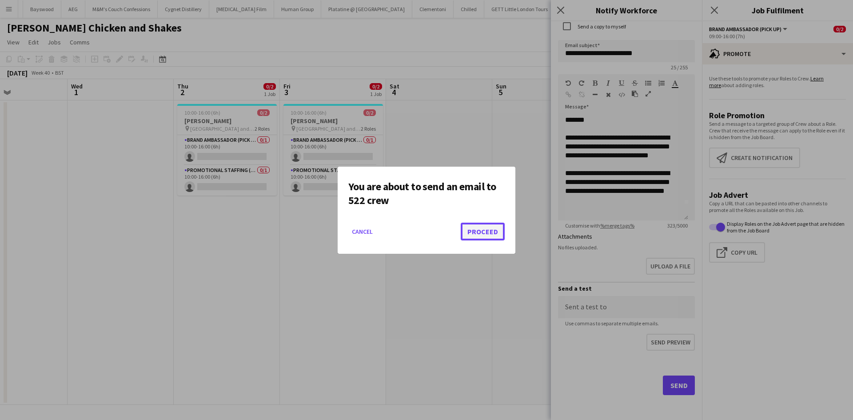
click at [484, 223] on button "Proceed" at bounding box center [483, 232] width 44 height 18
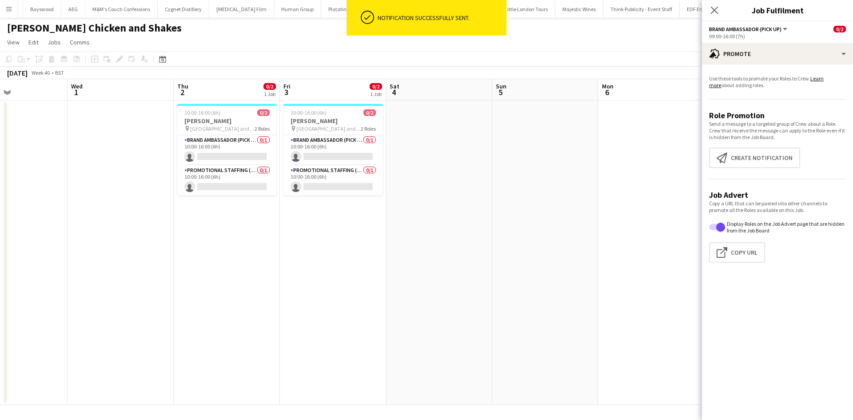
drag, startPoint x: 552, startPoint y: 246, endPoint x: 553, endPoint y: 265, distance: 19.1
click at [552, 247] on app-date-cell at bounding box center [545, 252] width 106 height 304
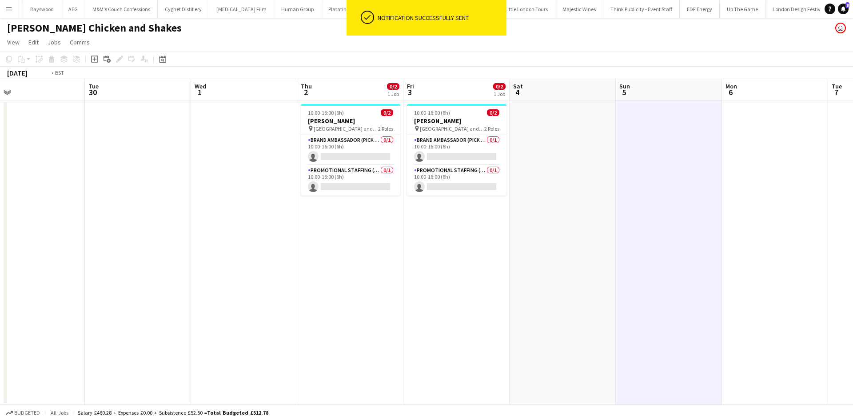
drag, startPoint x: 66, startPoint y: 363, endPoint x: 209, endPoint y: 274, distance: 168.2
click at [239, 324] on app-calendar-viewport "Sat 27 Sun 28 Mon 29 Tue 30 Wed 1 Thu 2 0/2 1 Job Fri 3 0/2 1 Job Sat 4 Sun 5 M…" at bounding box center [426, 242] width 853 height 326
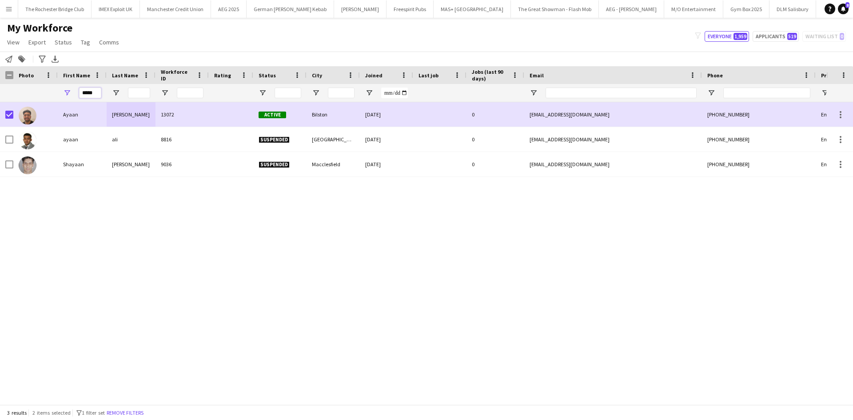
click at [86, 88] on input "*****" at bounding box center [90, 93] width 22 height 11
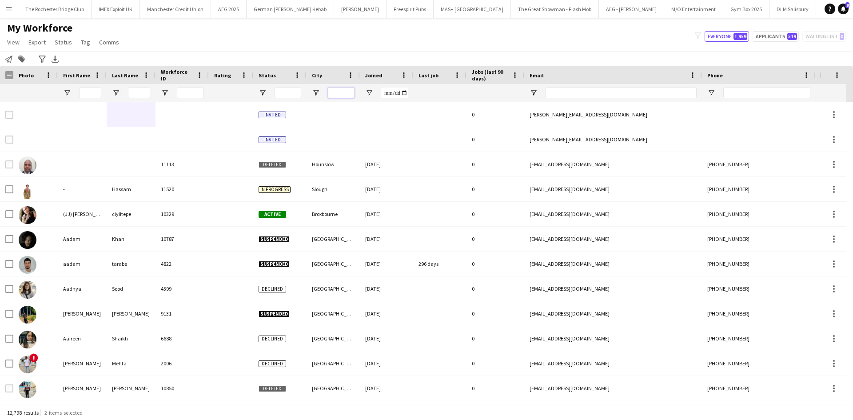
click at [338, 89] on input "City Filter Input" at bounding box center [341, 93] width 27 height 11
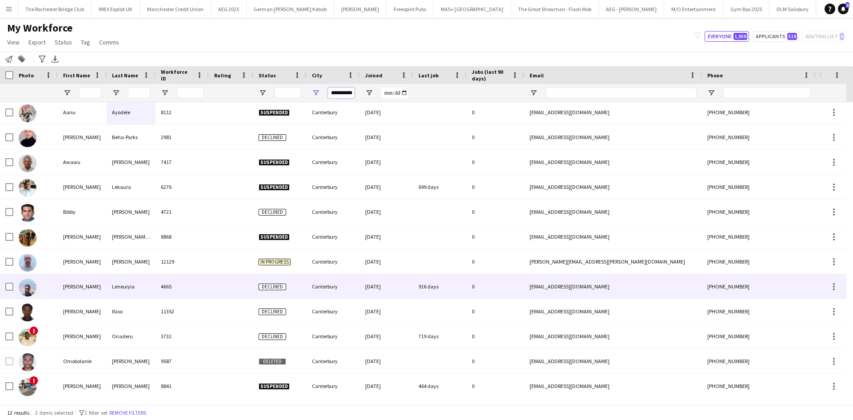
scroll to position [3, 0]
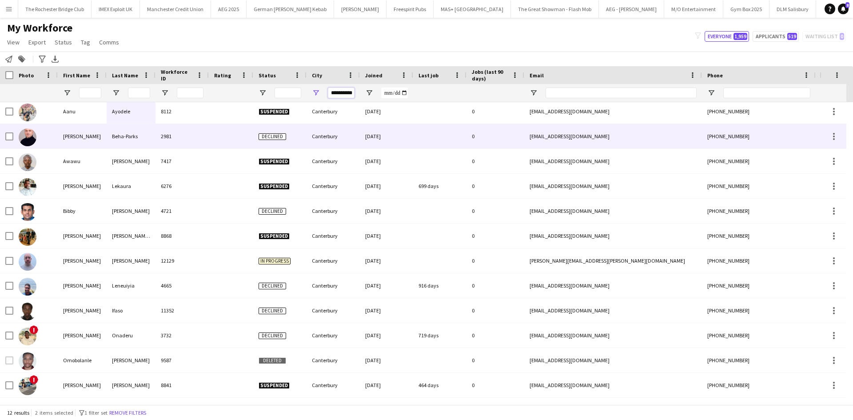
type input "**********"
click at [63, 104] on div "Aanu" at bounding box center [82, 111] width 49 height 24
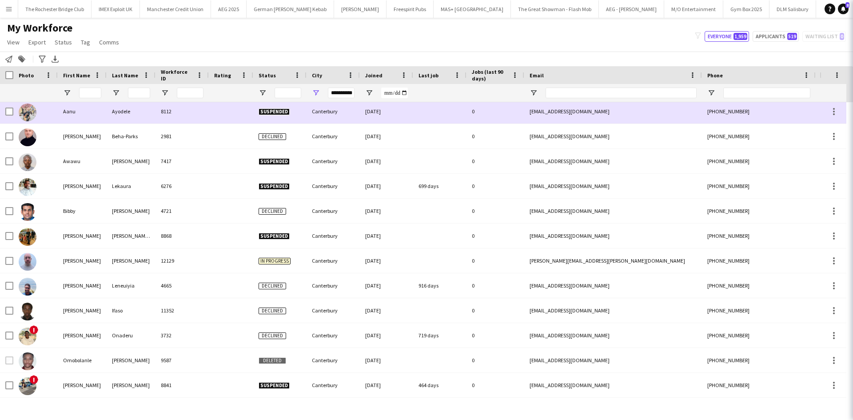
scroll to position [0, 0]
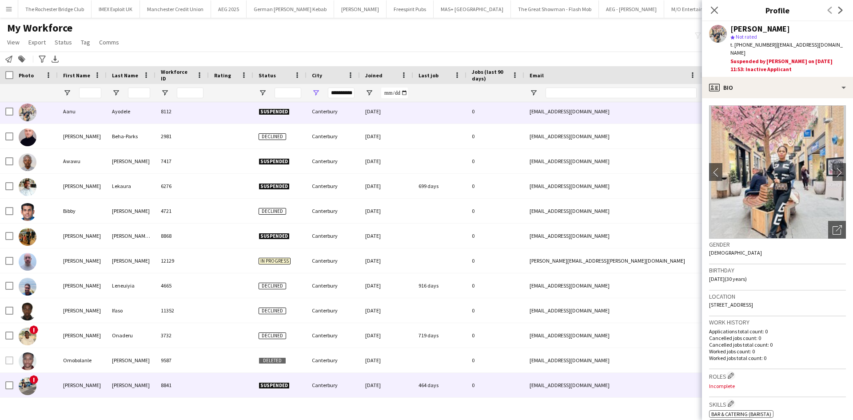
click at [66, 381] on div "Sijo" at bounding box center [82, 385] width 49 height 24
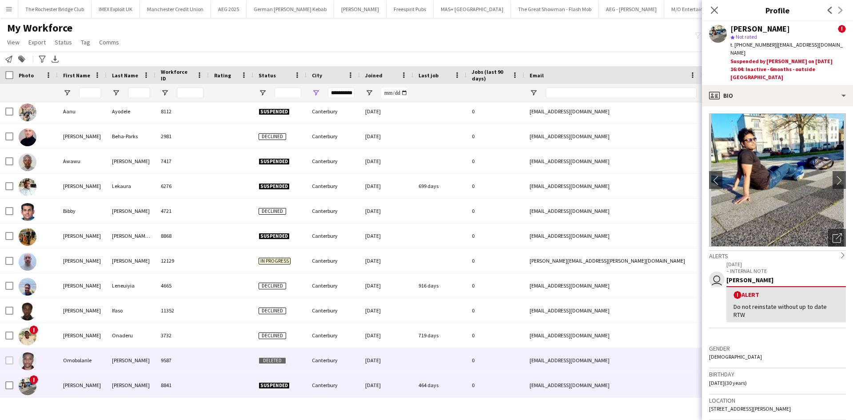
click at [78, 355] on div "Omobolanle" at bounding box center [82, 360] width 49 height 24
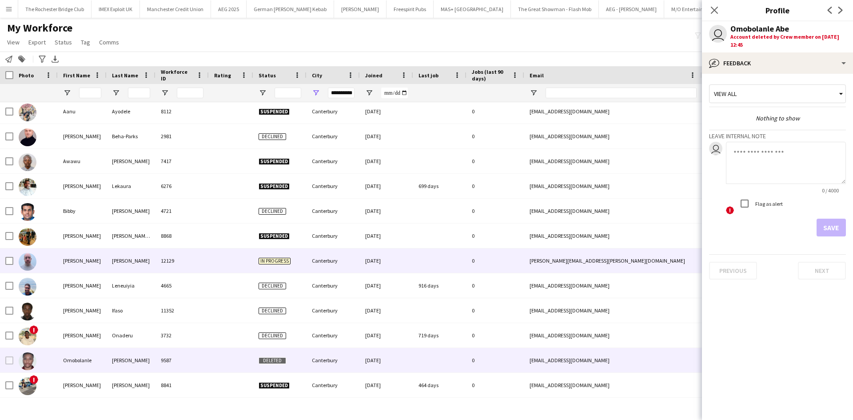
click at [63, 258] on div "Christopher" at bounding box center [82, 260] width 49 height 24
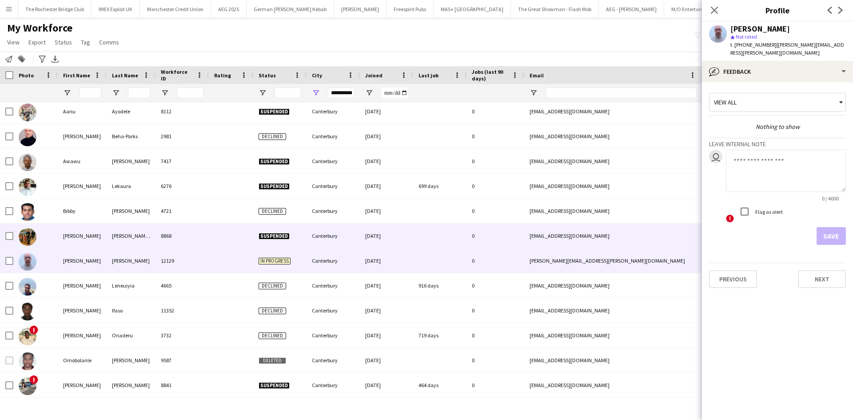
click at [66, 240] on div "Cameron" at bounding box center [82, 235] width 49 height 24
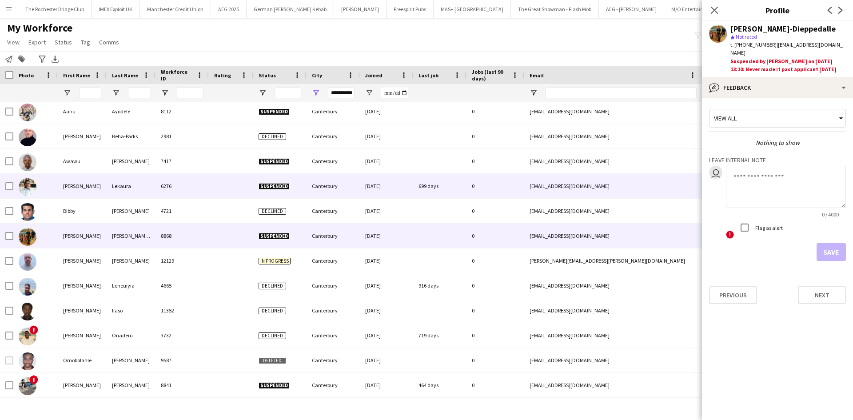
drag, startPoint x: 73, startPoint y: 189, endPoint x: 73, endPoint y: 204, distance: 14.7
click at [72, 189] on div "Bernard" at bounding box center [82, 186] width 49 height 24
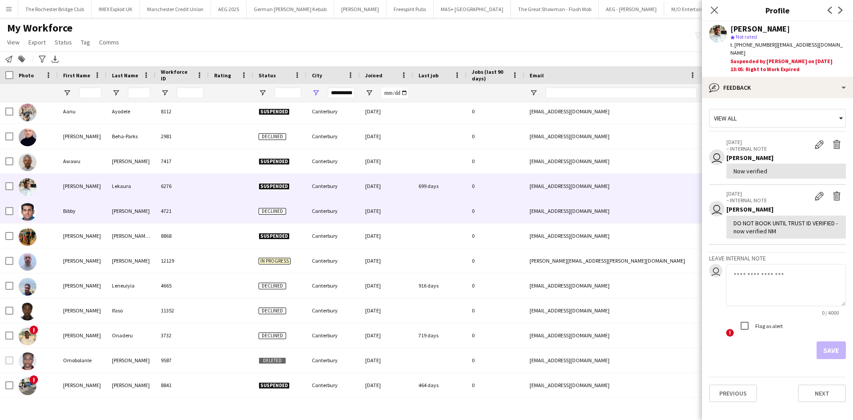
click at [76, 215] on div "Bibby" at bounding box center [82, 211] width 49 height 24
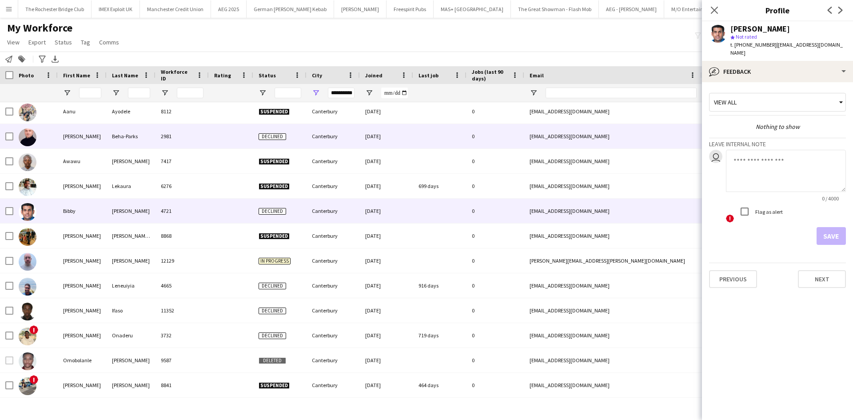
click at [73, 136] on div "Aaron" at bounding box center [82, 136] width 49 height 24
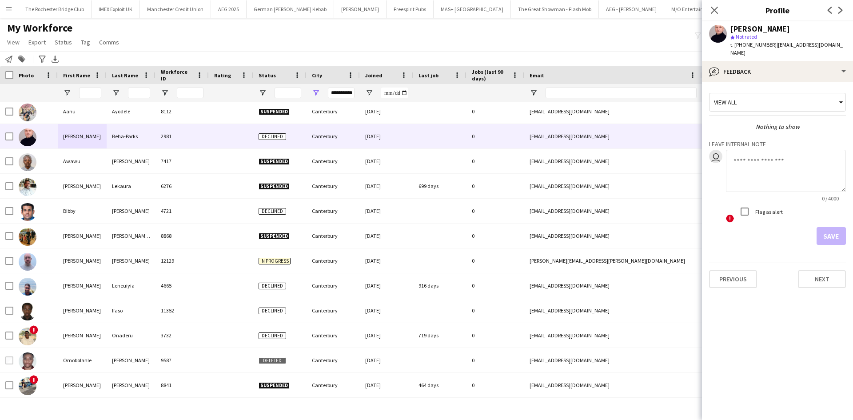
click at [54, 93] on div at bounding box center [35, 93] width 44 height 18
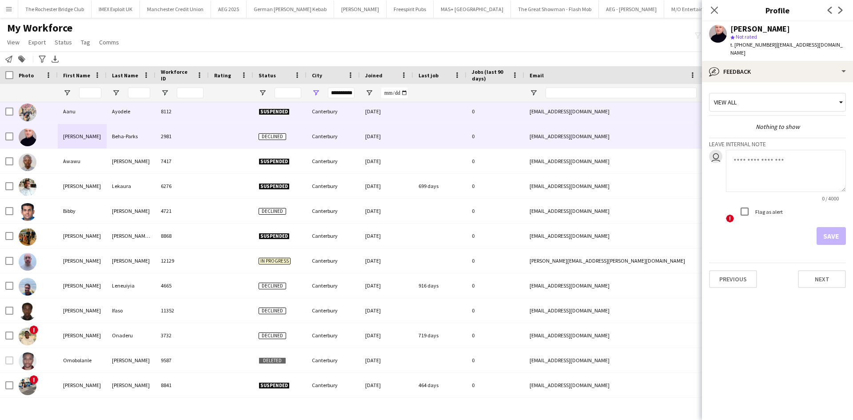
click at [93, 111] on div "Aanu" at bounding box center [82, 111] width 49 height 24
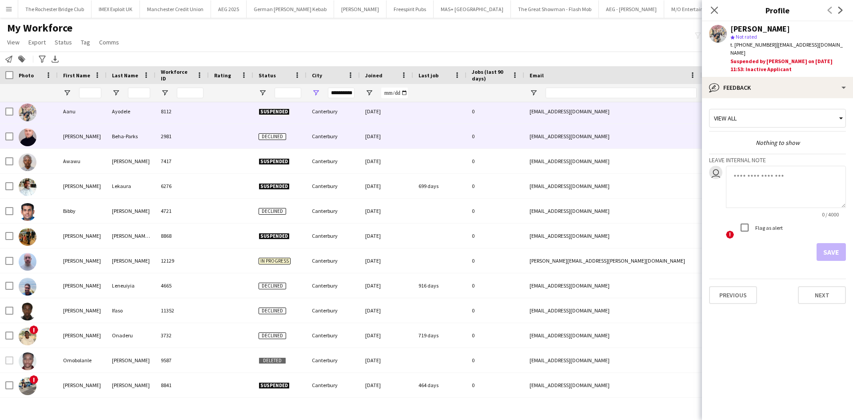
click at [167, 136] on div "2981" at bounding box center [181, 136] width 53 height 24
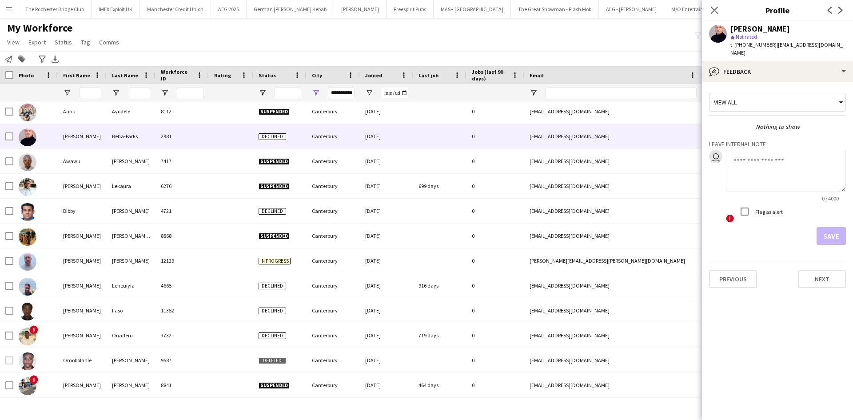
click at [210, 46] on div "My Workforce View Views Default view New view Update view Delete view Edit name…" at bounding box center [426, 36] width 853 height 30
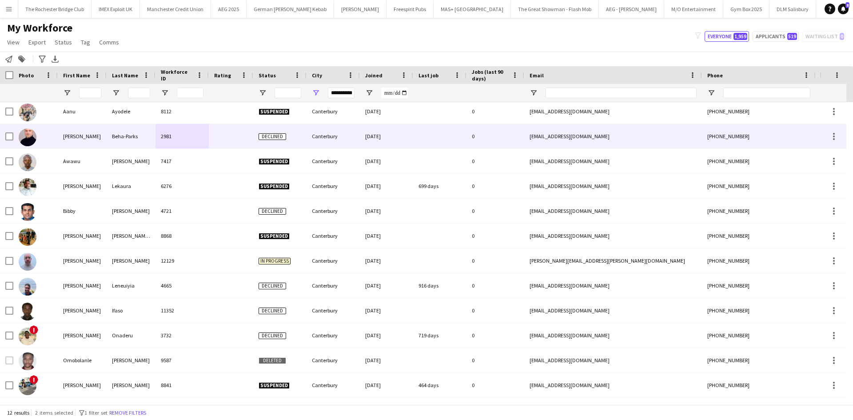
drag, startPoint x: 62, startPoint y: 126, endPoint x: 71, endPoint y: 112, distance: 16.5
click at [63, 126] on div "Aaron" at bounding box center [82, 136] width 49 height 24
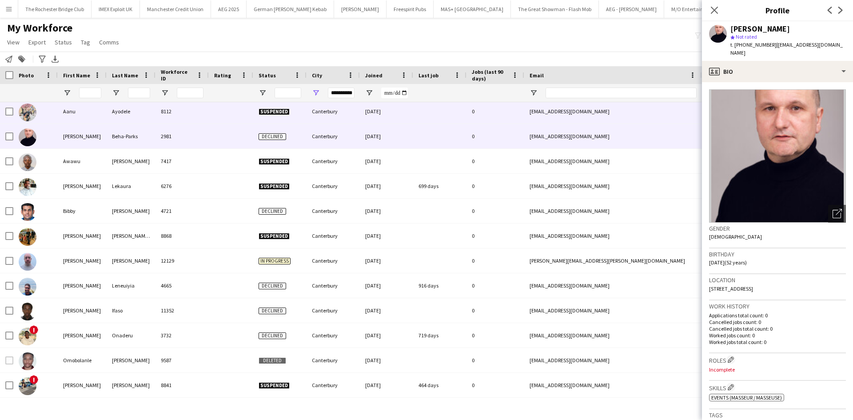
click at [72, 108] on div "Aanu" at bounding box center [82, 111] width 49 height 24
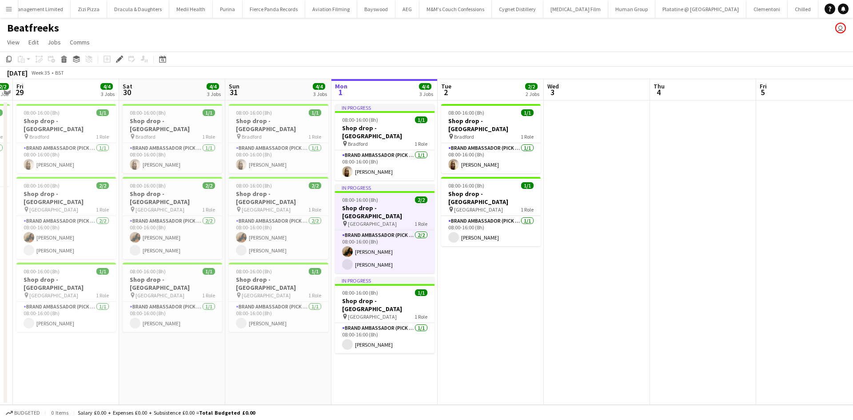
scroll to position [0, 5445]
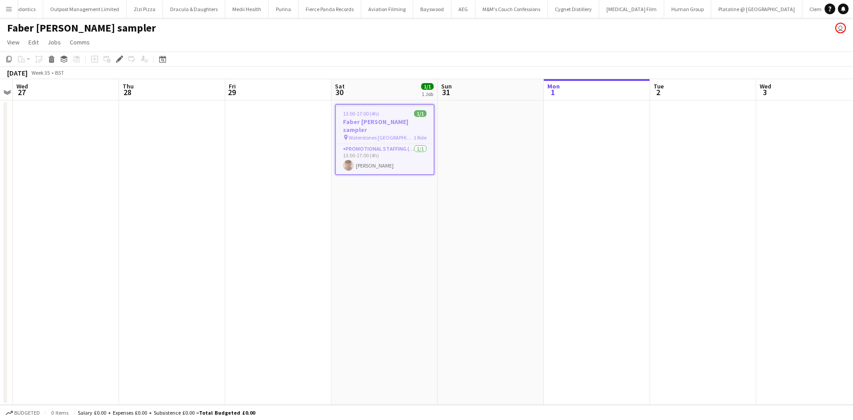
scroll to position [0, 5357]
click at [640, 255] on app-date-cell at bounding box center [597, 252] width 106 height 304
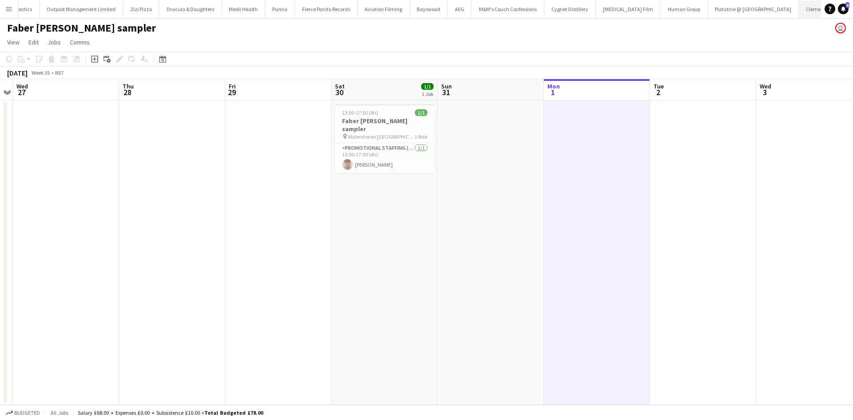
scroll to position [0, 306]
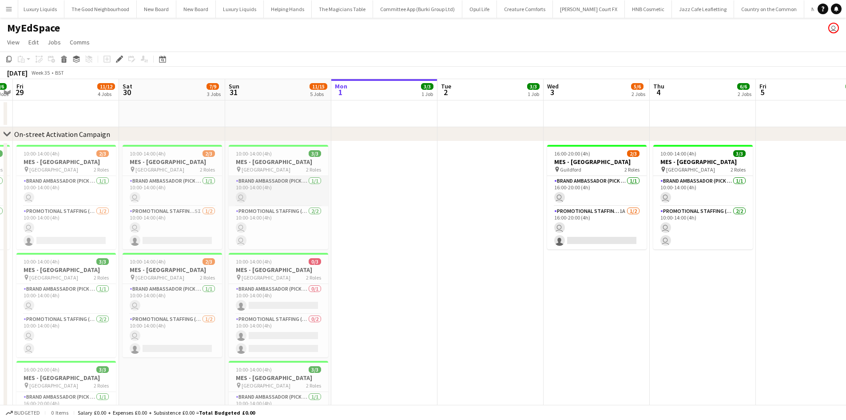
scroll to position [0, 3553]
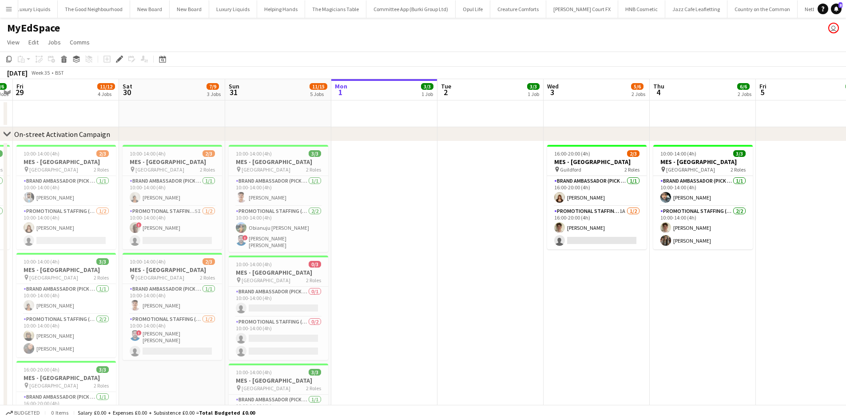
drag, startPoint x: 280, startPoint y: 128, endPoint x: 508, endPoint y: 135, distance: 228.0
click at [524, 131] on div "chevron-right On-street Activation Campaign" at bounding box center [423, 134] width 846 height 14
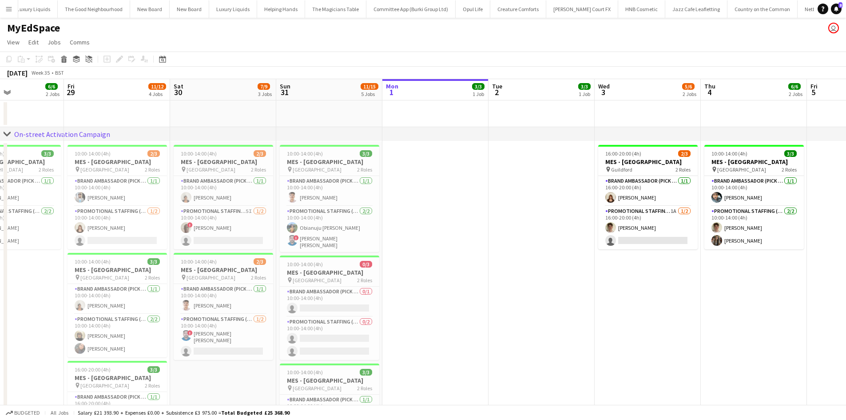
drag, startPoint x: 456, startPoint y: 188, endPoint x: 470, endPoint y: 188, distance: 13.3
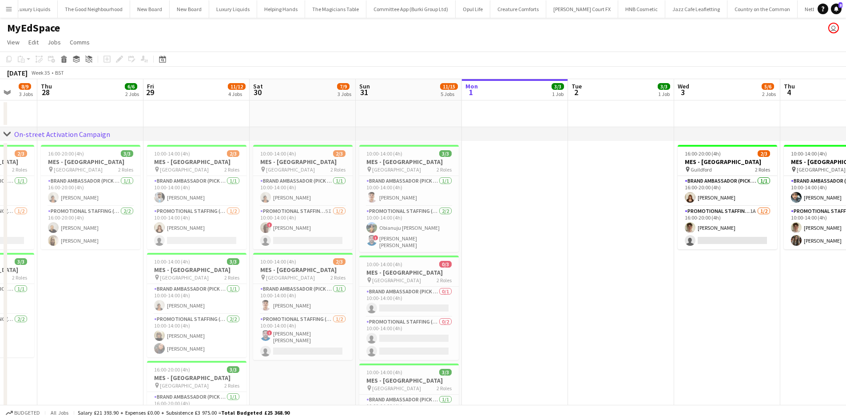
drag, startPoint x: 199, startPoint y: 347, endPoint x: 320, endPoint y: 338, distance: 121.1
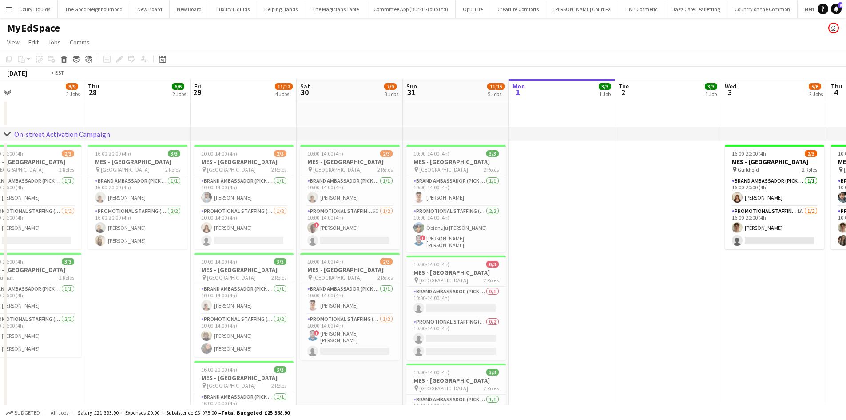
scroll to position [0, 233]
drag, startPoint x: 360, startPoint y: 321, endPoint x: 502, endPoint y: 321, distance: 141.7
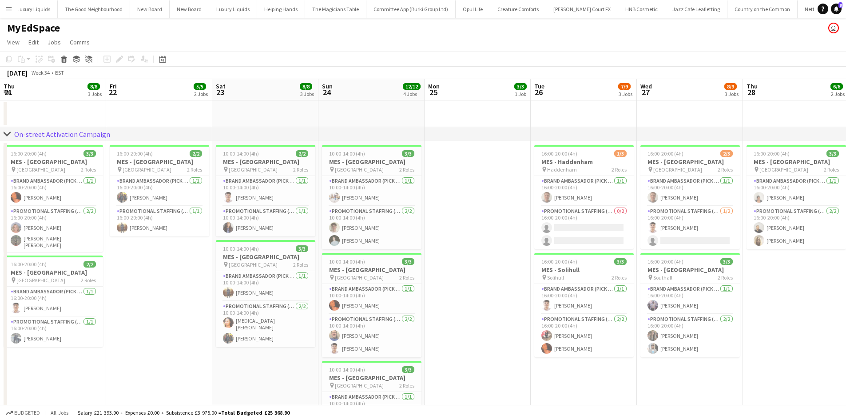
drag, startPoint x: 216, startPoint y: 303, endPoint x: 288, endPoint y: 302, distance: 72.0
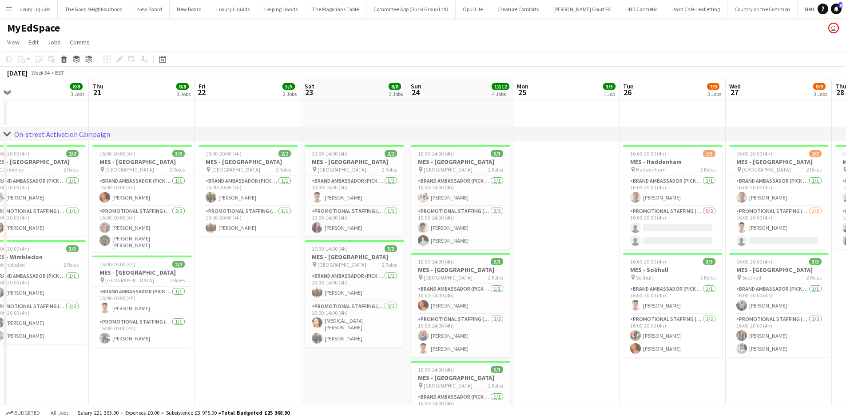
drag, startPoint x: 192, startPoint y: 294, endPoint x: 278, endPoint y: 299, distance: 85.9
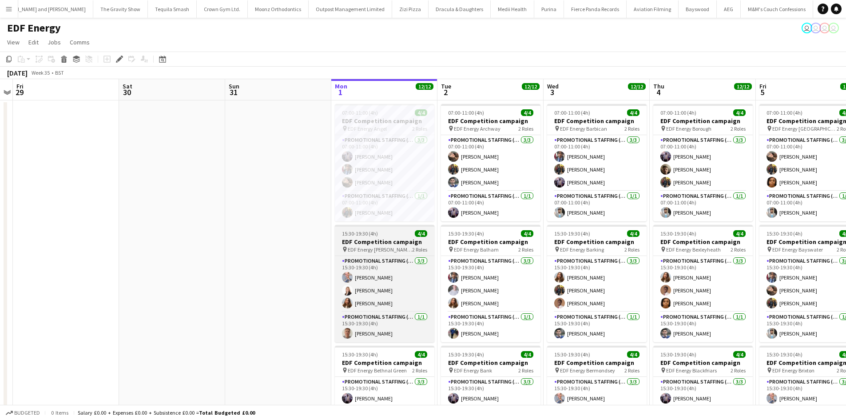
scroll to position [0, 5090]
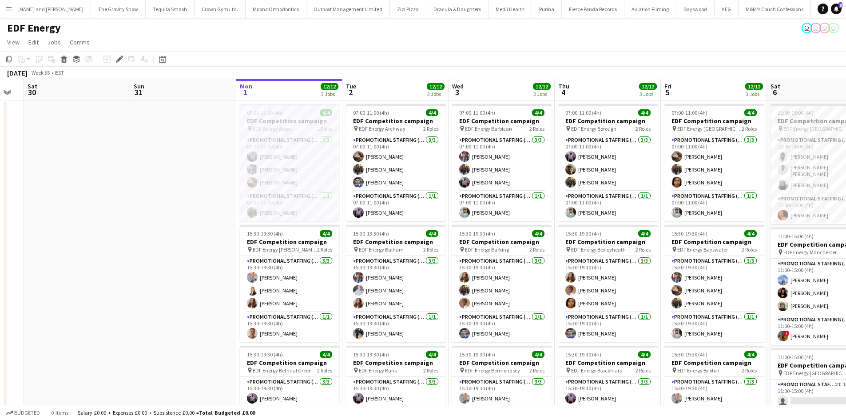
drag, startPoint x: 306, startPoint y: 222, endPoint x: 210, endPoint y: 205, distance: 97.5
click at [210, 205] on app-calendar-viewport "Tue 26 Wed 27 Thu 28 Fri 29 Sat 30 Sun 31 Mon 1 12/12 3 Jobs Tue 2 12/12 3 Jobs…" at bounding box center [423, 357] width 846 height 557
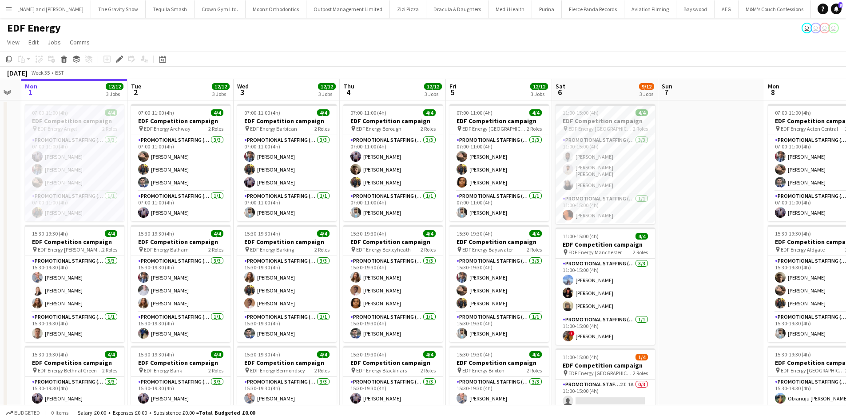
scroll to position [0, 314]
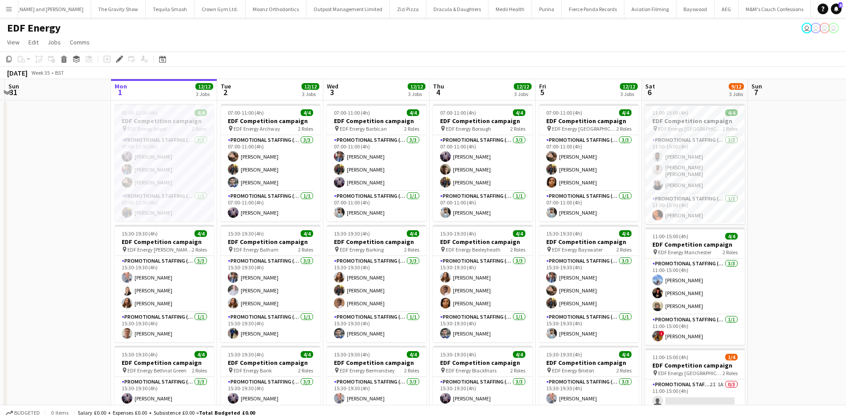
click at [80, 206] on app-calendar-viewport "Thu 28 Fri 29 Sat 30 Sun 31 Mon 1 12/12 3 Jobs Tue 2 12/12 3 Jobs Wed 3 12/12 3…" at bounding box center [423, 357] width 846 height 557
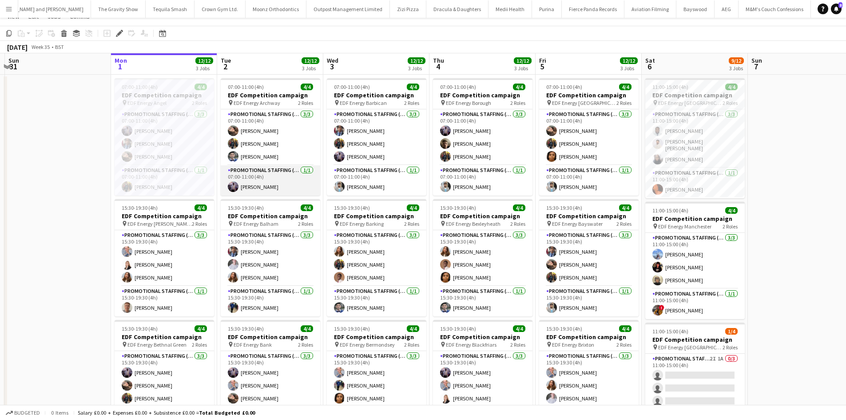
scroll to position [0, 0]
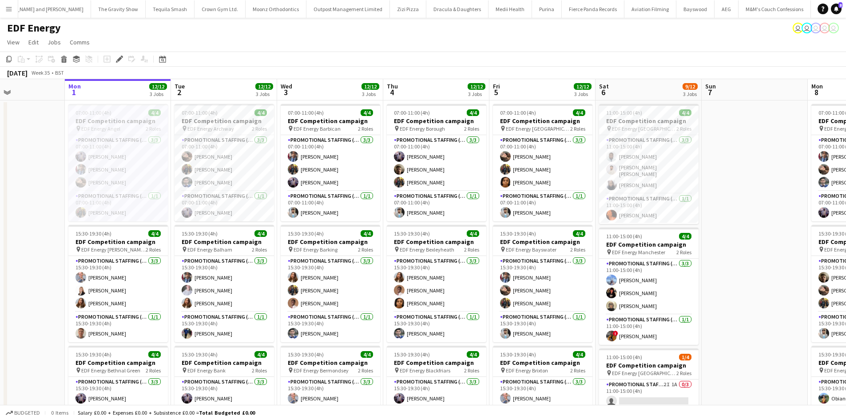
drag, startPoint x: 65, startPoint y: 215, endPoint x: 18, endPoint y: 210, distance: 47.3
click at [19, 211] on app-calendar-viewport "Thu 28 Fri 29 Sat 30 Sun 31 Mon 1 12/12 3 Jobs Tue 2 12/12 3 Jobs Wed 3 12/12 3…" at bounding box center [423, 357] width 846 height 557
